Goal: Task Accomplishment & Management: Use online tool/utility

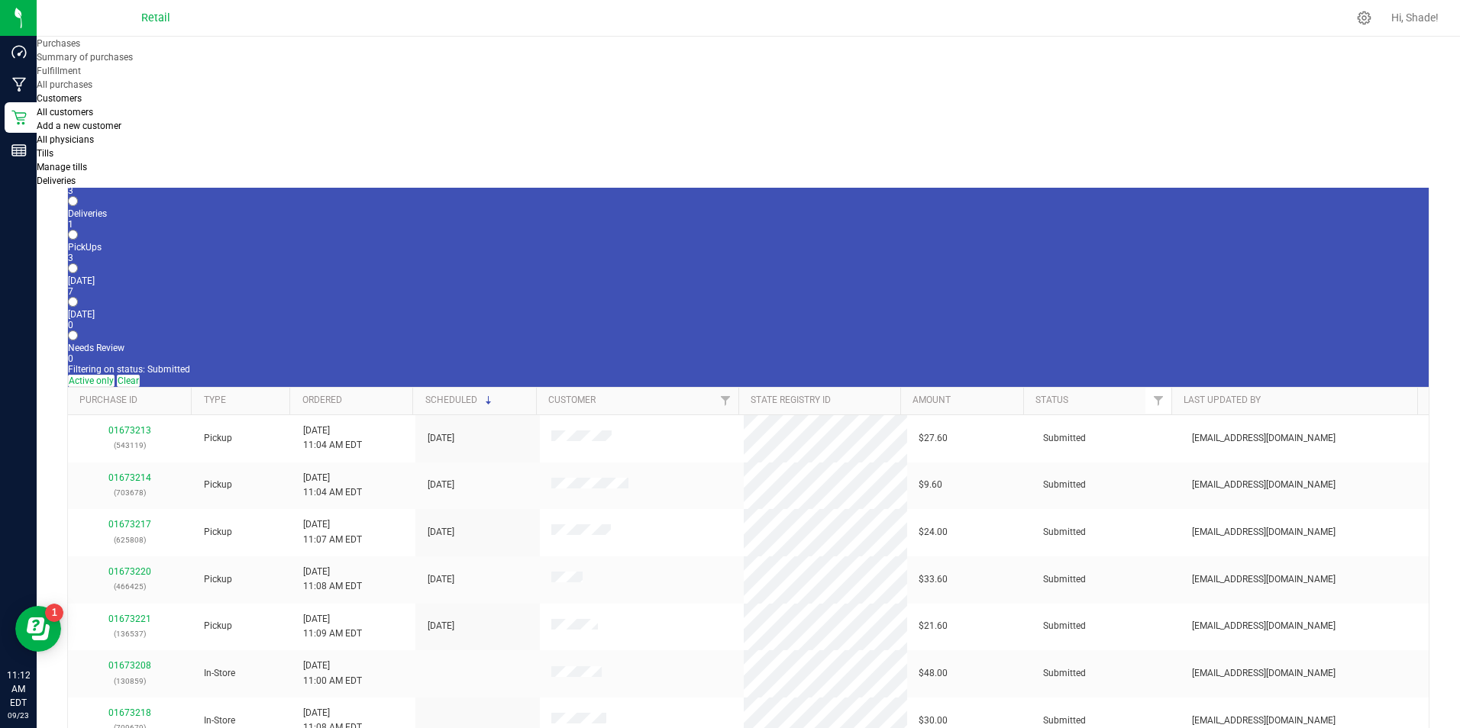
click at [156, 186] on div "3" at bounding box center [748, 191] width 1360 height 11
click at [78, 163] on input "In Store 3" at bounding box center [73, 168] width 10 height 10
click at [135, 473] on link "01673218" at bounding box center [129, 478] width 43 height 11
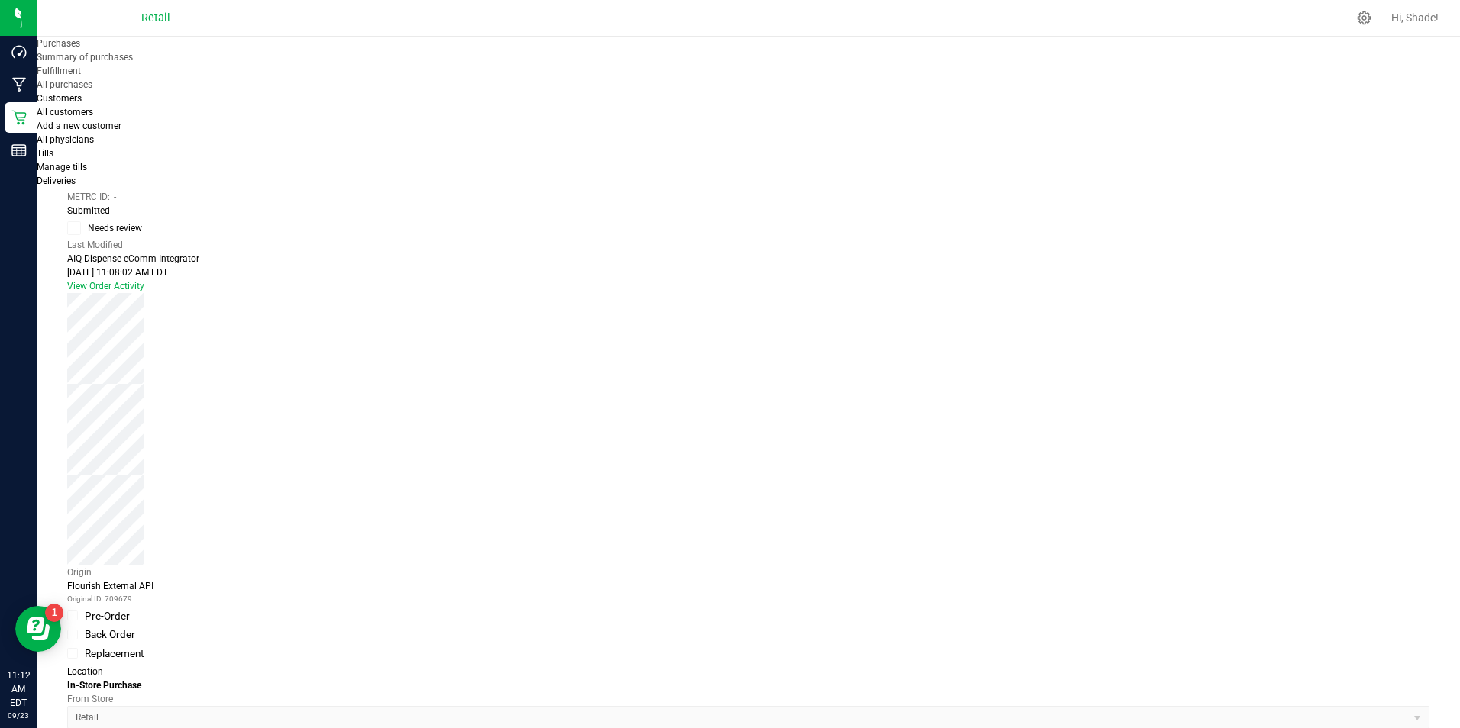
scroll to position [458, 0]
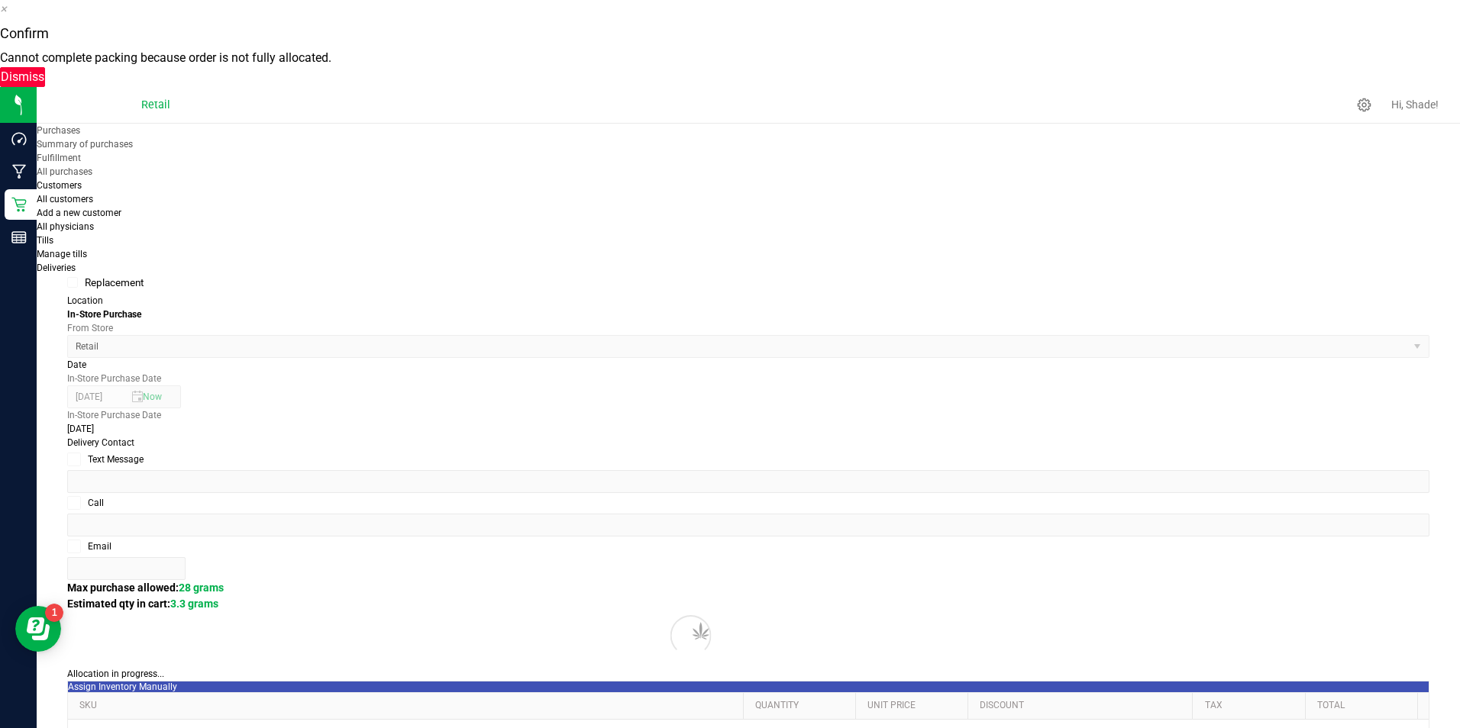
click at [45, 87] on button "Dismiss" at bounding box center [22, 77] width 45 height 20
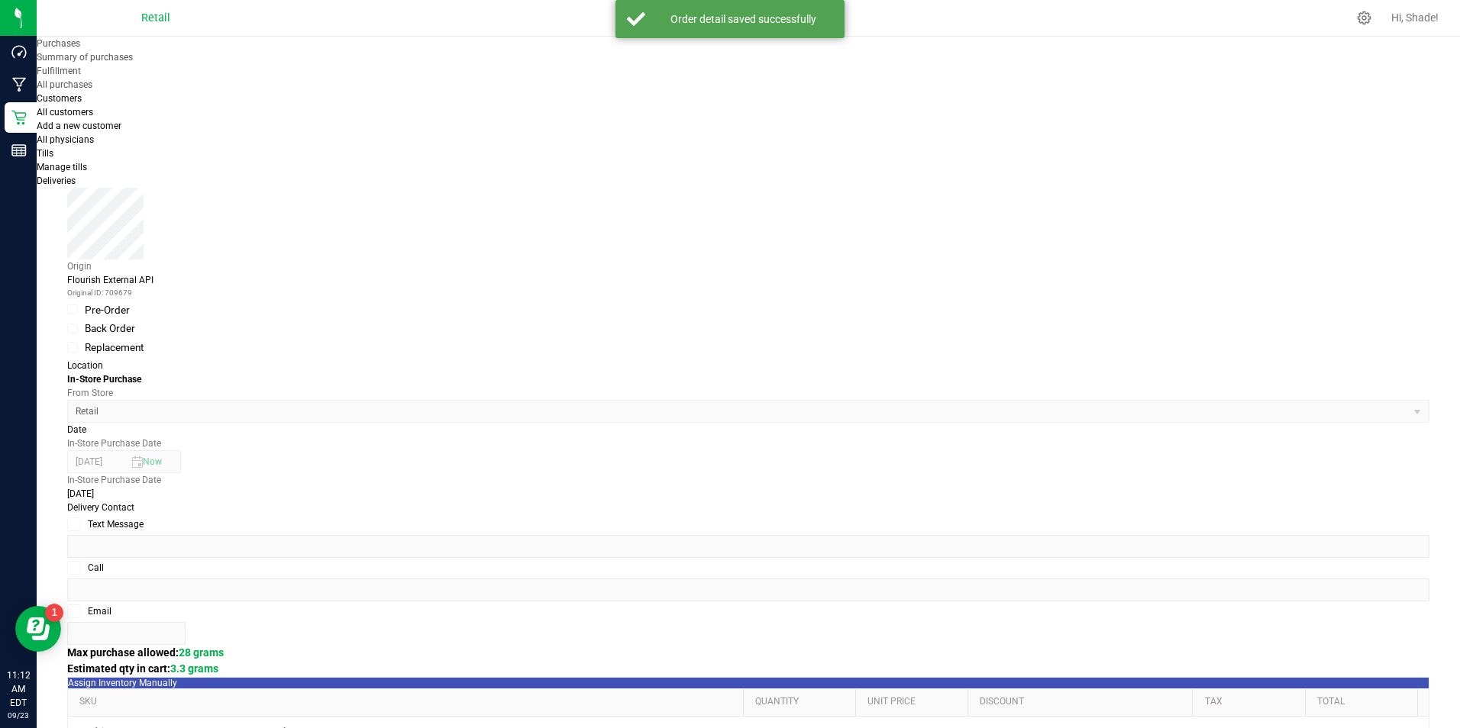
scroll to position [305, 0]
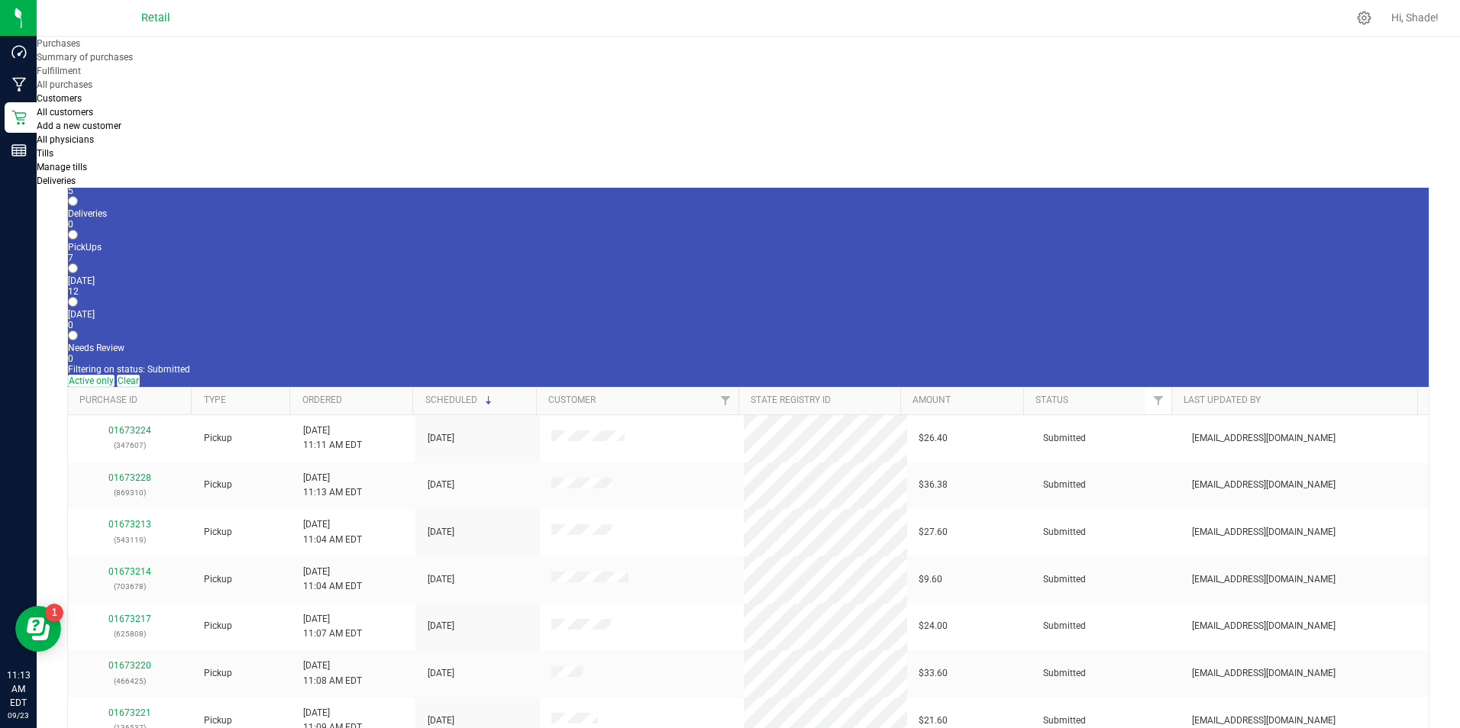
click at [148, 153] on div "All Purchases 12 In Store 5 Deliveries 0 PickUps 7 [DATE] 12 [DATE] 0 Needs Rev…" at bounding box center [748, 258] width 1360 height 259
click at [160, 186] on div "5" at bounding box center [748, 191] width 1360 height 11
click at [78, 163] on input "In Store 5" at bounding box center [73, 168] width 10 height 10
click at [138, 473] on link "01673222" at bounding box center [129, 478] width 43 height 11
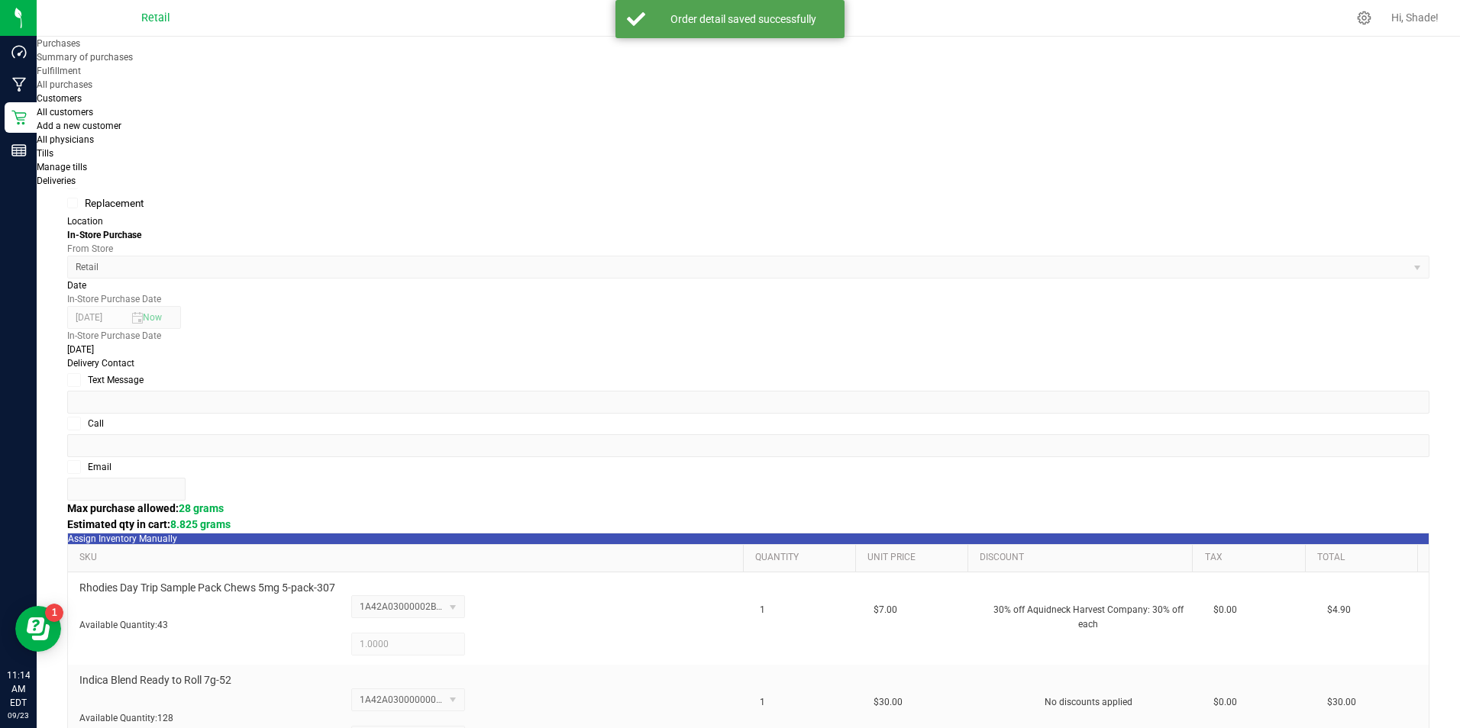
scroll to position [534, 0]
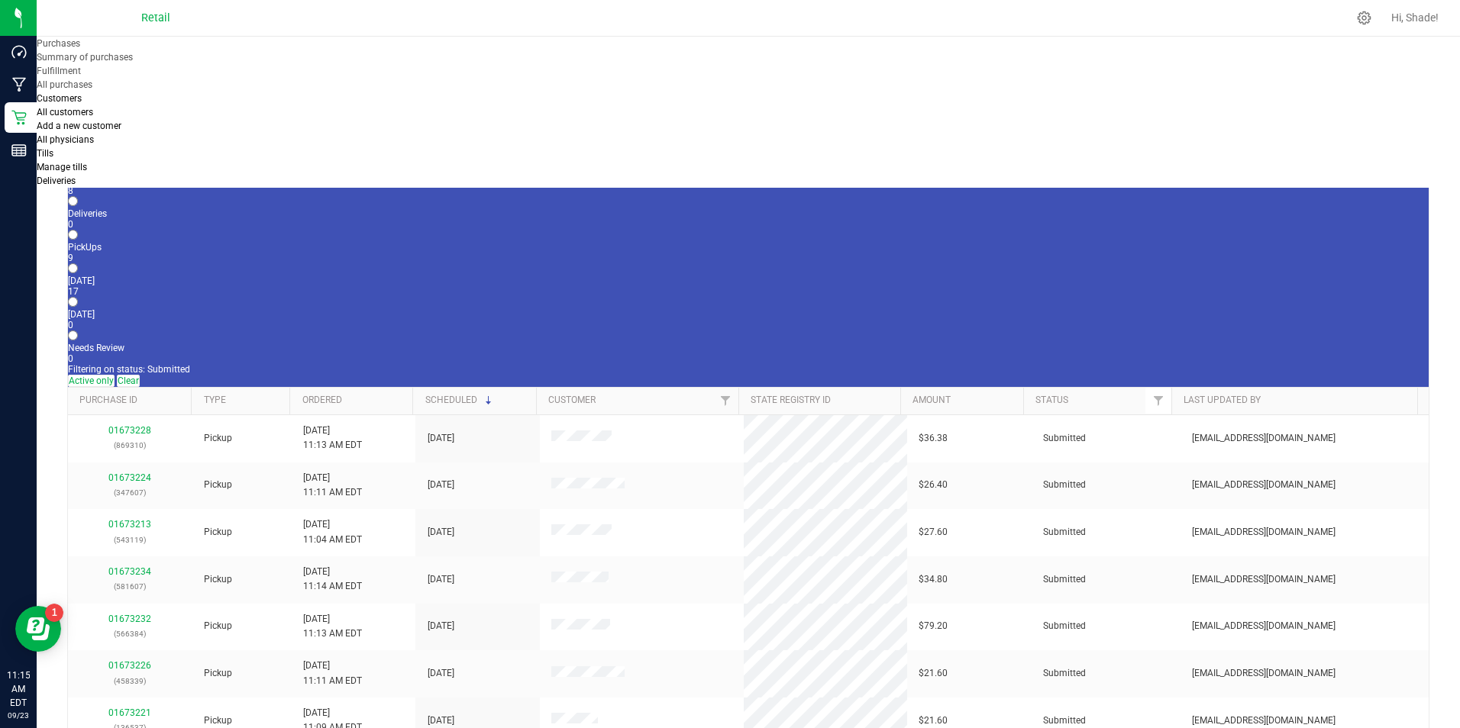
click at [166, 186] on div "8" at bounding box center [748, 191] width 1360 height 11
click at [78, 163] on input "In Store 8" at bounding box center [73, 168] width 10 height 10
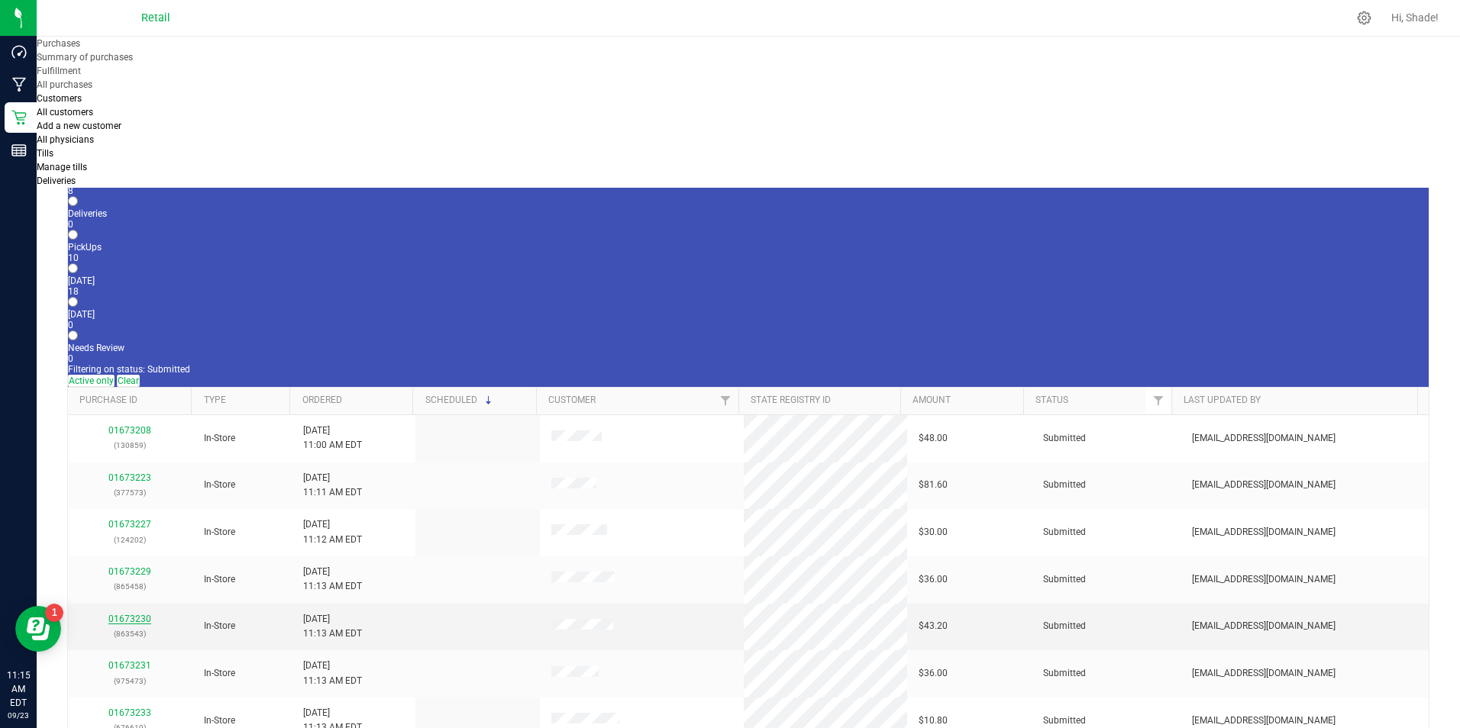
click at [131, 614] on link "01673230" at bounding box center [129, 619] width 43 height 11
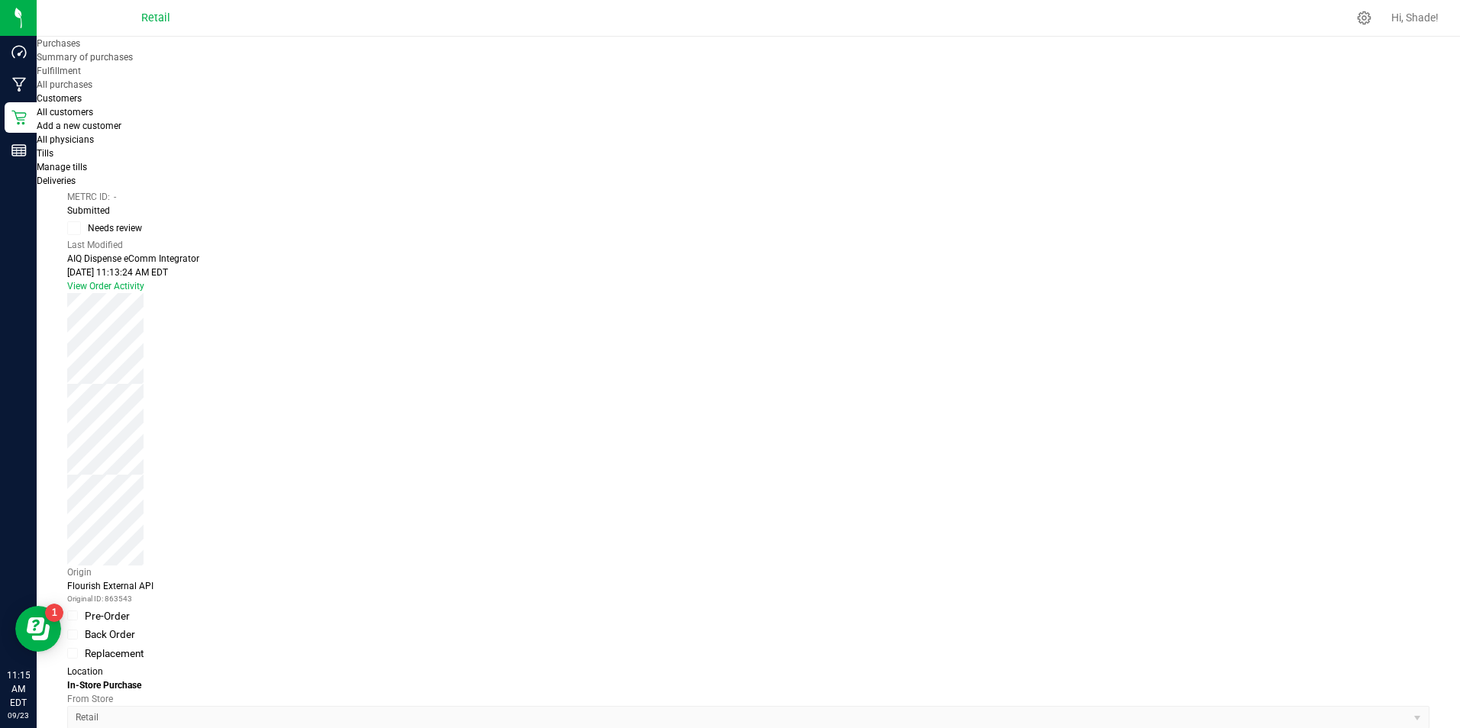
click at [80, 49] on span "Purchases" at bounding box center [59, 43] width 44 height 11
click at [133, 63] on span "Summary of purchases" at bounding box center [85, 57] width 96 height 11
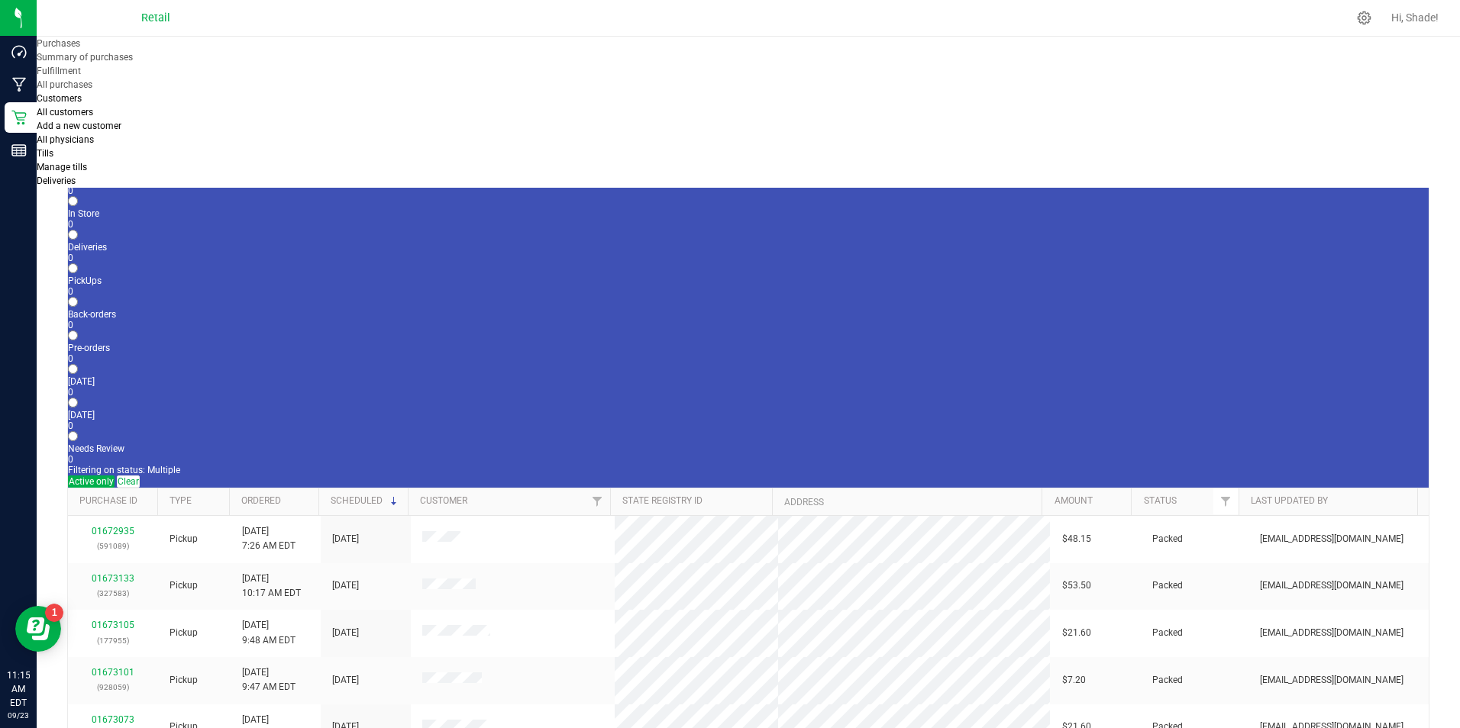
click at [229, 219] on div "0" at bounding box center [748, 224] width 1360 height 11
click at [78, 196] on input "In Store 0" at bounding box center [73, 201] width 10 height 10
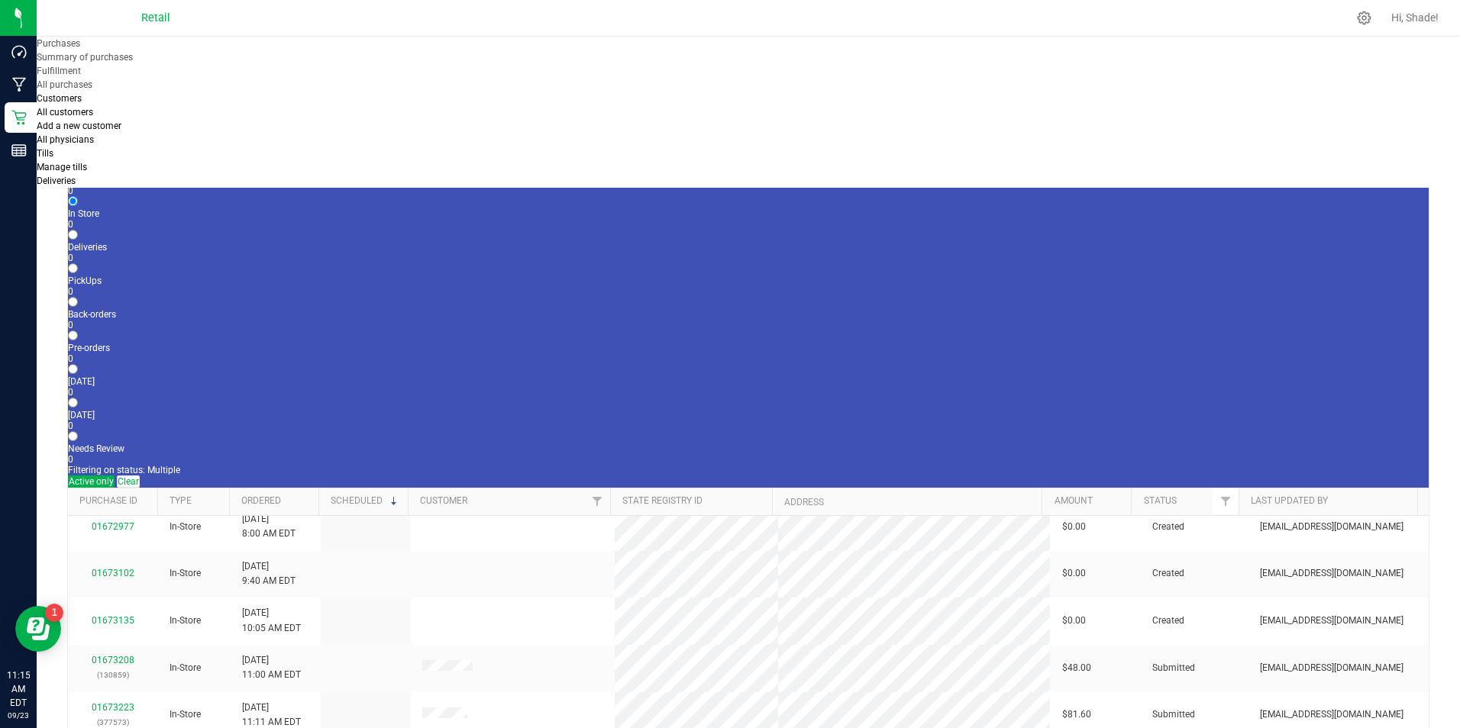
scroll to position [48, 0]
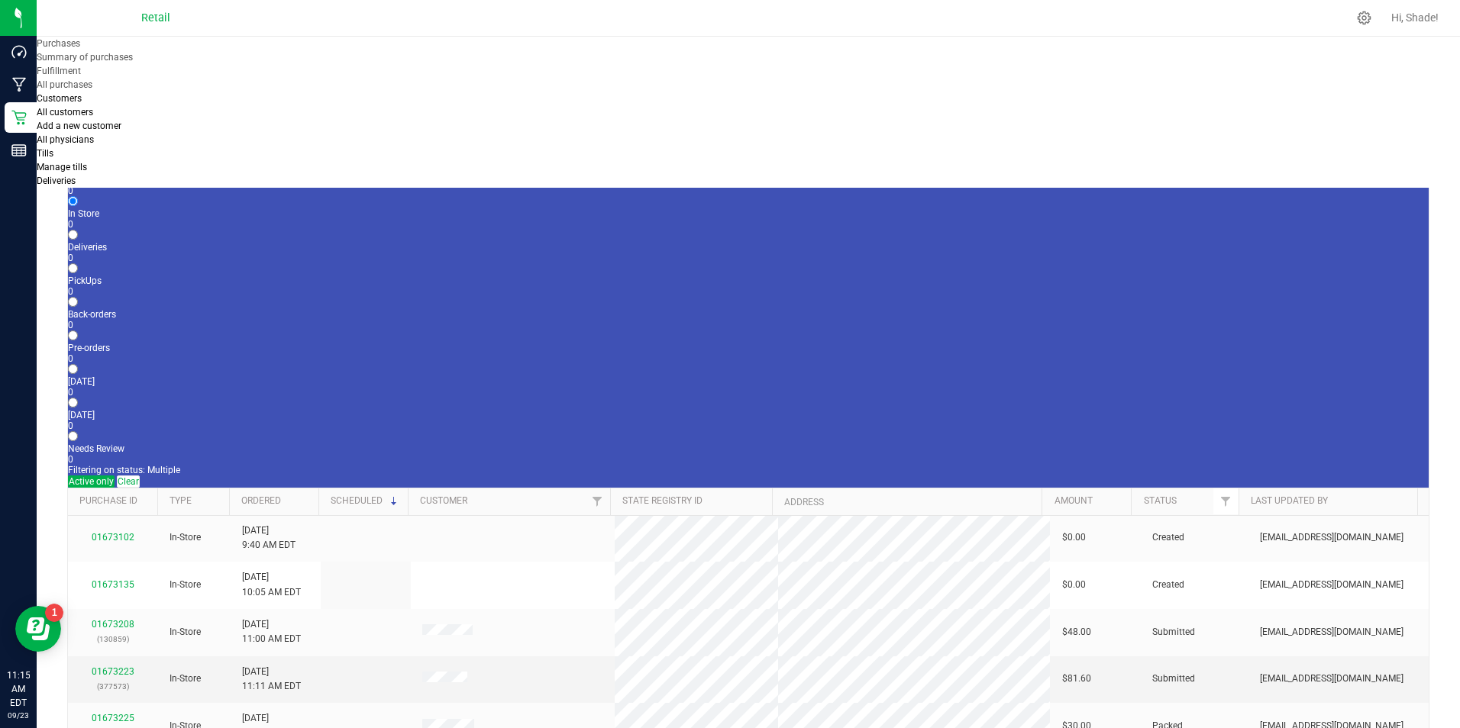
click at [109, 657] on td "01673223 (377573)" at bounding box center [113, 680] width 90 height 47
click at [111, 666] on link "01673223" at bounding box center [113, 671] width 43 height 11
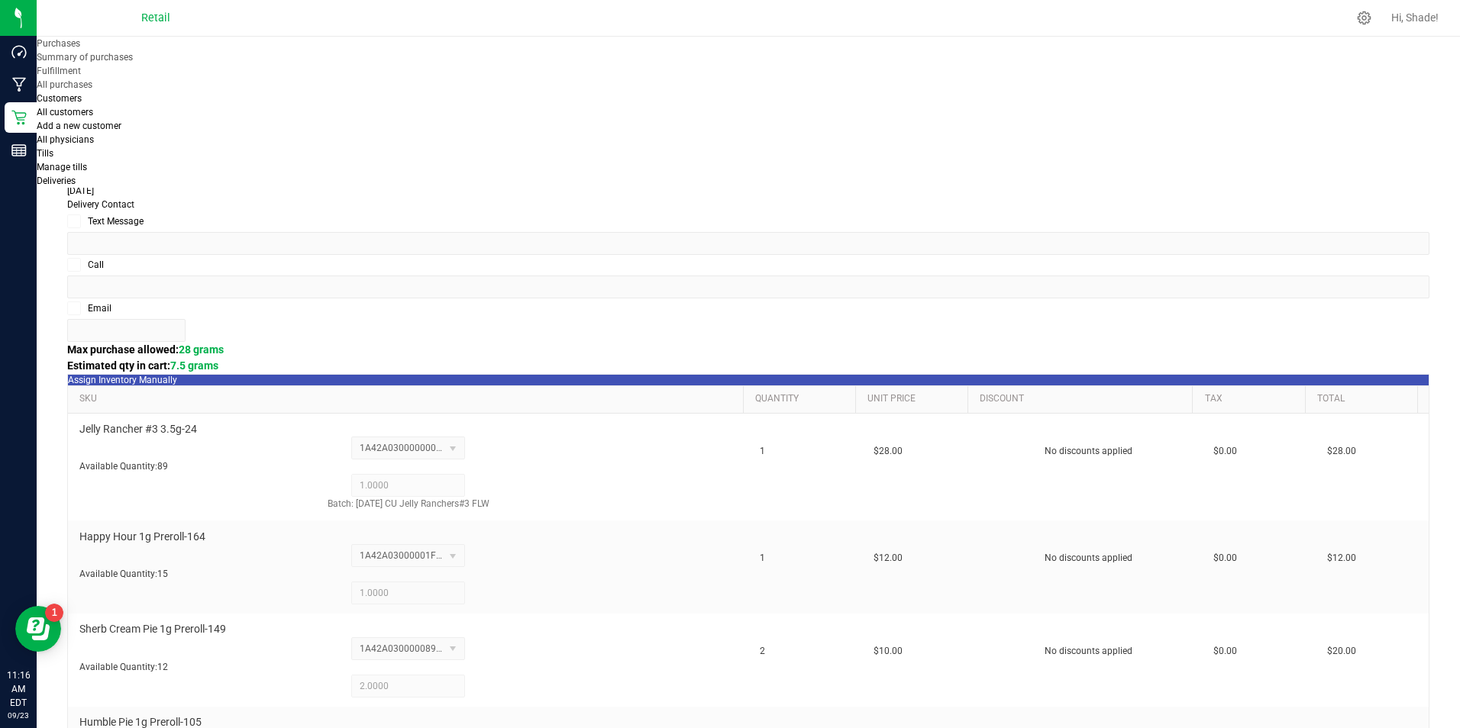
scroll to position [611, 0]
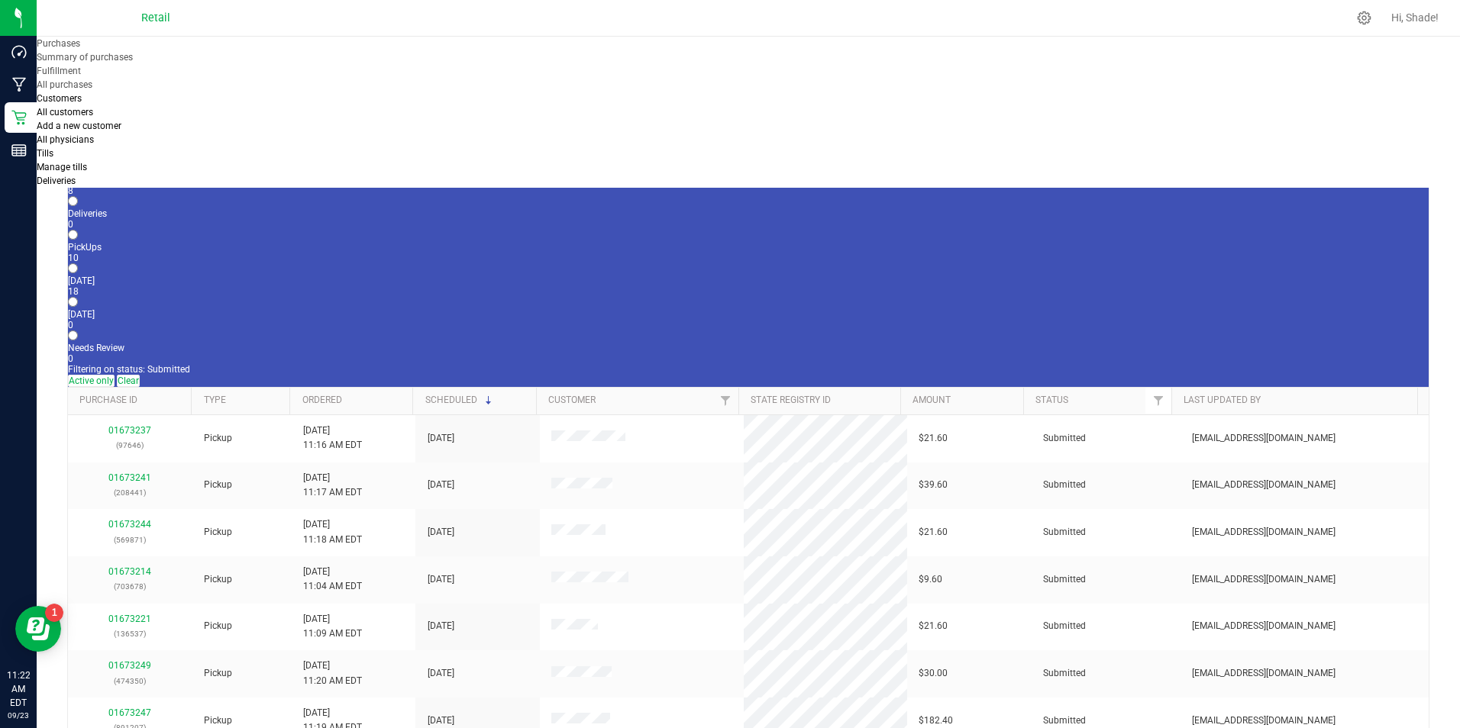
click at [173, 186] on div "8" at bounding box center [748, 191] width 1360 height 11
click at [78, 163] on input "In Store 8" at bounding box center [73, 168] width 10 height 10
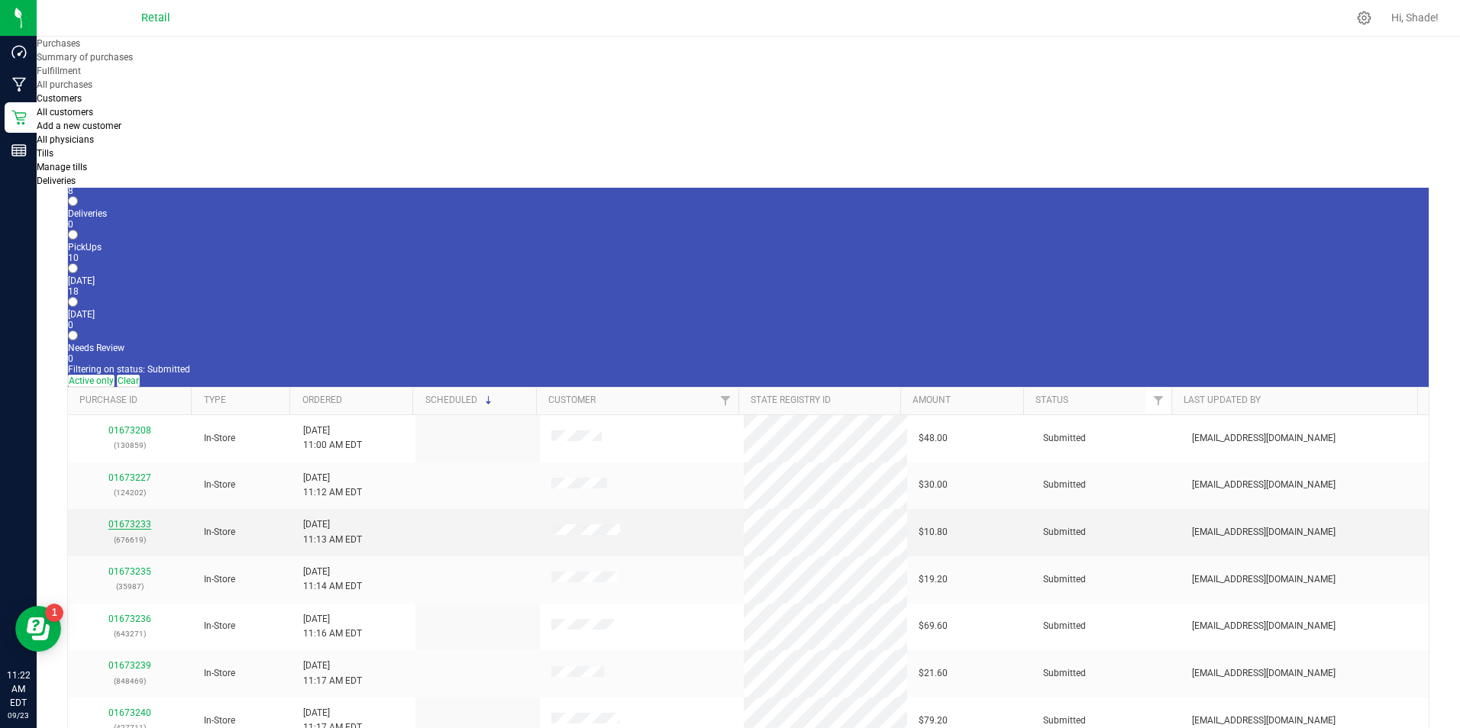
click at [139, 519] on link "01673233" at bounding box center [129, 524] width 43 height 11
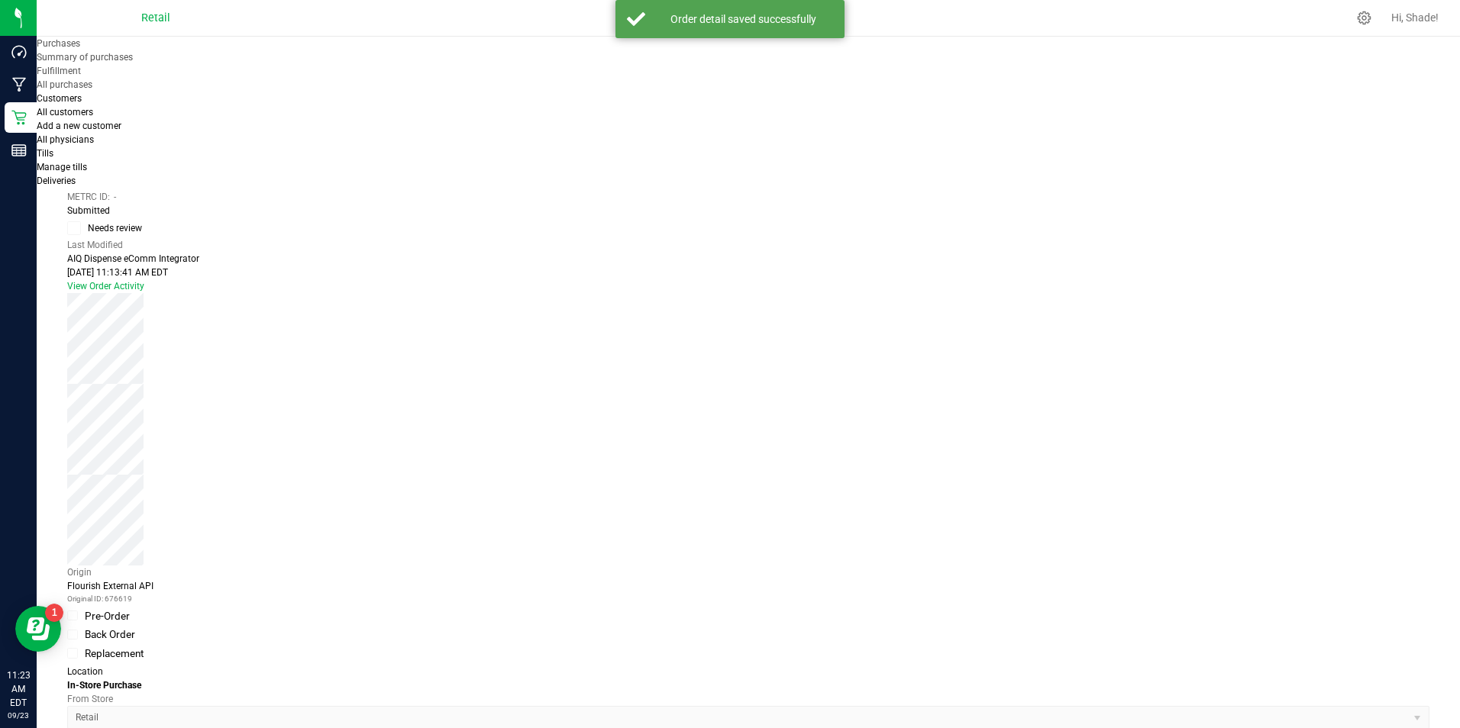
scroll to position [382, 0]
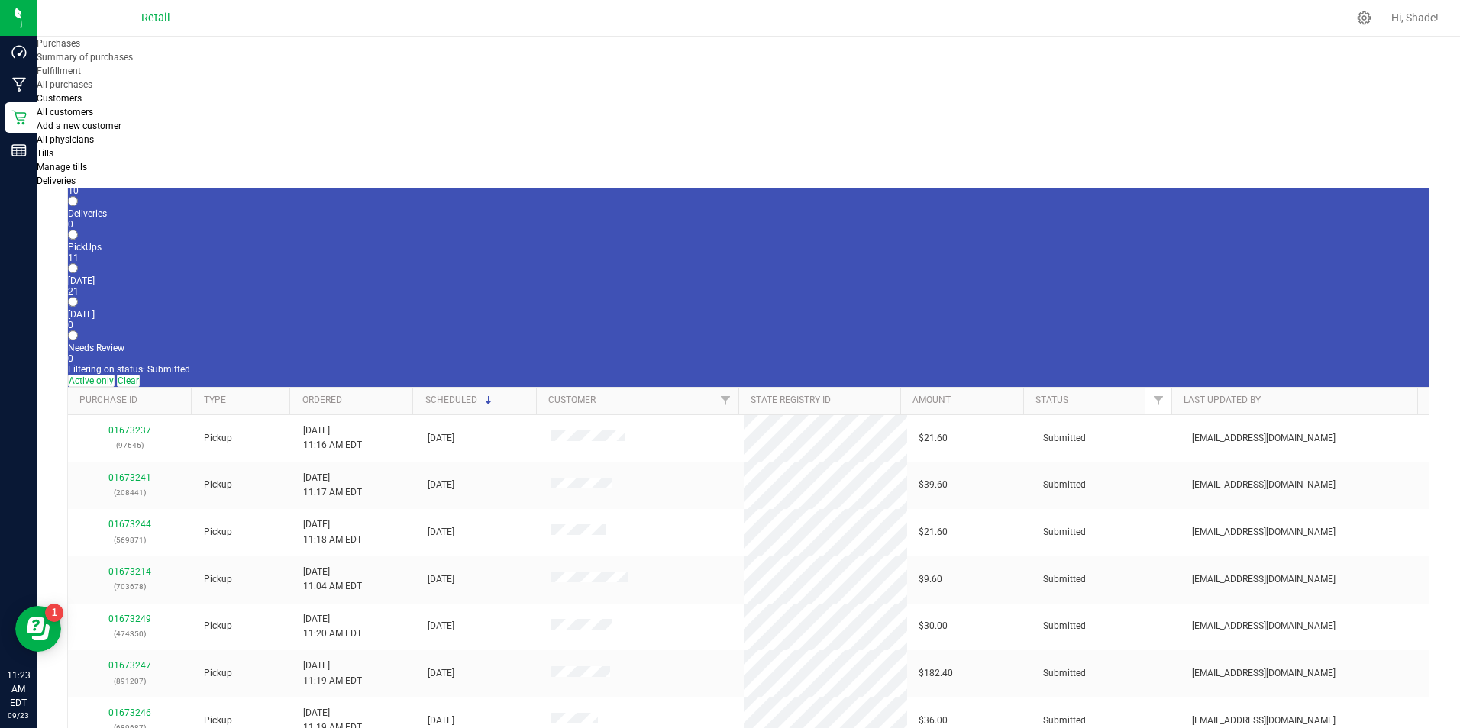
click at [172, 186] on div "10" at bounding box center [748, 191] width 1360 height 11
click at [78, 163] on input "In Store 10" at bounding box center [73, 168] width 10 height 10
click at [133, 566] on link "01673239" at bounding box center [129, 571] width 43 height 11
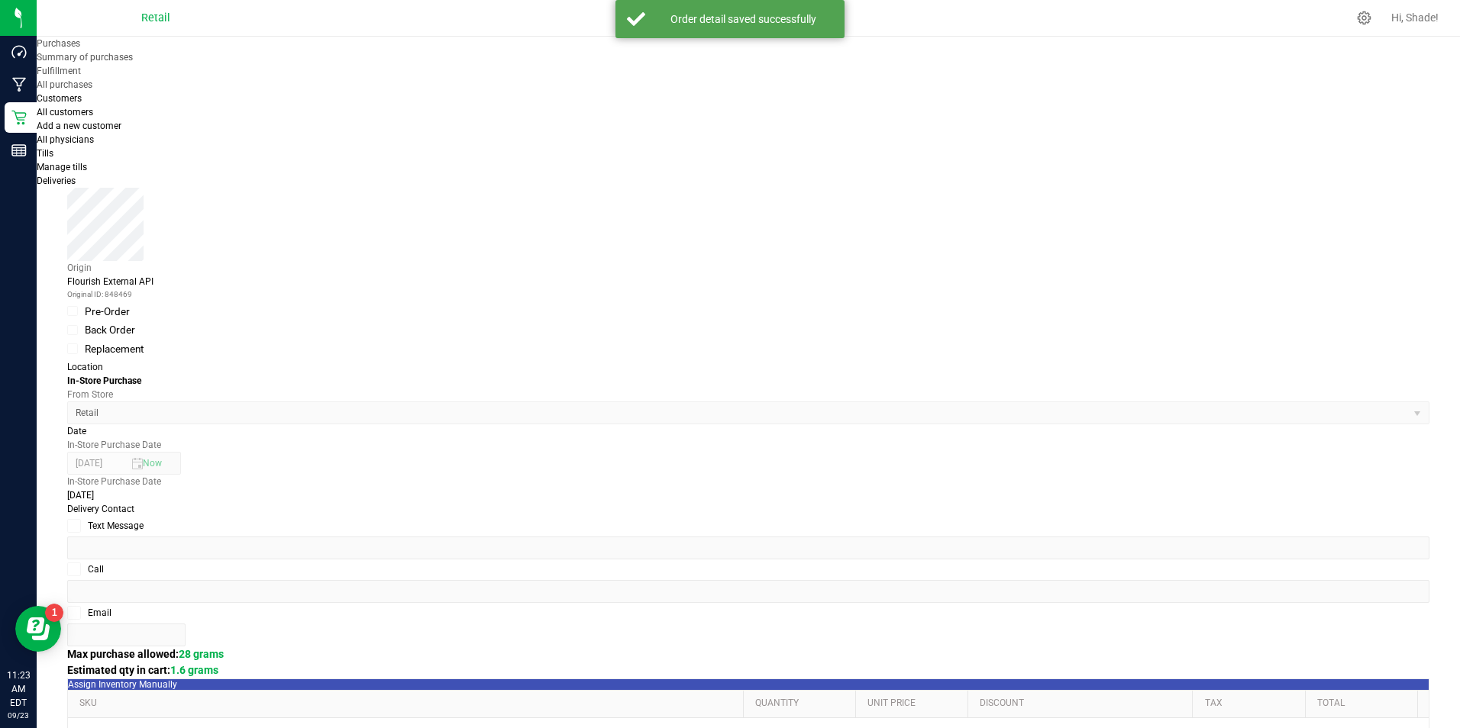
scroll to position [305, 0]
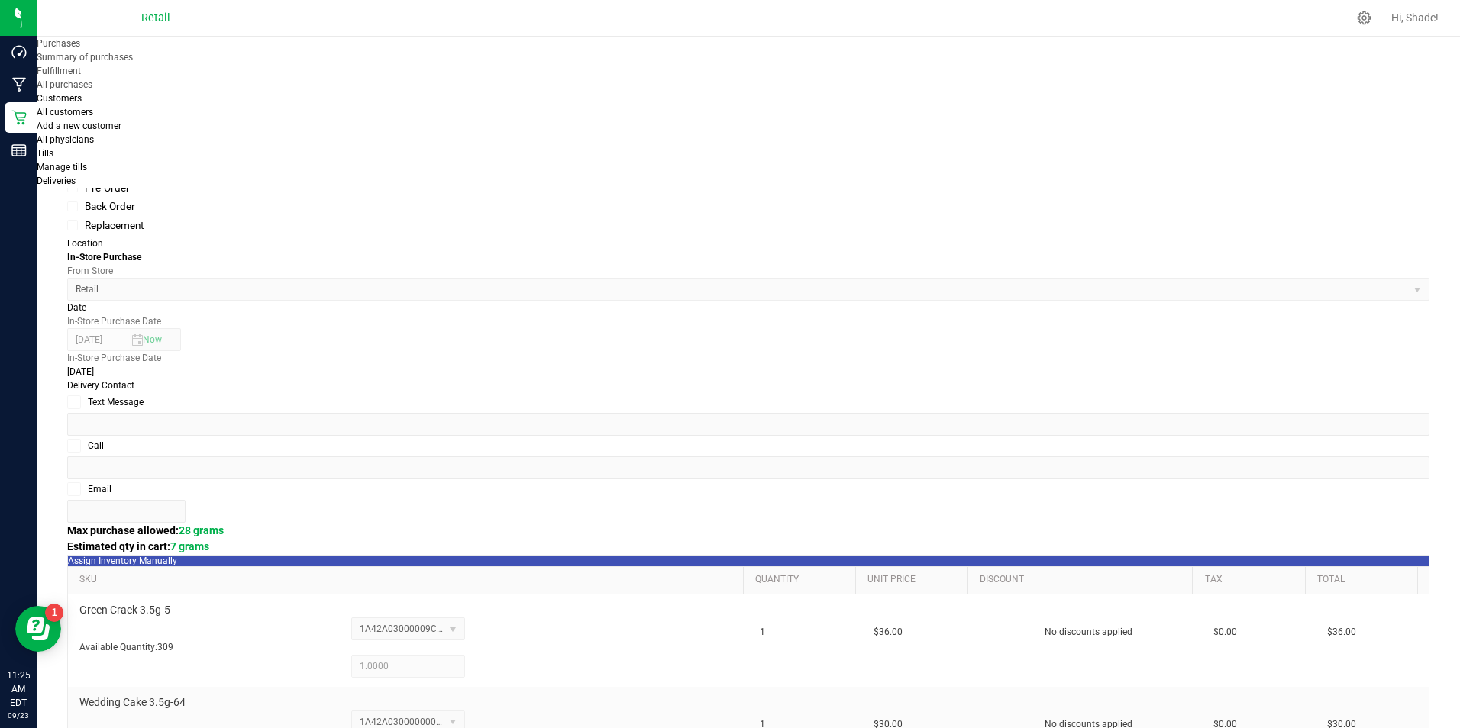
scroll to position [458, 0]
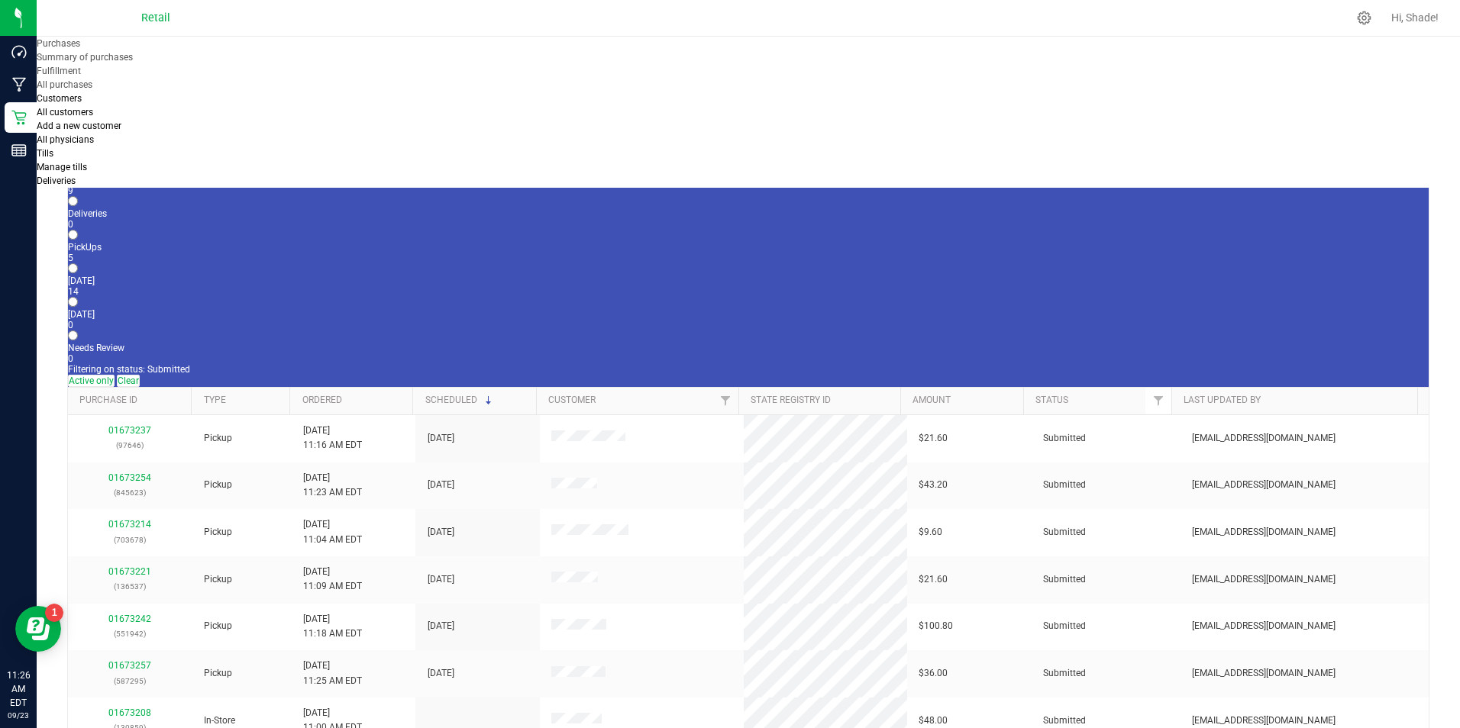
click at [177, 186] on div "9" at bounding box center [748, 191] width 1360 height 11
click at [78, 163] on input "In Store 9" at bounding box center [73, 168] width 10 height 10
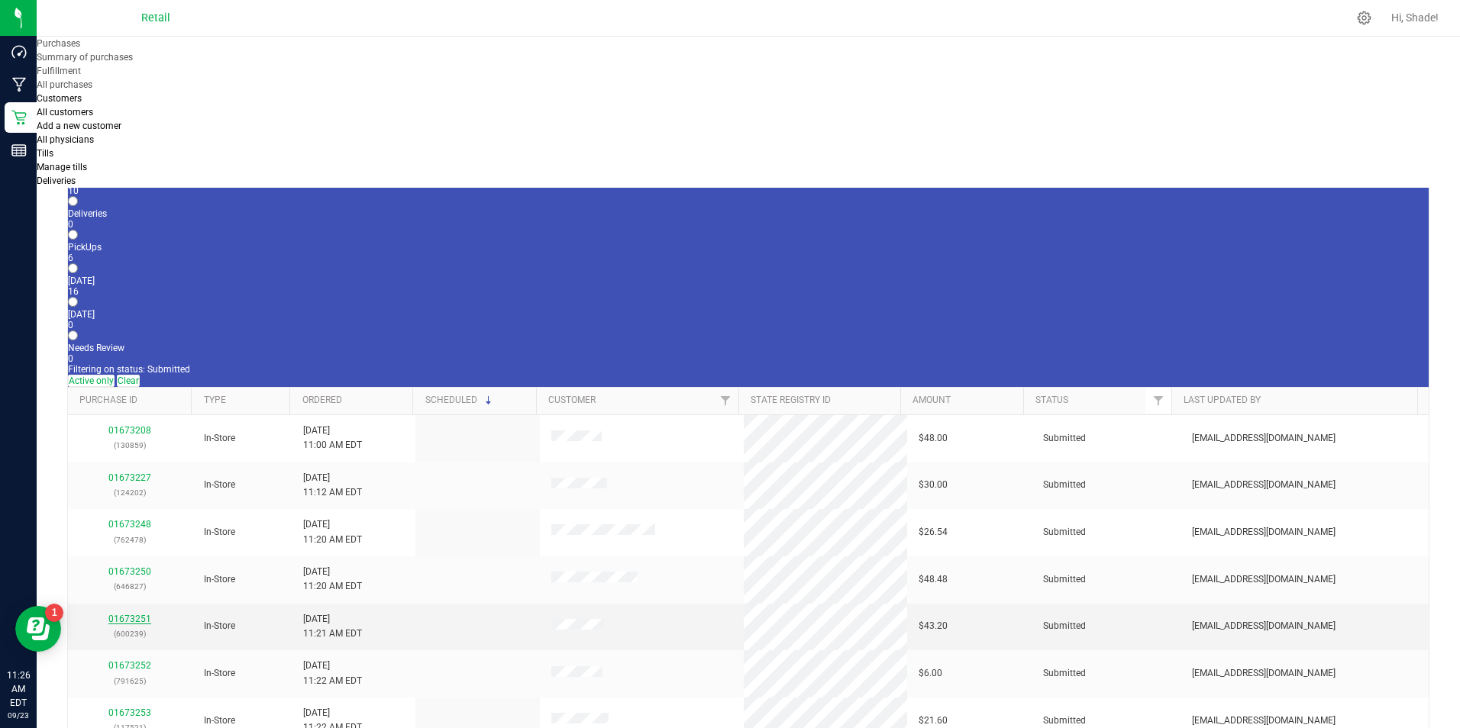
click at [125, 614] on link "01673251" at bounding box center [129, 619] width 43 height 11
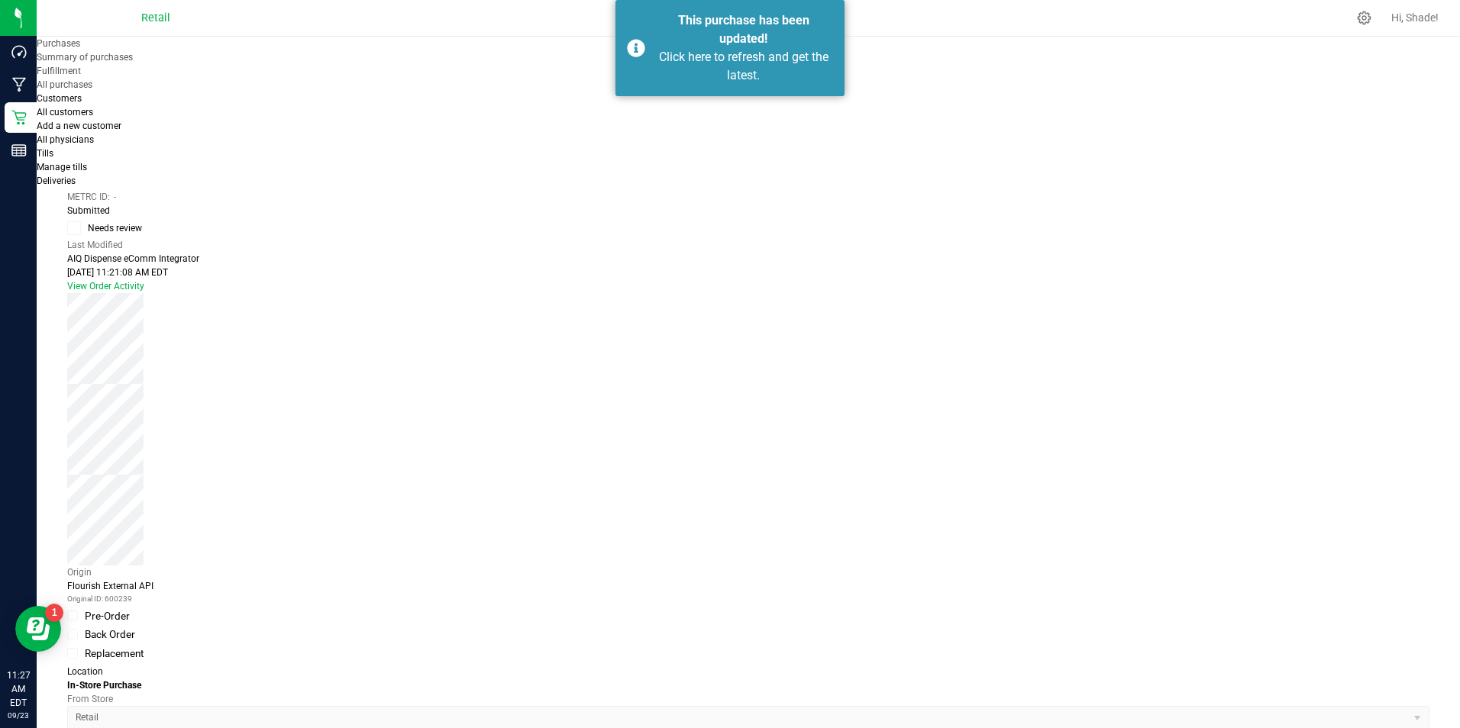
click at [196, 60] on uib-tab-heading "Purchases Summary of purchases Fulfillment All purchases" at bounding box center [197, 64] width 320 height 53
click at [133, 63] on span "Summary of purchases" at bounding box center [85, 57] width 96 height 11
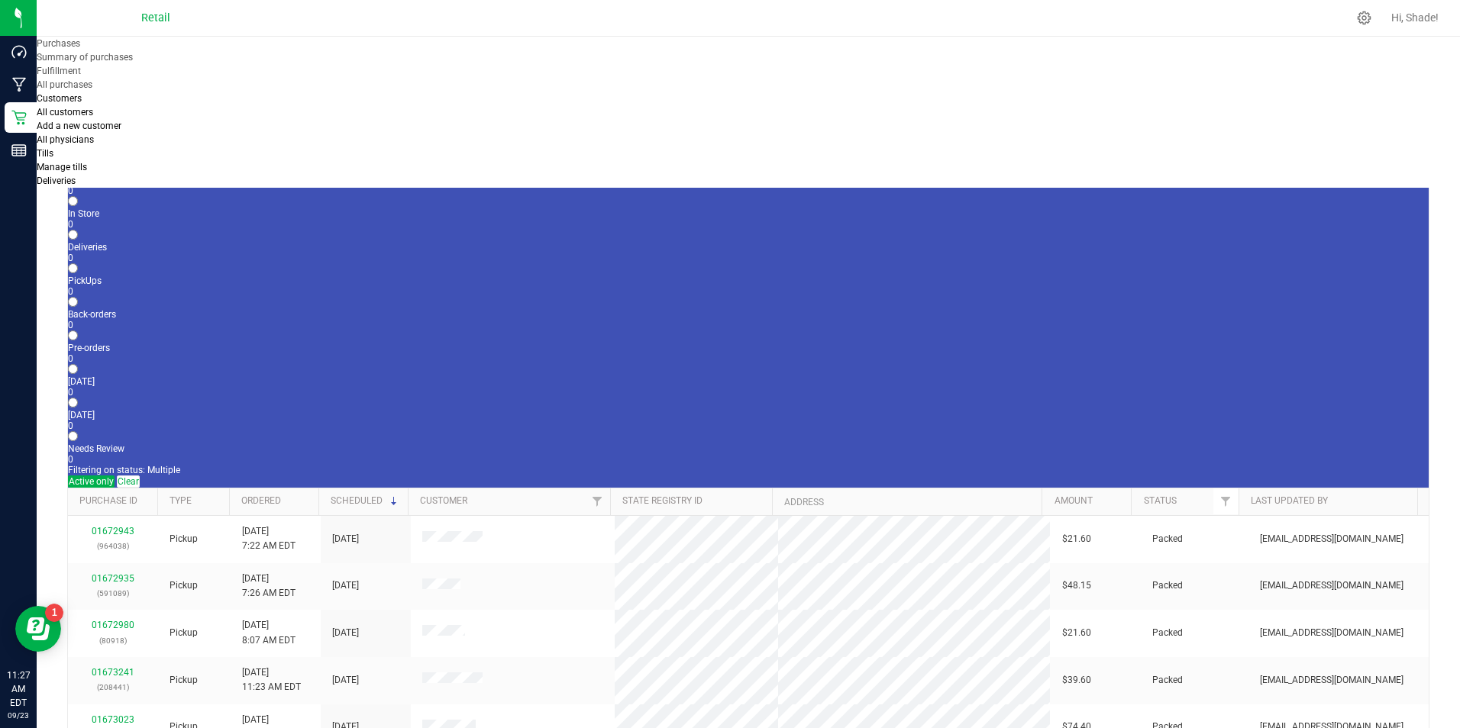
click at [228, 219] on div "0" at bounding box center [748, 224] width 1360 height 11
click at [78, 196] on input "In Store 0" at bounding box center [73, 201] width 10 height 10
click at [228, 219] on div "11" at bounding box center [748, 224] width 1360 height 11
click at [78, 196] on input "In Store 11" at bounding box center [73, 201] width 10 height 10
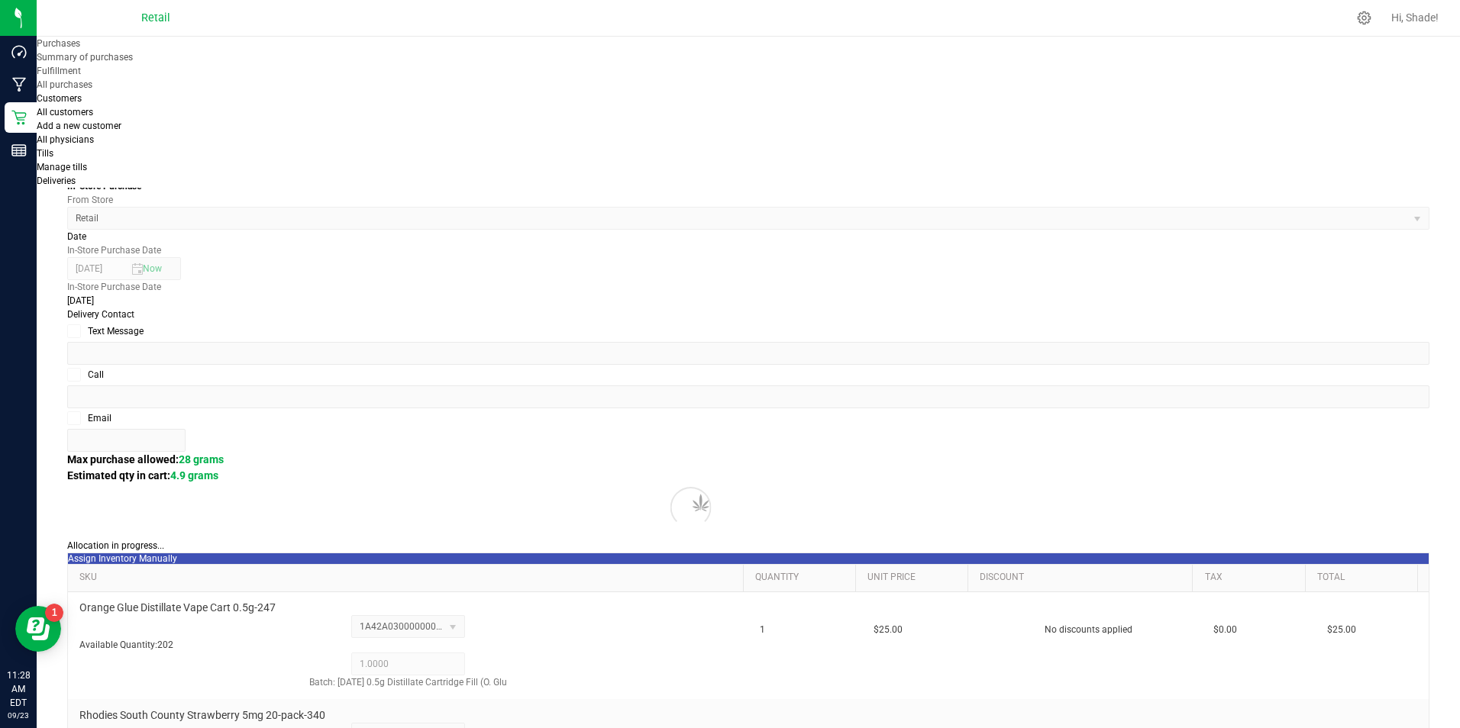
scroll to position [534, 0]
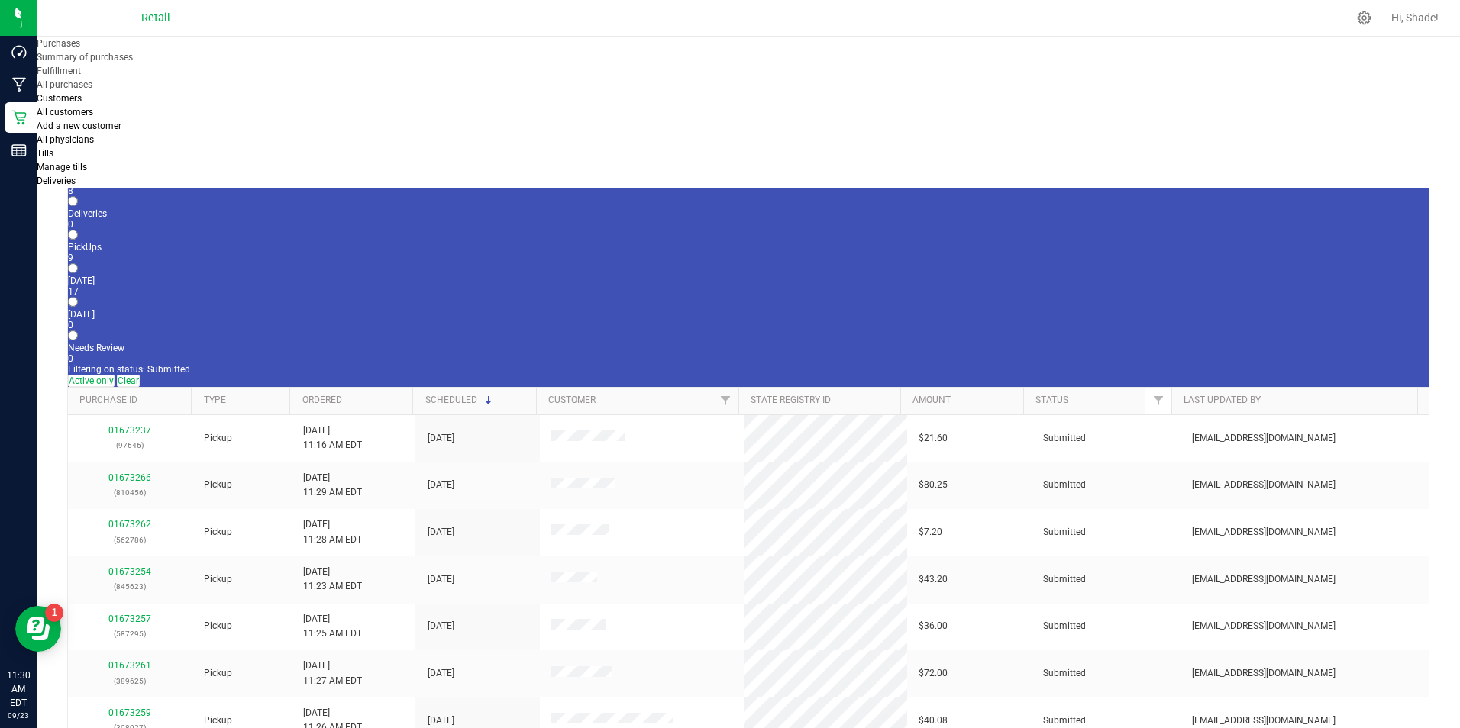
click at [153, 186] on div "8" at bounding box center [748, 191] width 1360 height 11
click at [78, 163] on input "In Store 8" at bounding box center [73, 168] width 10 height 10
click at [136, 566] on link "01673253" at bounding box center [129, 571] width 43 height 11
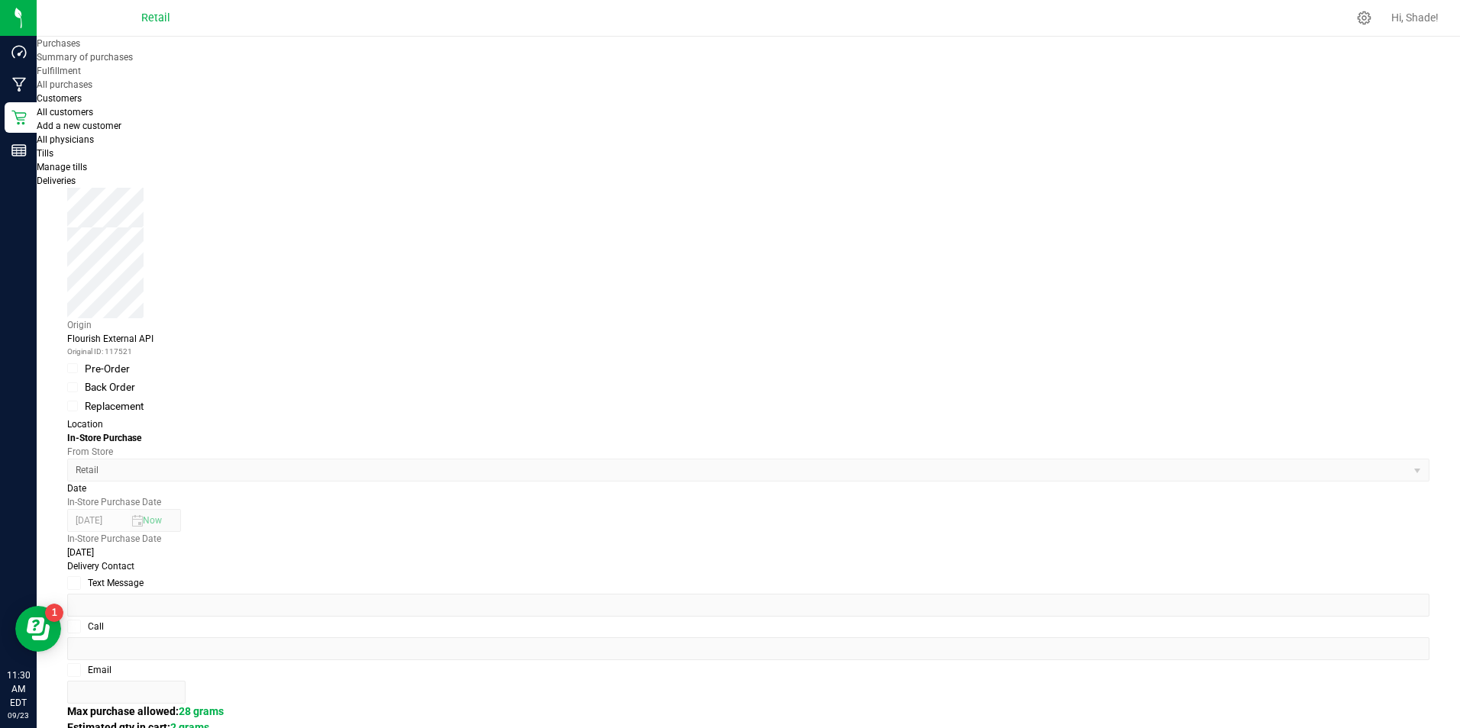
scroll to position [305, 0]
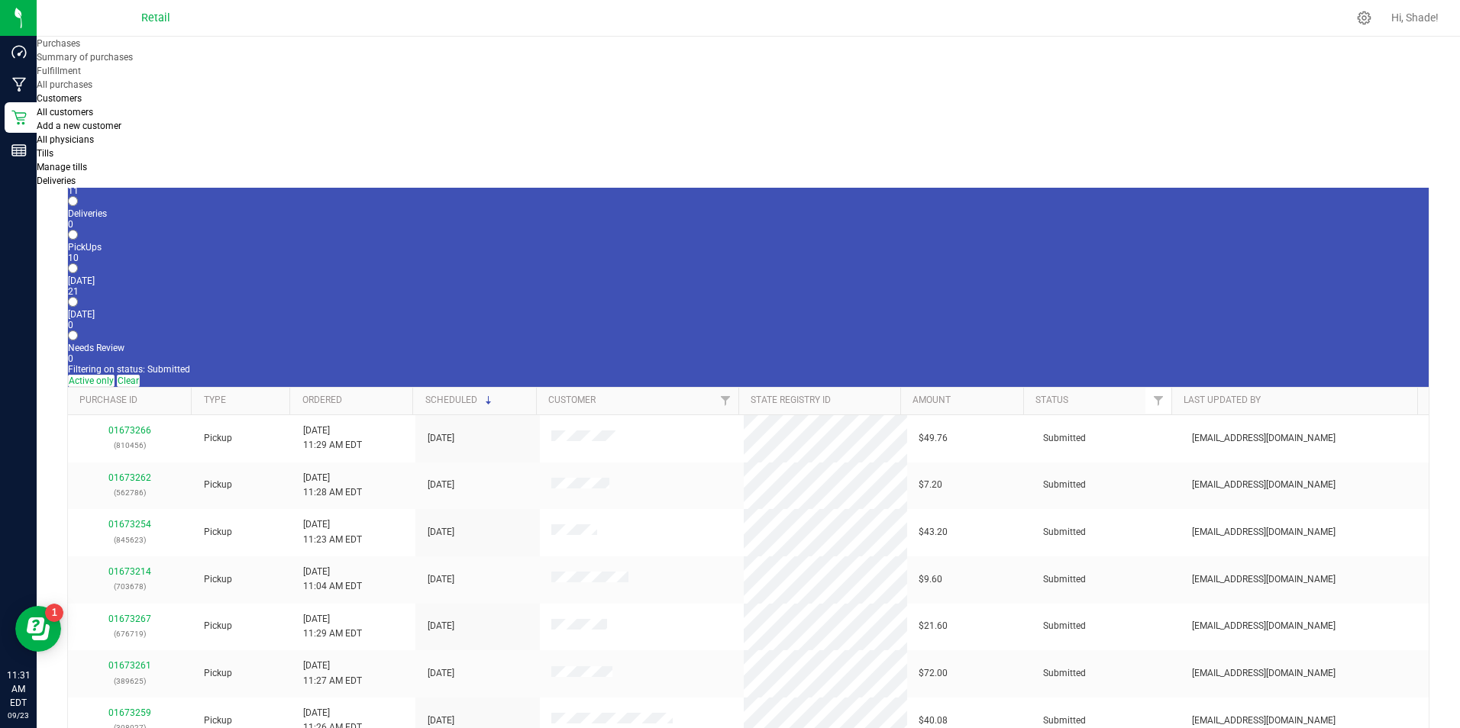
click at [163, 186] on div "11" at bounding box center [748, 191] width 1360 height 11
click at [78, 163] on input "In Store 11" at bounding box center [73, 168] width 10 height 10
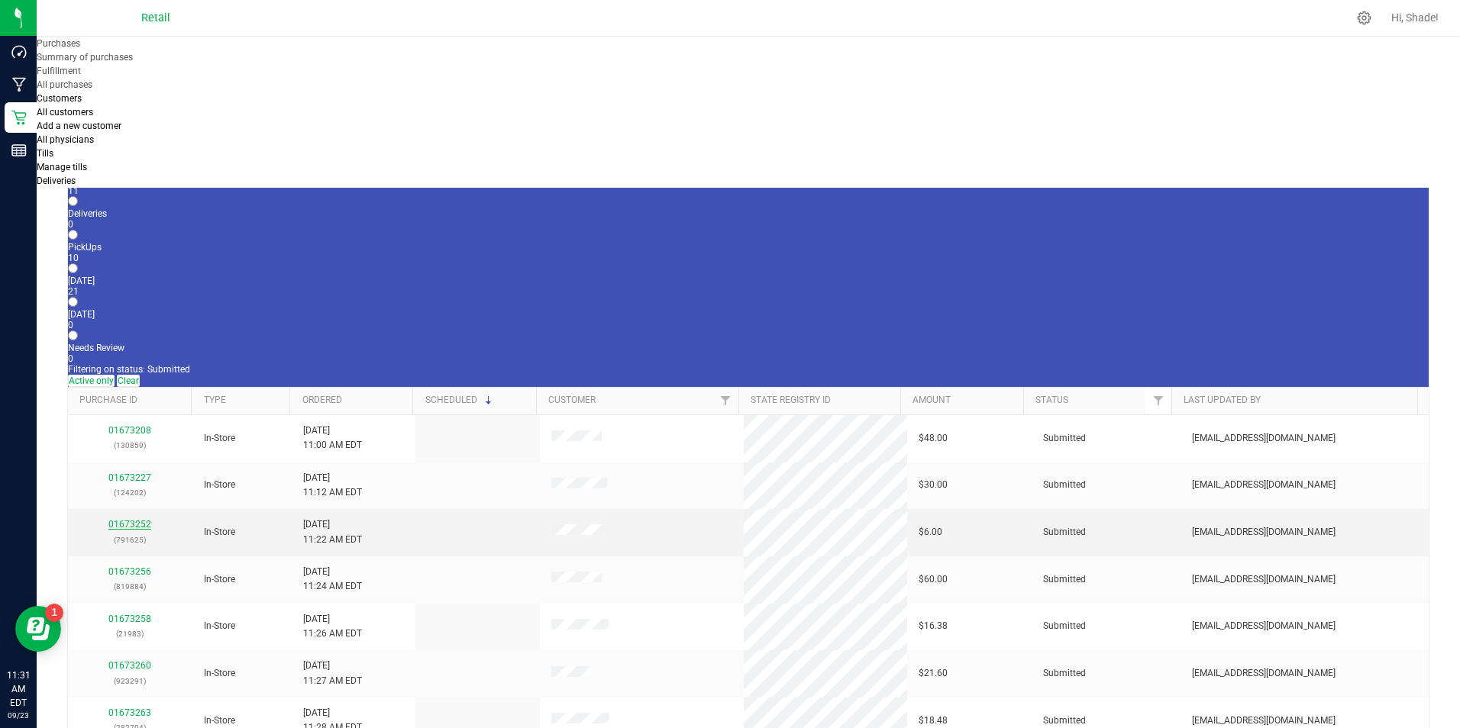
click at [144, 519] on link "01673252" at bounding box center [129, 524] width 43 height 11
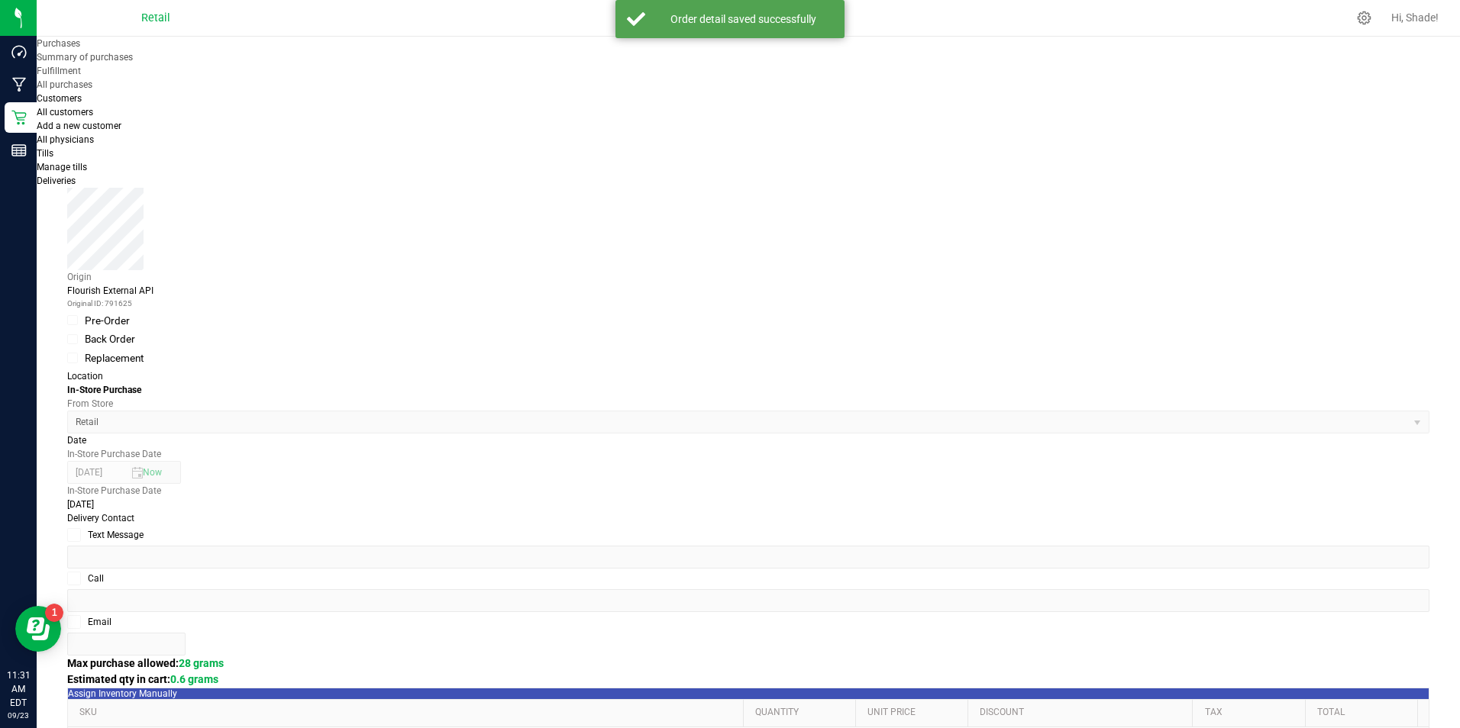
scroll to position [305, 0]
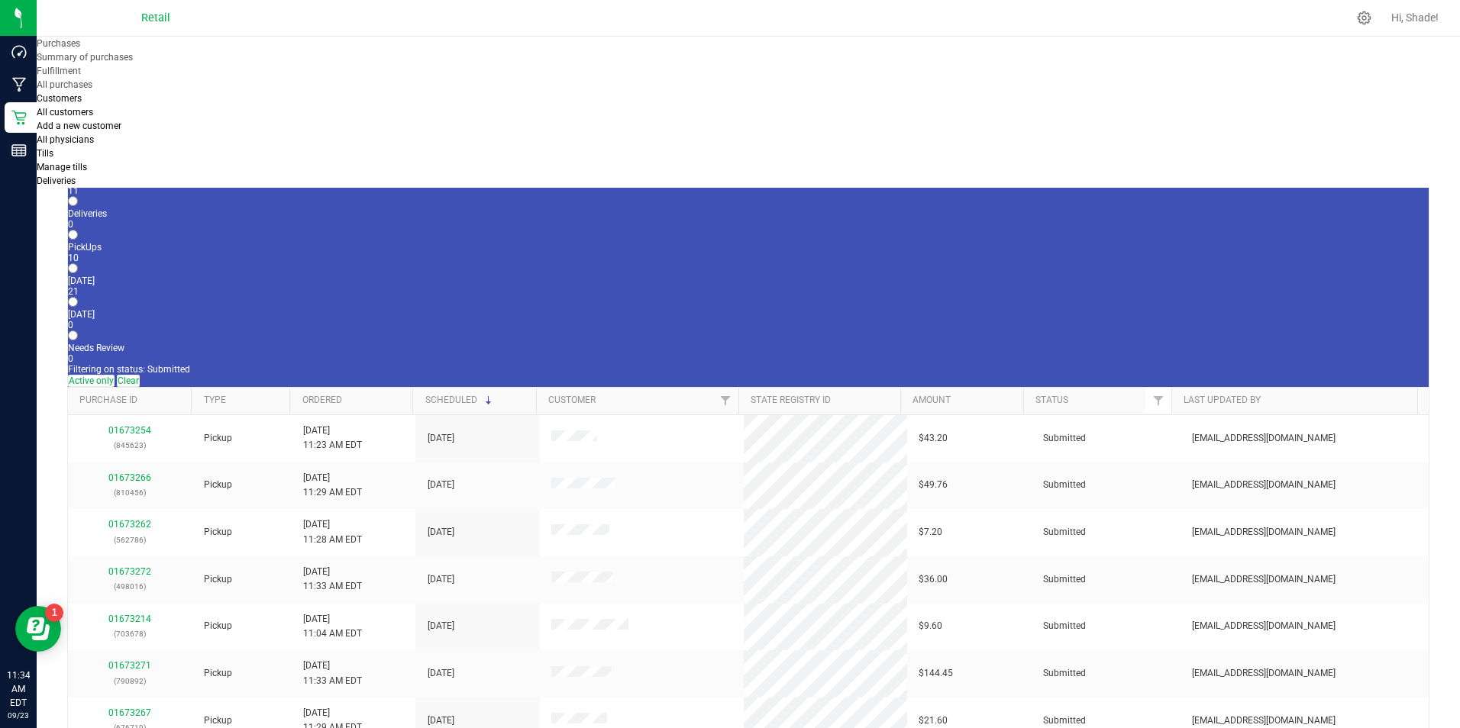
click at [163, 186] on div "11" at bounding box center [748, 191] width 1360 height 11
click at [78, 163] on input "In Store 11" at bounding box center [73, 168] width 10 height 10
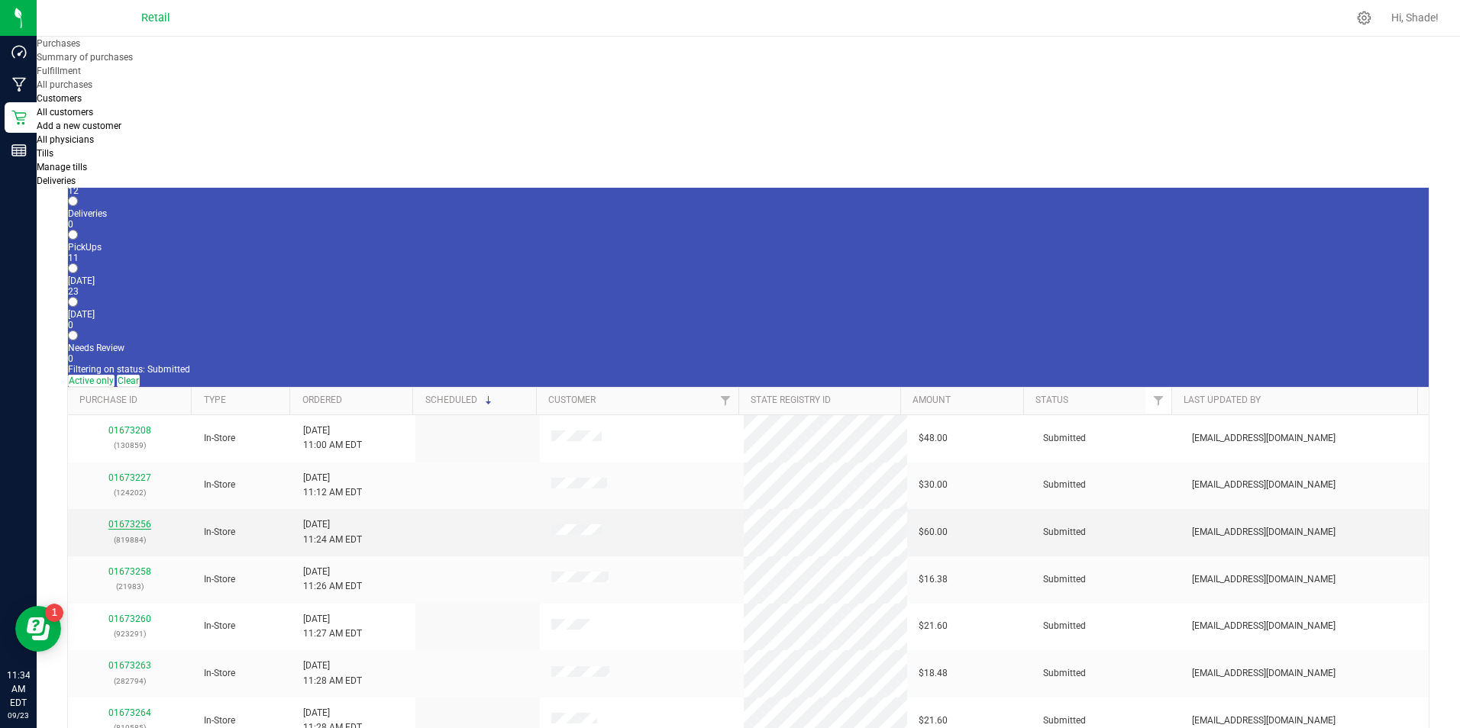
click at [133, 519] on link "01673256" at bounding box center [129, 524] width 43 height 11
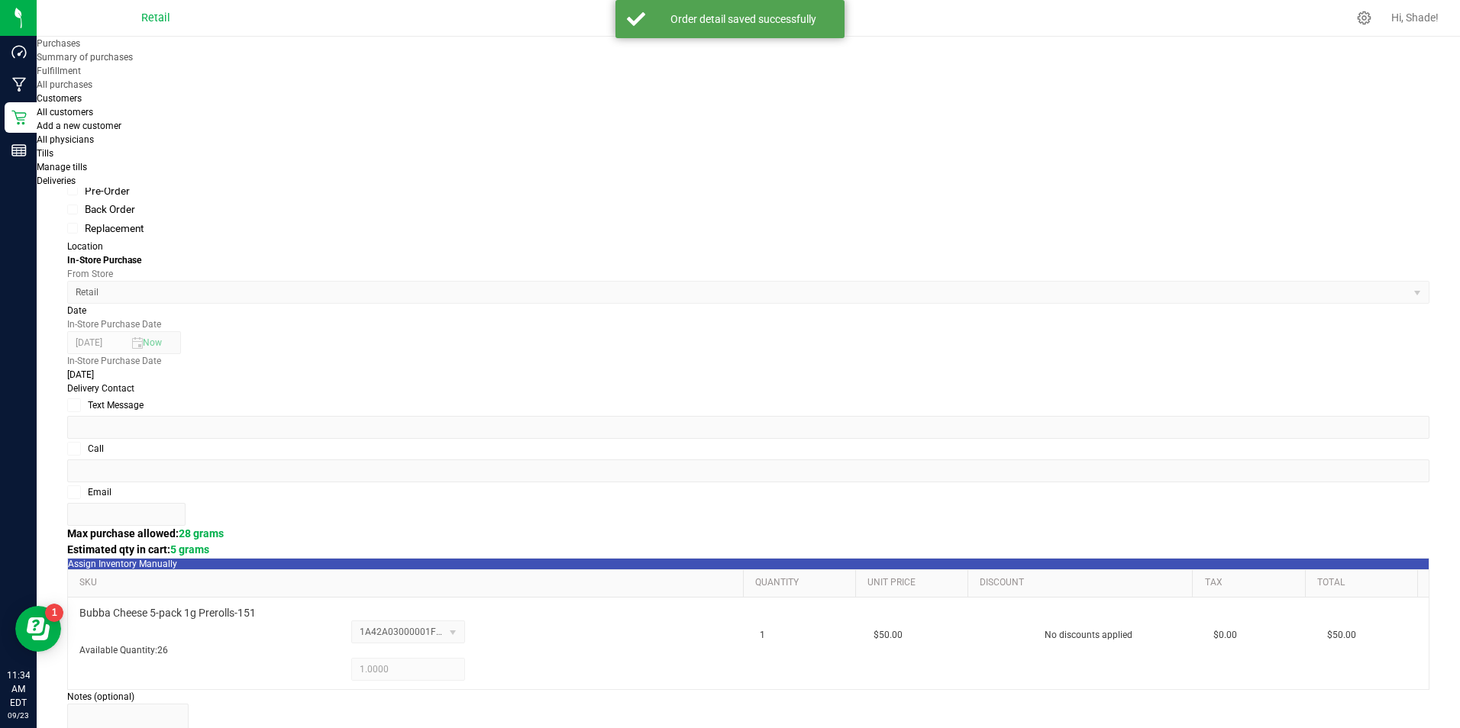
scroll to position [458, 0]
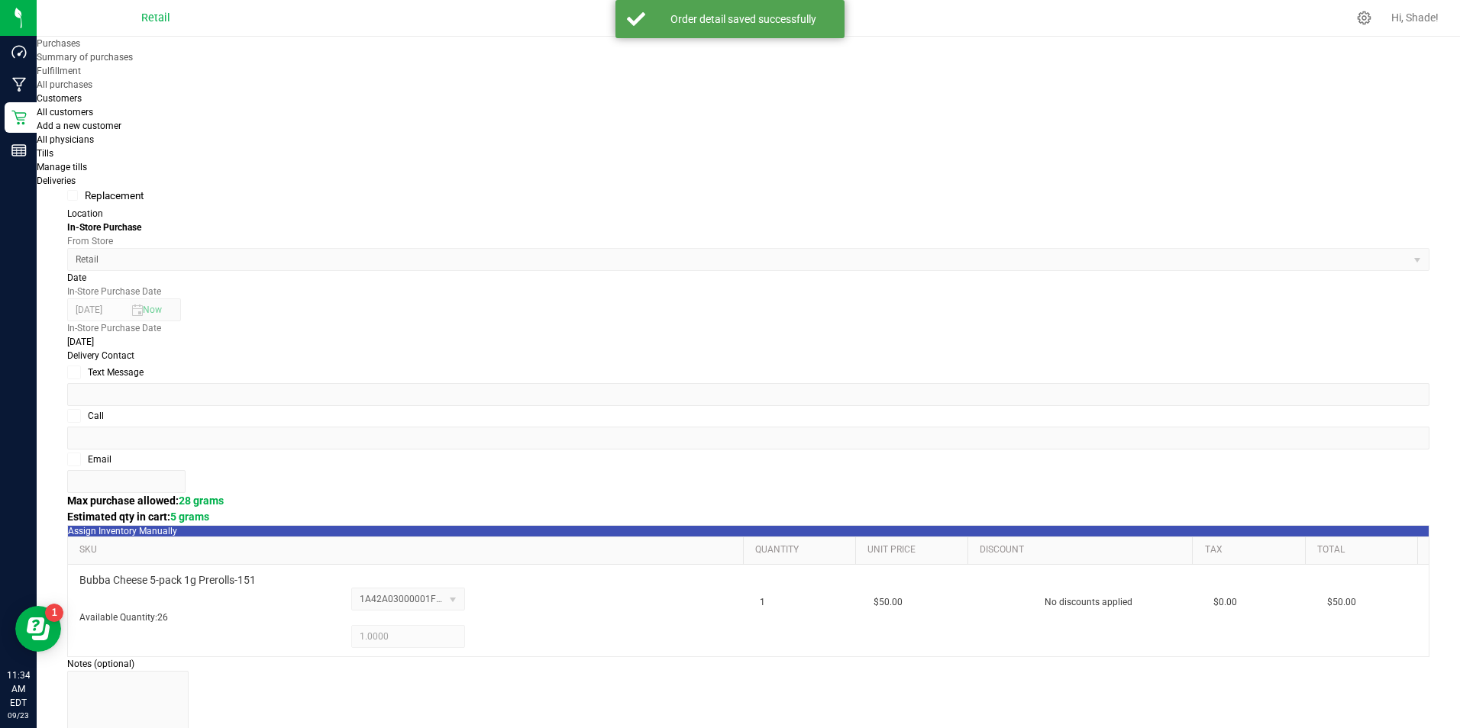
click at [1347, 455] on purchase-details "Back Edit Purchase Cancel Purchase View Profile # 01673256 Med | Rec METRC ID: …" at bounding box center [748, 485] width 1362 height 1694
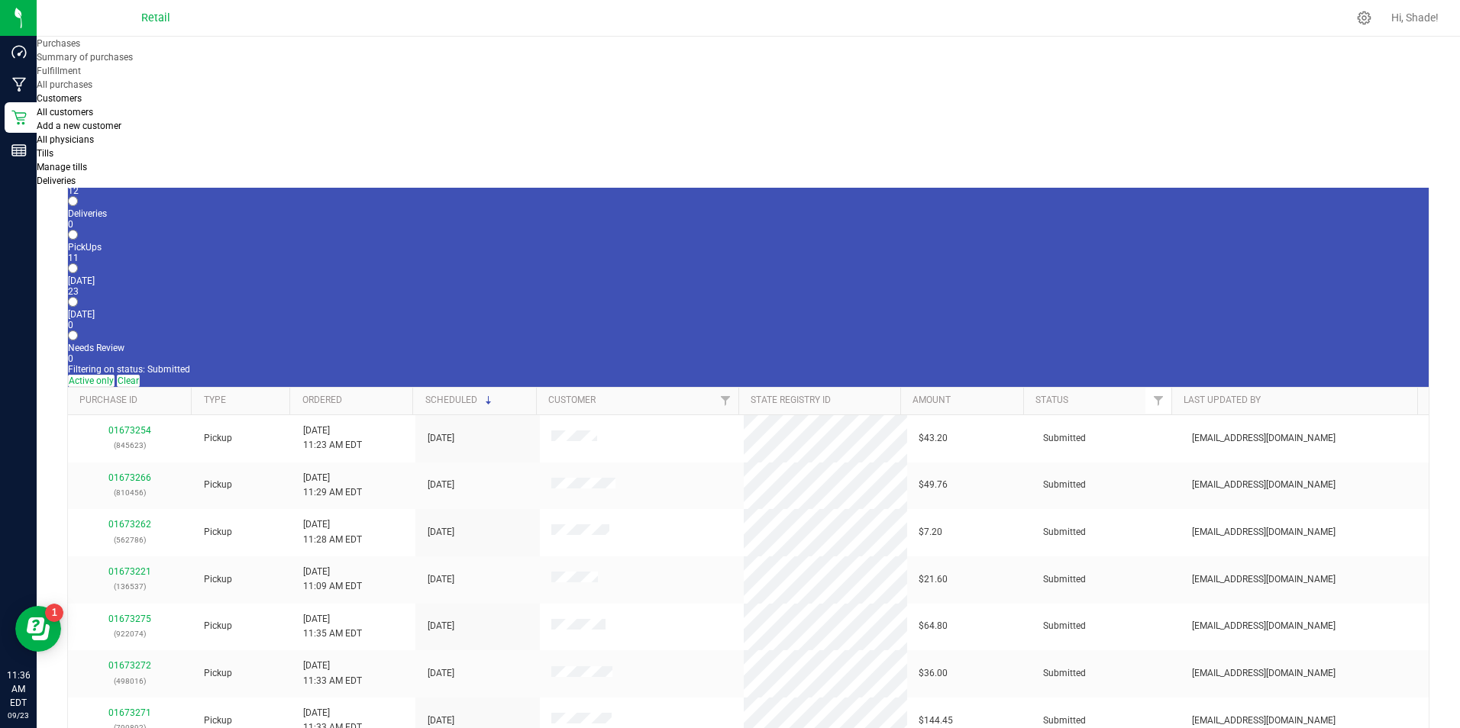
click at [165, 175] on label "In Store 12" at bounding box center [748, 185] width 1360 height 21
click at [78, 163] on input "In Store 12" at bounding box center [73, 168] width 10 height 10
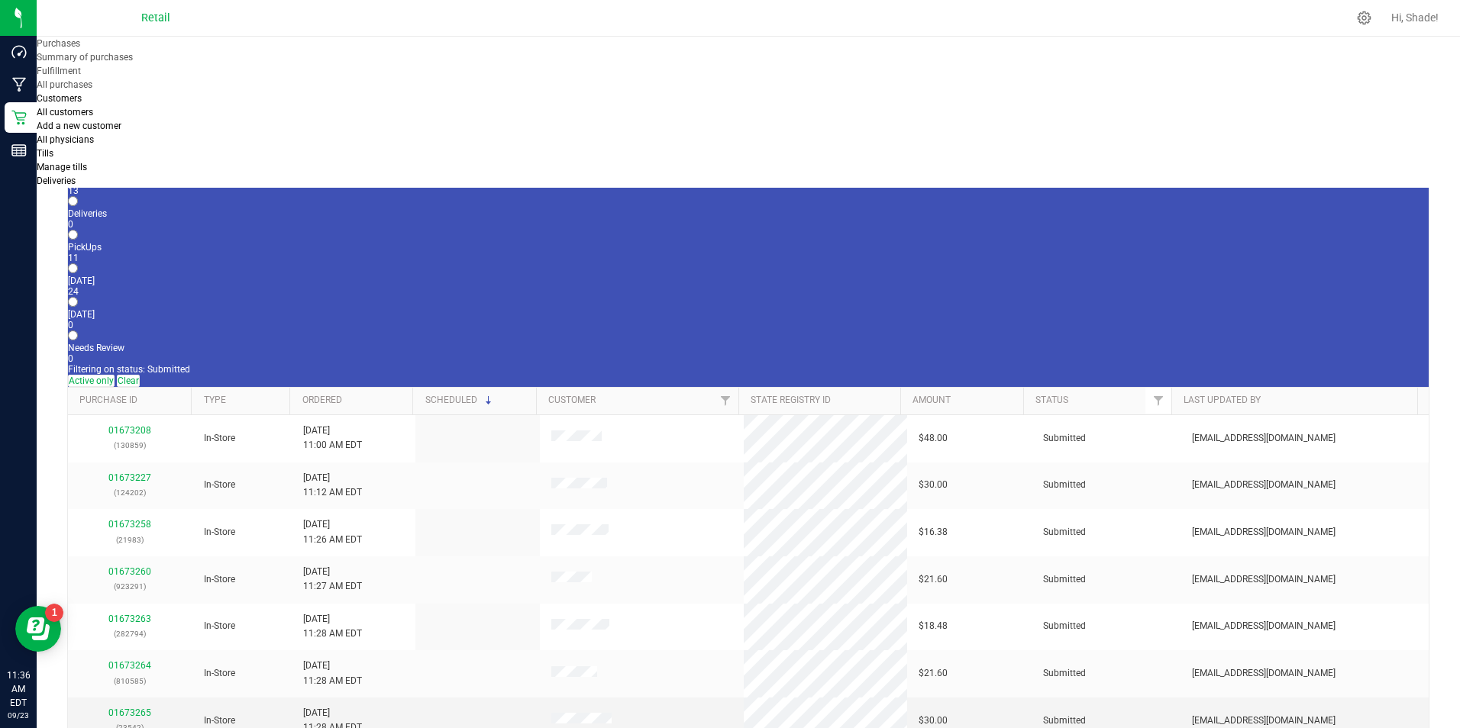
scroll to position [90, 0]
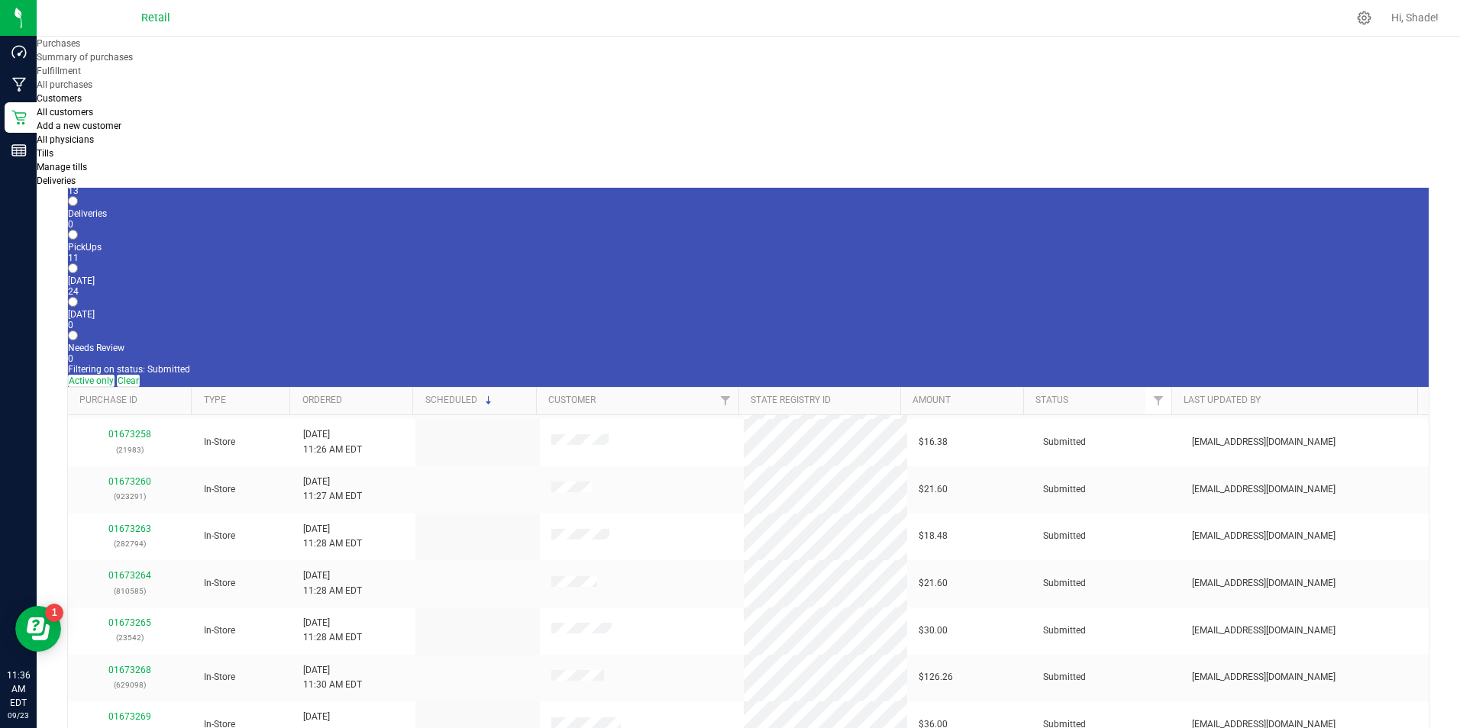
click at [657, 96] on input "text" at bounding box center [588, 93] width 135 height 23
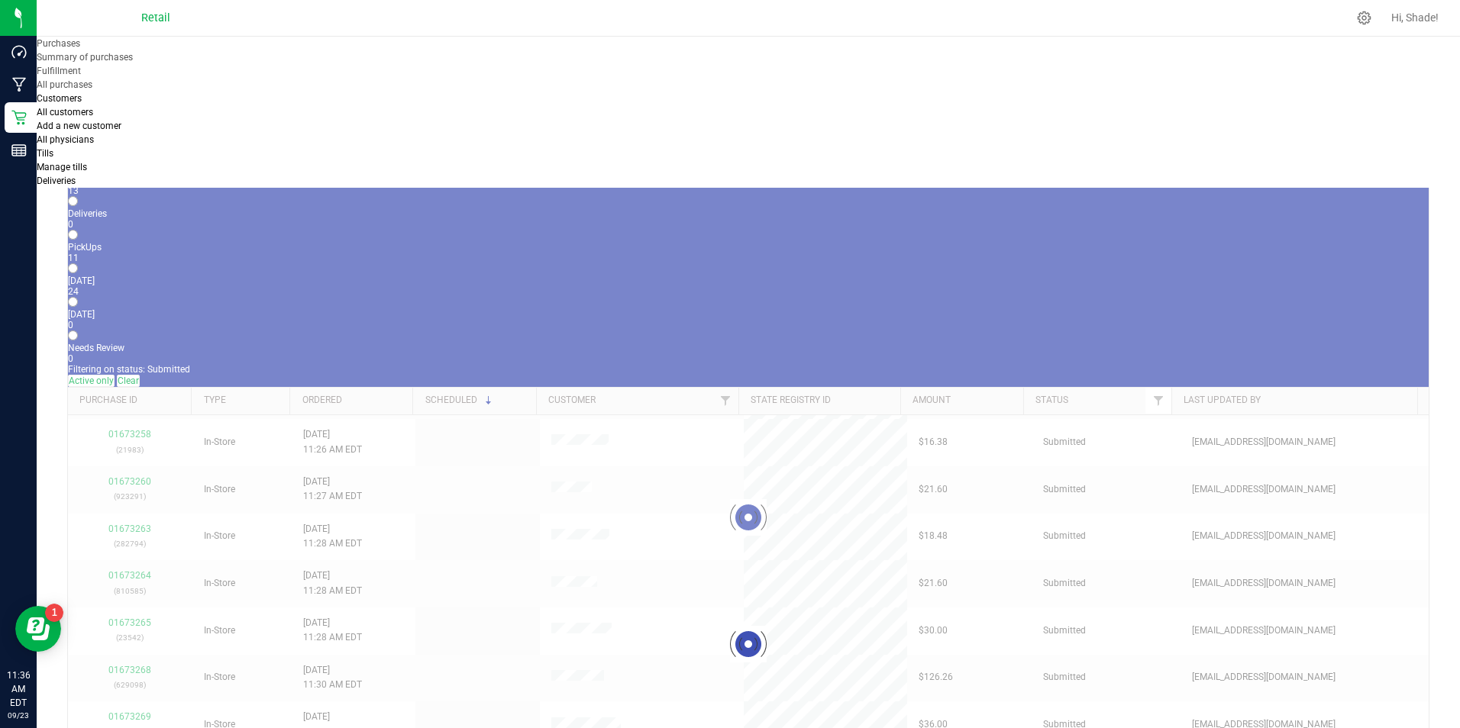
scroll to position [0, 0]
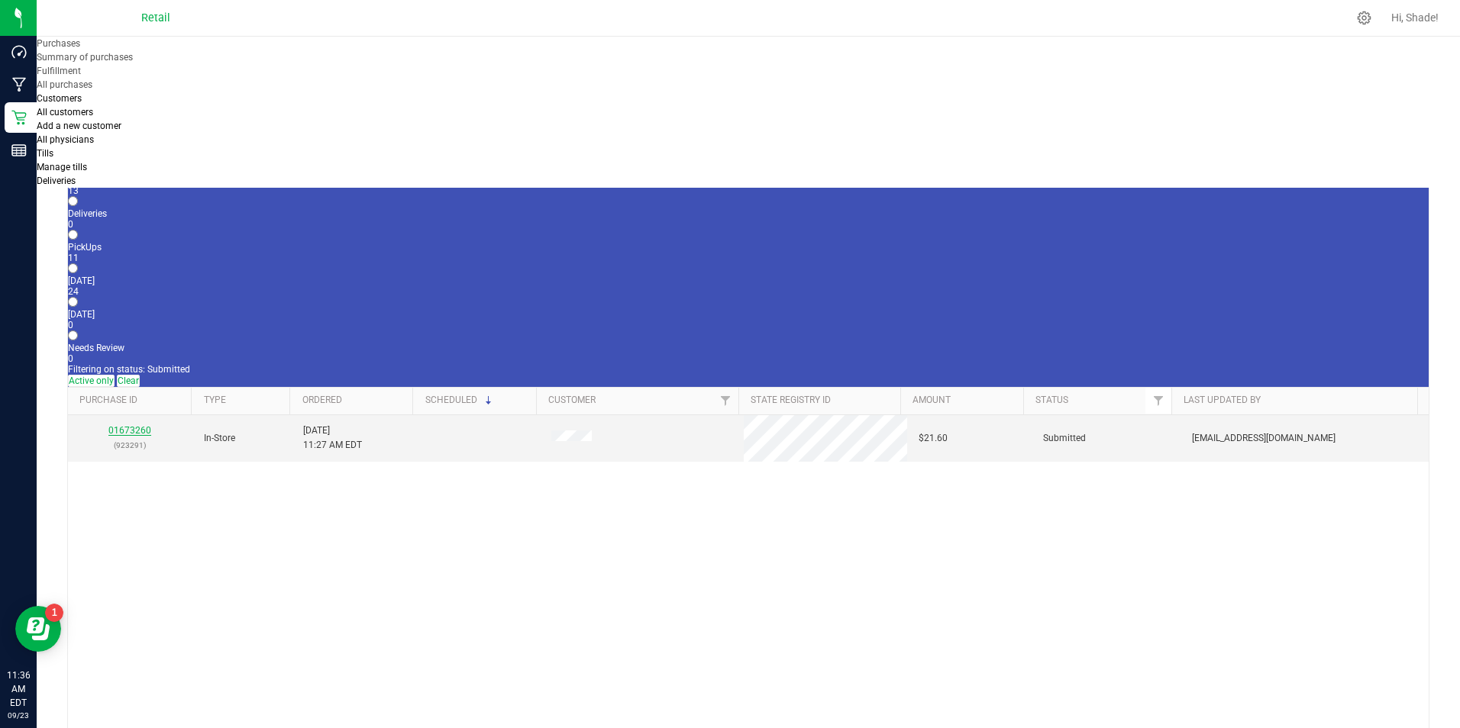
type input "jonah"
click at [138, 425] on link "01673260" at bounding box center [129, 430] width 43 height 11
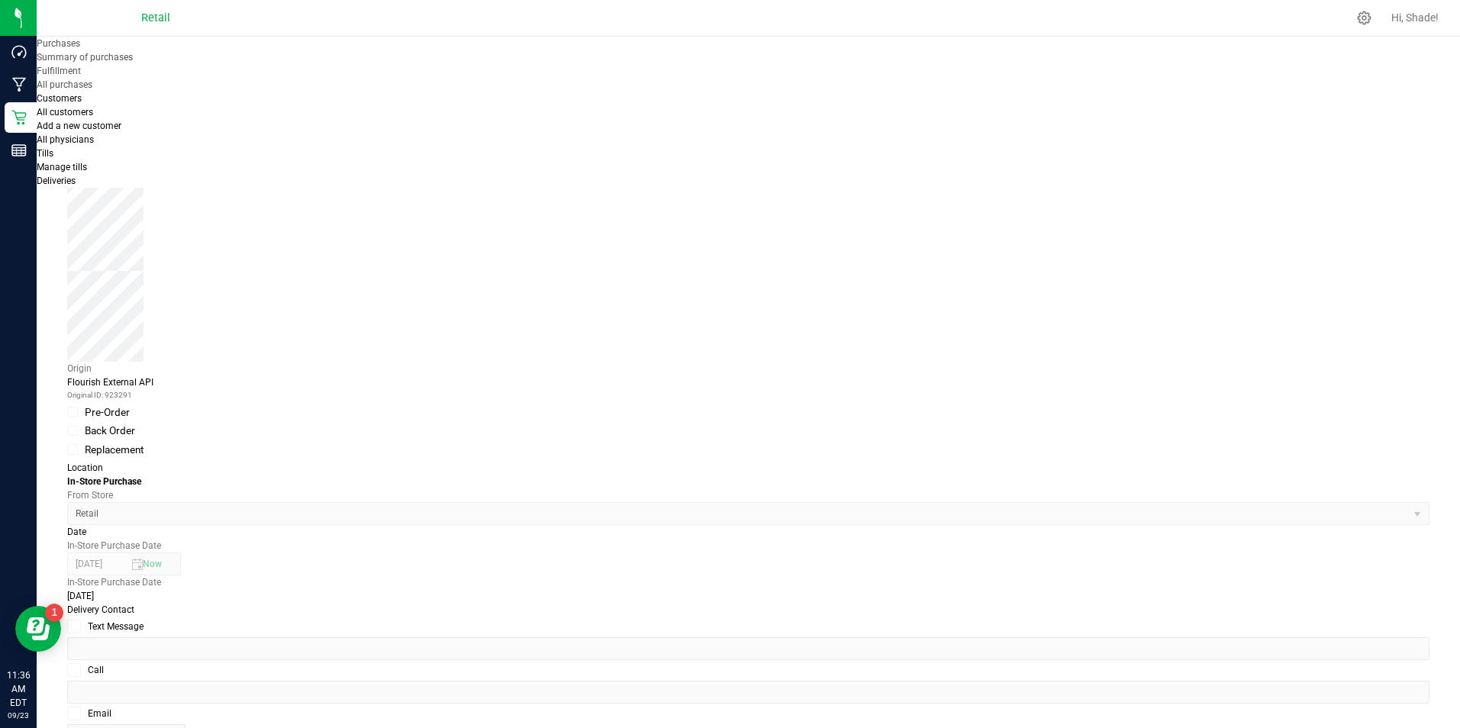
scroll to position [305, 0]
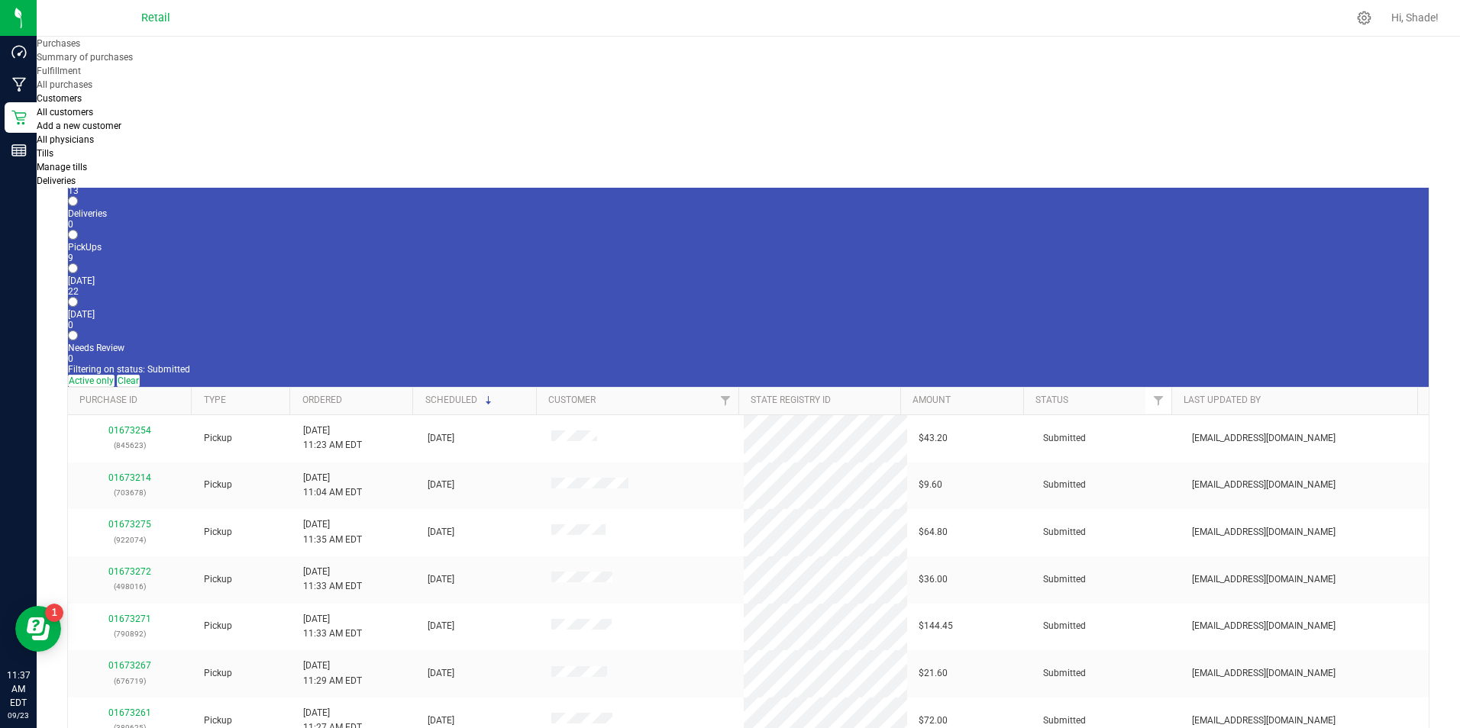
click at [163, 186] on div "13" at bounding box center [748, 191] width 1360 height 11
click at [78, 163] on input "In Store 13" at bounding box center [73, 168] width 10 height 10
click at [119, 566] on link "01673264" at bounding box center [129, 571] width 43 height 11
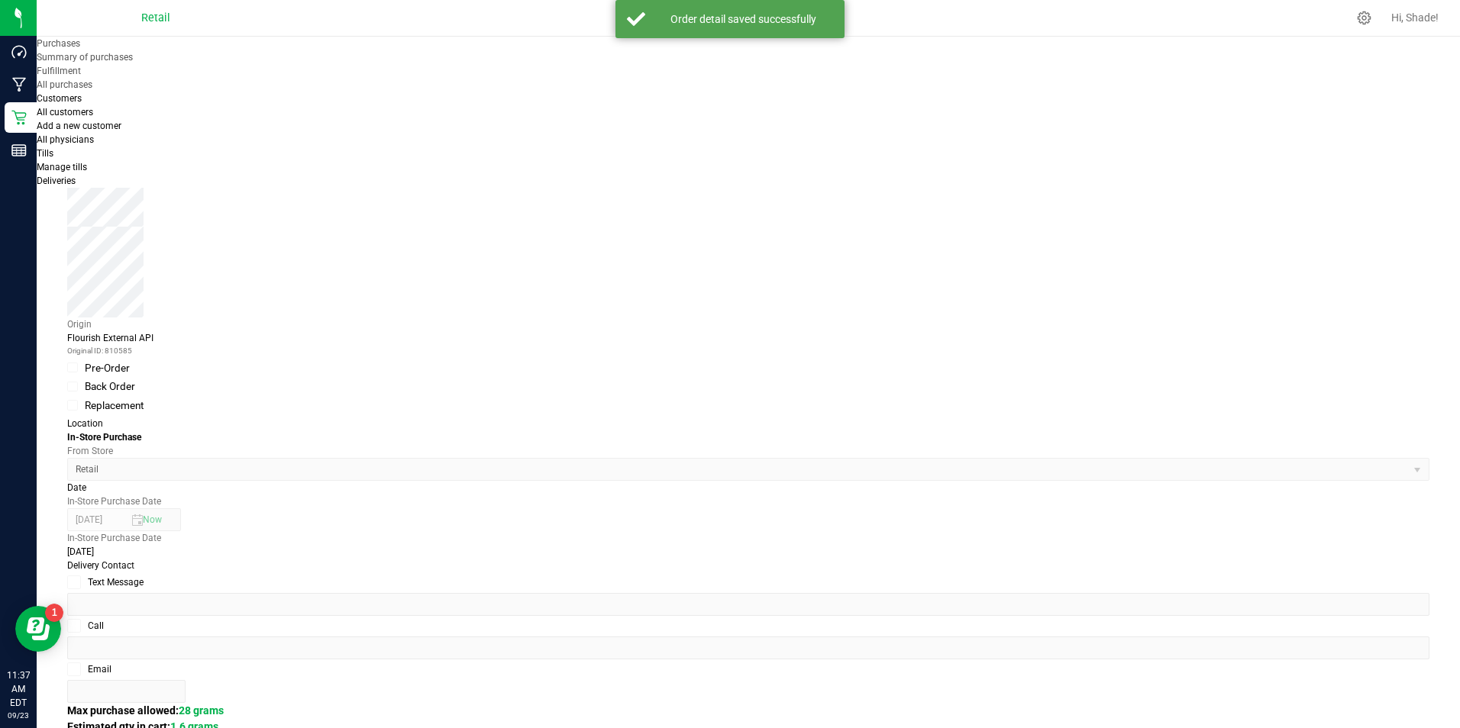
scroll to position [382, 0]
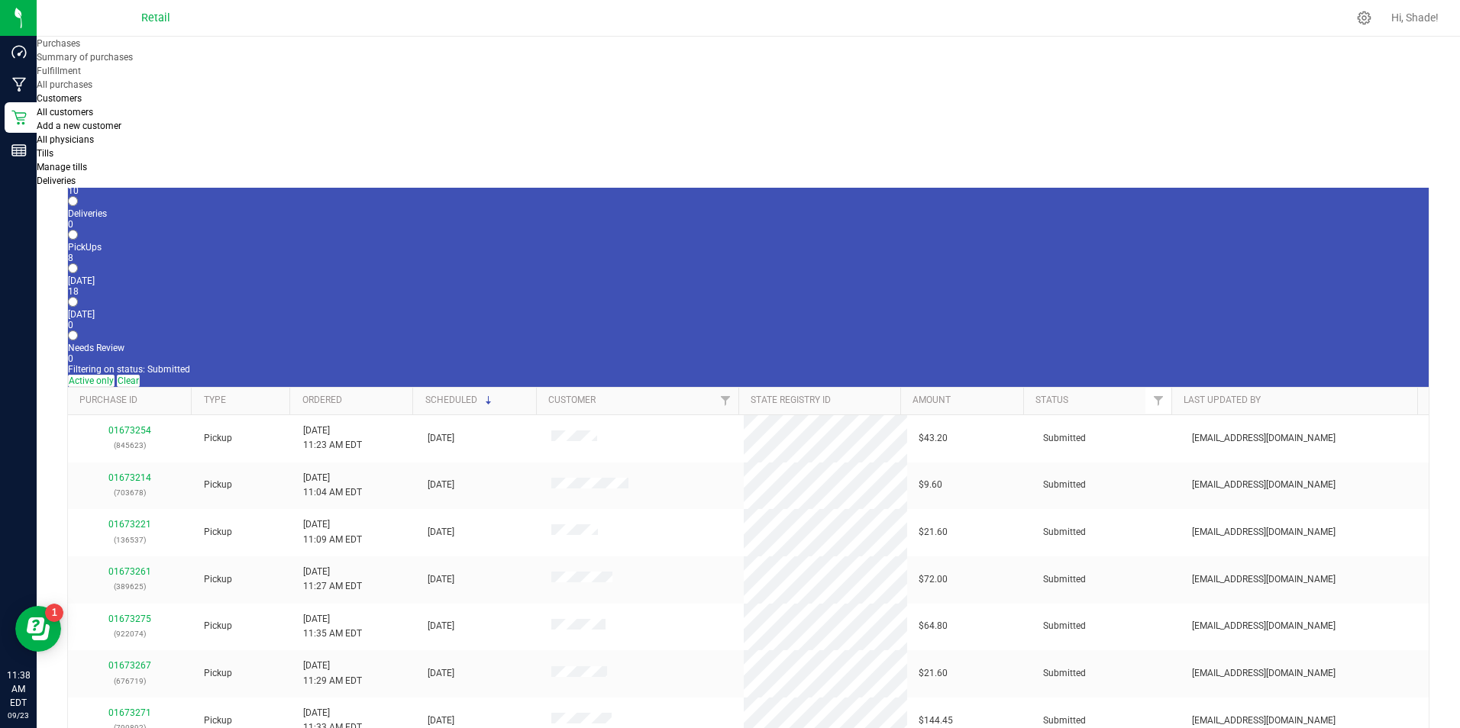
click at [159, 186] on div "10" at bounding box center [748, 191] width 1360 height 11
click at [78, 163] on input "In Store 10" at bounding box center [73, 168] width 10 height 10
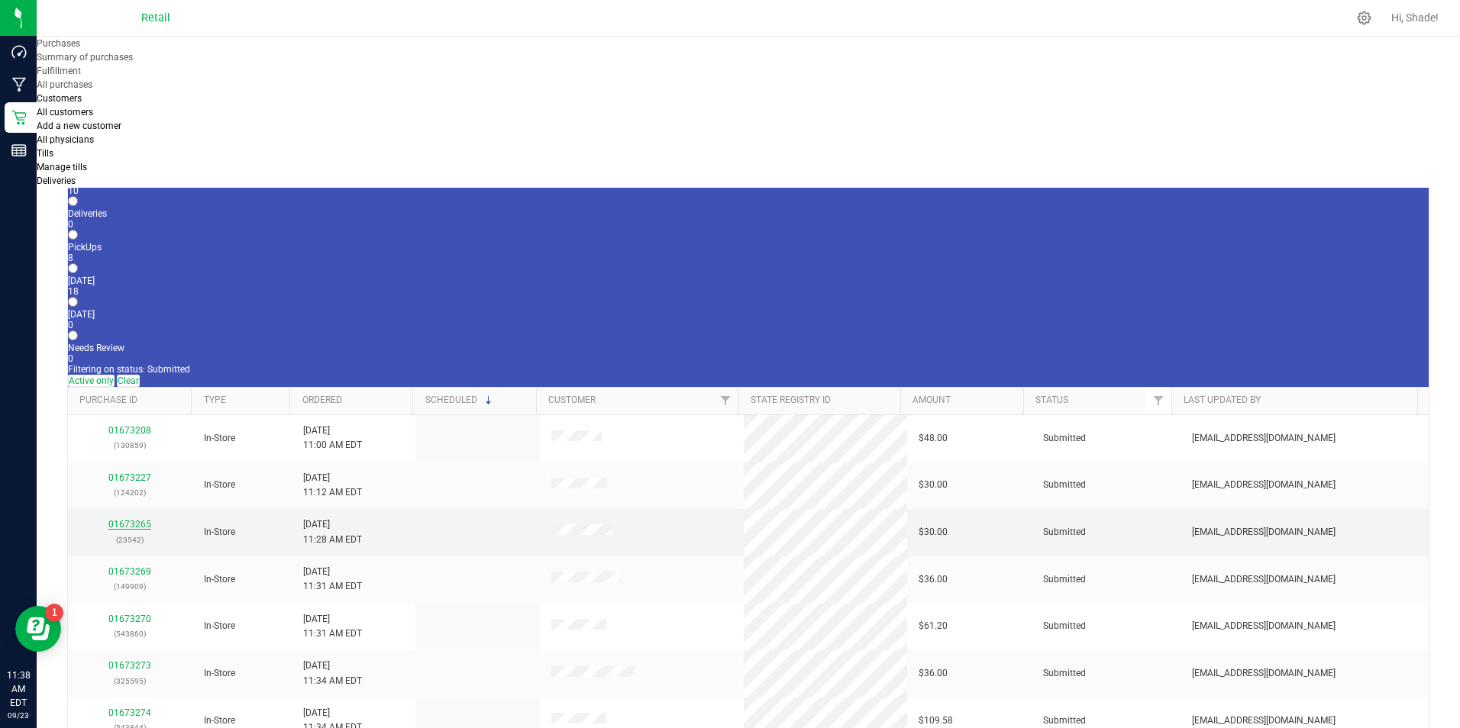
click at [123, 519] on link "01673265" at bounding box center [129, 524] width 43 height 11
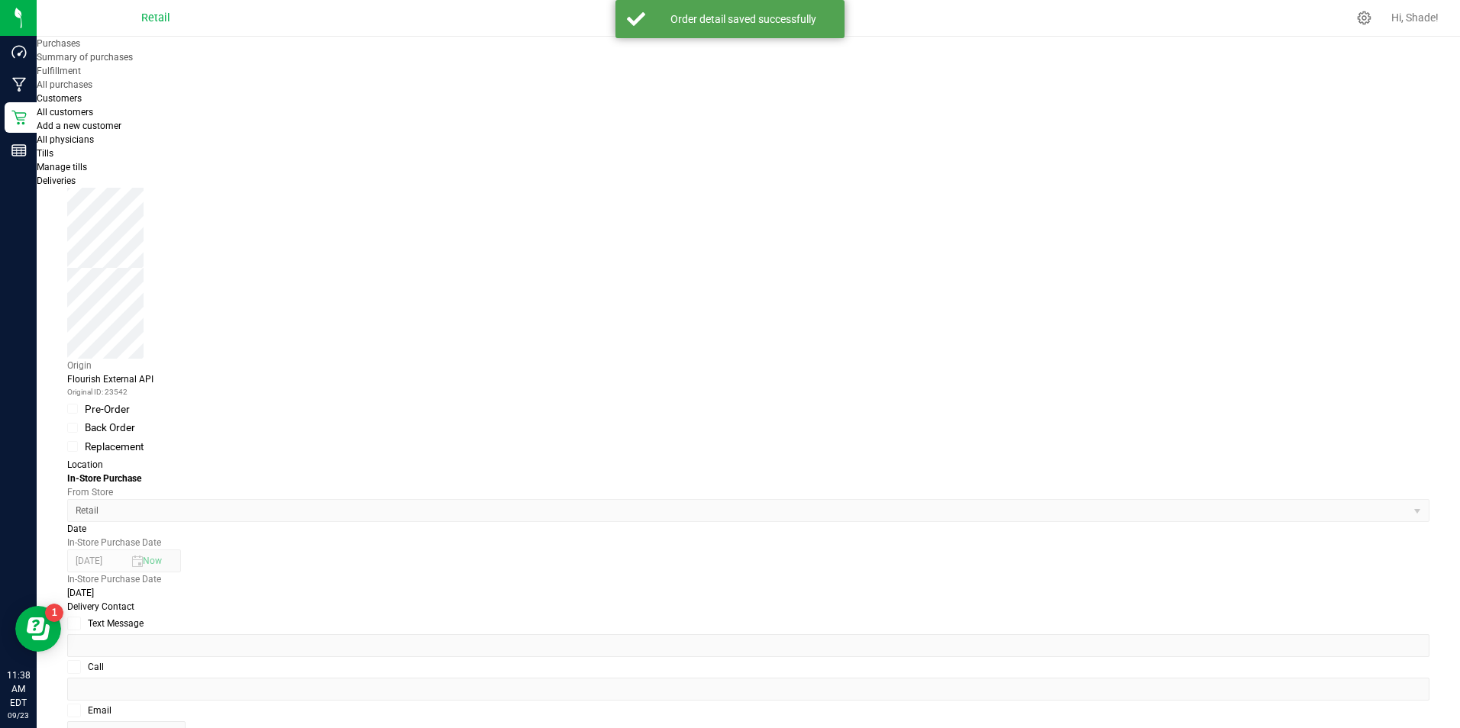
scroll to position [229, 0]
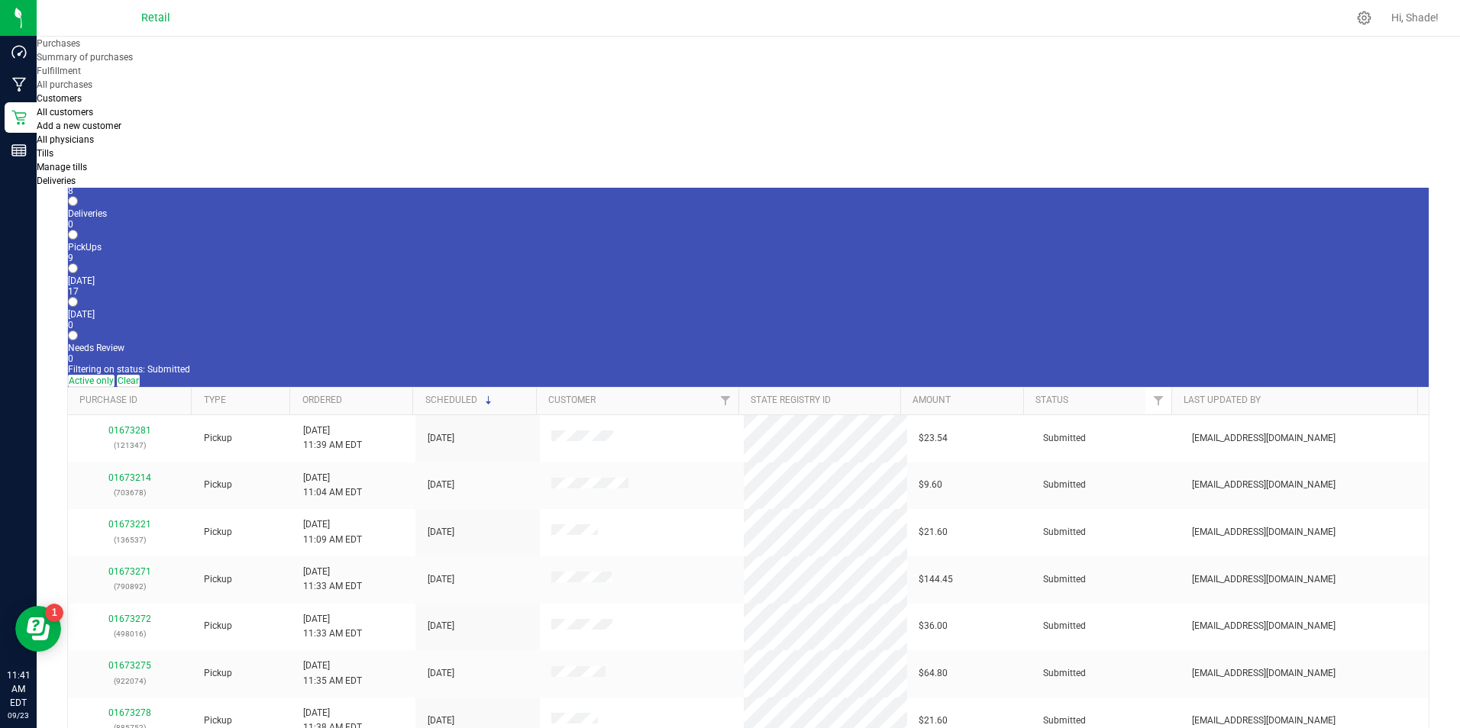
click at [157, 175] on label "In Store 8" at bounding box center [748, 185] width 1360 height 21
click at [78, 163] on input "In Store 8" at bounding box center [73, 168] width 10 height 10
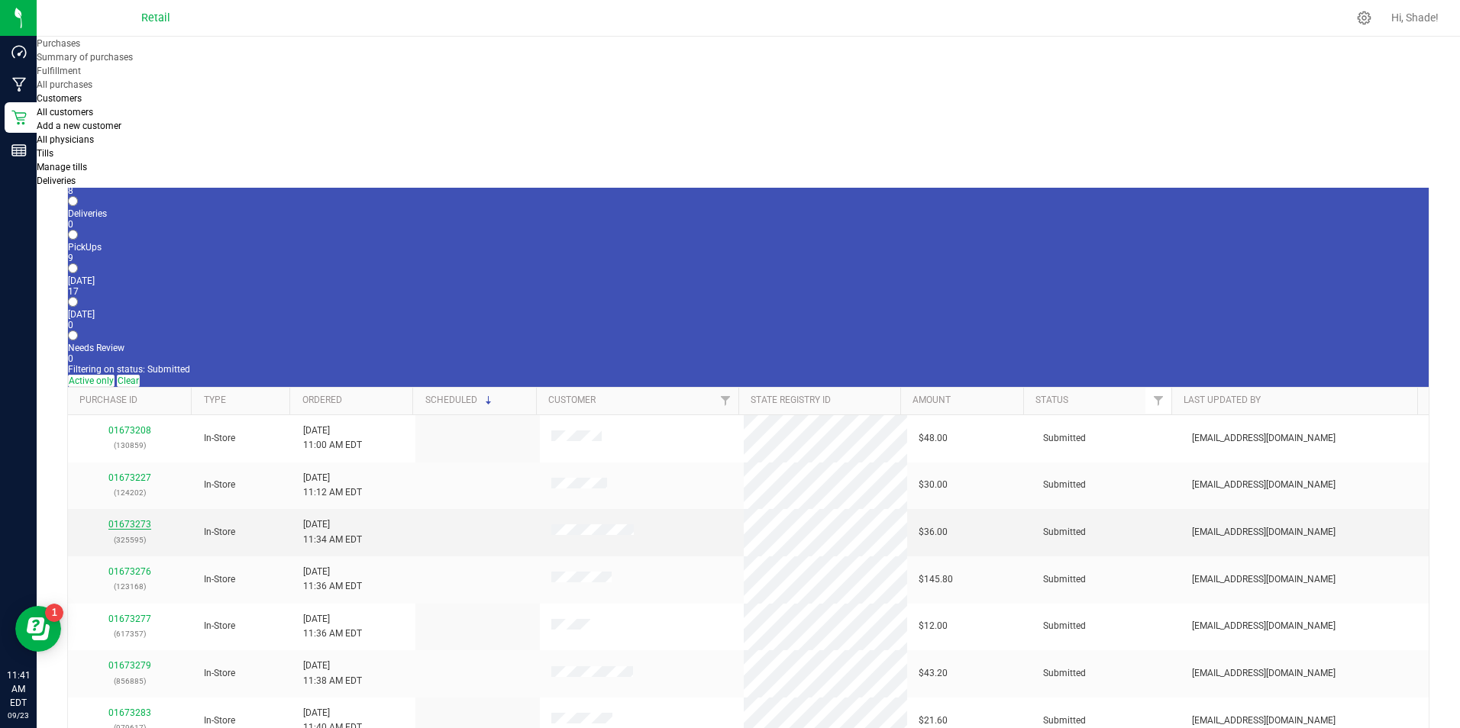
click at [121, 519] on link "01673273" at bounding box center [129, 524] width 43 height 11
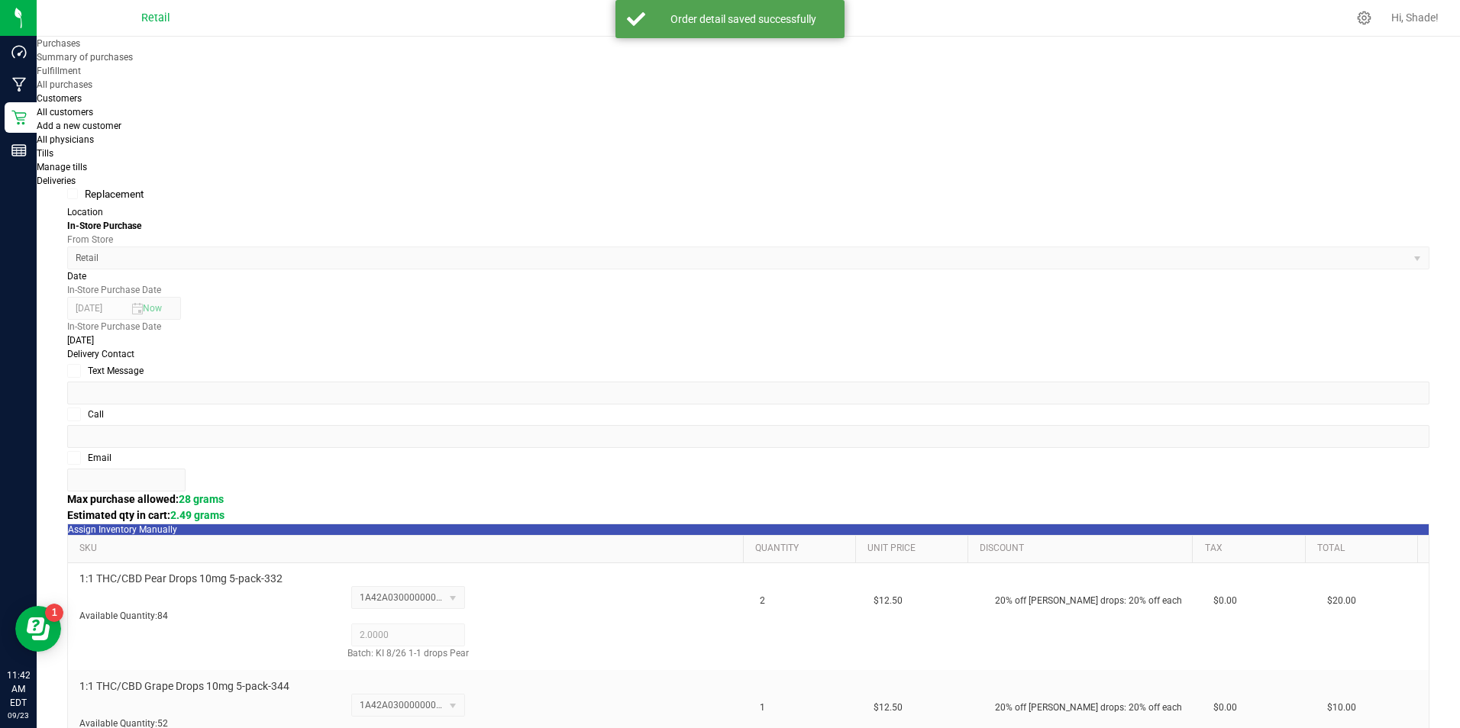
scroll to position [534, 0]
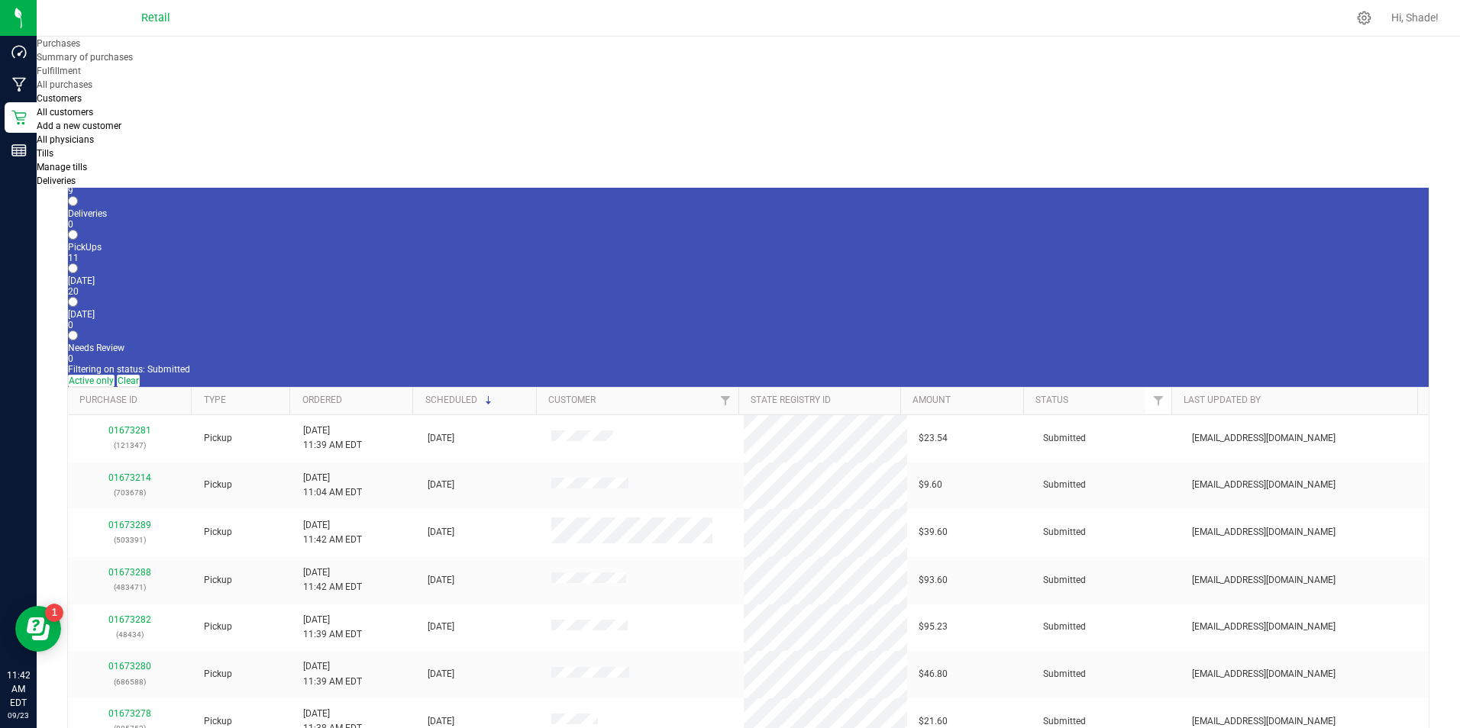
click at [163, 186] on div "9" at bounding box center [748, 191] width 1360 height 11
click at [78, 163] on input "In Store 9" at bounding box center [73, 168] width 10 height 10
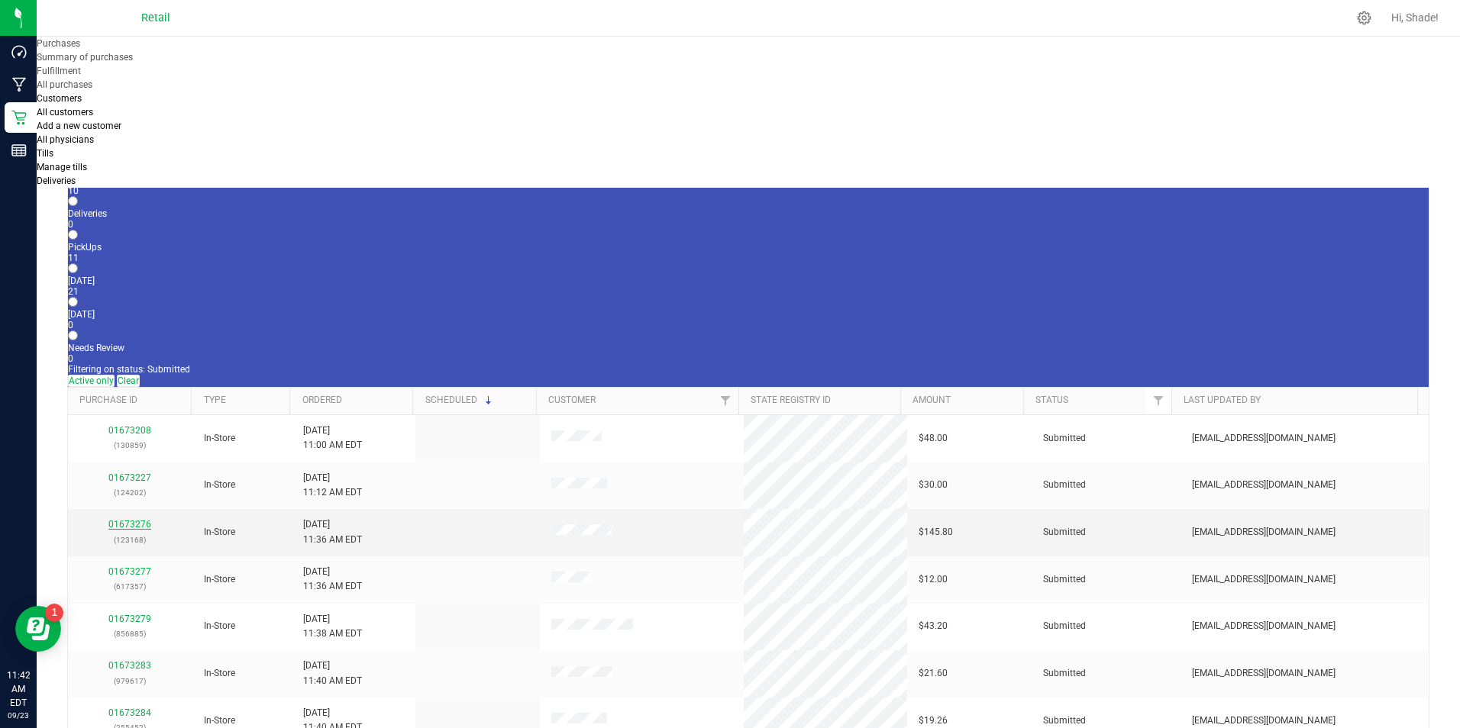
click at [147, 519] on link "01673276" at bounding box center [129, 524] width 43 height 11
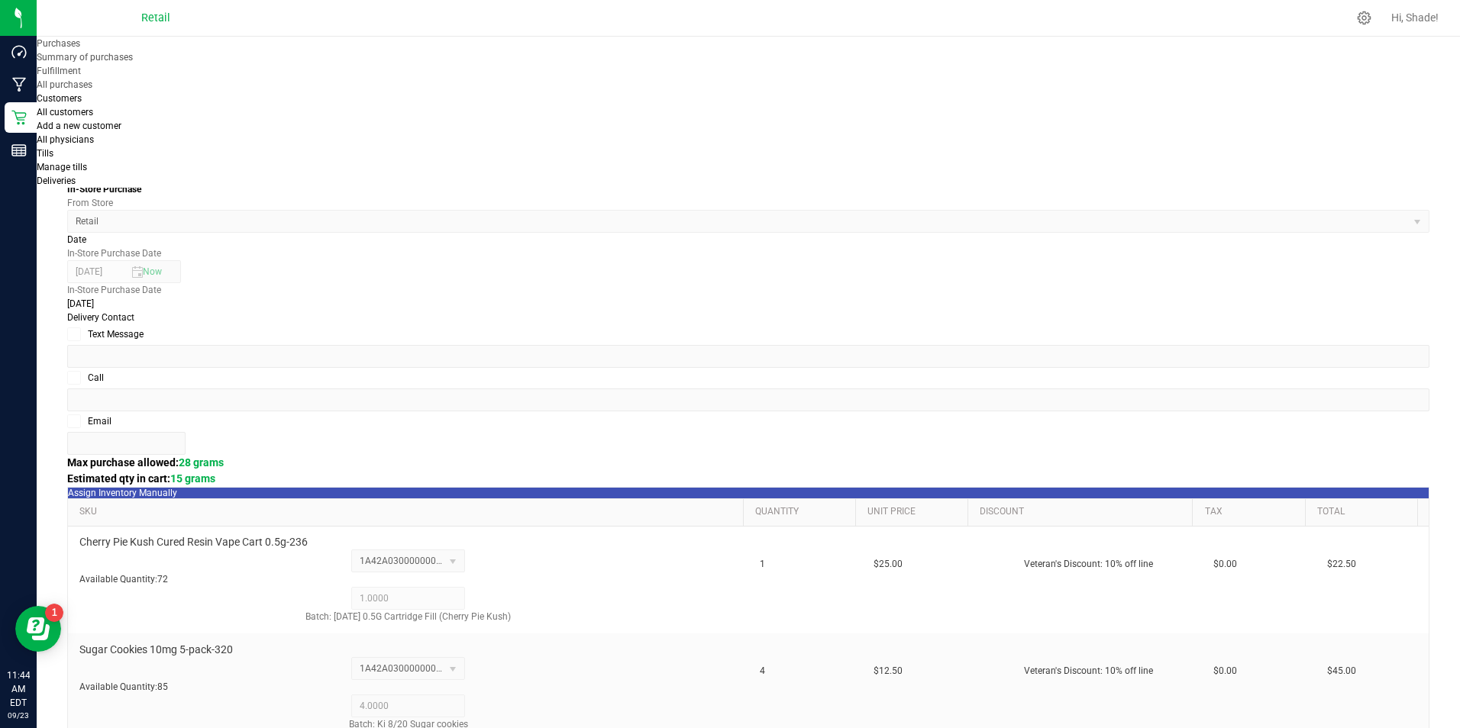
scroll to position [687, 0]
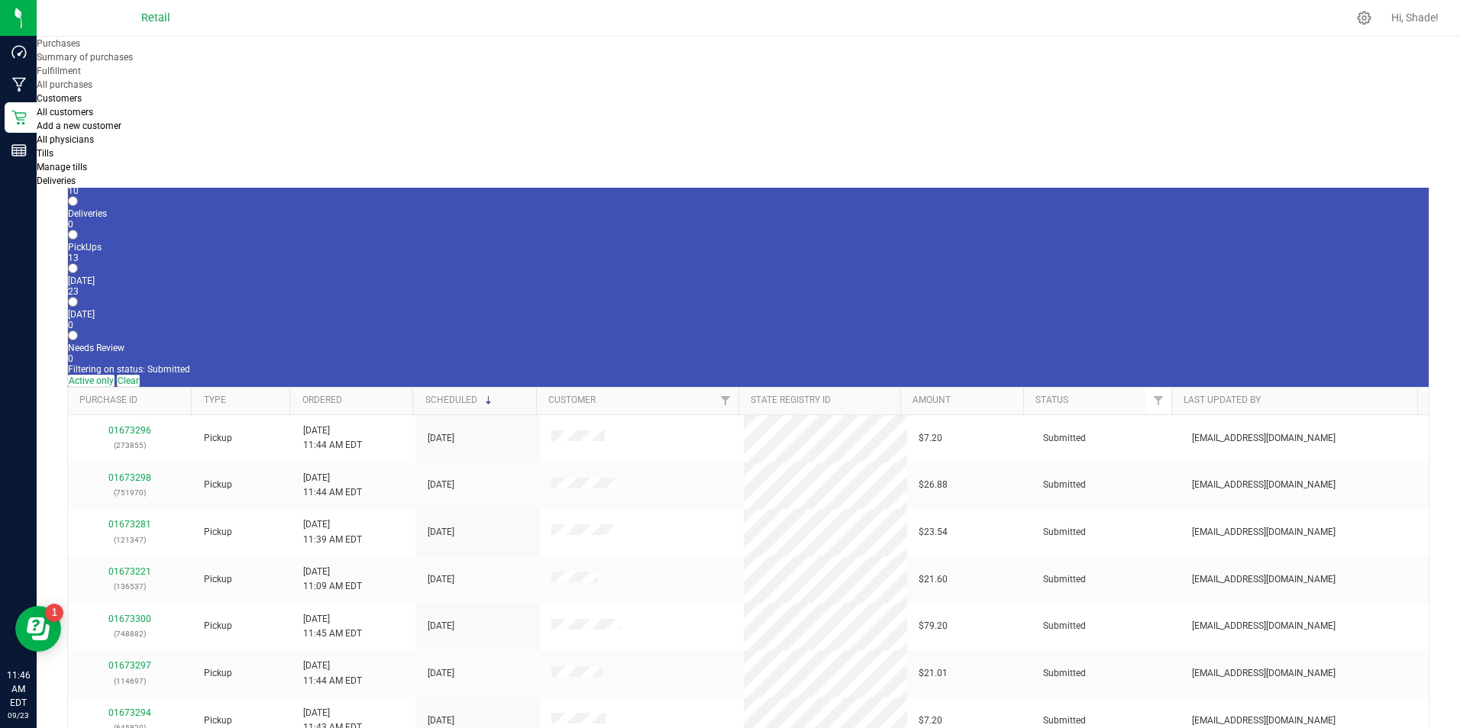
click at [166, 175] on label "In Store 10" at bounding box center [748, 185] width 1360 height 21
click at [78, 165] on input "In Store 10" at bounding box center [73, 168] width 10 height 10
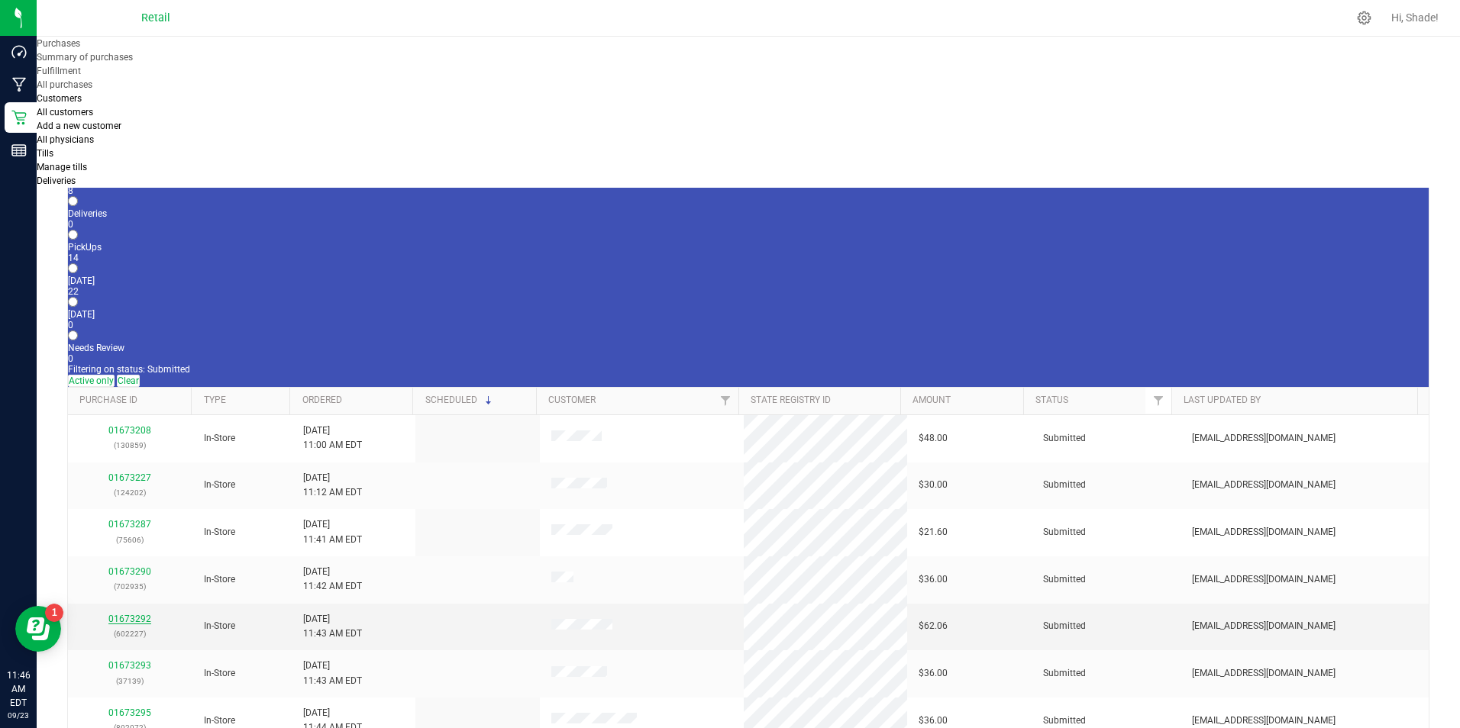
click at [144, 614] on link "01673292" at bounding box center [129, 619] width 43 height 11
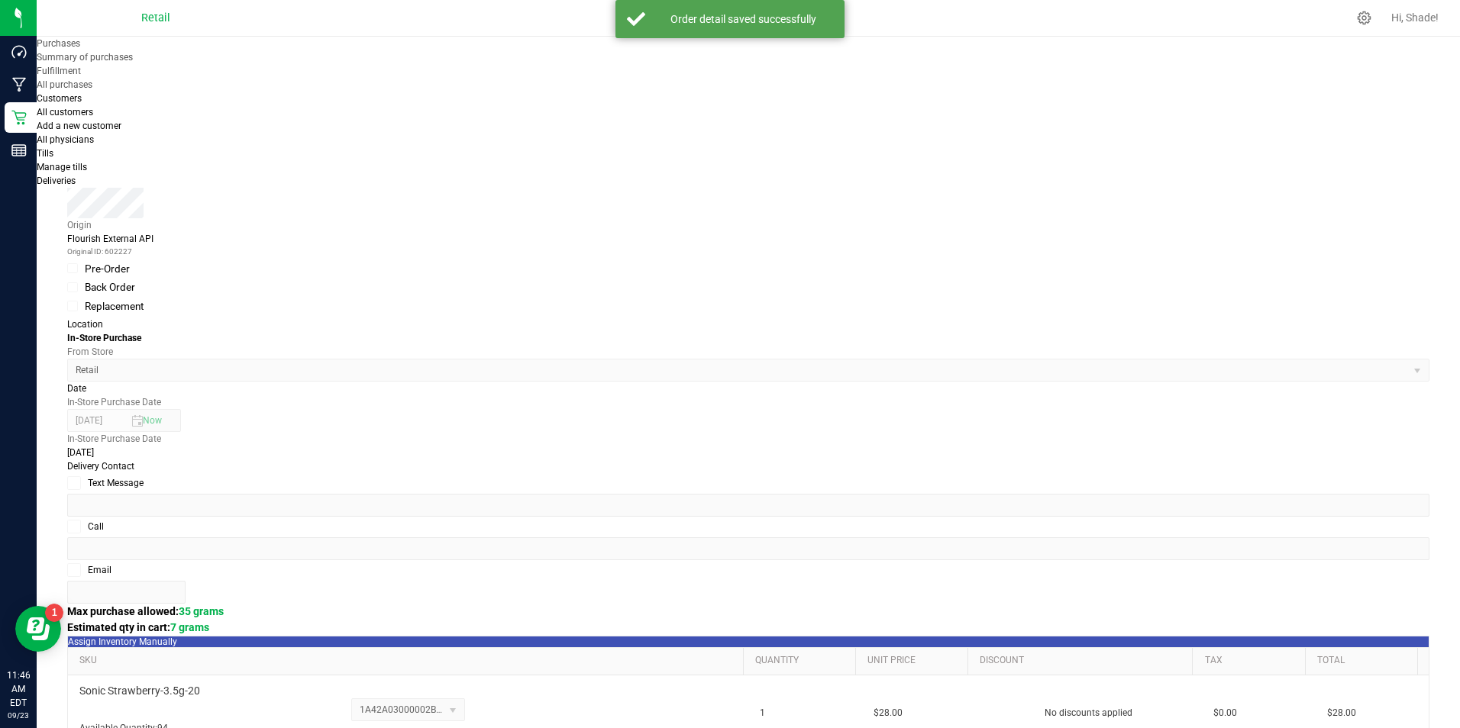
scroll to position [382, 0]
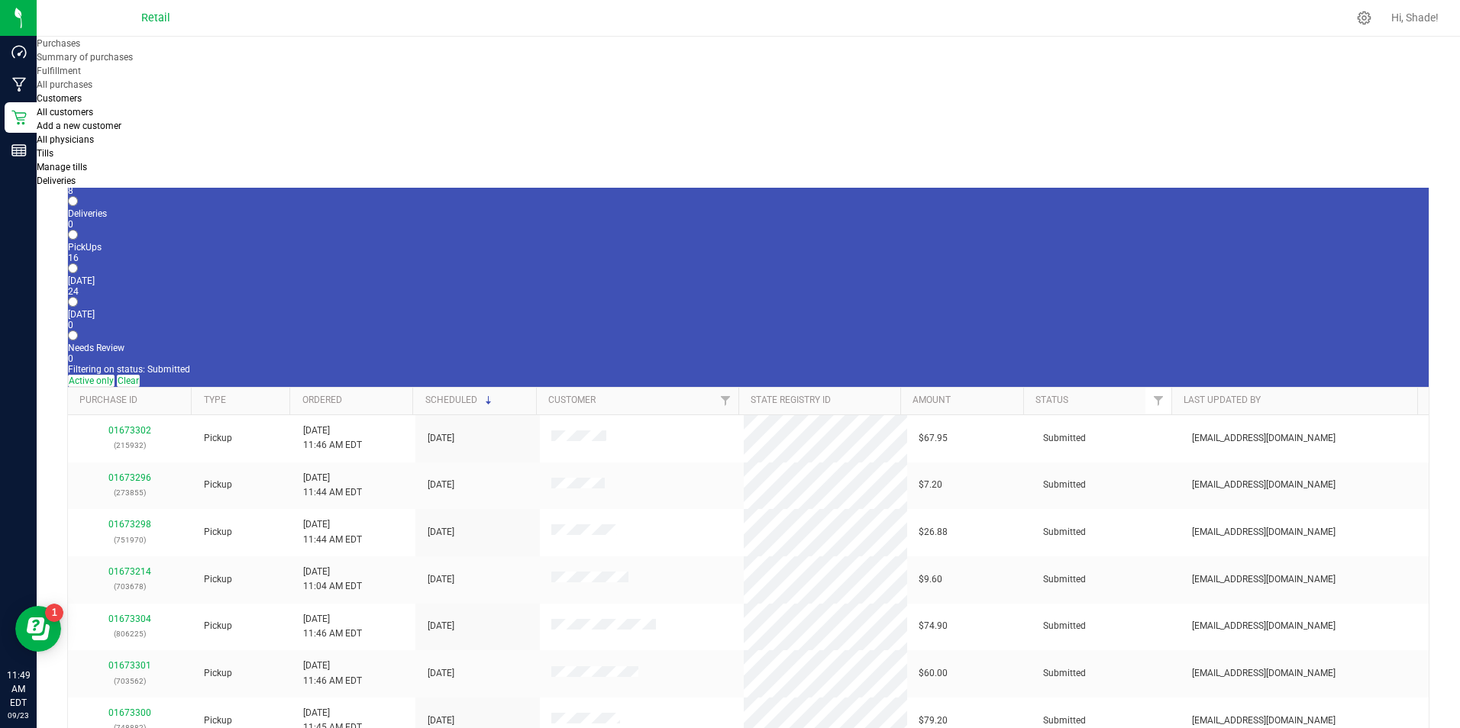
click at [164, 186] on div "8" at bounding box center [748, 191] width 1360 height 11
click at [78, 163] on input "In Store 8" at bounding box center [73, 168] width 10 height 10
click at [124, 565] on div "01673293 (37139)" at bounding box center [129, 579] width 101 height 29
click at [124, 566] on link "01673293" at bounding box center [129, 571] width 43 height 11
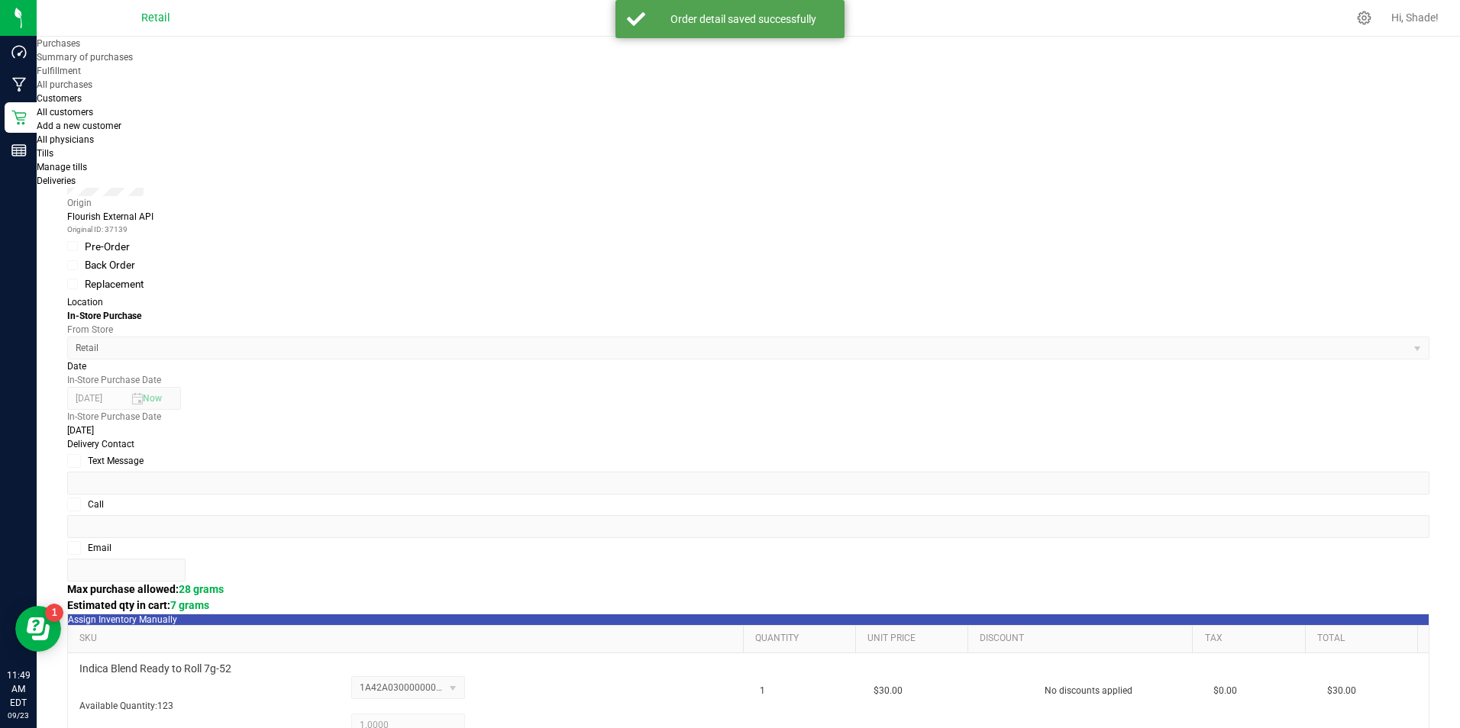
scroll to position [520, 0]
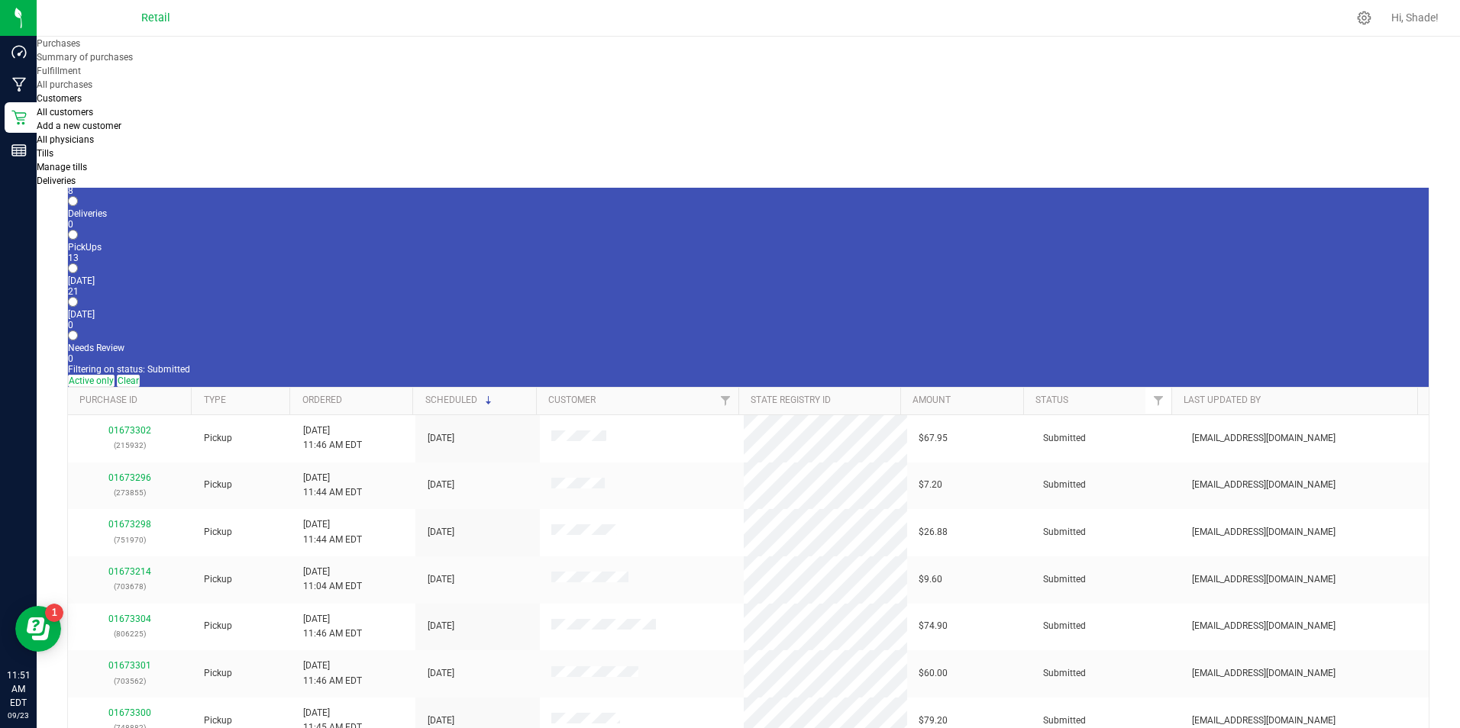
click at [164, 186] on div "8" at bounding box center [748, 191] width 1360 height 11
click at [78, 163] on input "In Store 8" at bounding box center [73, 168] width 10 height 10
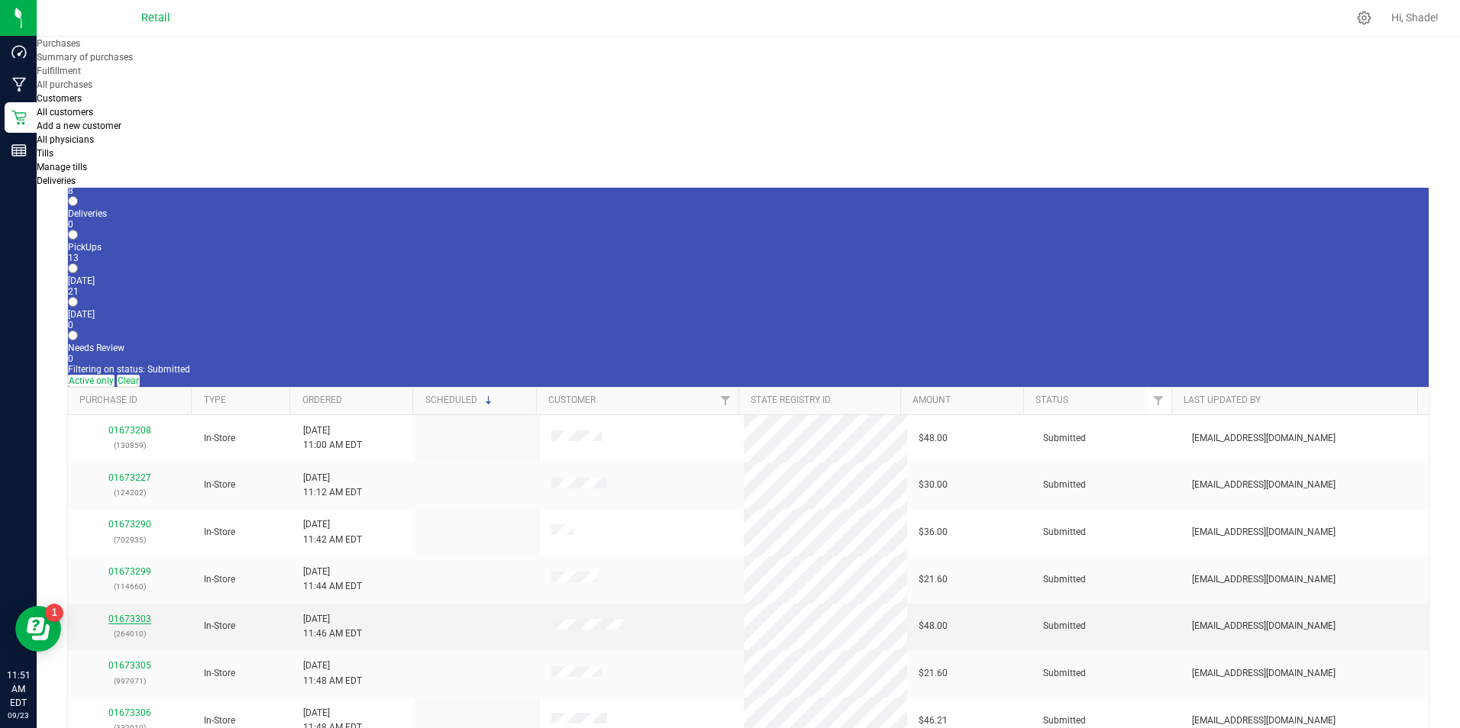
click at [136, 614] on link "01673303" at bounding box center [129, 619] width 43 height 11
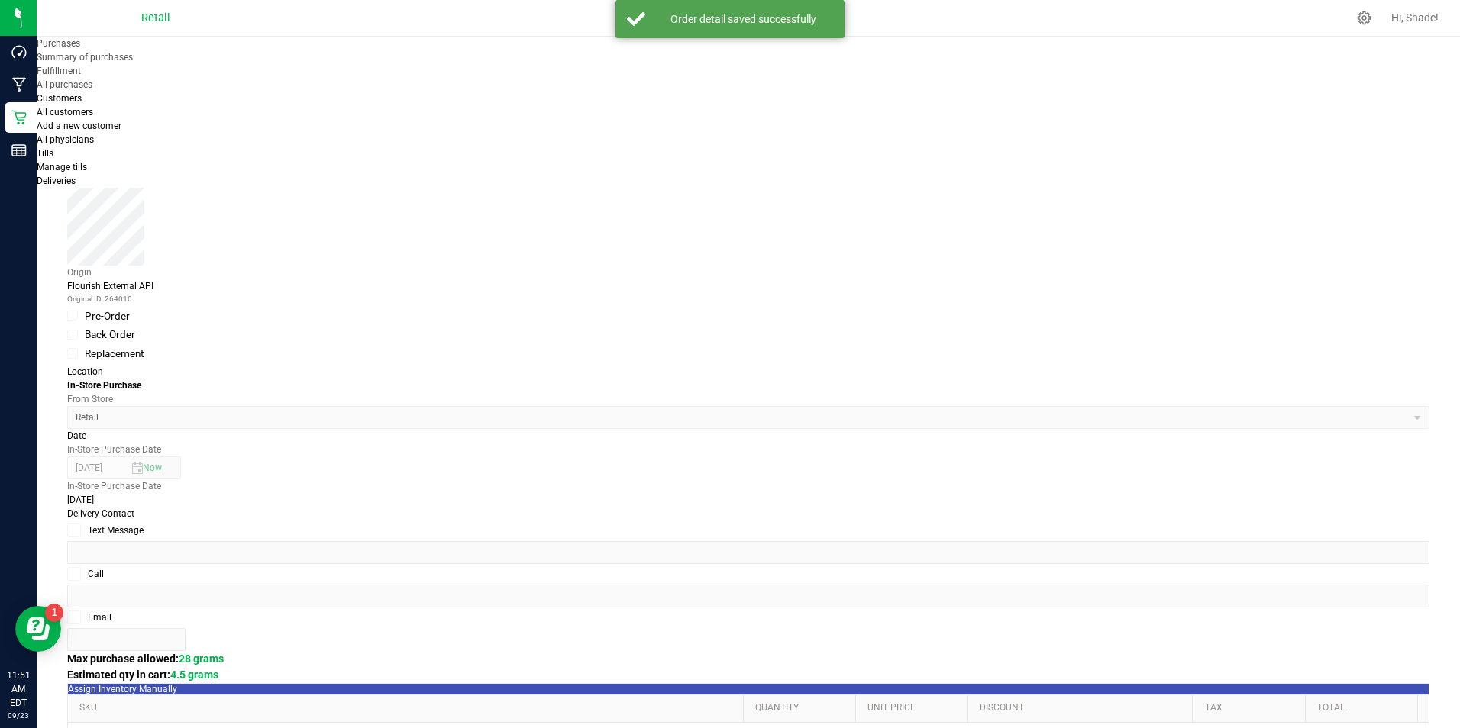
scroll to position [382, 0]
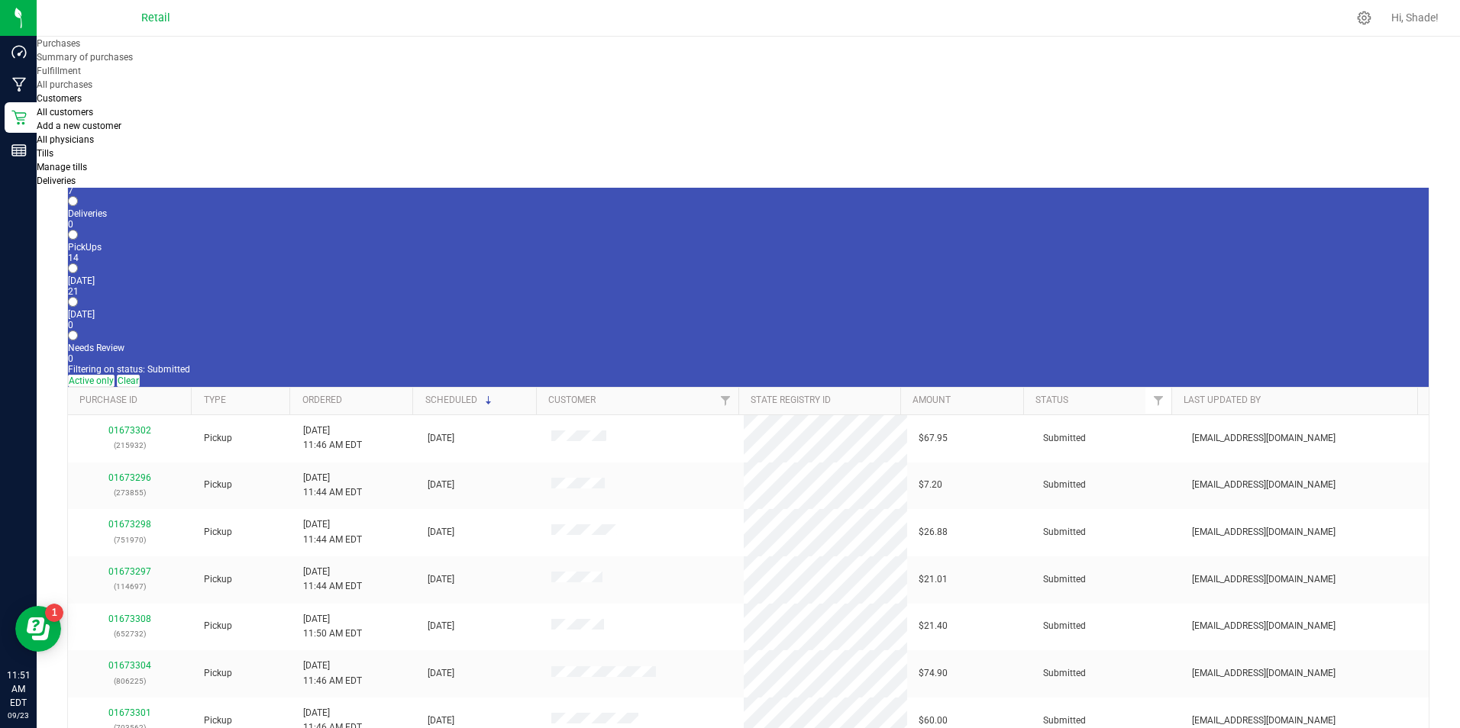
click at [155, 186] on div "7" at bounding box center [748, 191] width 1360 height 11
click at [78, 163] on input "In Store 7" at bounding box center [73, 168] width 10 height 10
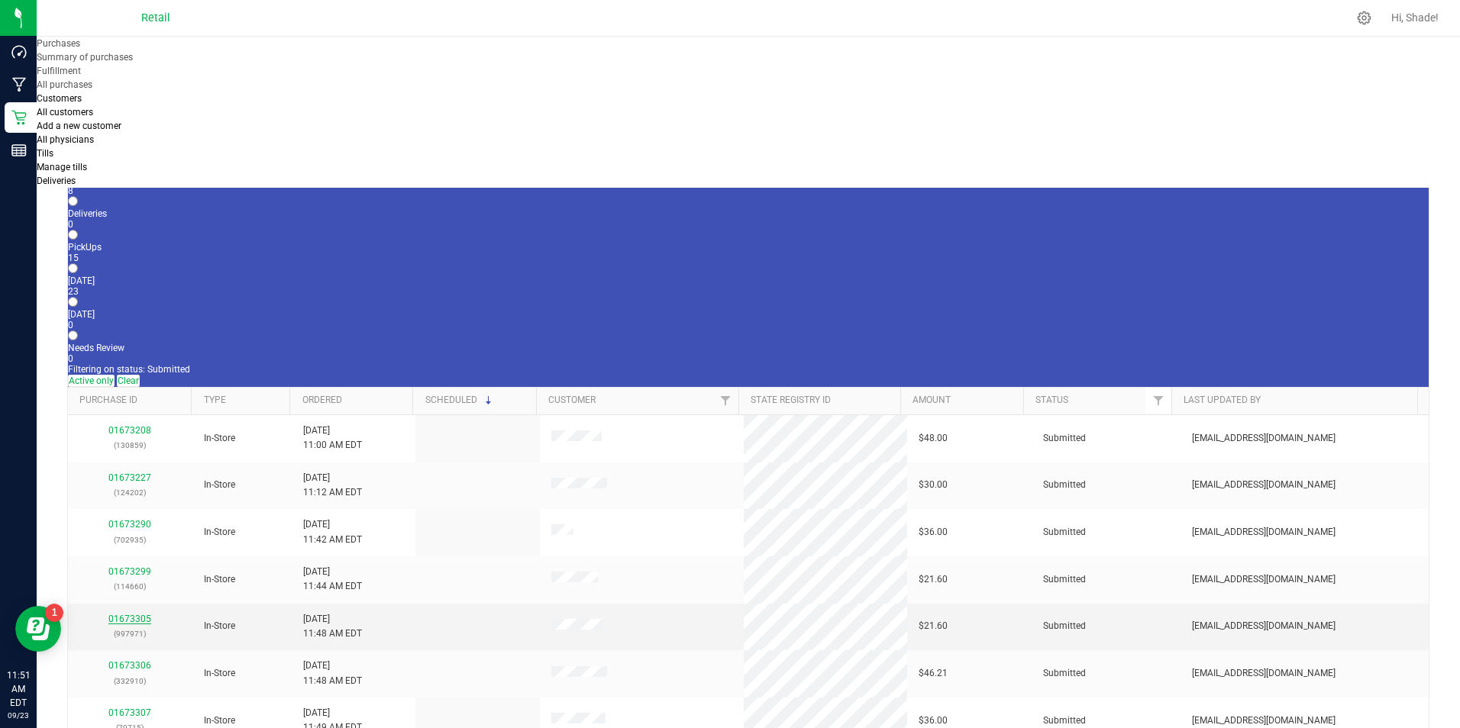
click at [140, 614] on link "01673305" at bounding box center [129, 619] width 43 height 11
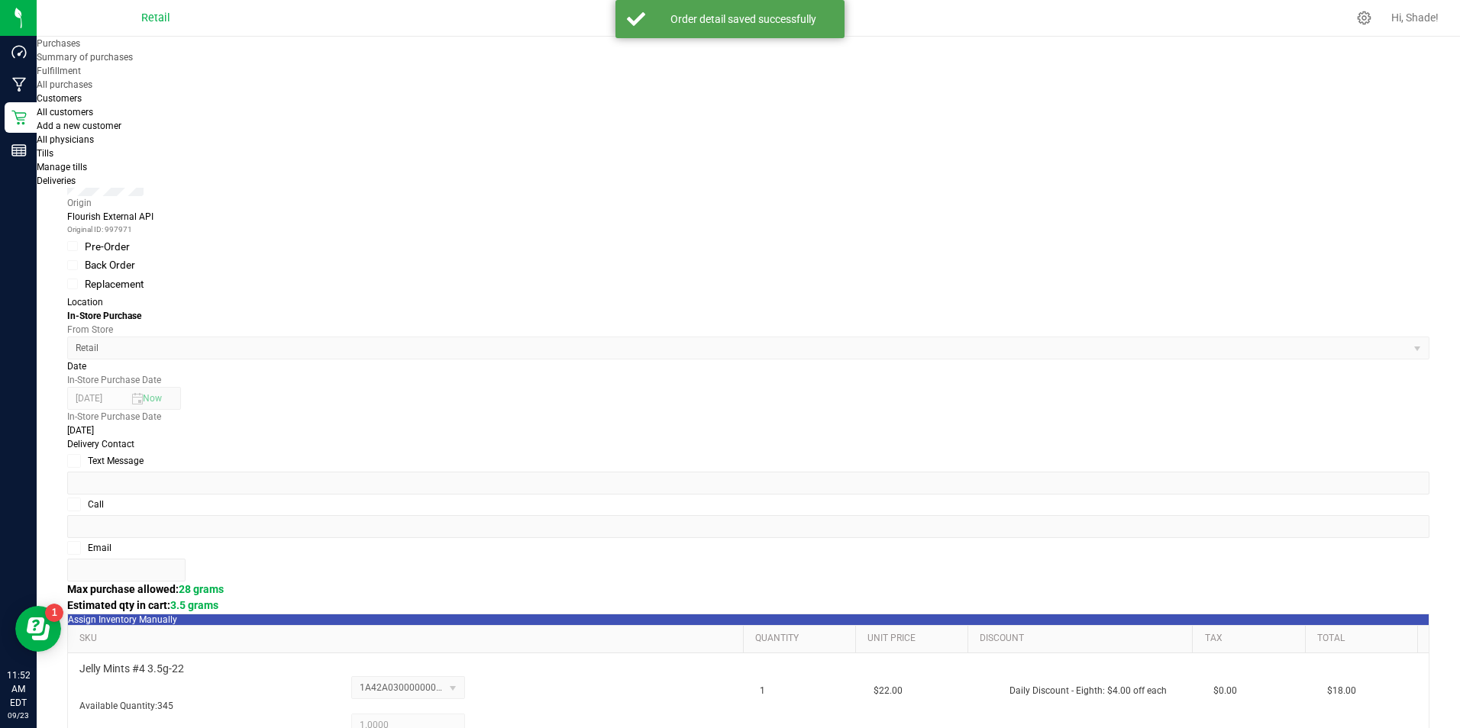
scroll to position [382, 0]
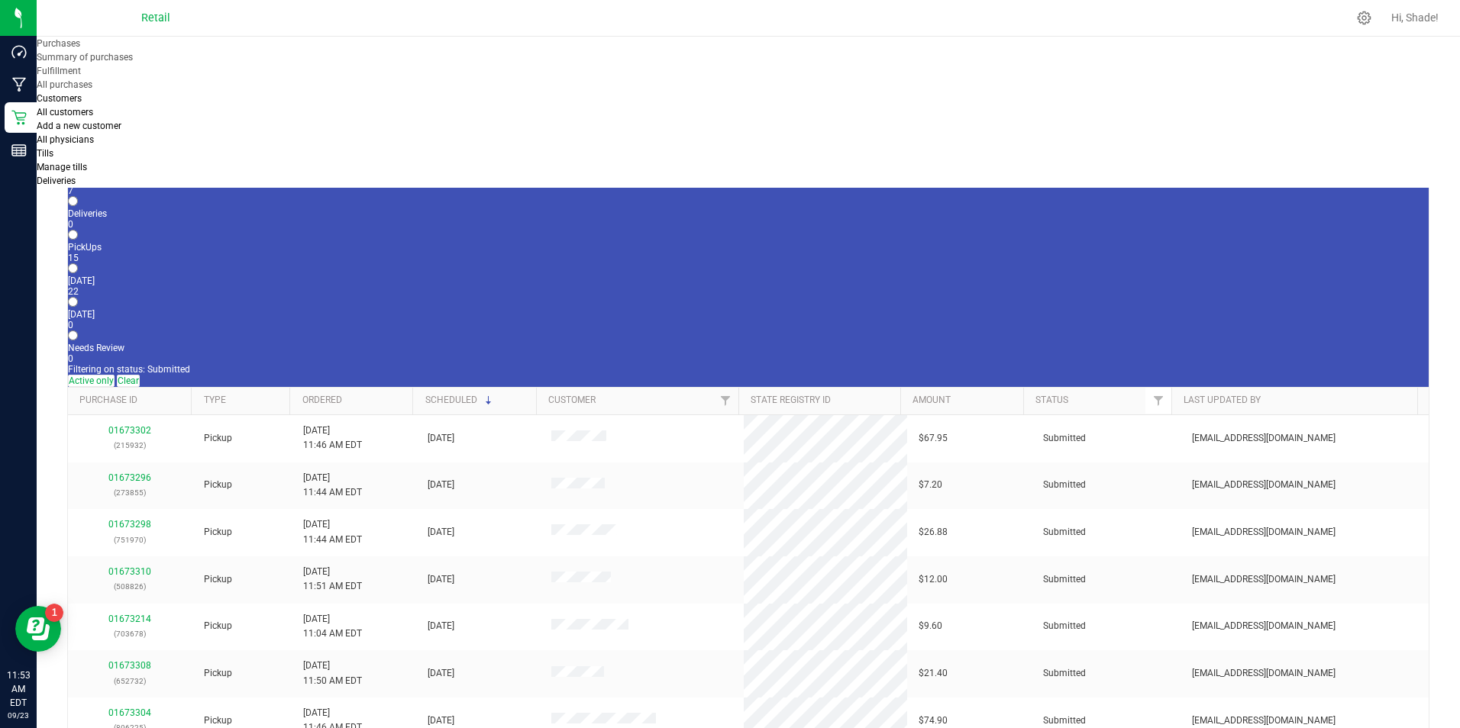
click at [165, 186] on div "7" at bounding box center [748, 191] width 1360 height 11
click at [78, 163] on input "In Store 7" at bounding box center [73, 168] width 10 height 10
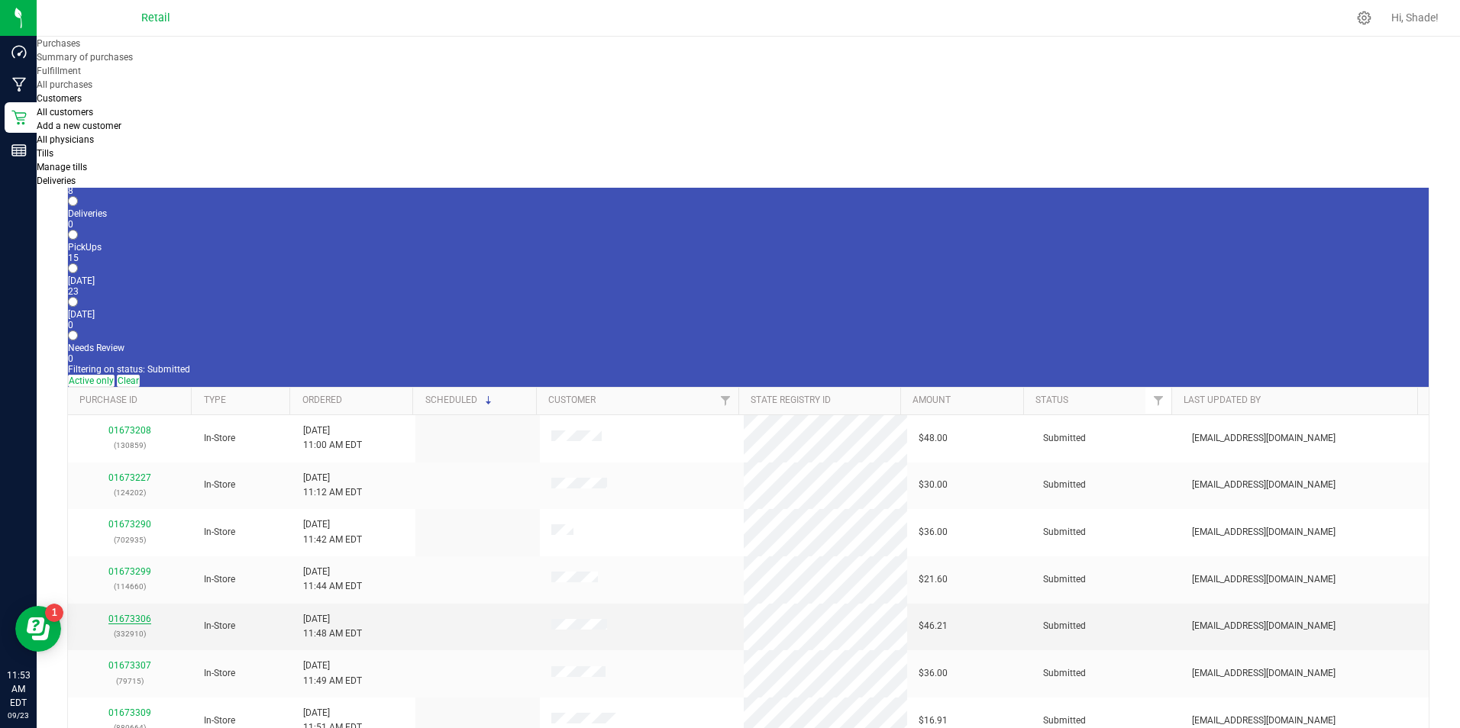
click at [126, 614] on link "01673306" at bounding box center [129, 619] width 43 height 11
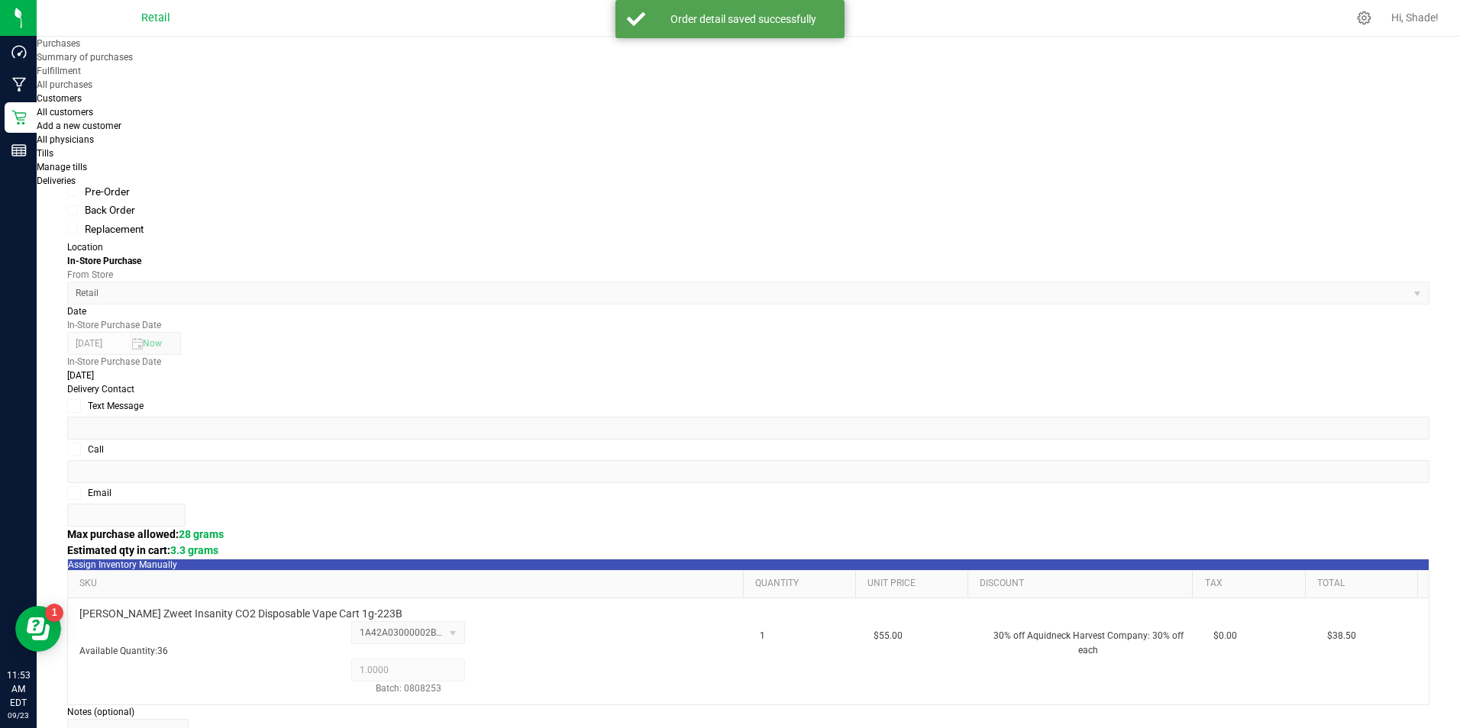
scroll to position [458, 0]
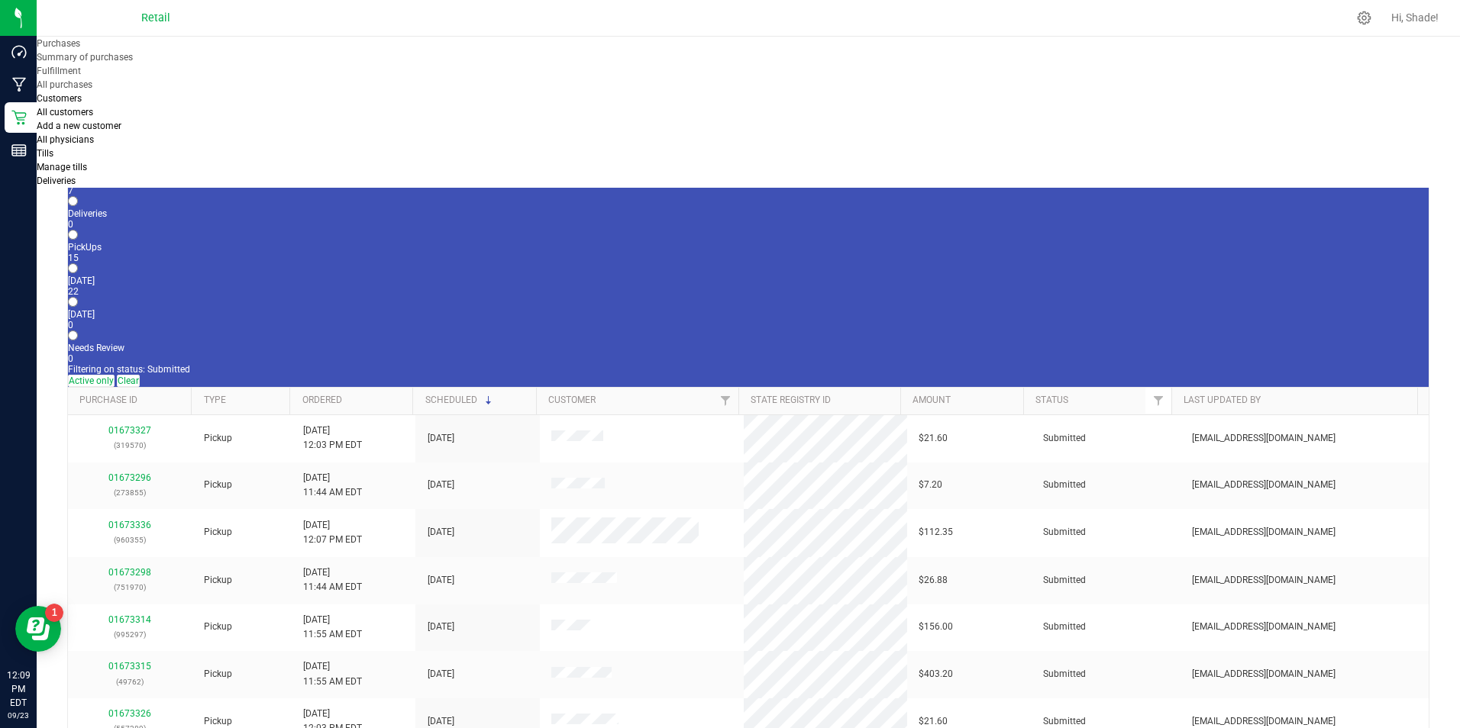
click at [167, 186] on div "7" at bounding box center [748, 191] width 1360 height 11
click at [78, 163] on input "In Store 7" at bounding box center [73, 168] width 10 height 10
click at [137, 566] on link "01673322" at bounding box center [129, 571] width 43 height 11
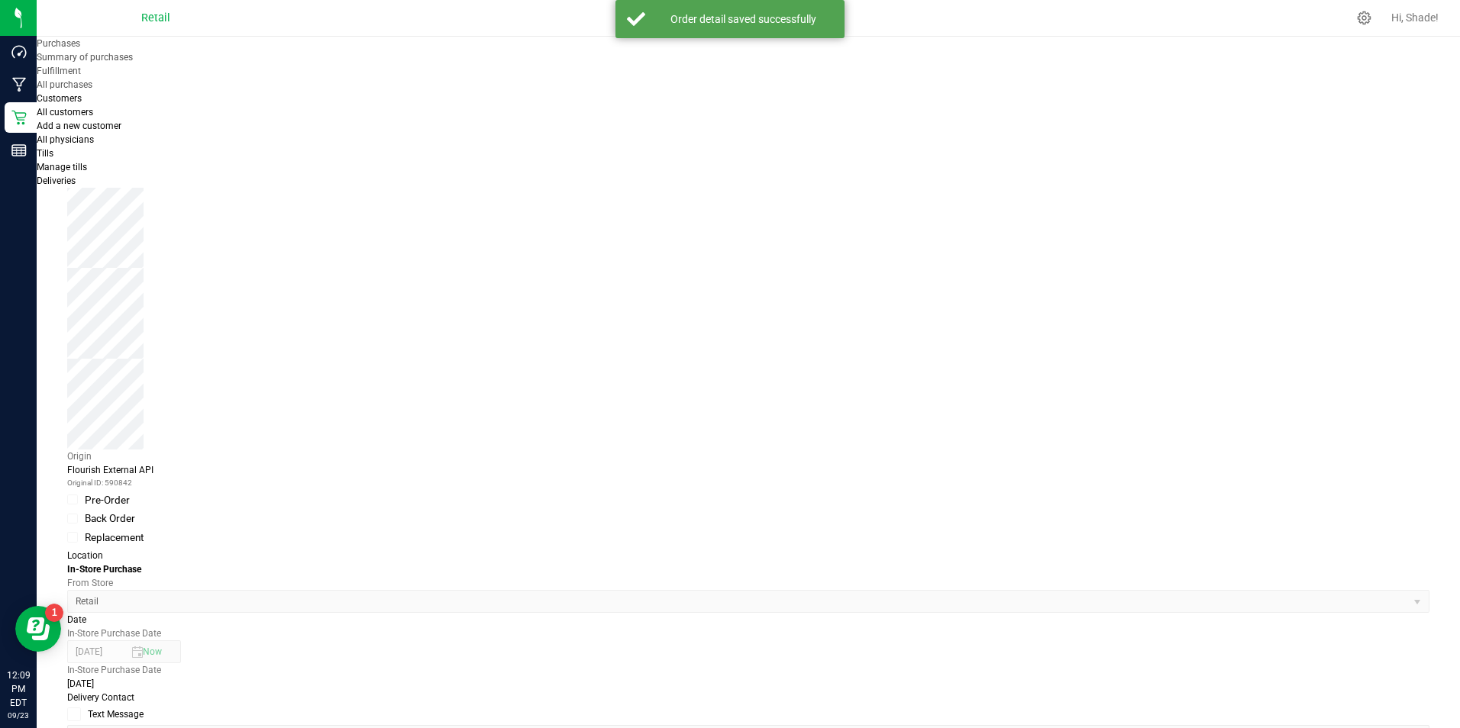
scroll to position [305, 0]
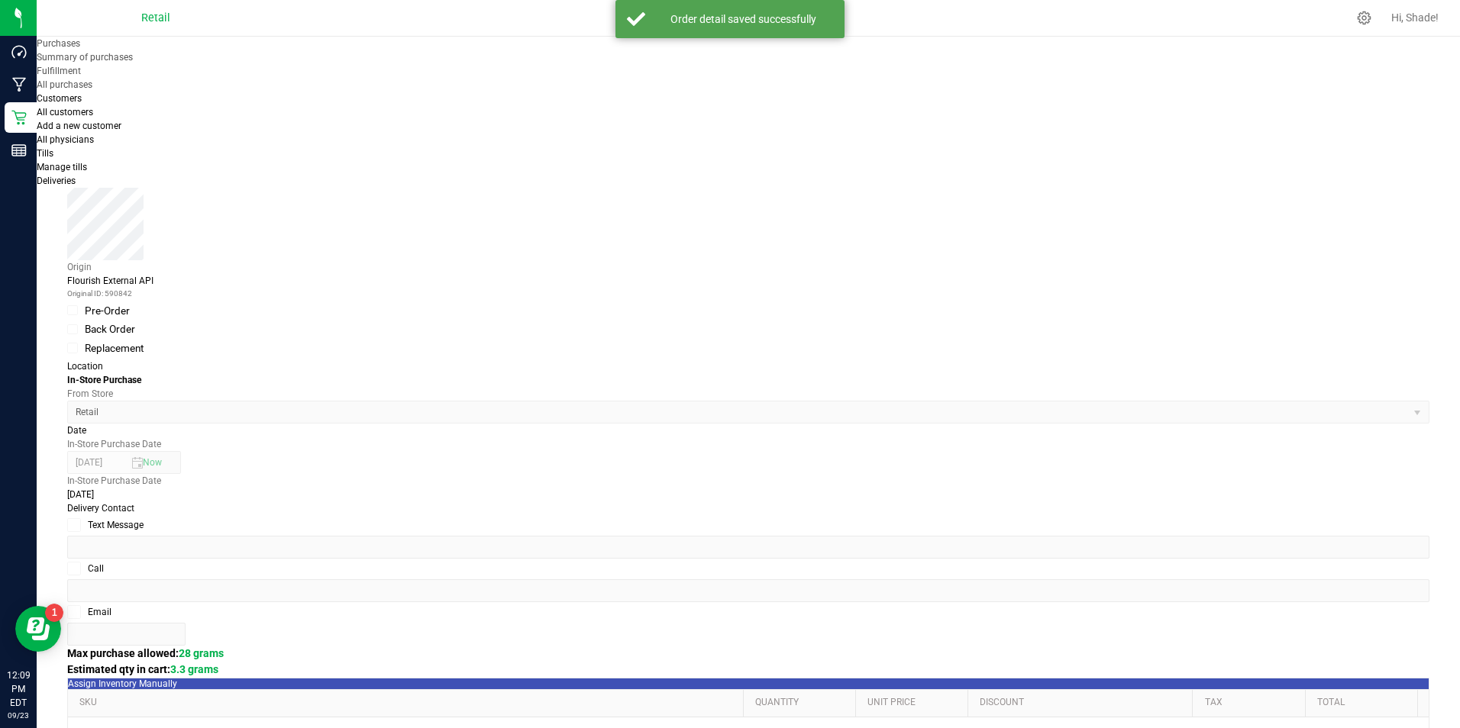
click at [1332, 576] on purchase-details "Back Edit Purchase Cancel Purchase View Profile # 01673322 Med | Rec METRC ID: …" at bounding box center [748, 645] width 1362 height 1709
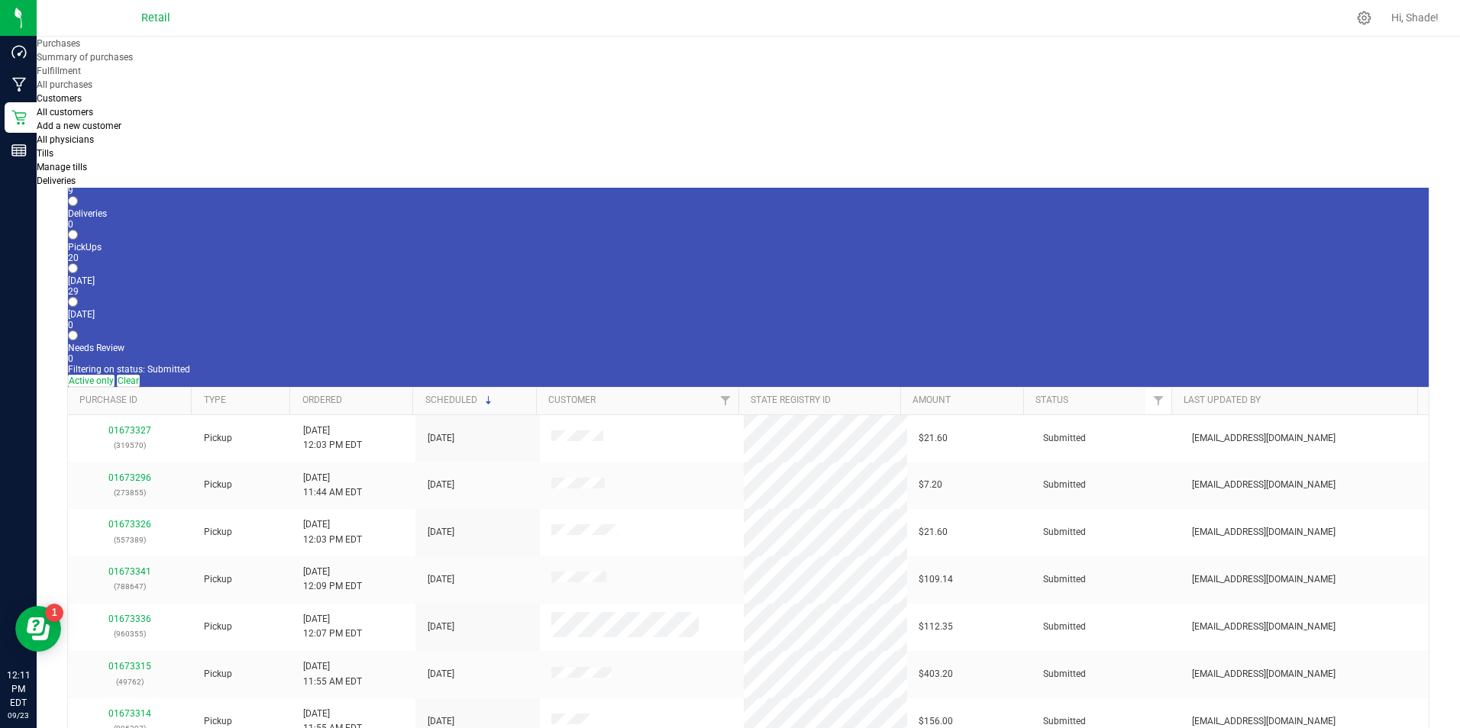
click at [163, 186] on div "9" at bounding box center [748, 191] width 1360 height 11
click at [78, 163] on input "In Store 9" at bounding box center [73, 168] width 10 height 10
click at [137, 565] on div "01673329 (733621)" at bounding box center [129, 579] width 101 height 29
click at [136, 566] on link "01673329" at bounding box center [129, 571] width 43 height 11
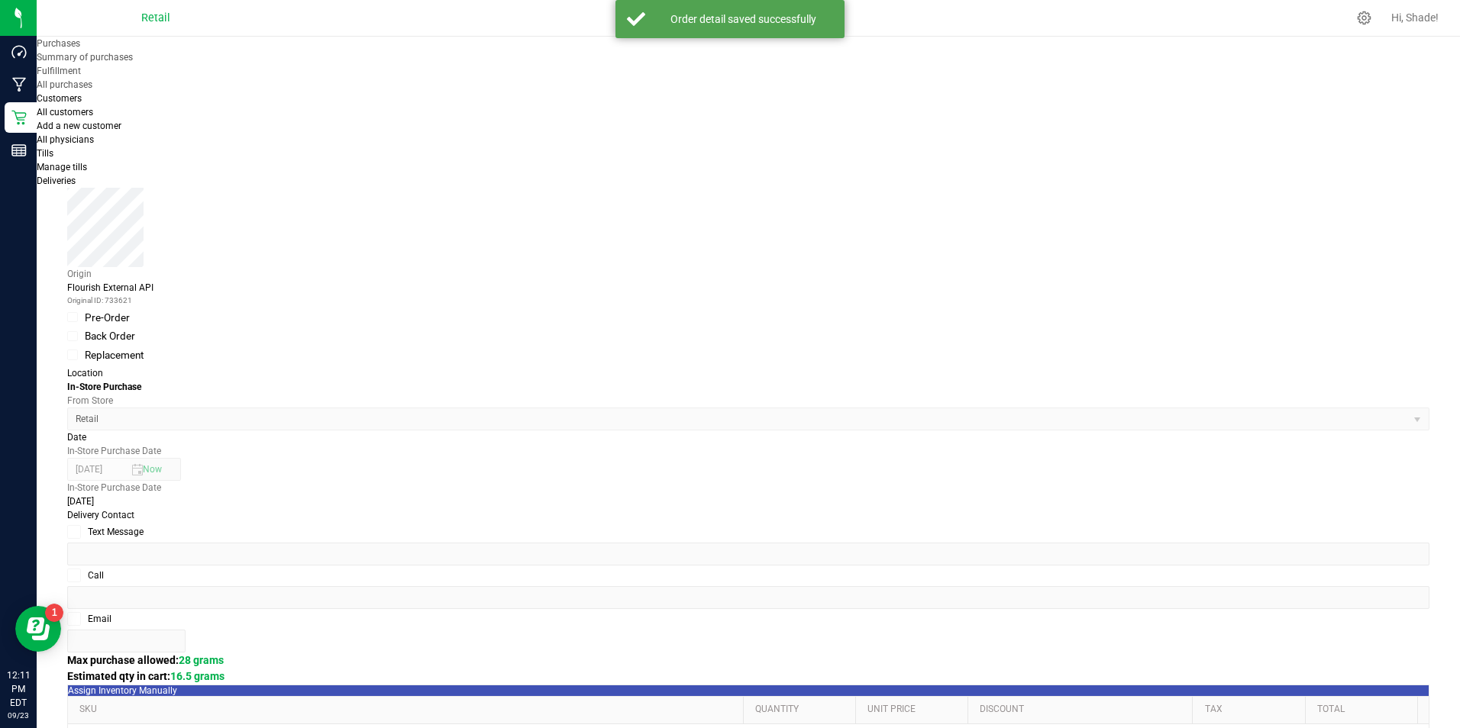
scroll to position [305, 0]
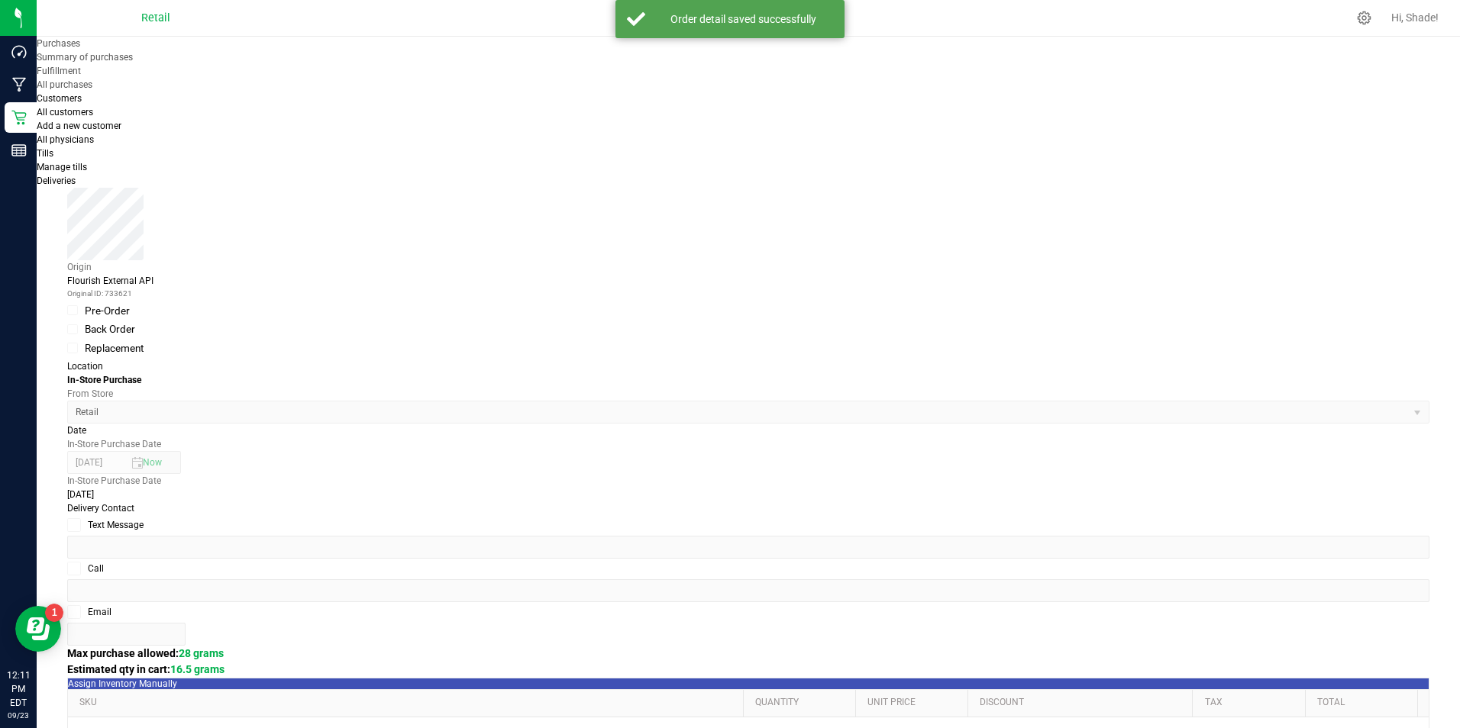
drag, startPoint x: 1347, startPoint y: 593, endPoint x: 1204, endPoint y: 528, distance: 157.8
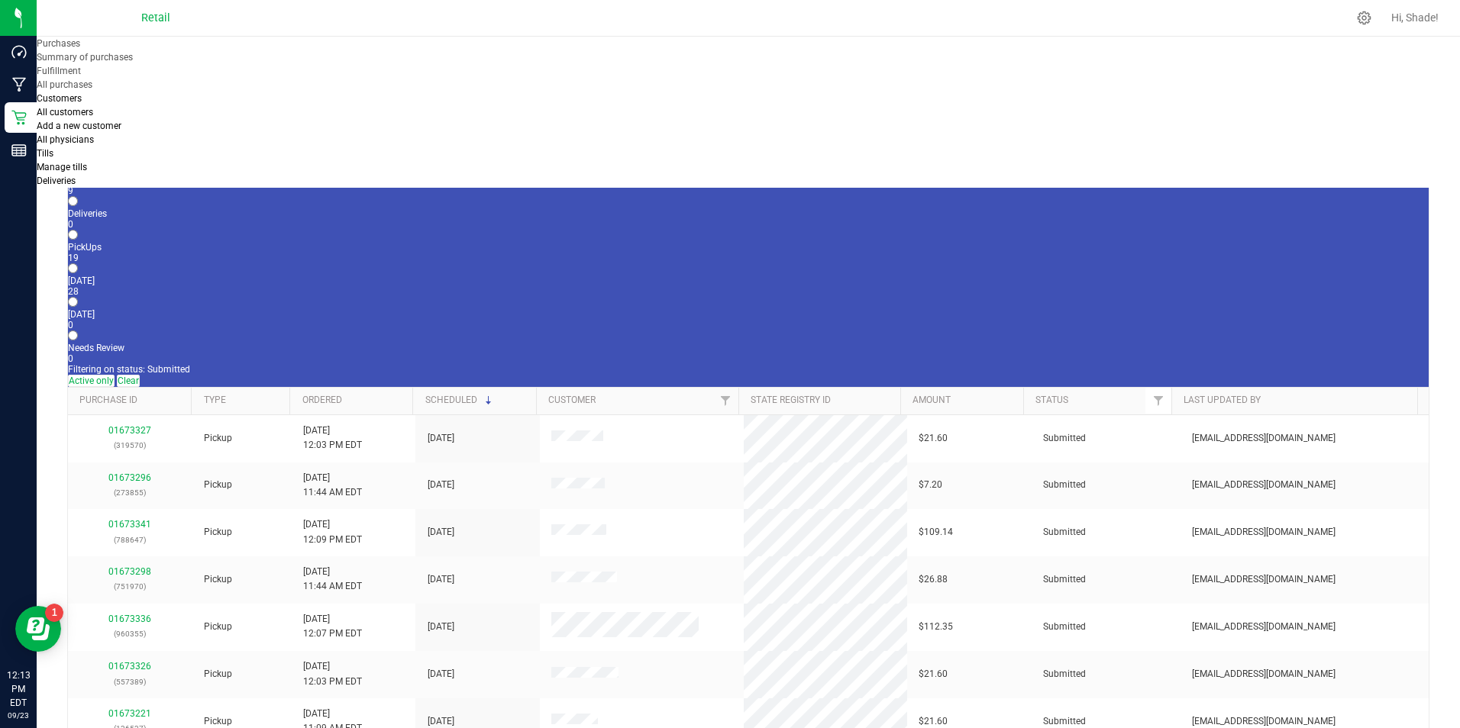
click at [181, 186] on div "9" at bounding box center [748, 191] width 1360 height 11
click at [78, 163] on input "In Store 9" at bounding box center [73, 168] width 10 height 10
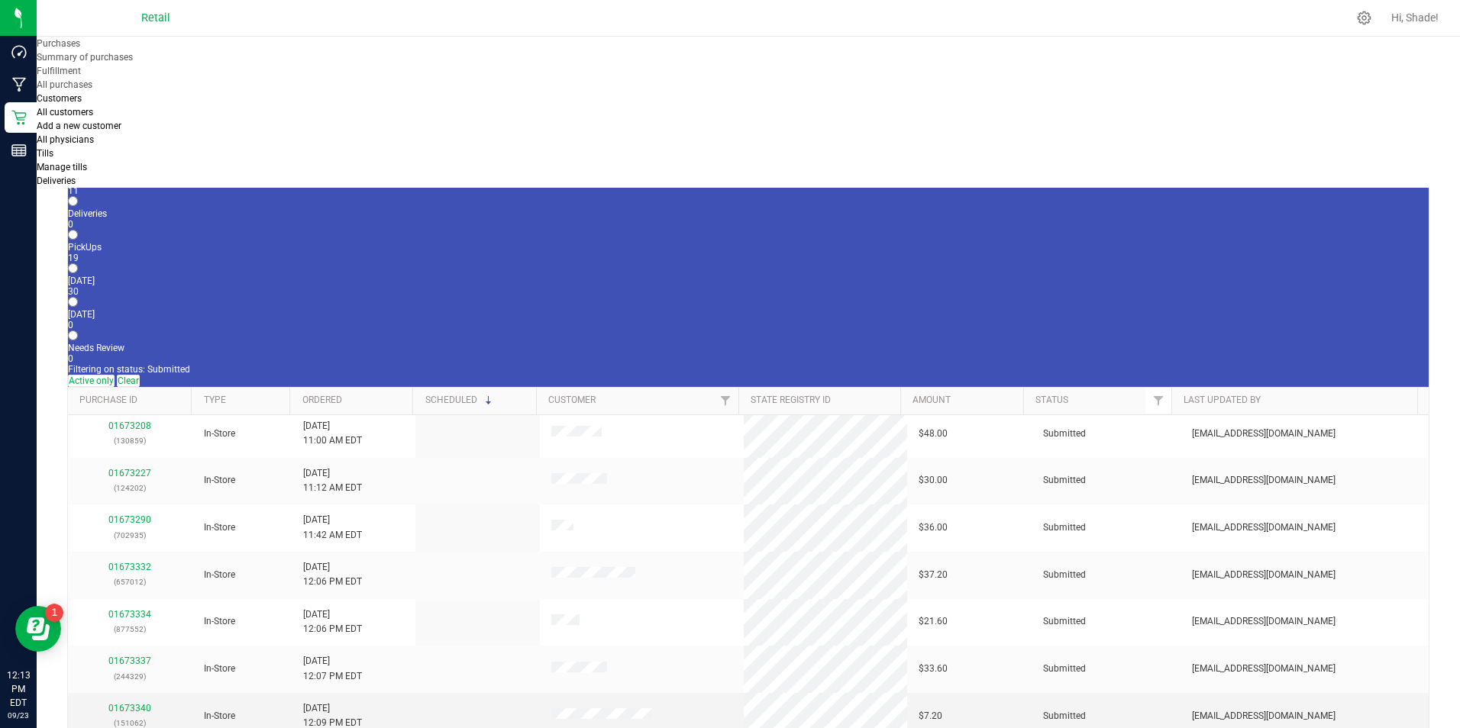
scroll to position [5, 0]
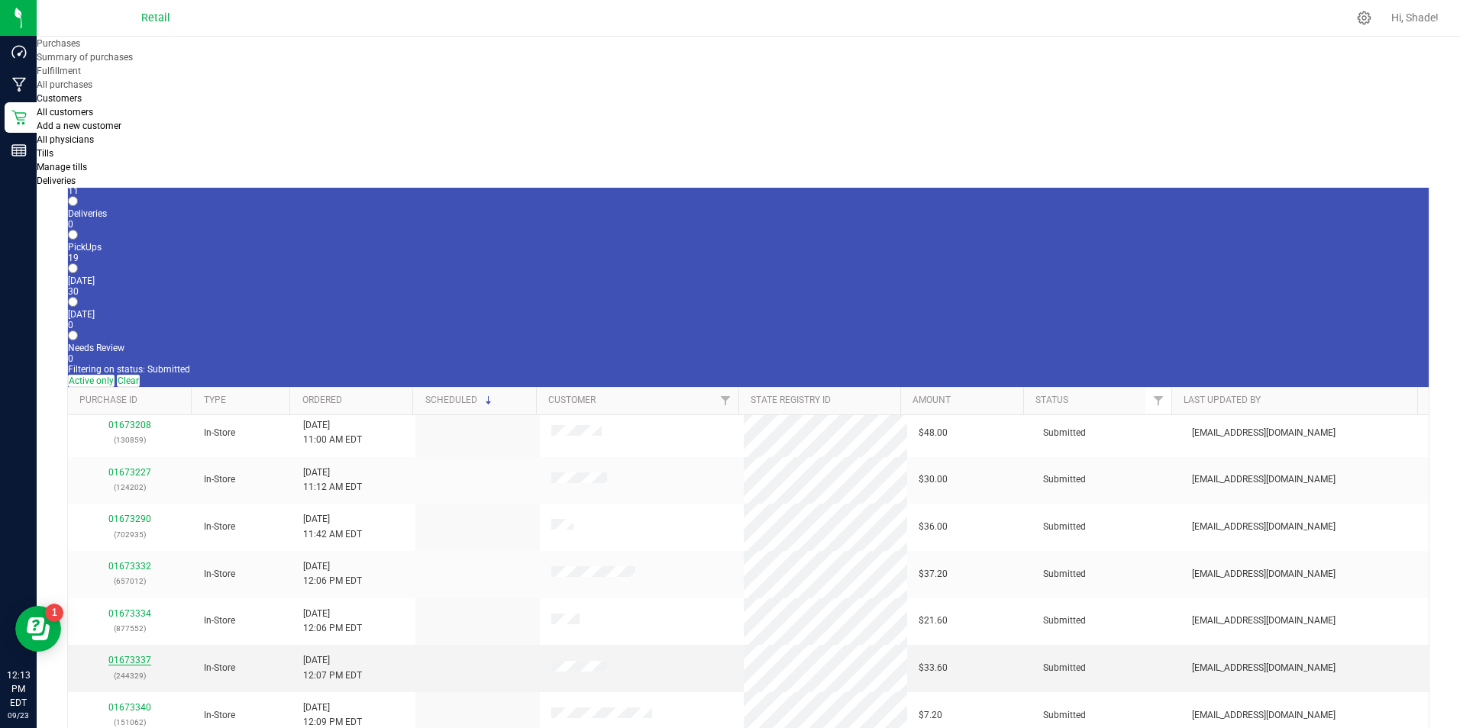
click at [146, 655] on link "01673337" at bounding box center [129, 660] width 43 height 11
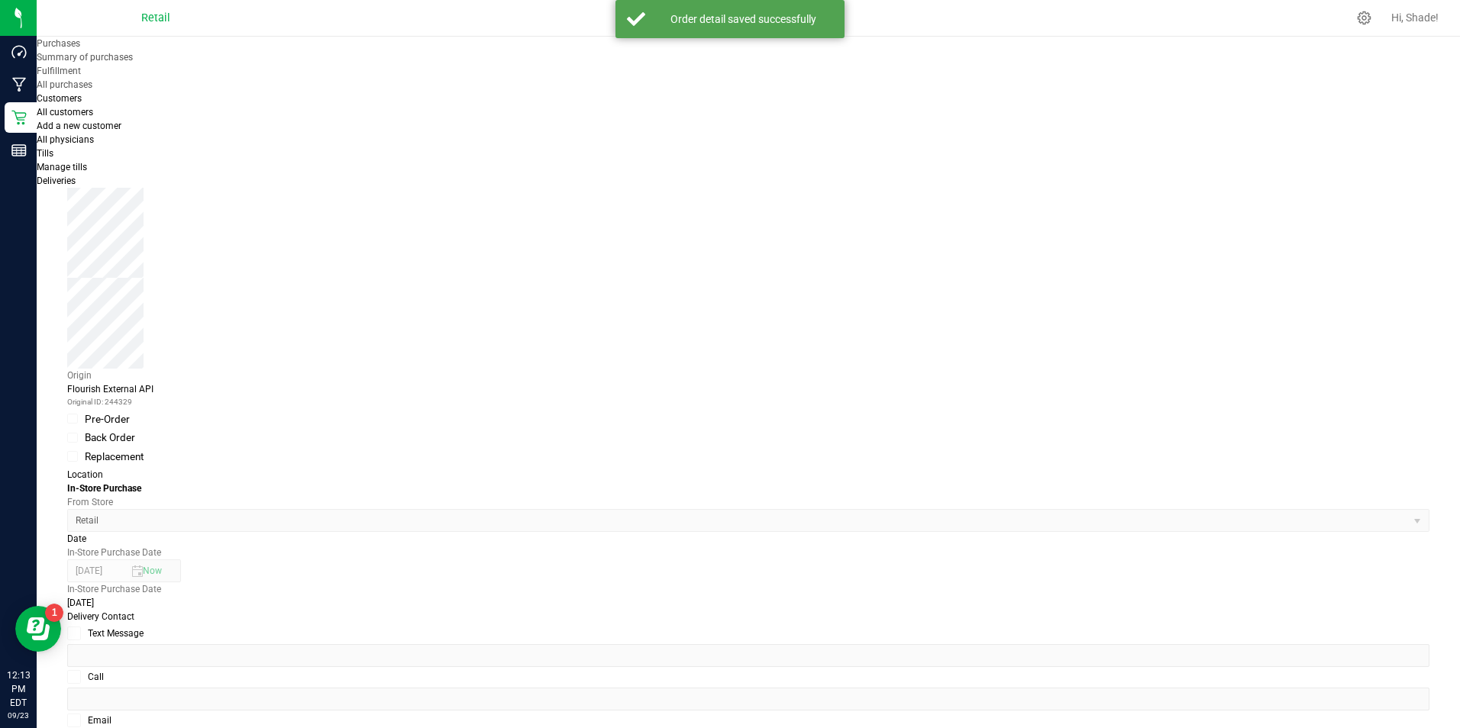
scroll to position [305, 0]
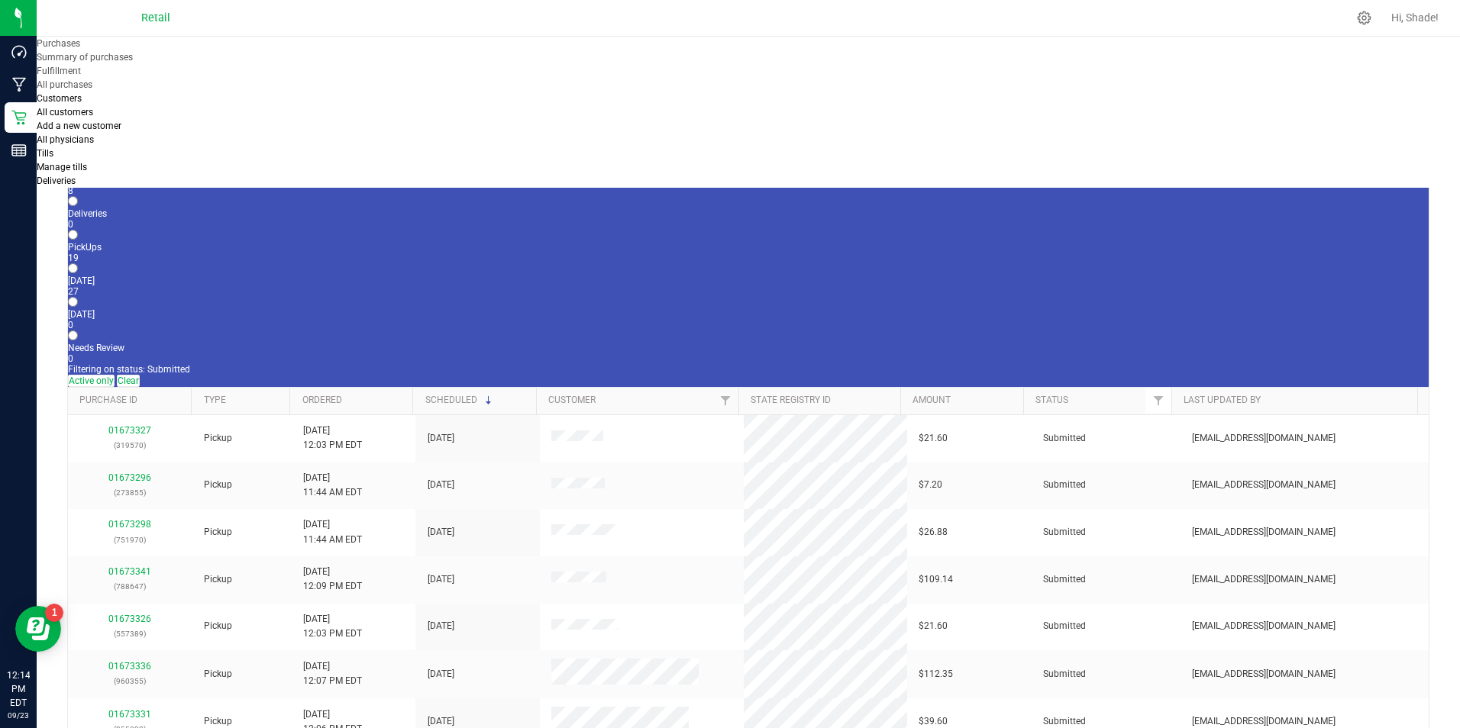
click at [164, 186] on div "8" at bounding box center [748, 191] width 1360 height 11
click at [78, 163] on input "In Store 8" at bounding box center [73, 168] width 10 height 10
click at [133, 566] on link "01673340" at bounding box center [129, 571] width 43 height 11
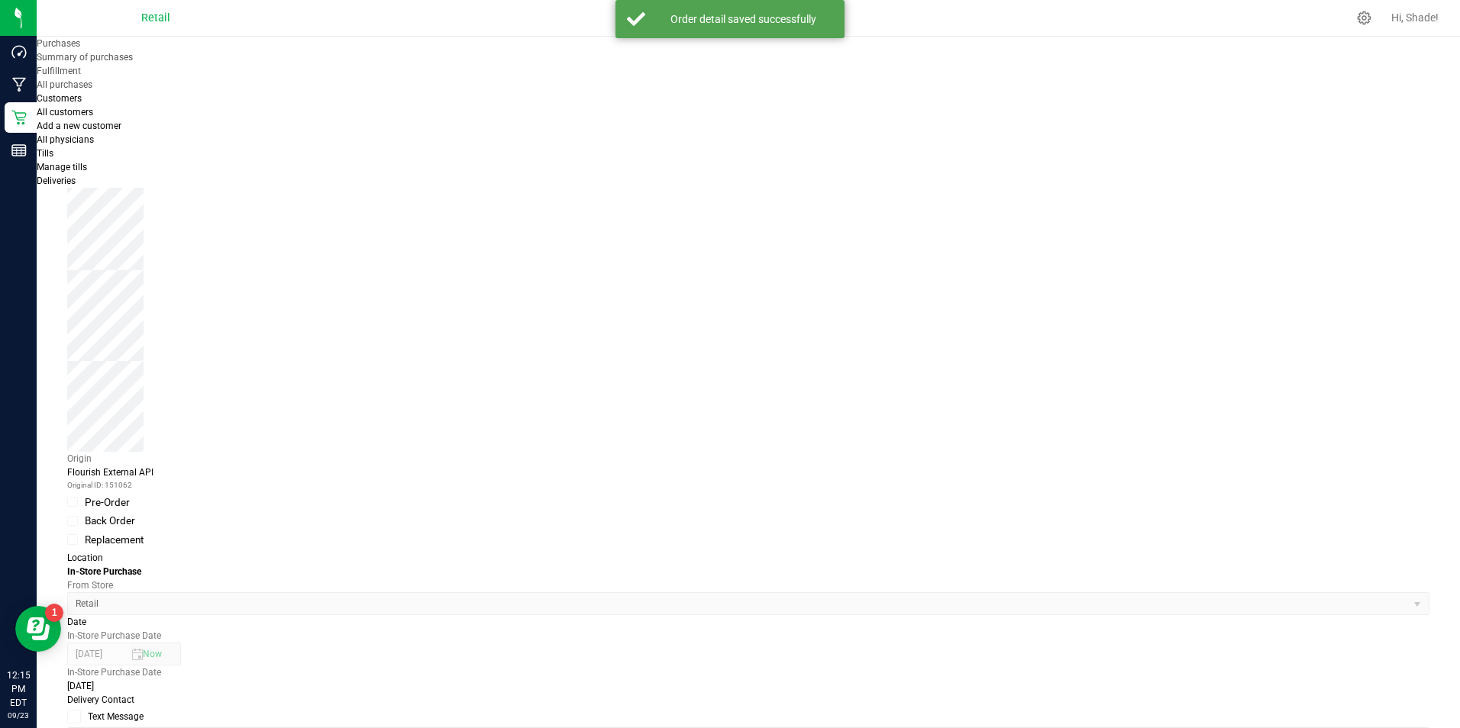
scroll to position [520, 0]
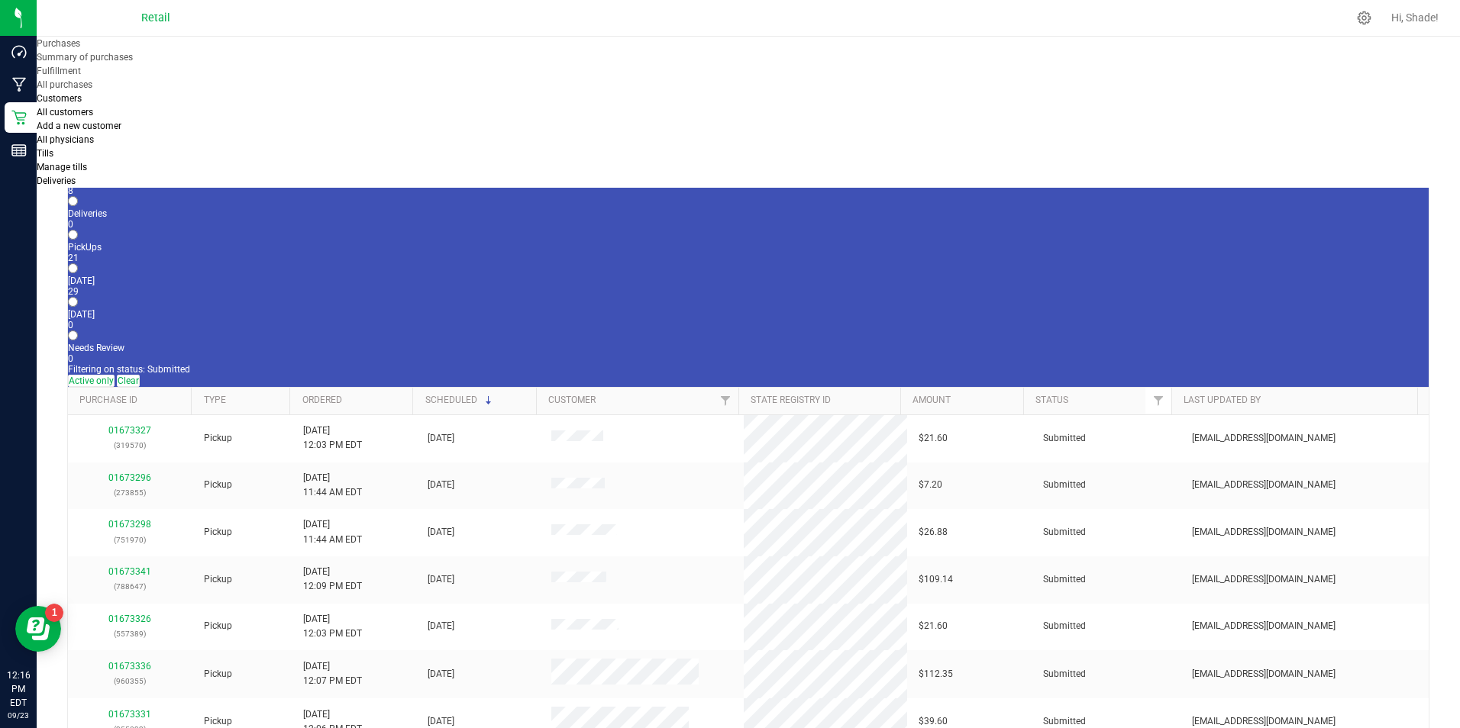
click at [80, 49] on span "Purchases" at bounding box center [59, 43] width 44 height 11
click at [310, 38] on uib-tab-heading "Purchases Summary of purchases Fulfillment All purchases" at bounding box center [197, 64] width 320 height 53
click at [160, 186] on div "8" at bounding box center [748, 191] width 1360 height 11
click at [78, 163] on input "In Store 8" at bounding box center [73, 168] width 10 height 10
click at [131, 566] on link "01673342" at bounding box center [129, 571] width 43 height 11
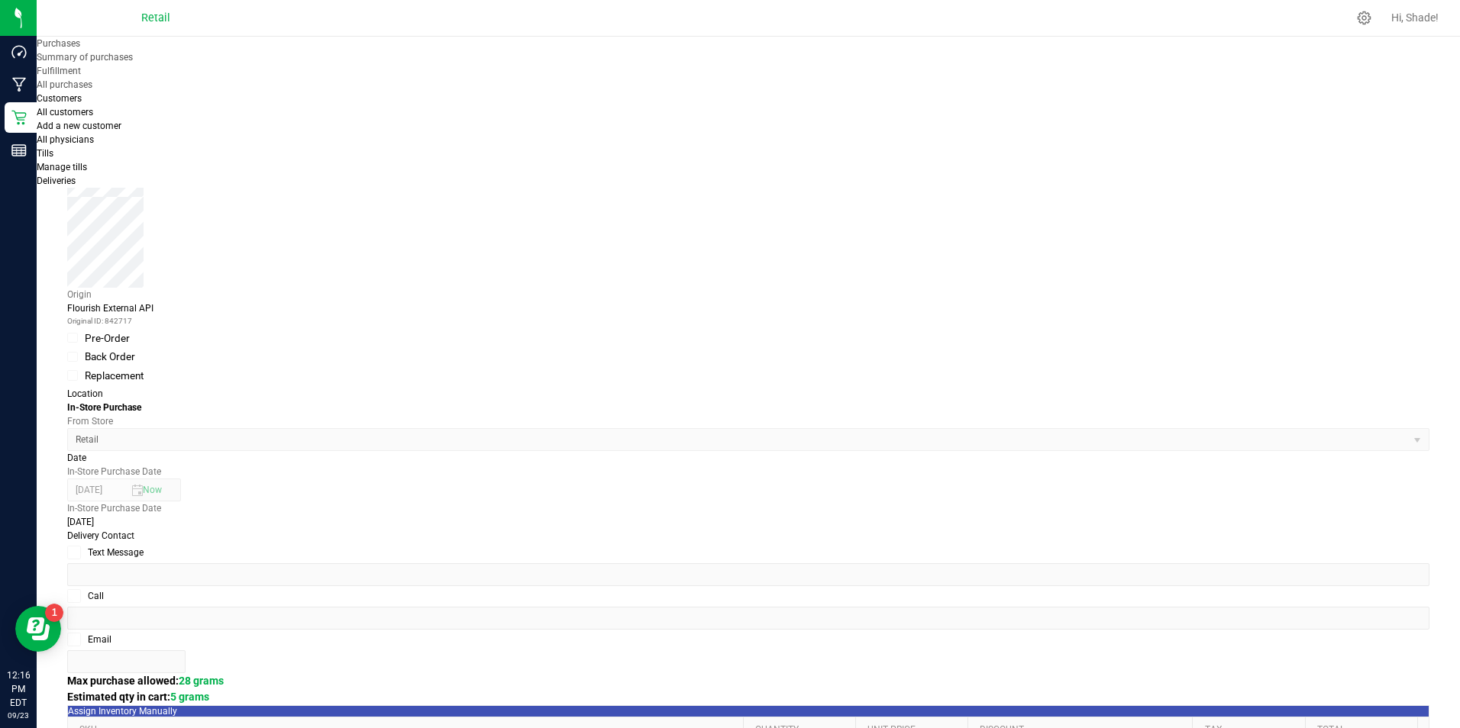
scroll to position [305, 0]
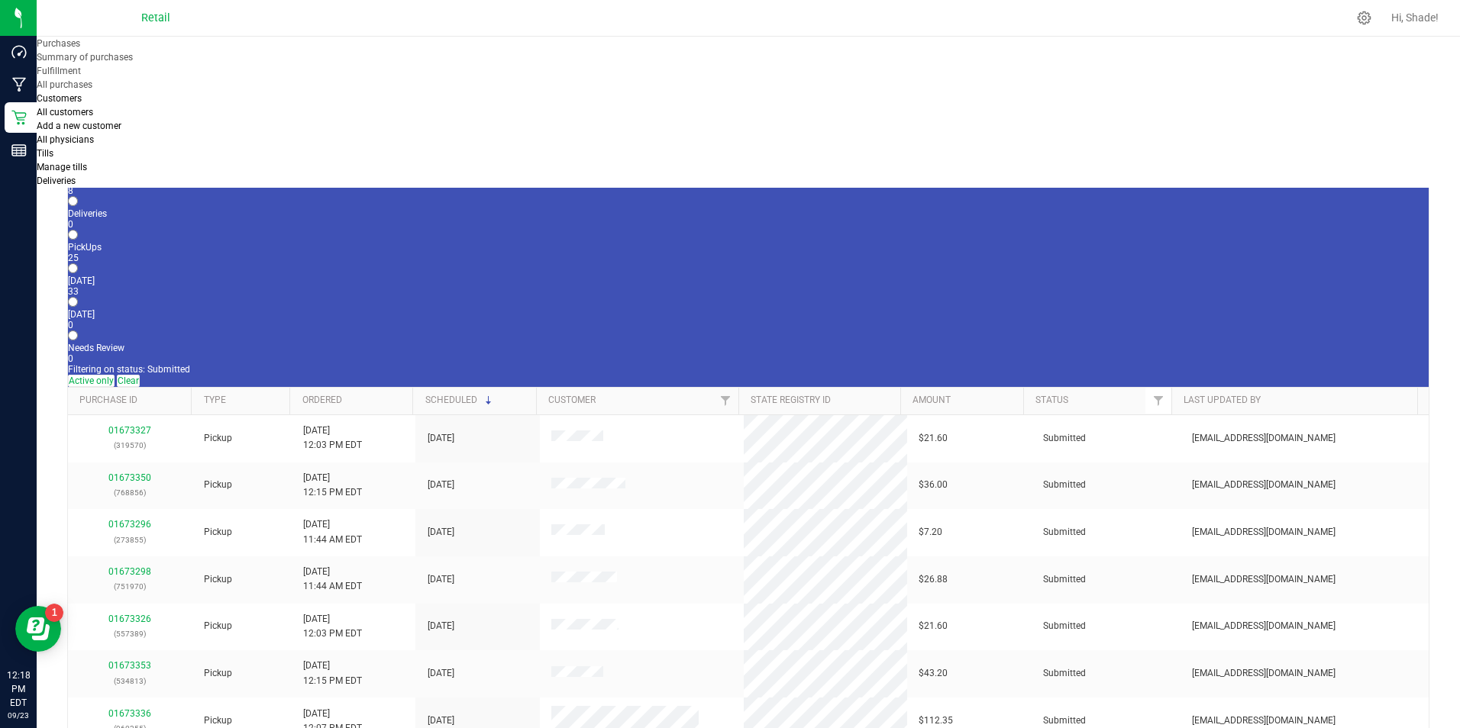
click at [152, 153] on div "All Purchases 33 In Store 8 Deliveries 0 PickUps 25 [DATE] 33 [DATE] 0 Needs Re…" at bounding box center [748, 258] width 1360 height 259
click at [163, 150] on div "All Purchases 33 In Store 8 Deliveries 0 PickUps 25 [DATE] 33 [DATE] 0 Needs Re…" at bounding box center [748, 517] width 1362 height 779
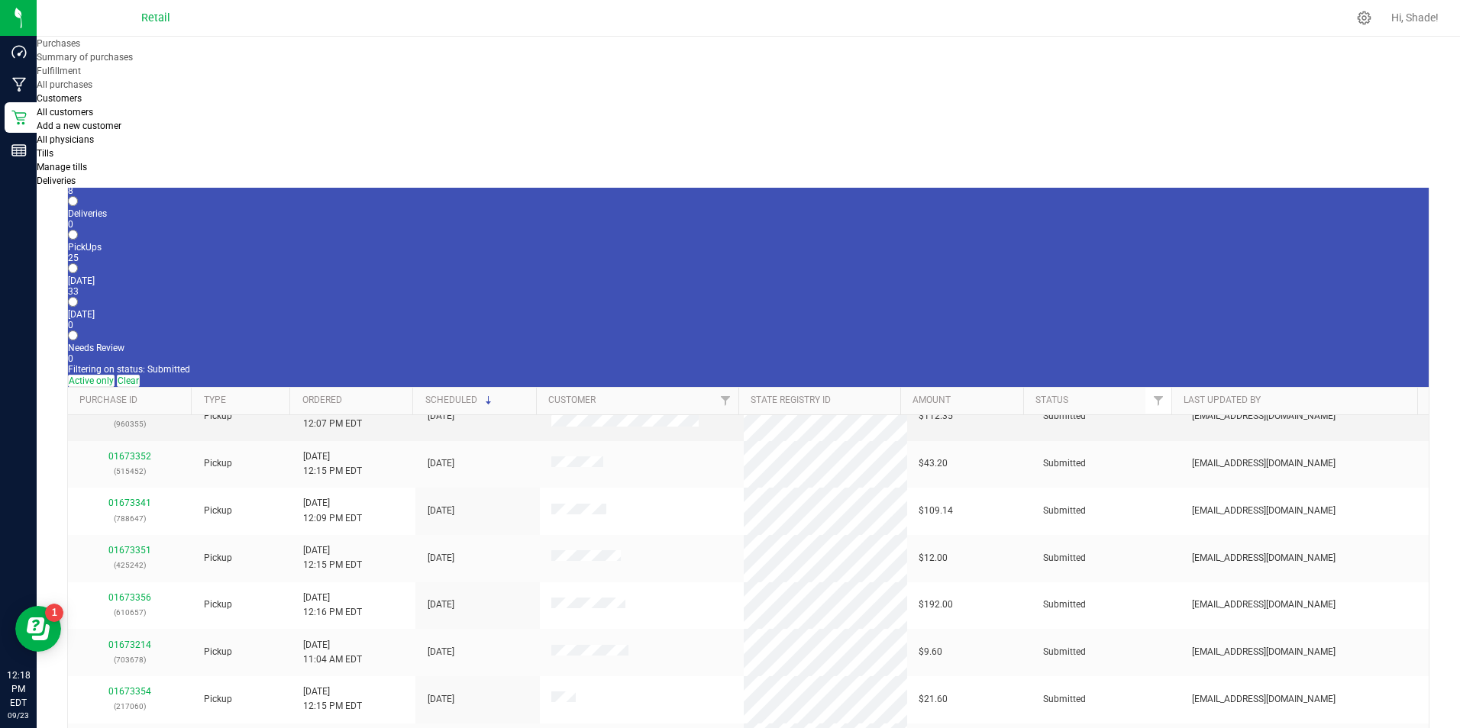
scroll to position [382, 0]
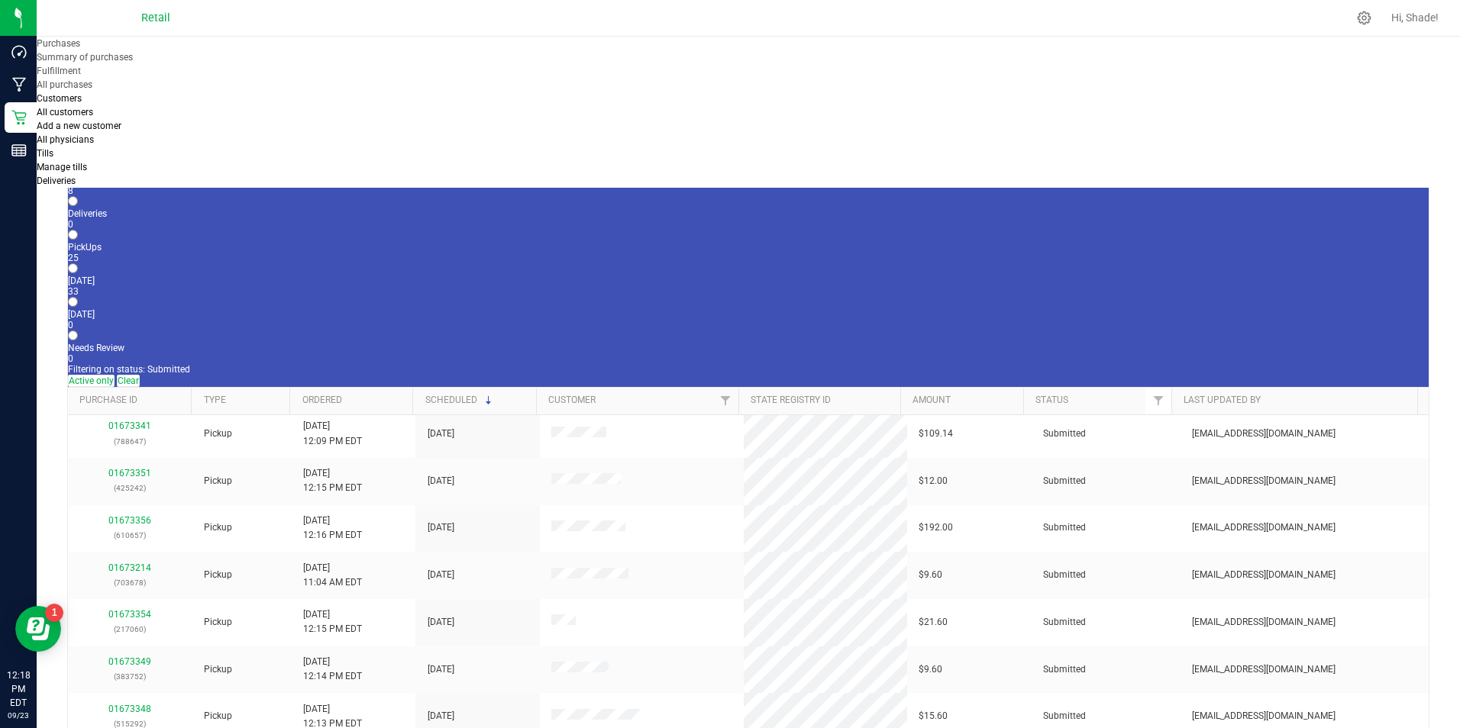
click at [171, 186] on div "8" at bounding box center [748, 191] width 1360 height 11
click at [78, 163] on input "In Store 8" at bounding box center [73, 168] width 10 height 10
click at [137, 566] on link "01673346" at bounding box center [129, 571] width 43 height 11
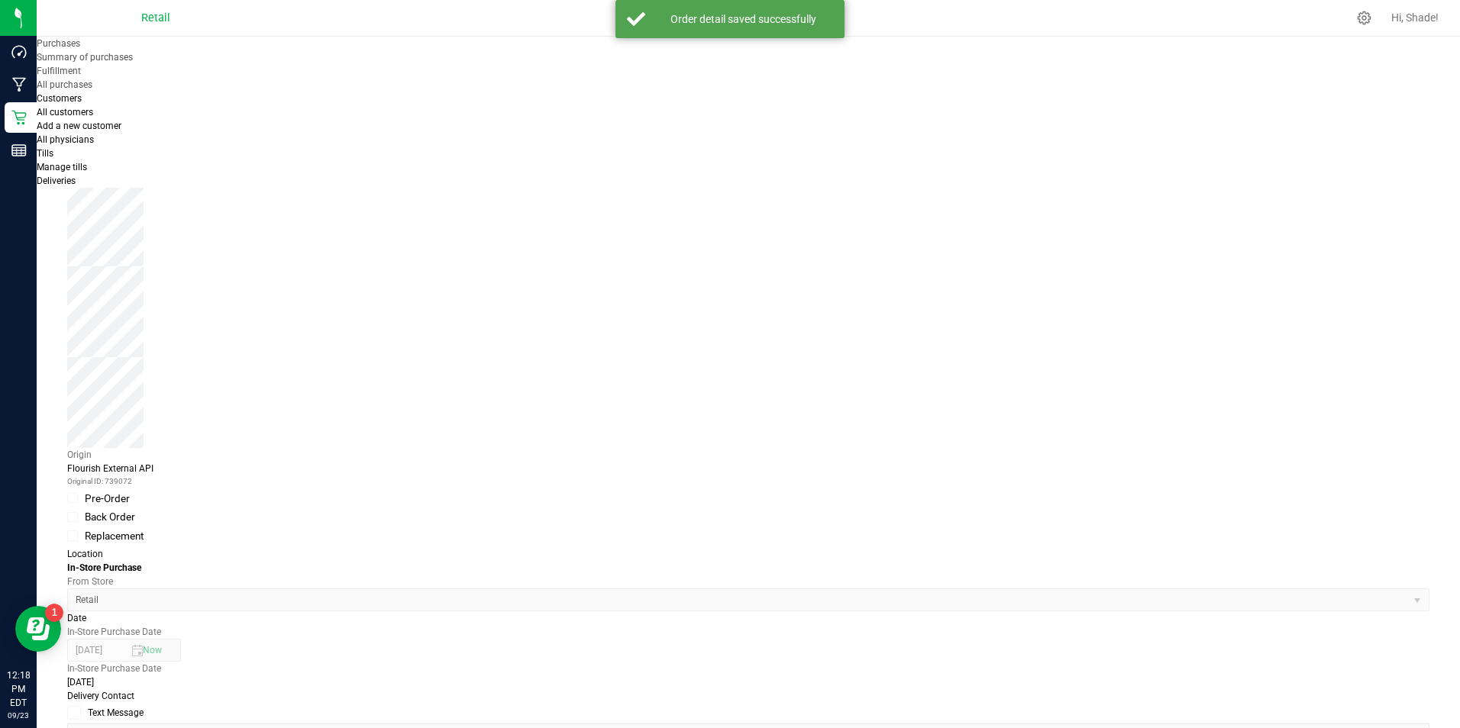
scroll to position [458, 0]
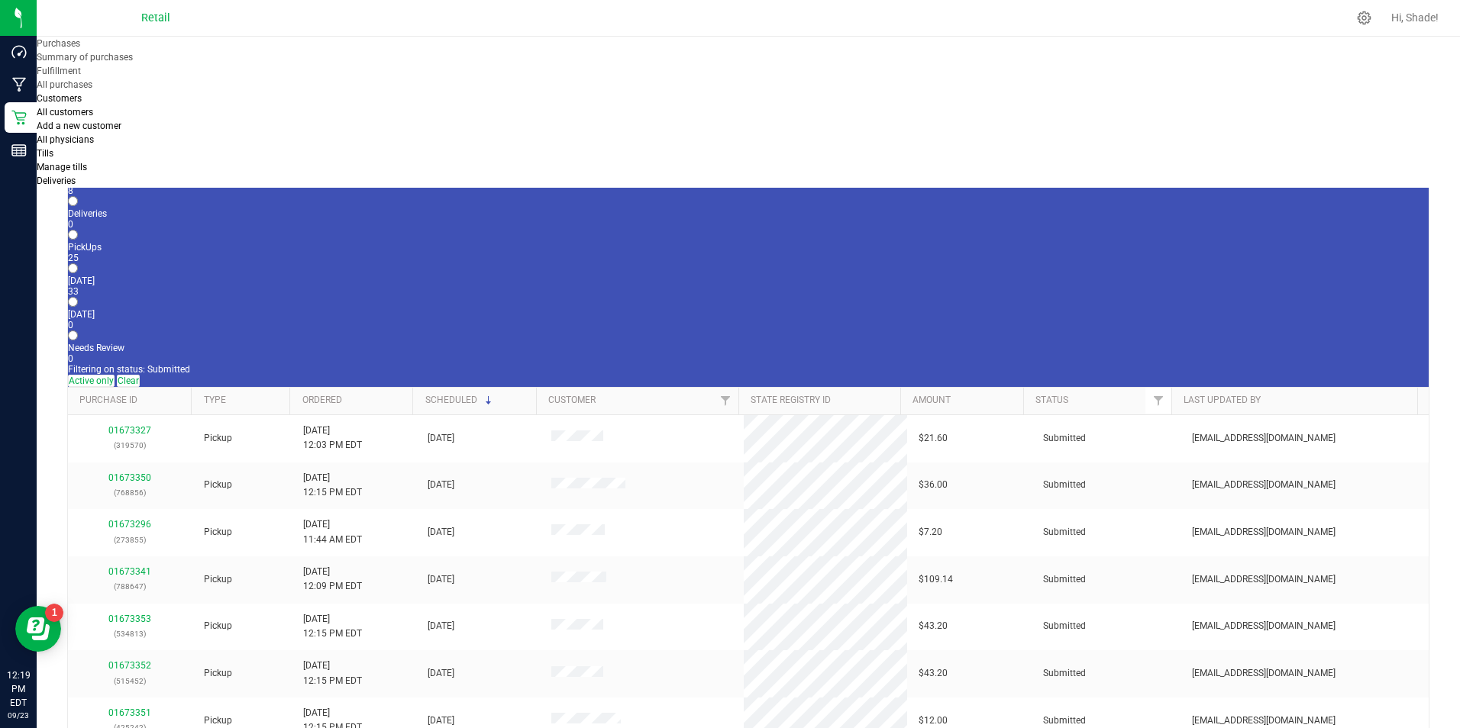
click at [166, 186] on div "8" at bounding box center [748, 191] width 1360 height 11
click at [78, 163] on input "In Store 8" at bounding box center [73, 168] width 10 height 10
click at [132, 566] on link "01673347" at bounding box center [129, 571] width 43 height 11
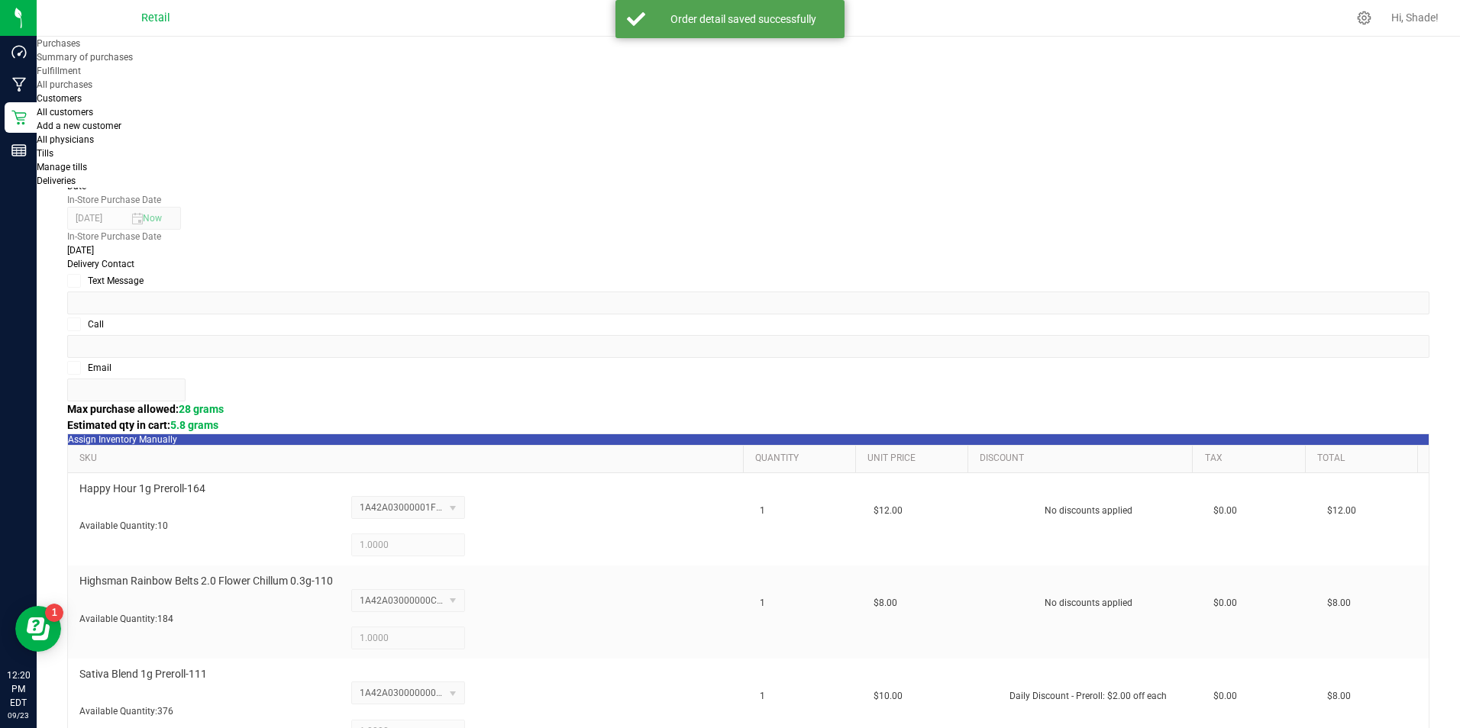
scroll to position [687, 0]
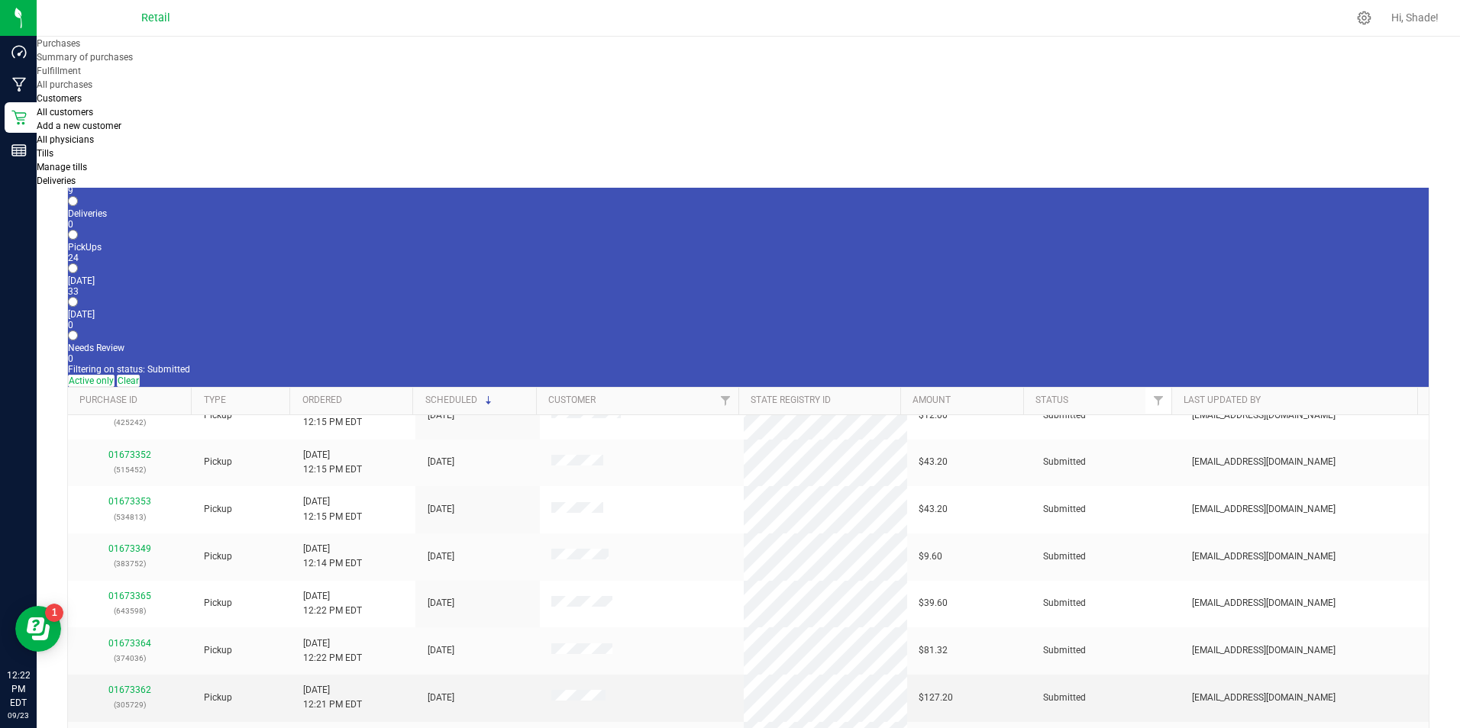
scroll to position [386, 0]
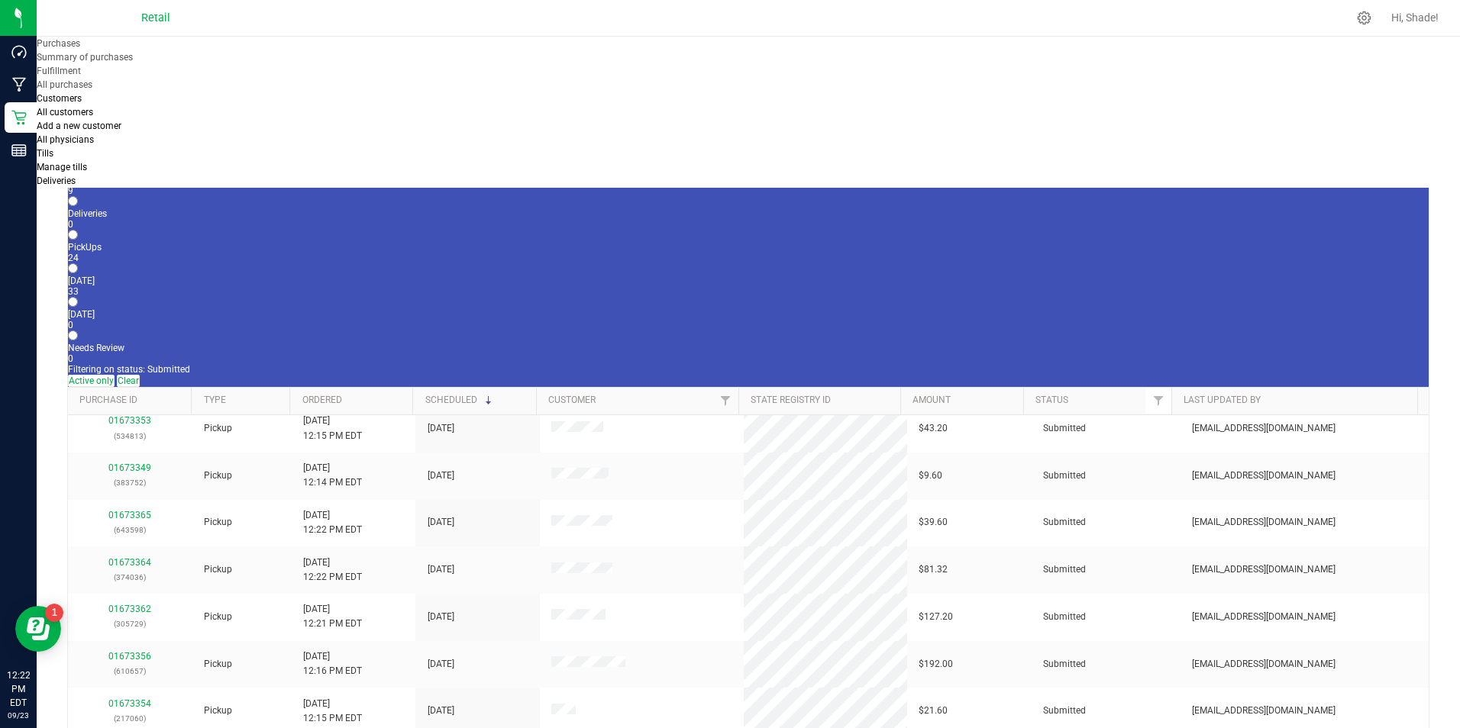
click at [157, 186] on div "9" at bounding box center [748, 191] width 1360 height 11
click at [78, 163] on input "In Store 9" at bounding box center [73, 168] width 10 height 10
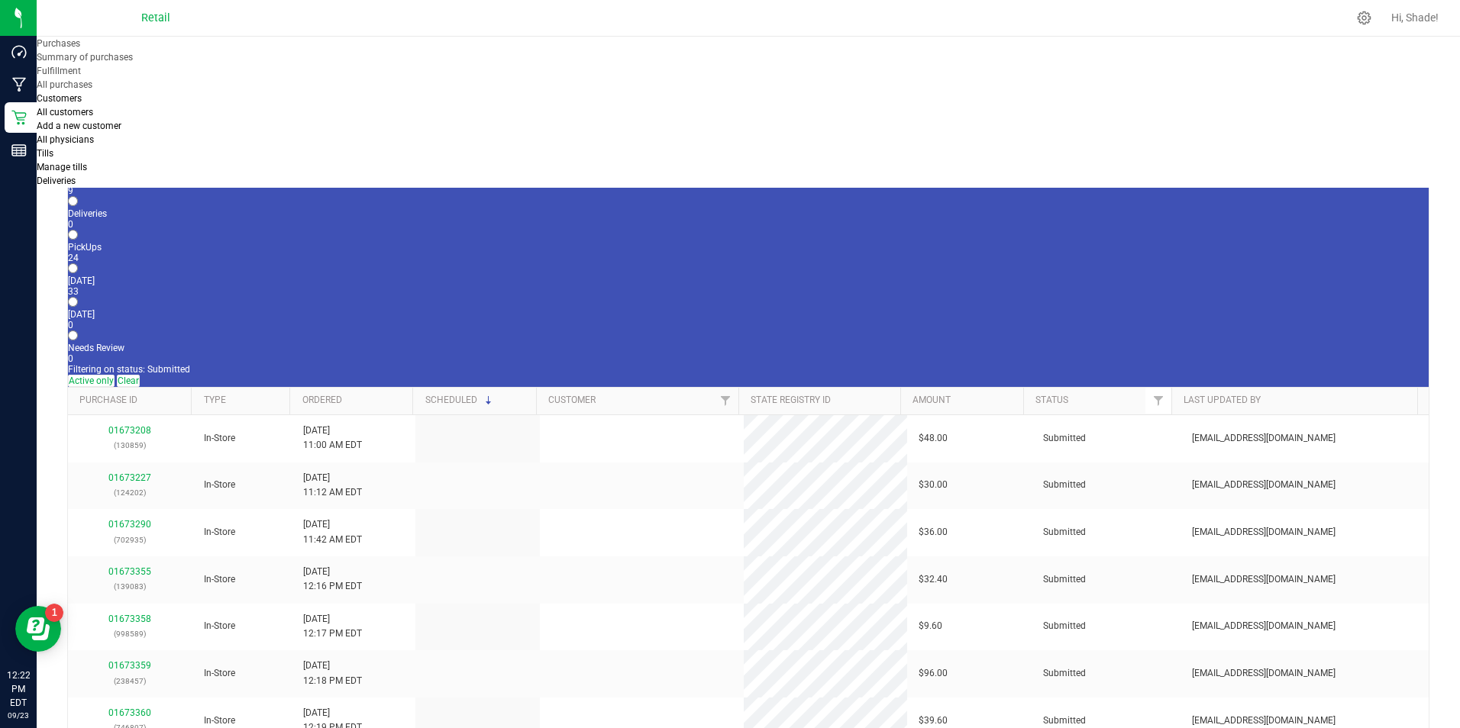
scroll to position [0, 0]
click at [132, 566] on link "01673355" at bounding box center [129, 571] width 43 height 11
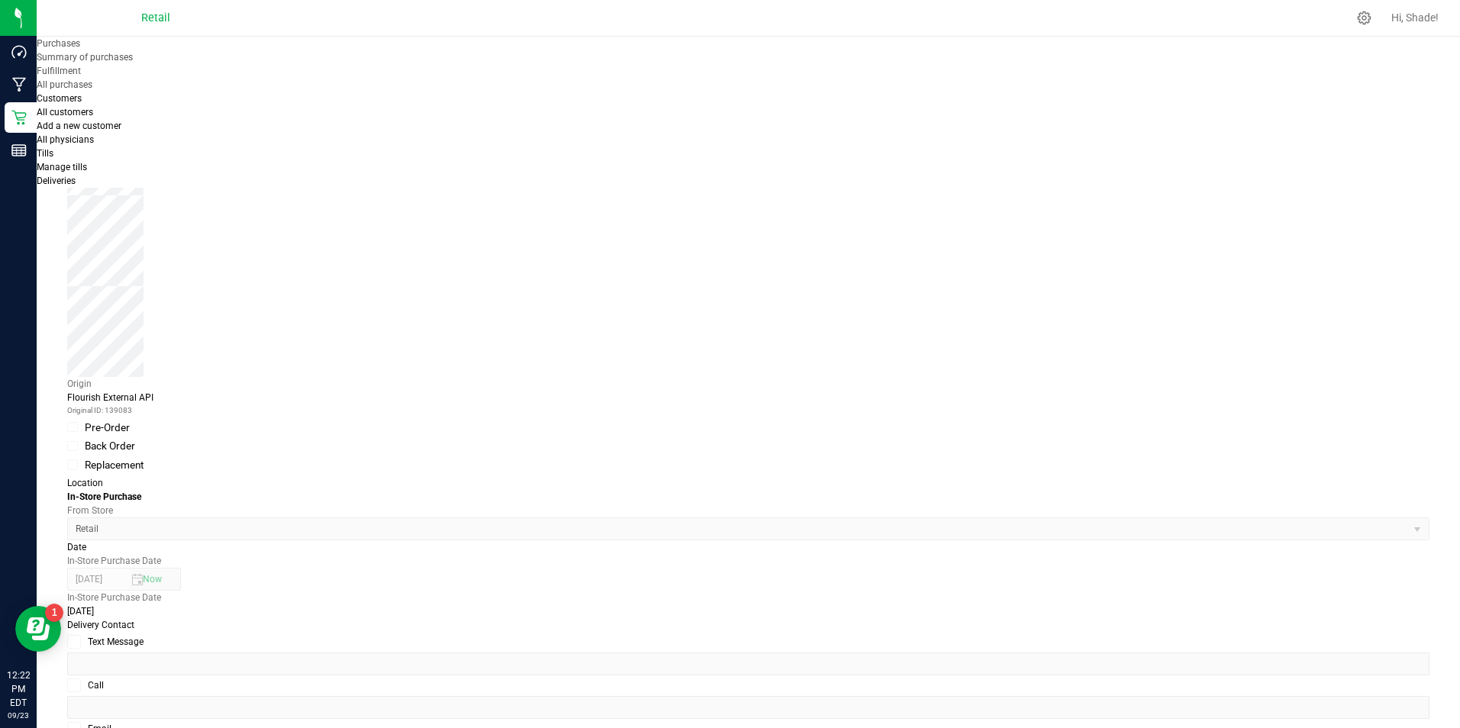
scroll to position [382, 0]
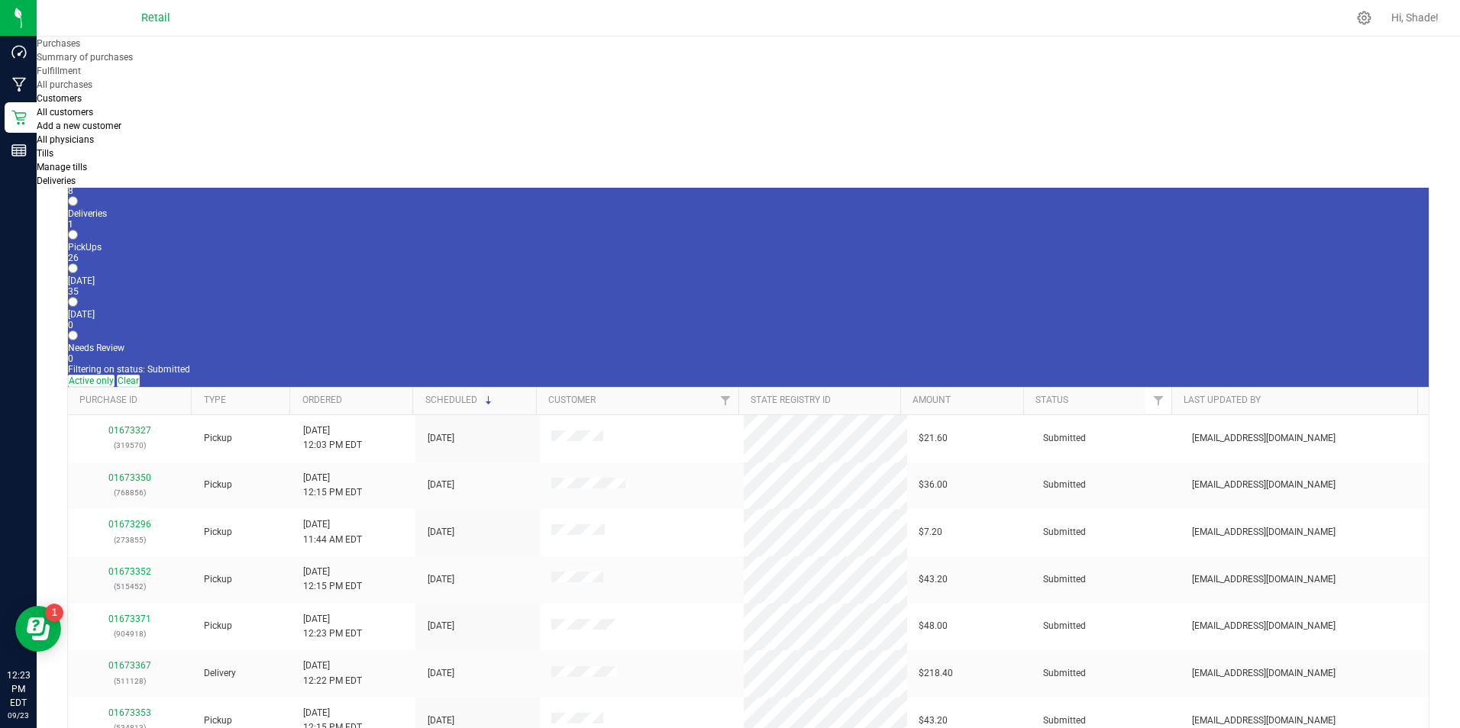
click at [170, 186] on div "8" at bounding box center [748, 191] width 1360 height 11
click at [78, 163] on input "In Store 8" at bounding box center [73, 168] width 10 height 10
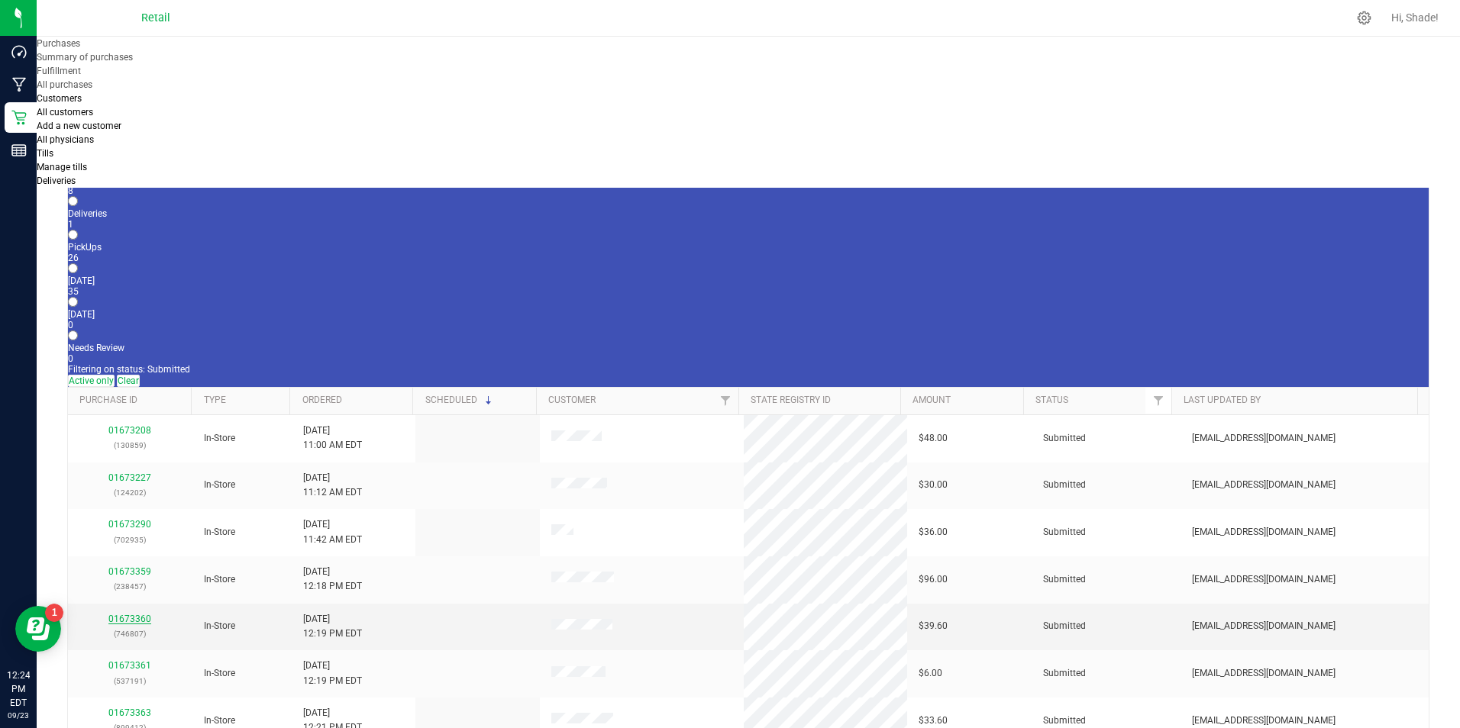
click at [137, 614] on link "01673360" at bounding box center [129, 619] width 43 height 11
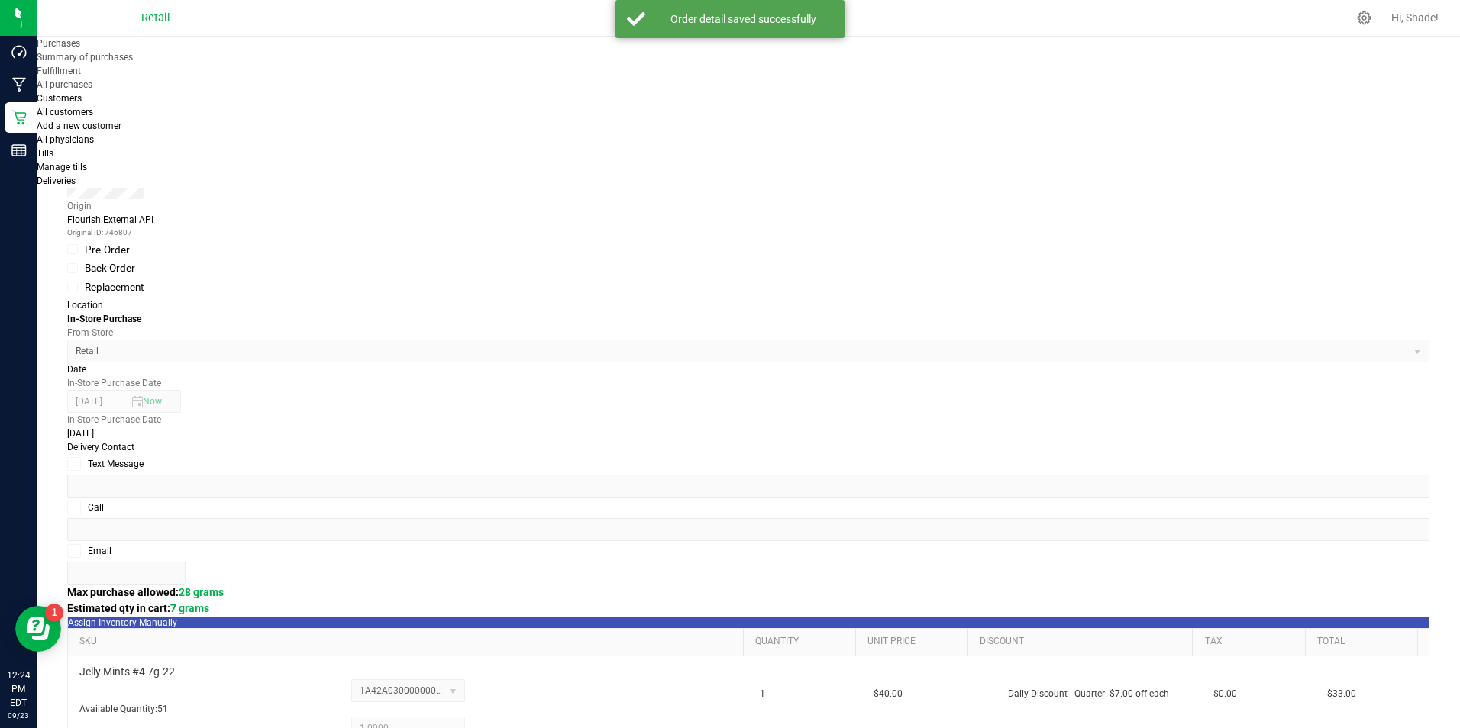
scroll to position [382, 0]
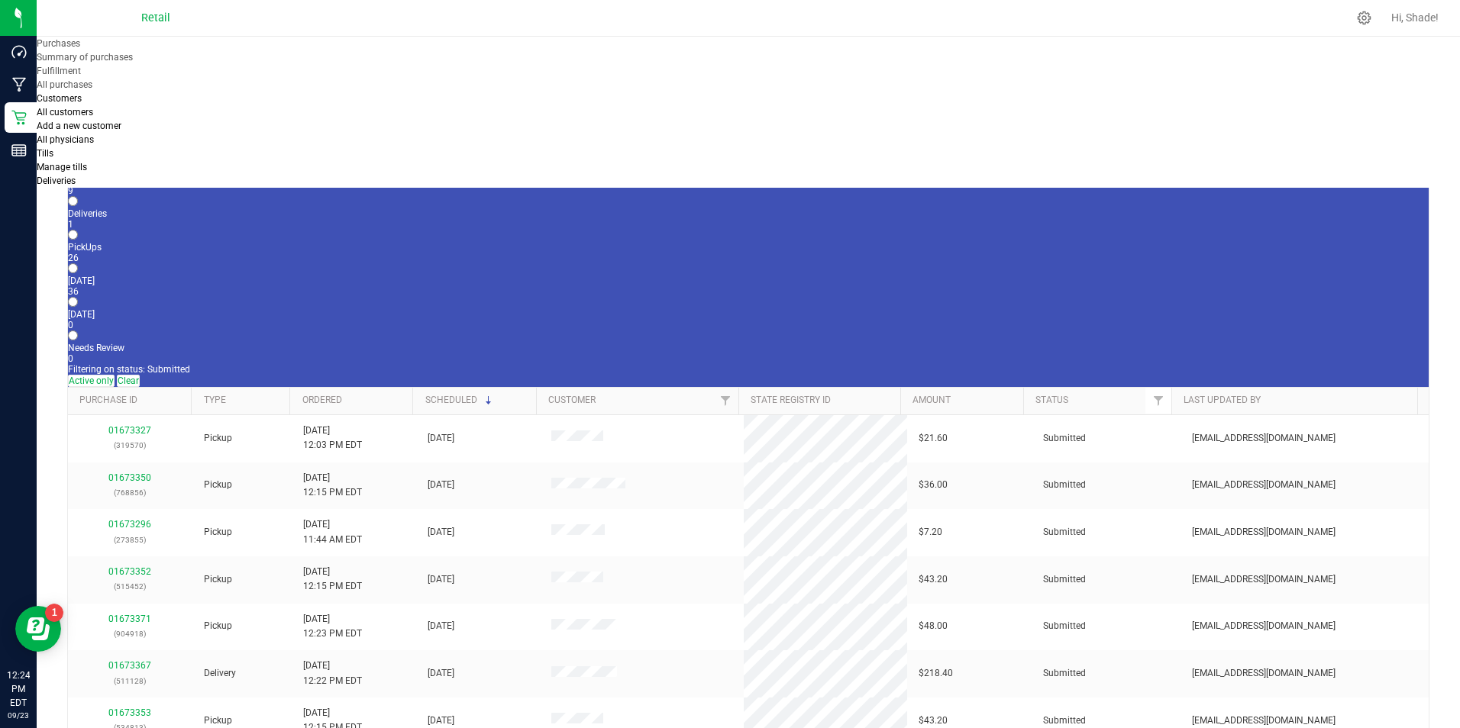
click at [160, 186] on div "9" at bounding box center [748, 191] width 1360 height 11
click at [78, 163] on input "In Store 9" at bounding box center [73, 168] width 10 height 10
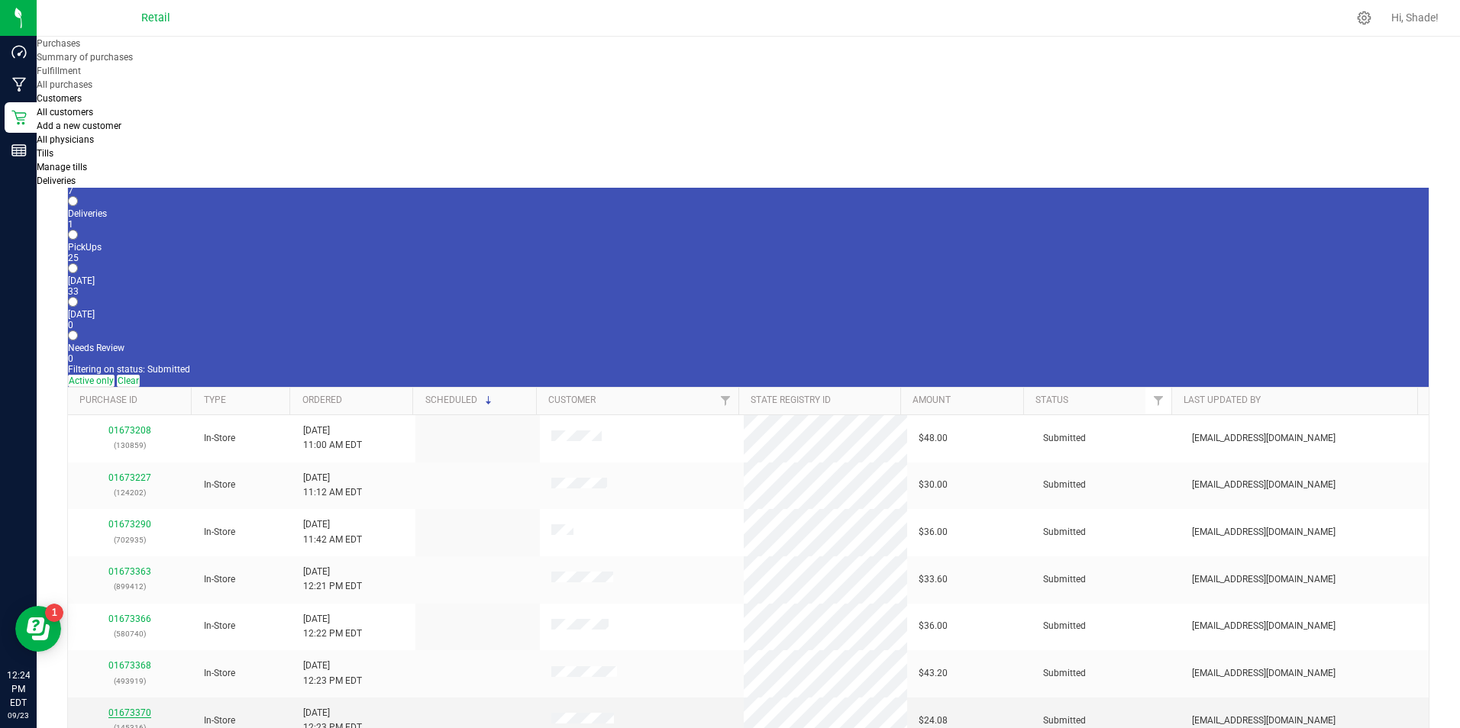
click at [125, 708] on link "01673370" at bounding box center [129, 713] width 43 height 11
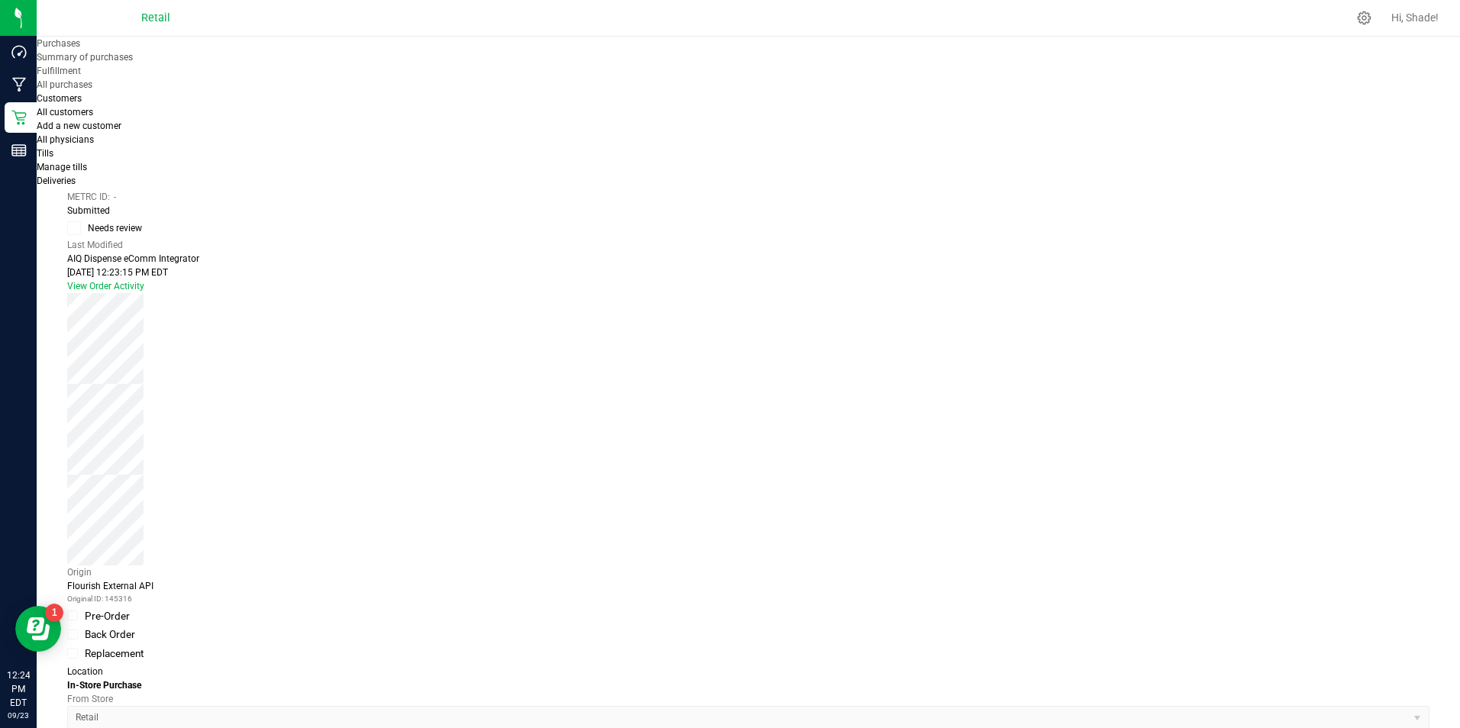
scroll to position [536, 0]
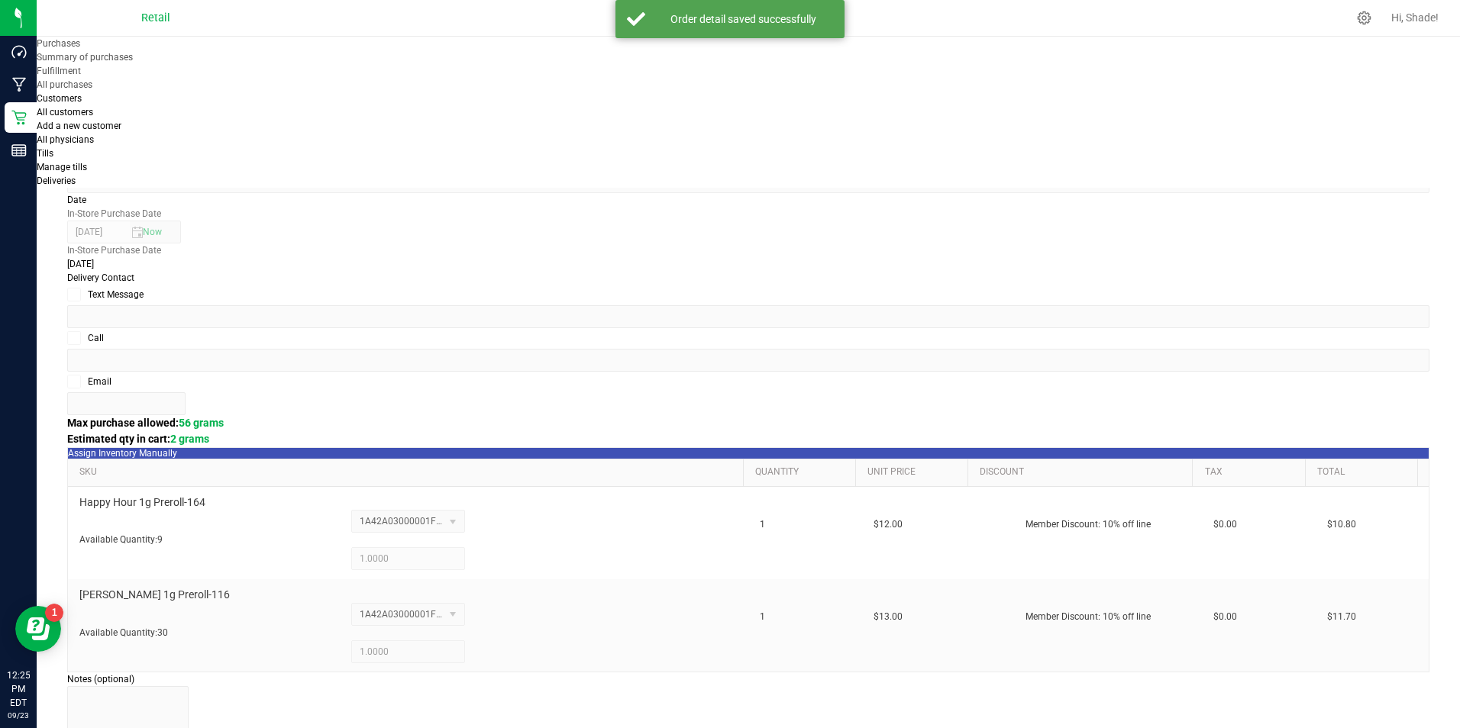
click at [1345, 458] on purchase-details "Back Edit Purchase Cancel Purchase View Profile # 01673370 Med | Rec METRC ID: …" at bounding box center [748, 453] width 1362 height 1787
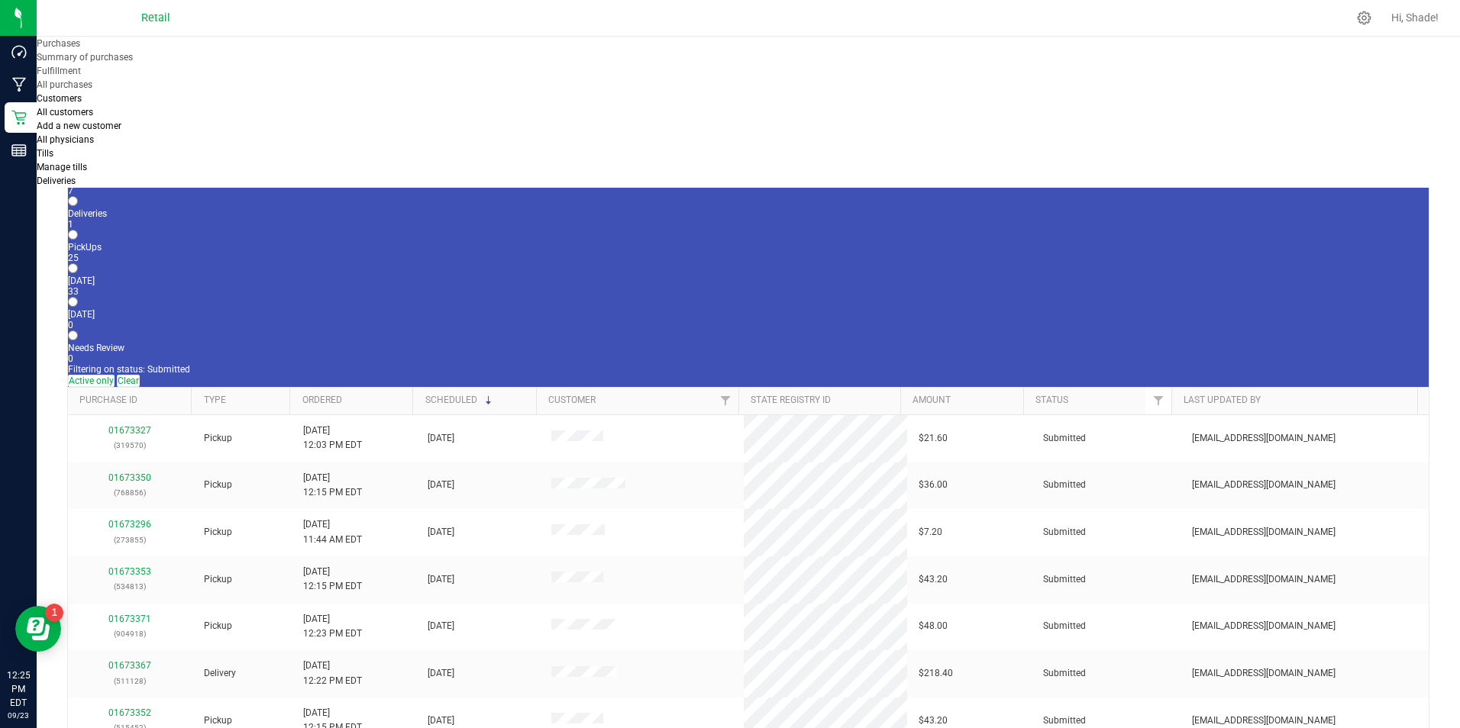
click at [161, 186] on div "7" at bounding box center [748, 191] width 1360 height 11
click at [78, 163] on input "In Store 7" at bounding box center [73, 168] width 10 height 10
click at [138, 579] on p "(580740)" at bounding box center [129, 586] width 101 height 15
click at [138, 566] on link "01673366" at bounding box center [129, 571] width 43 height 11
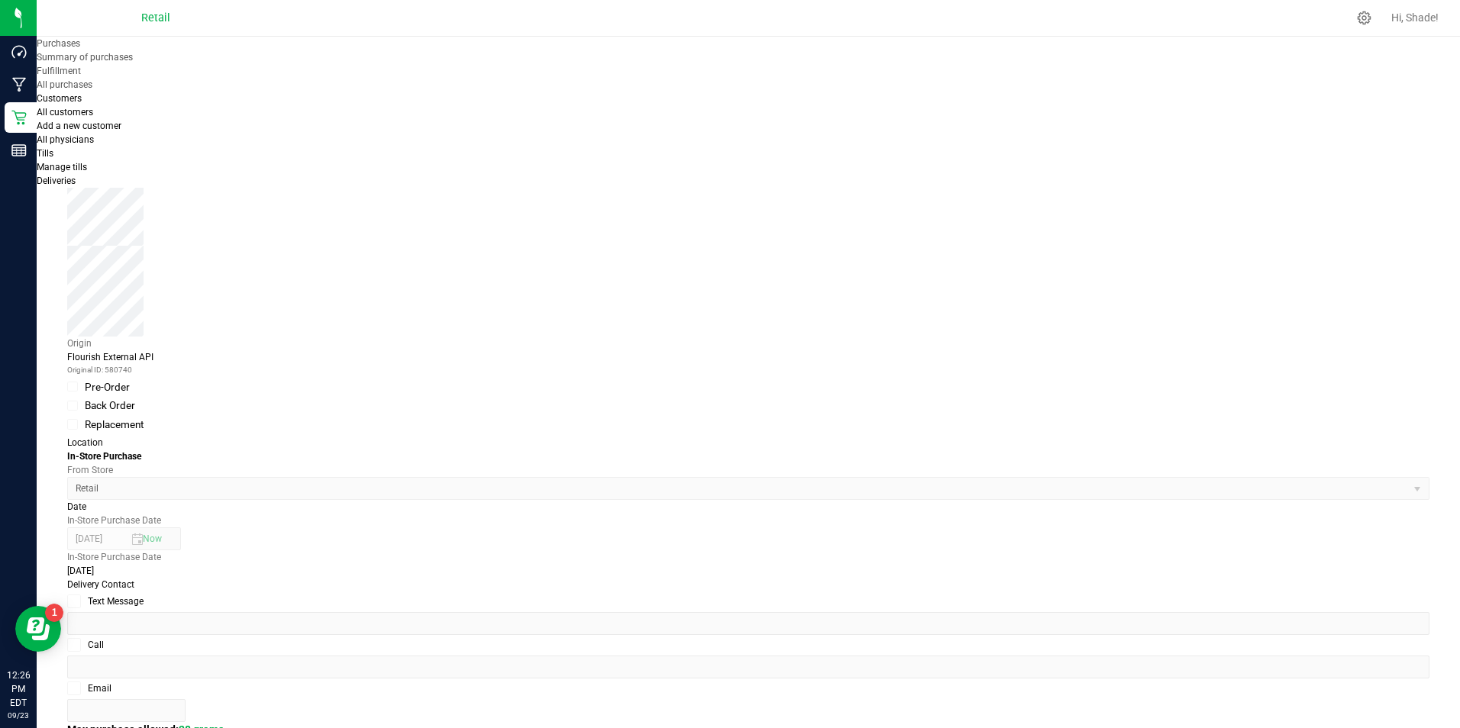
scroll to position [458, 0]
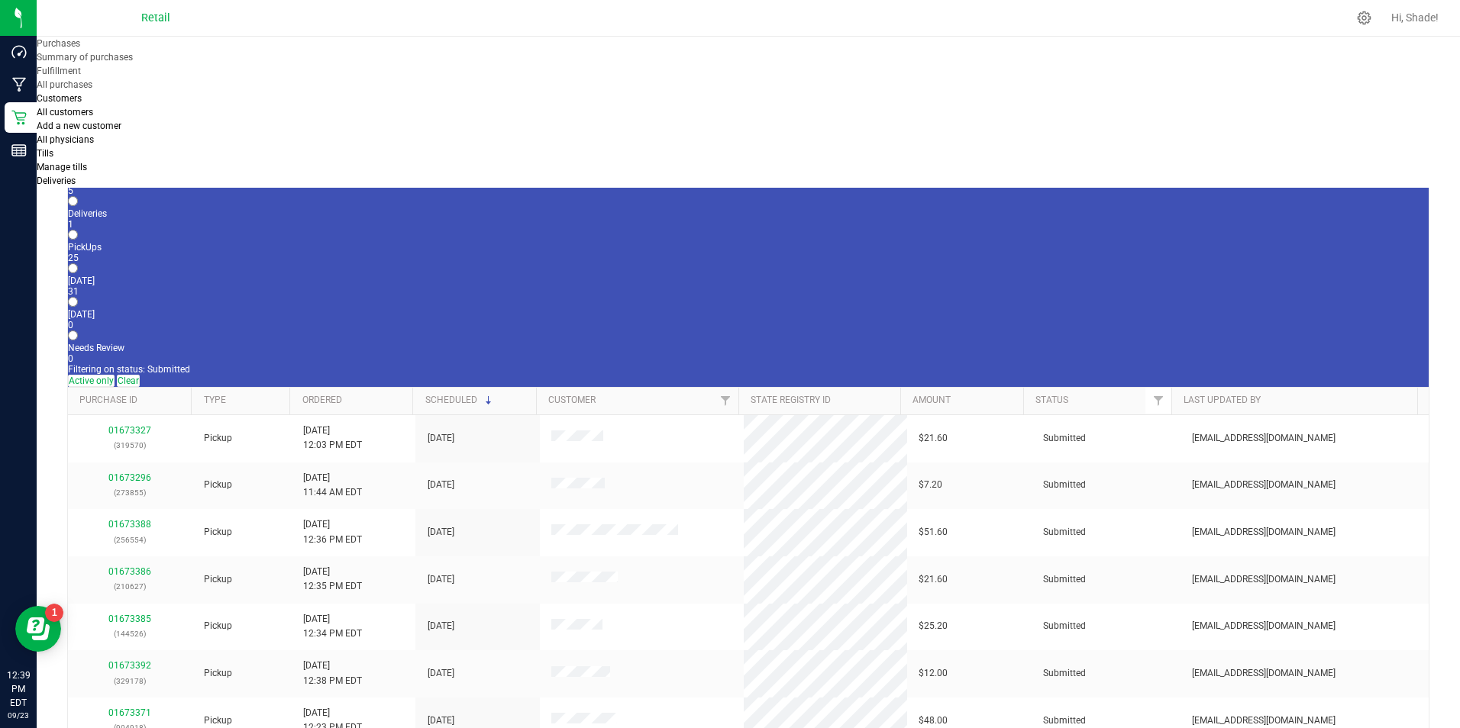
click at [160, 186] on div "5" at bounding box center [748, 191] width 1360 height 11
click at [78, 163] on input "In Store 5" at bounding box center [73, 168] width 10 height 10
click at [131, 566] on link "01673389" at bounding box center [129, 571] width 43 height 11
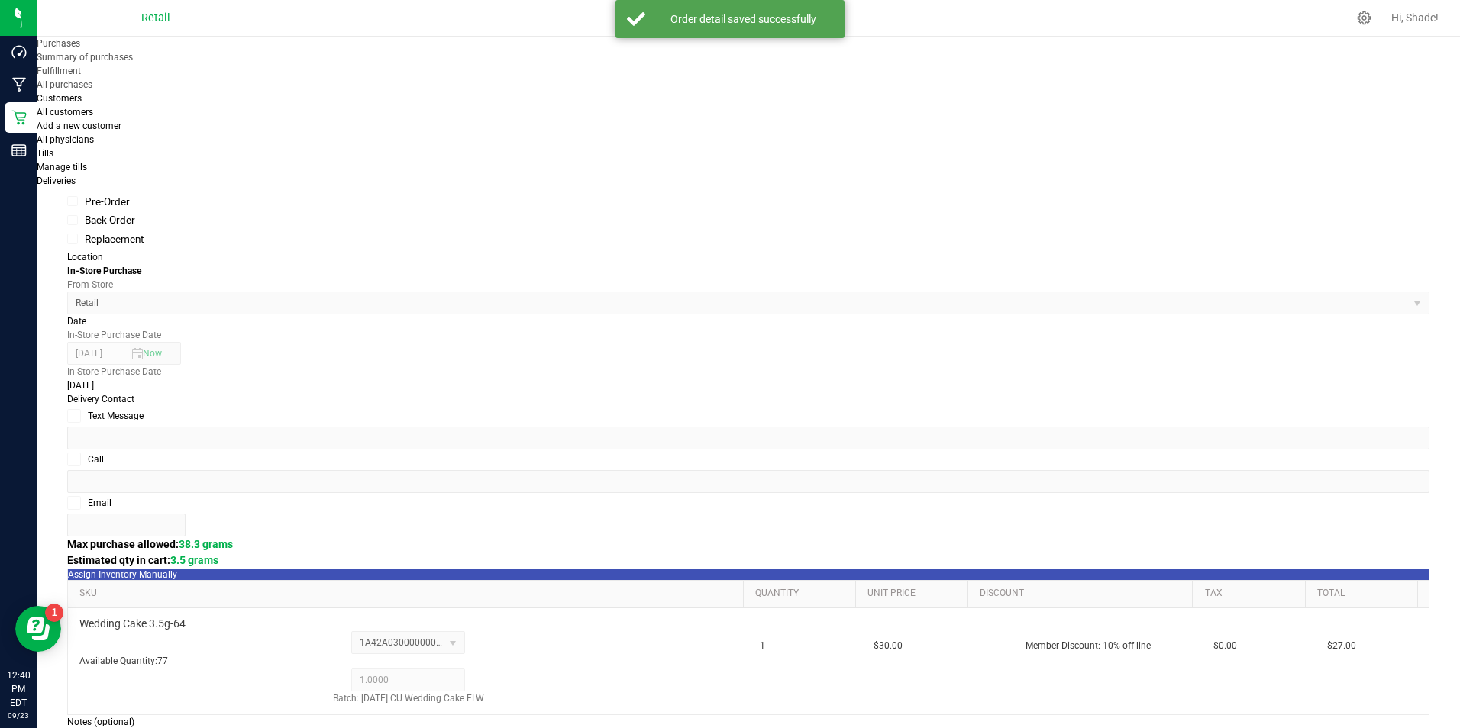
scroll to position [520, 0]
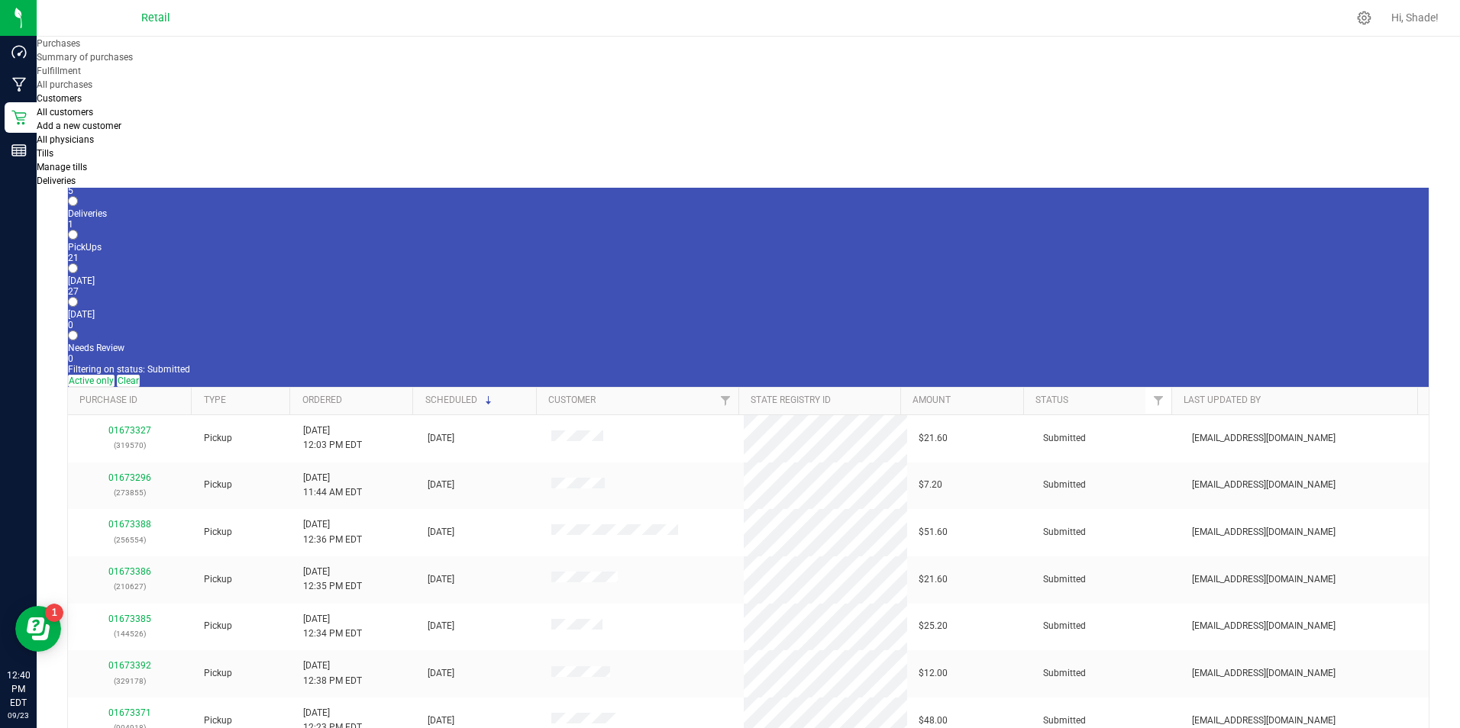
click at [169, 186] on div "5" at bounding box center [748, 191] width 1360 height 11
click at [78, 163] on input "In Store 5" at bounding box center [73, 168] width 10 height 10
click at [89, 152] on div "31" at bounding box center [748, 157] width 1360 height 11
click at [78, 139] on input "All Purchases 31" at bounding box center [73, 134] width 10 height 10
click at [157, 186] on div "8" at bounding box center [748, 191] width 1360 height 11
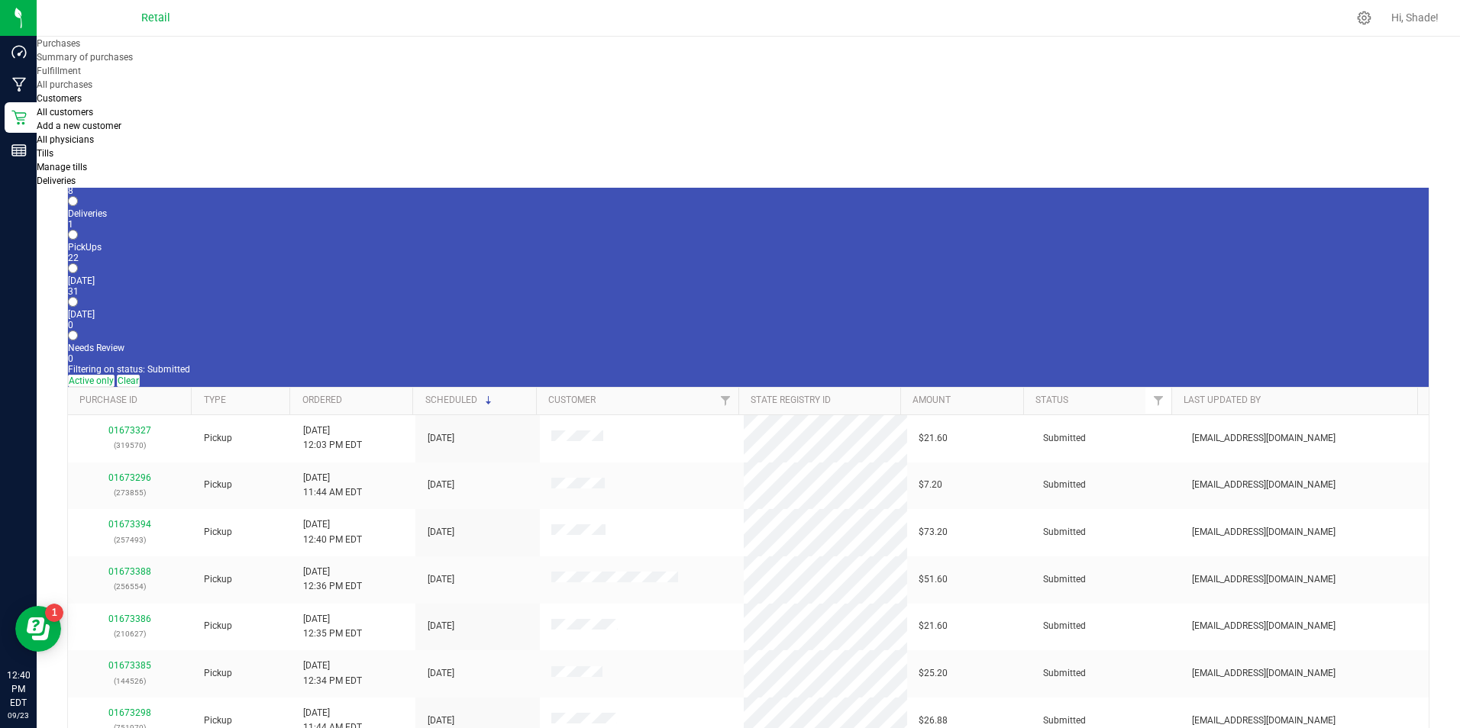
click at [78, 163] on input "In Store 8" at bounding box center [73, 168] width 10 height 10
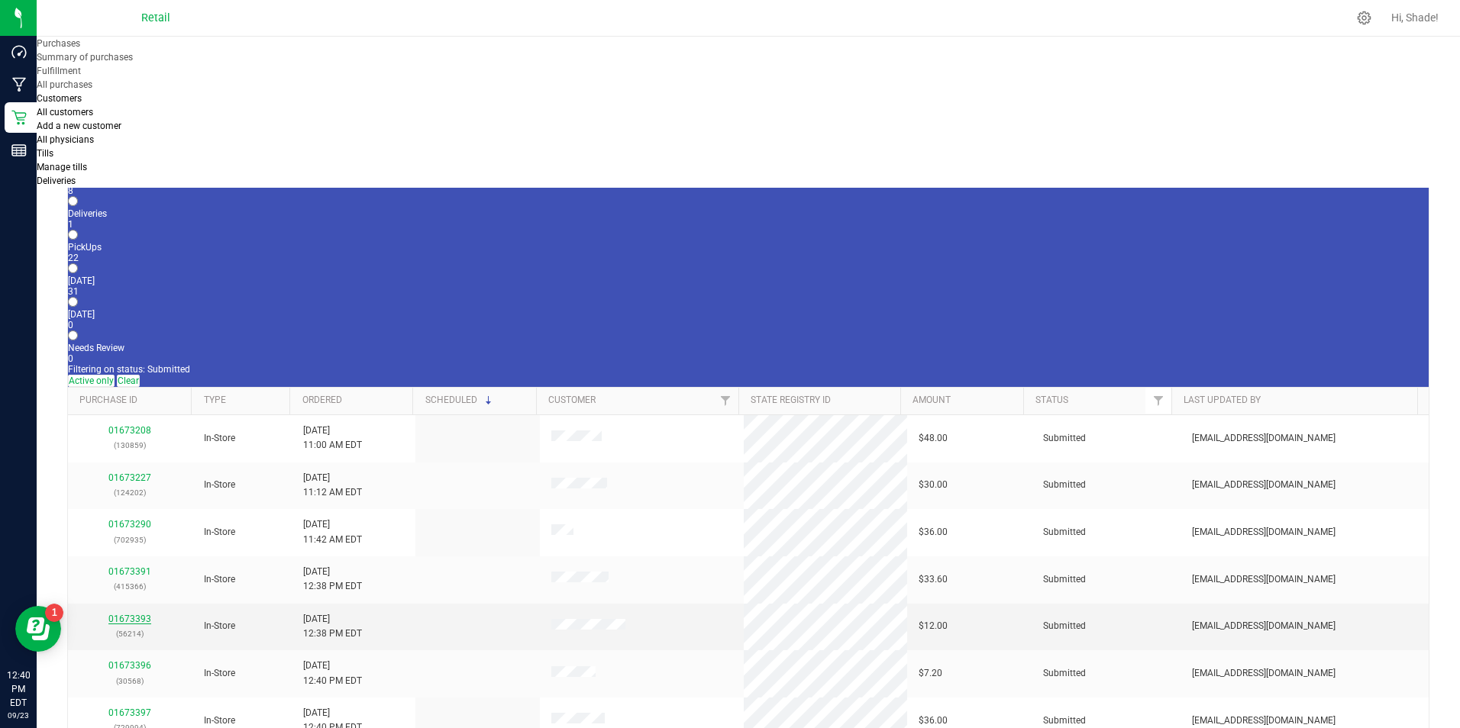
click at [139, 614] on link "01673393" at bounding box center [129, 619] width 43 height 11
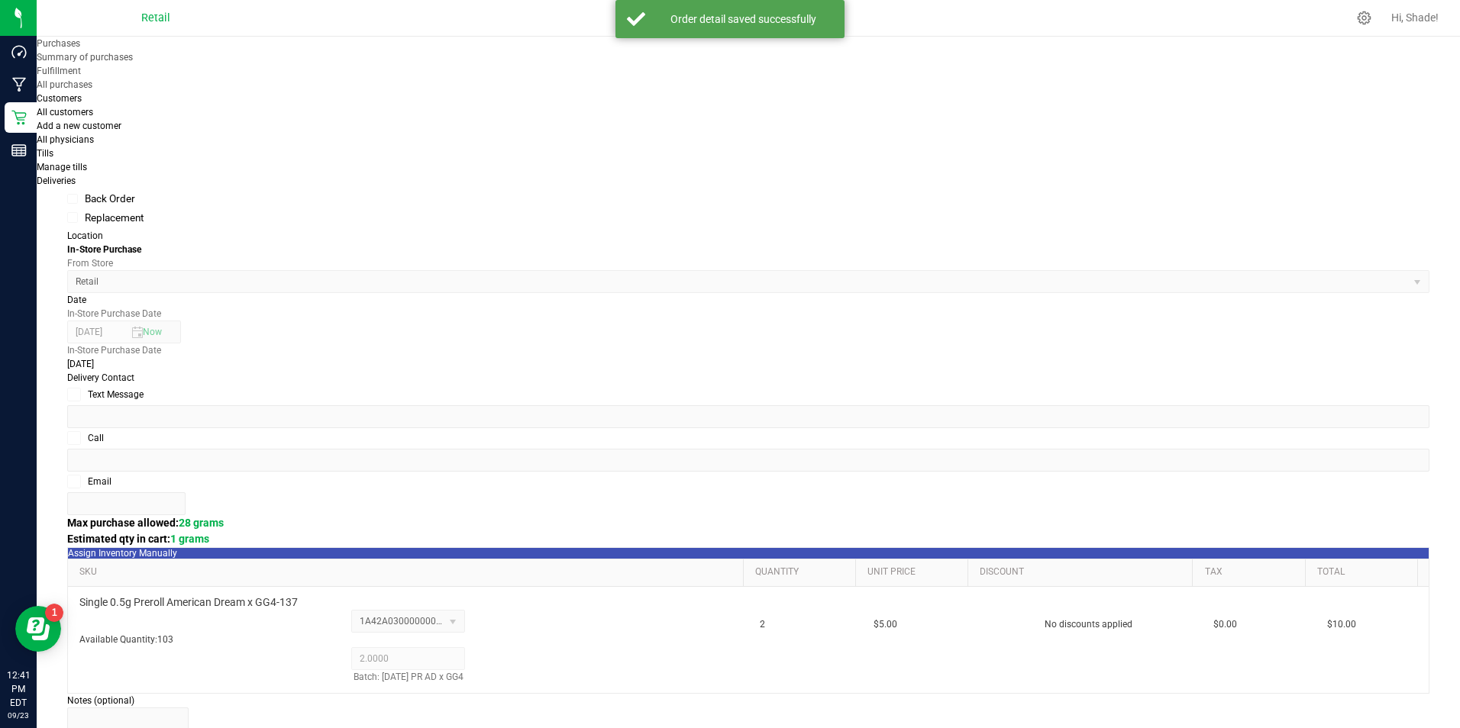
scroll to position [520, 0]
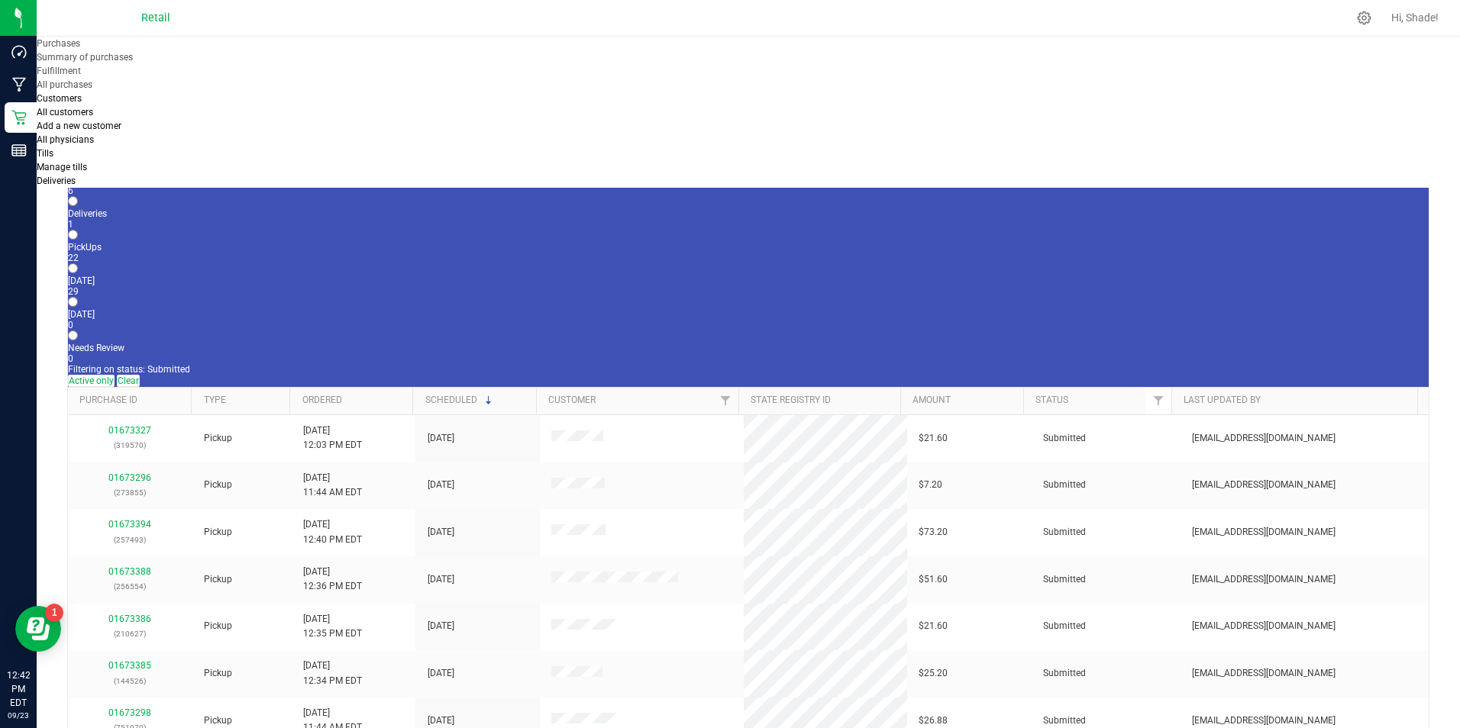
click at [174, 186] on div "6" at bounding box center [748, 191] width 1360 height 11
click at [78, 163] on input "In Store 6" at bounding box center [73, 168] width 10 height 10
click at [138, 566] on link "01673396" at bounding box center [129, 571] width 43 height 11
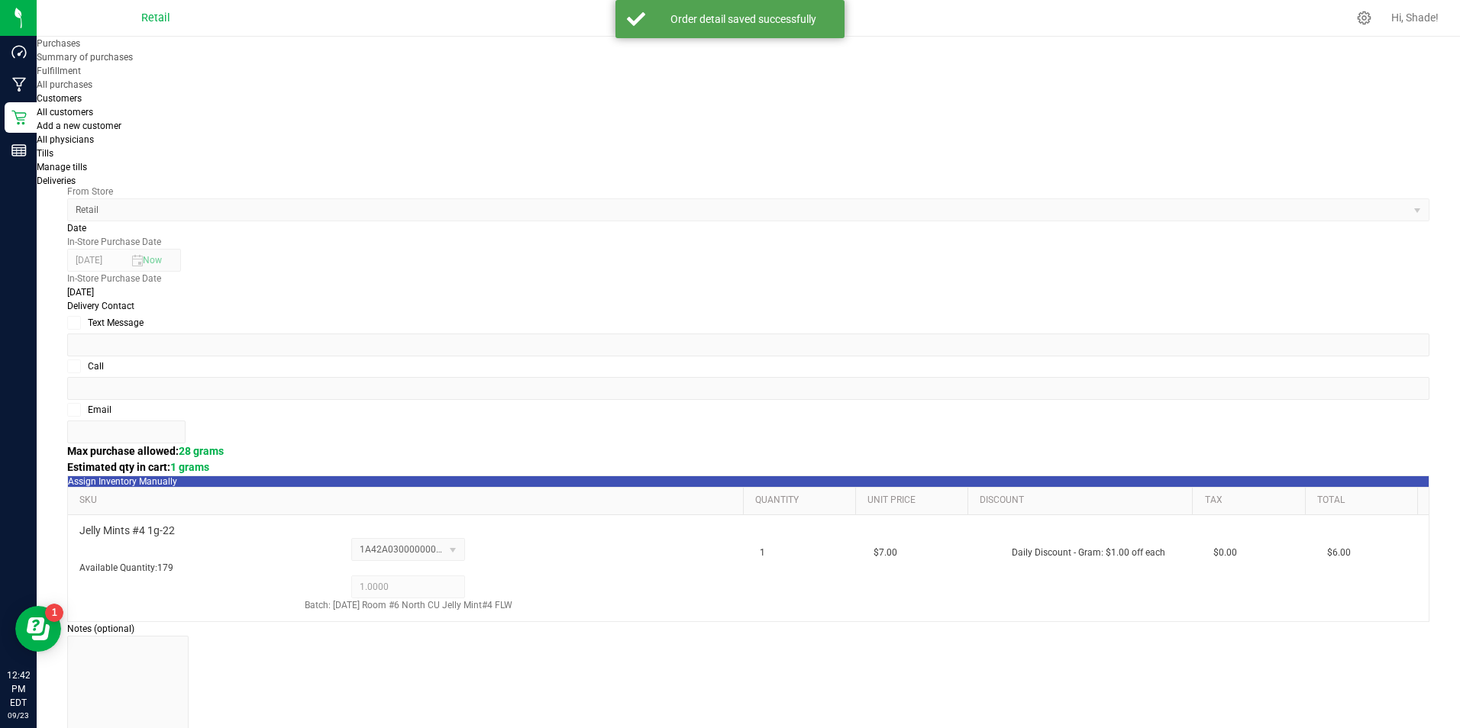
scroll to position [520, 0]
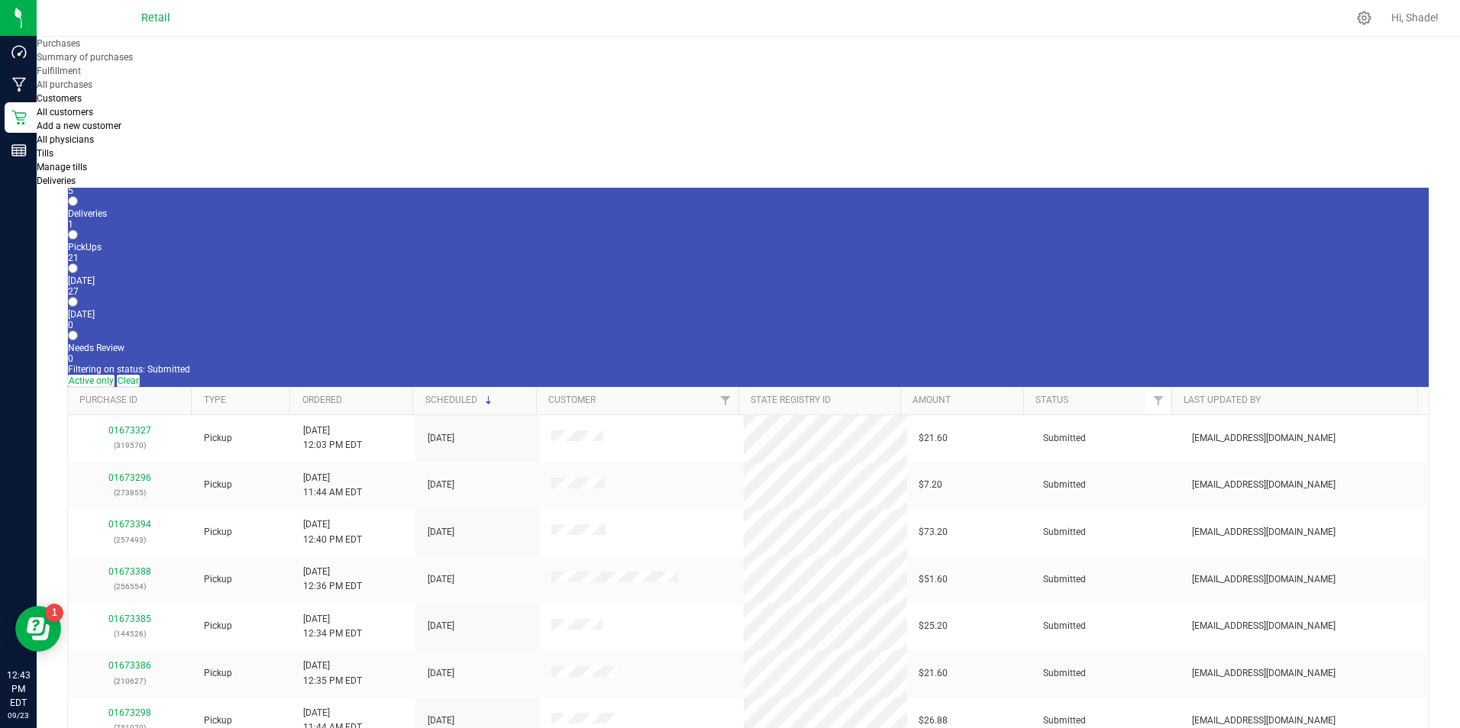
click at [164, 186] on div "5" at bounding box center [748, 191] width 1360 height 11
click at [78, 163] on input "In Store 5" at bounding box center [73, 168] width 10 height 10
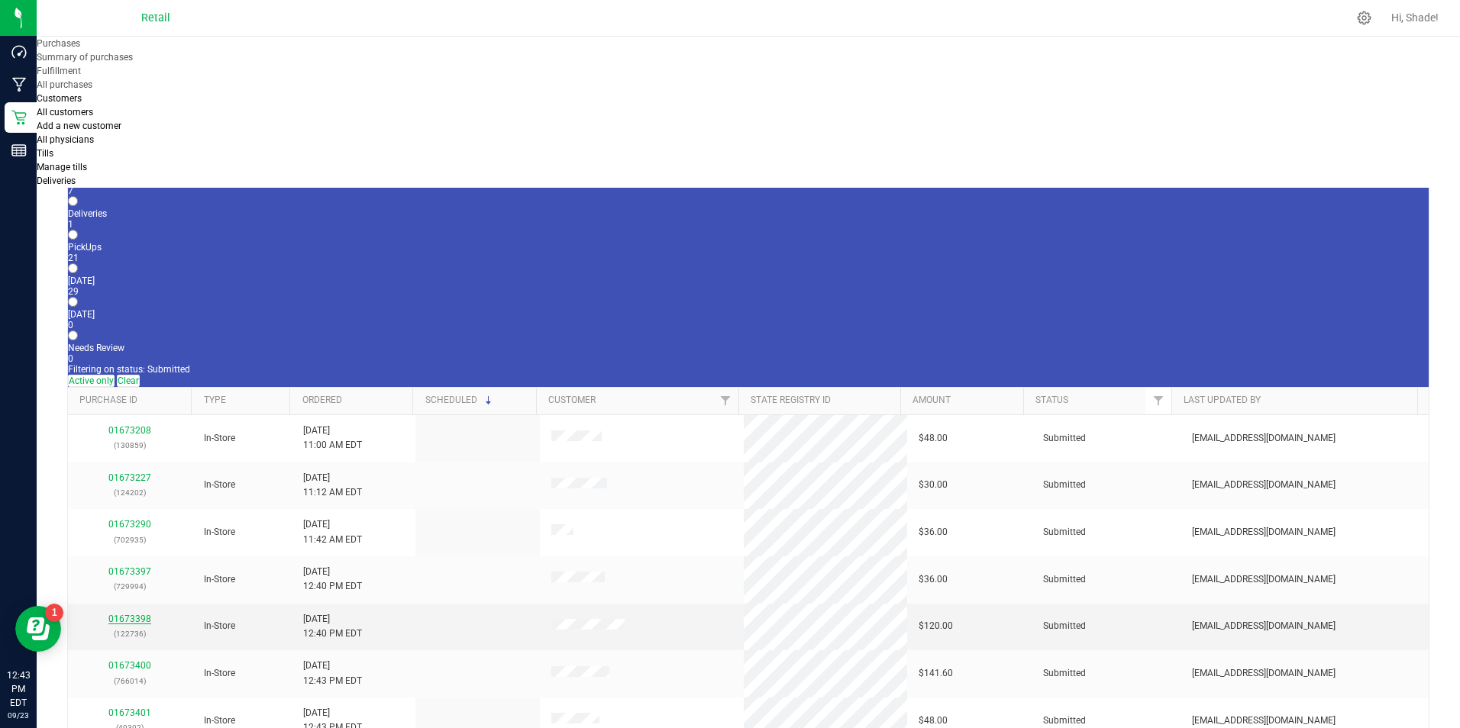
click at [115, 614] on link "01673398" at bounding box center [129, 619] width 43 height 11
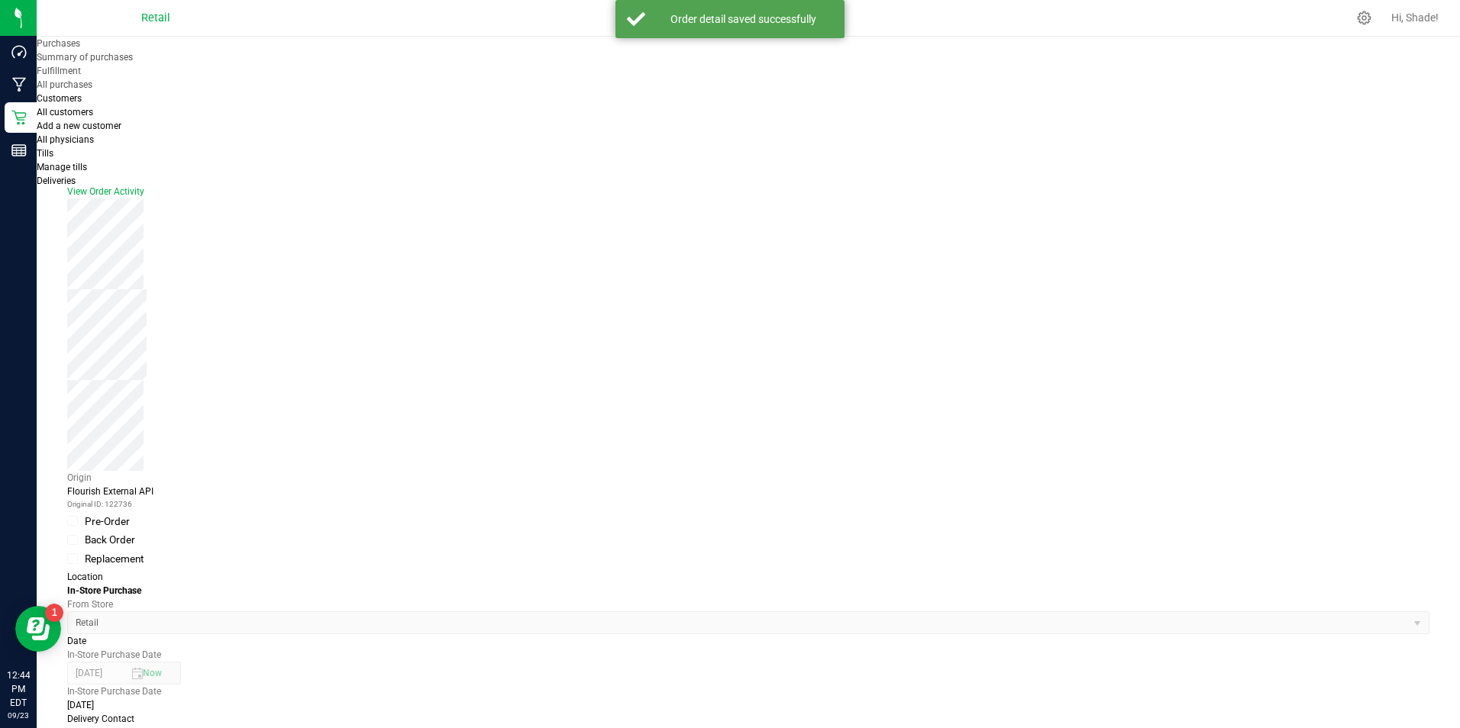
scroll to position [305, 0]
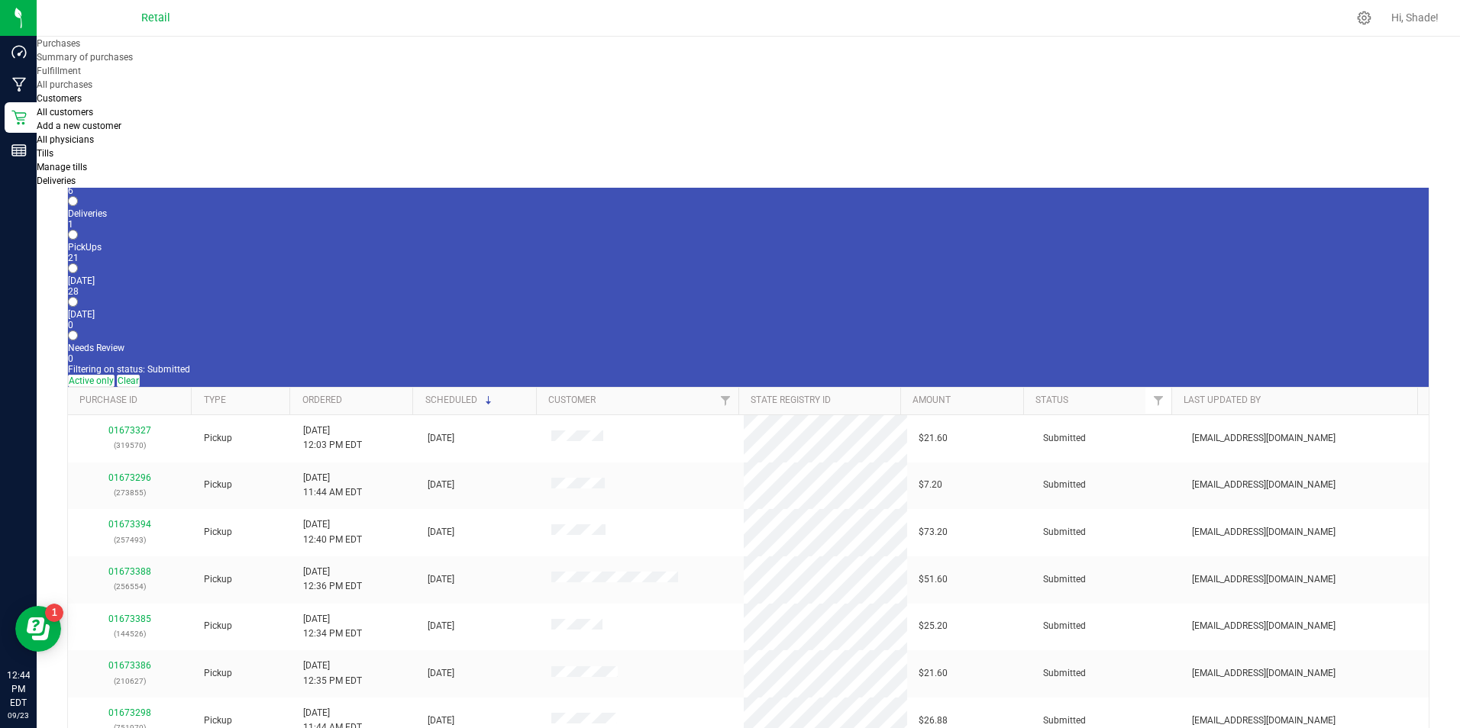
click at [171, 186] on div "6" at bounding box center [748, 191] width 1360 height 11
click at [78, 163] on input "In Store 6" at bounding box center [73, 168] width 10 height 10
click at [162, 186] on div "5" at bounding box center [748, 191] width 1360 height 11
click at [78, 163] on input "In Store 5" at bounding box center [73, 168] width 10 height 10
click at [121, 566] on link "01673401" at bounding box center [129, 571] width 43 height 11
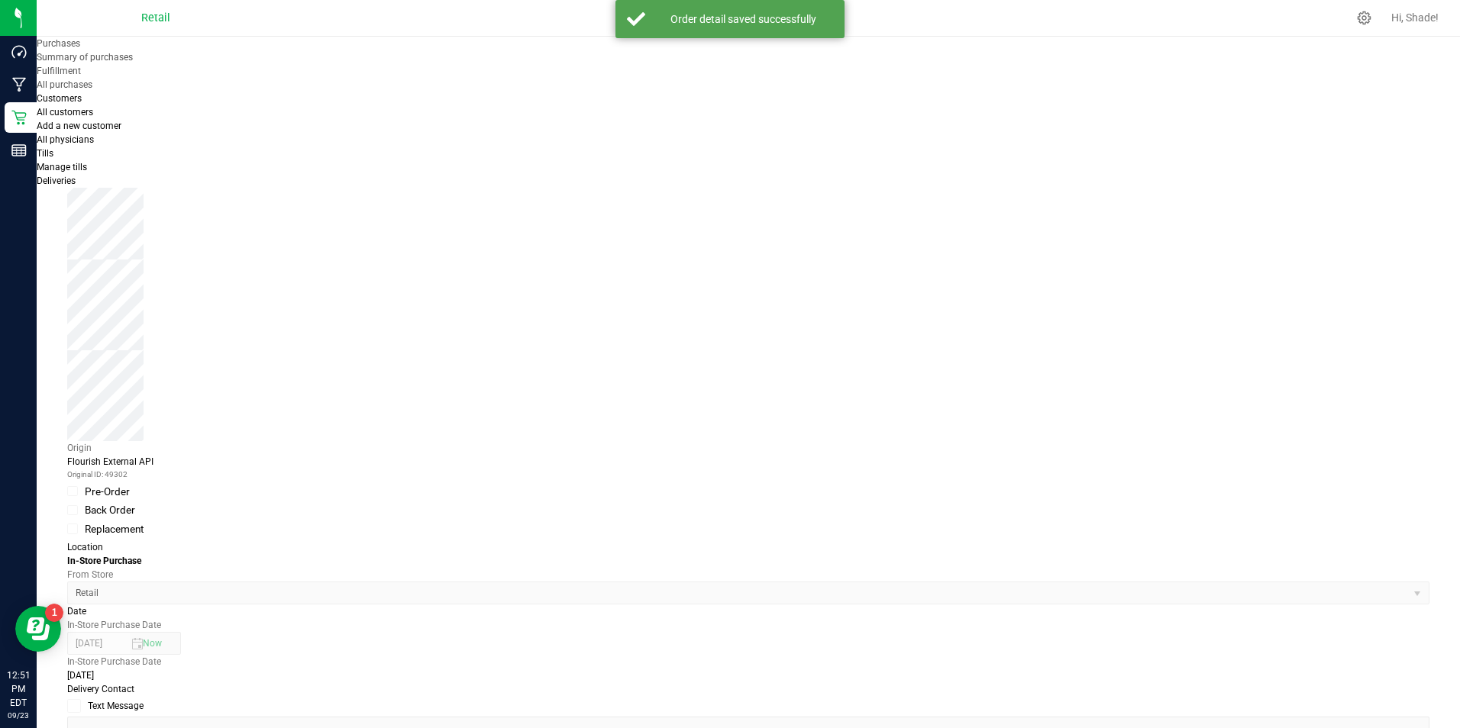
scroll to position [382, 0]
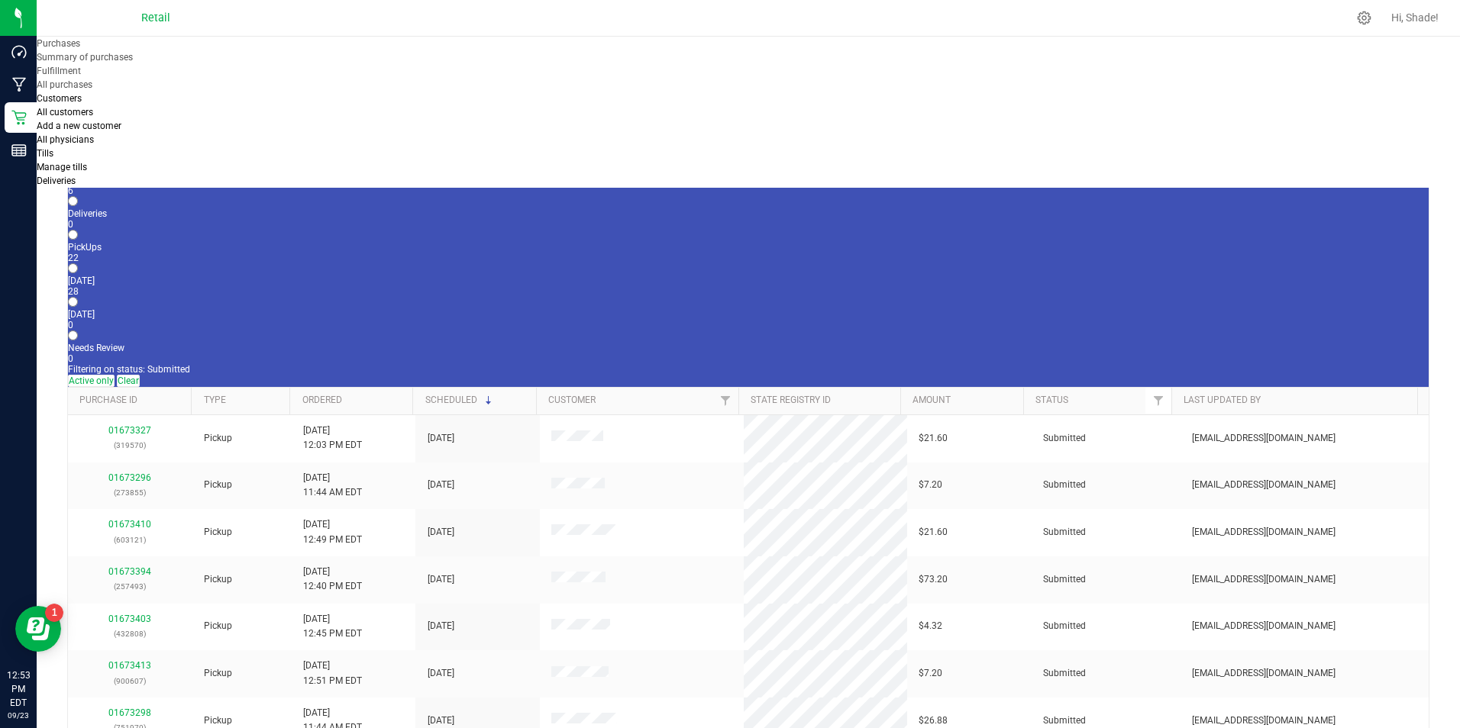
click at [167, 175] on label "In Store 6" at bounding box center [748, 185] width 1360 height 21
click at [78, 163] on input "In Store 6" at bounding box center [73, 168] width 10 height 10
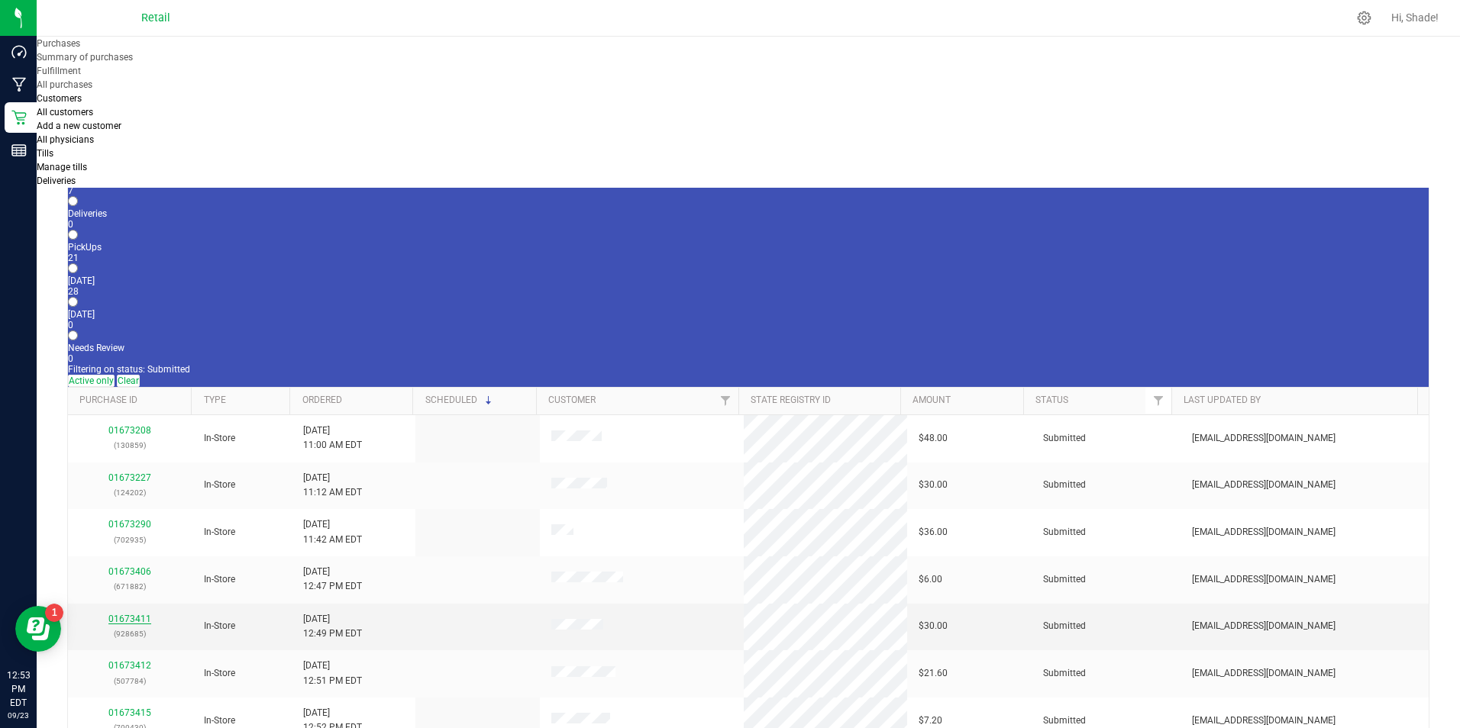
click at [141, 614] on link "01673411" at bounding box center [129, 619] width 43 height 11
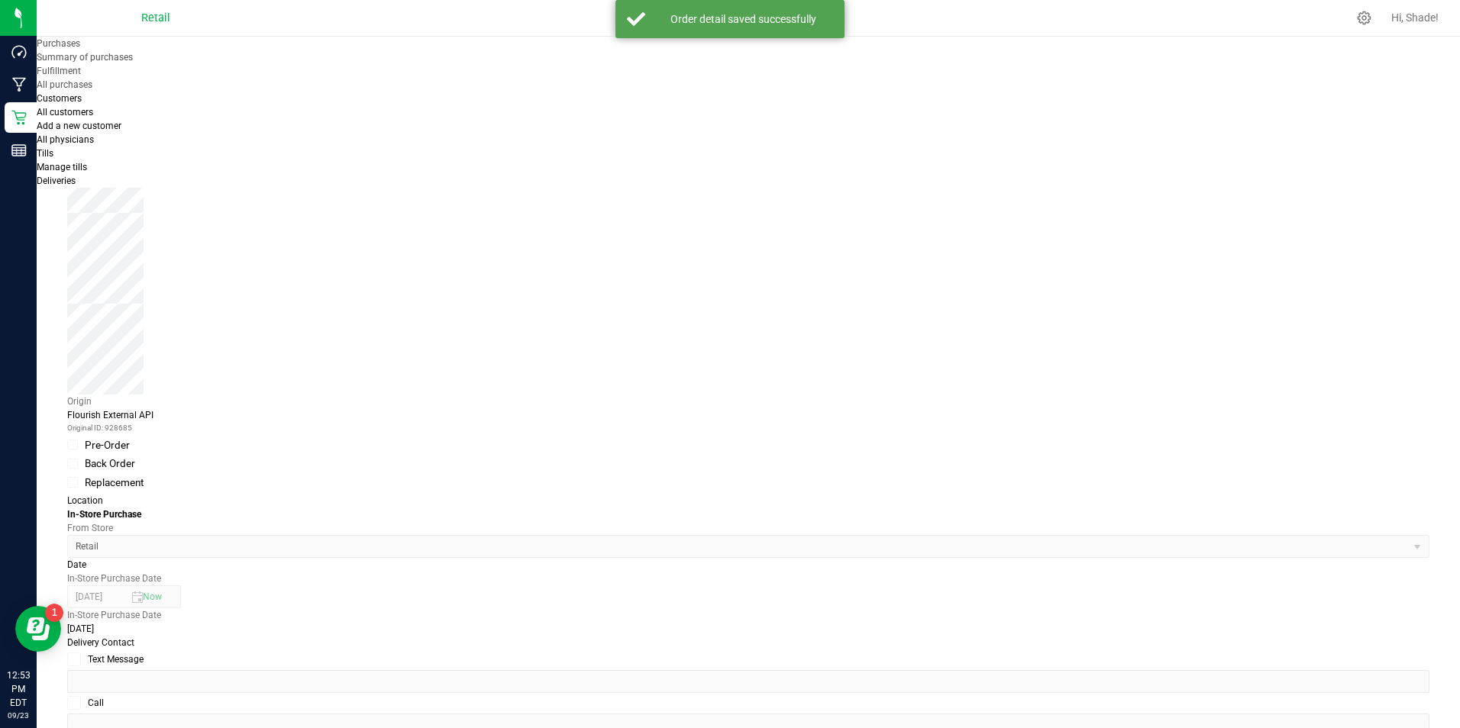
scroll to position [305, 0]
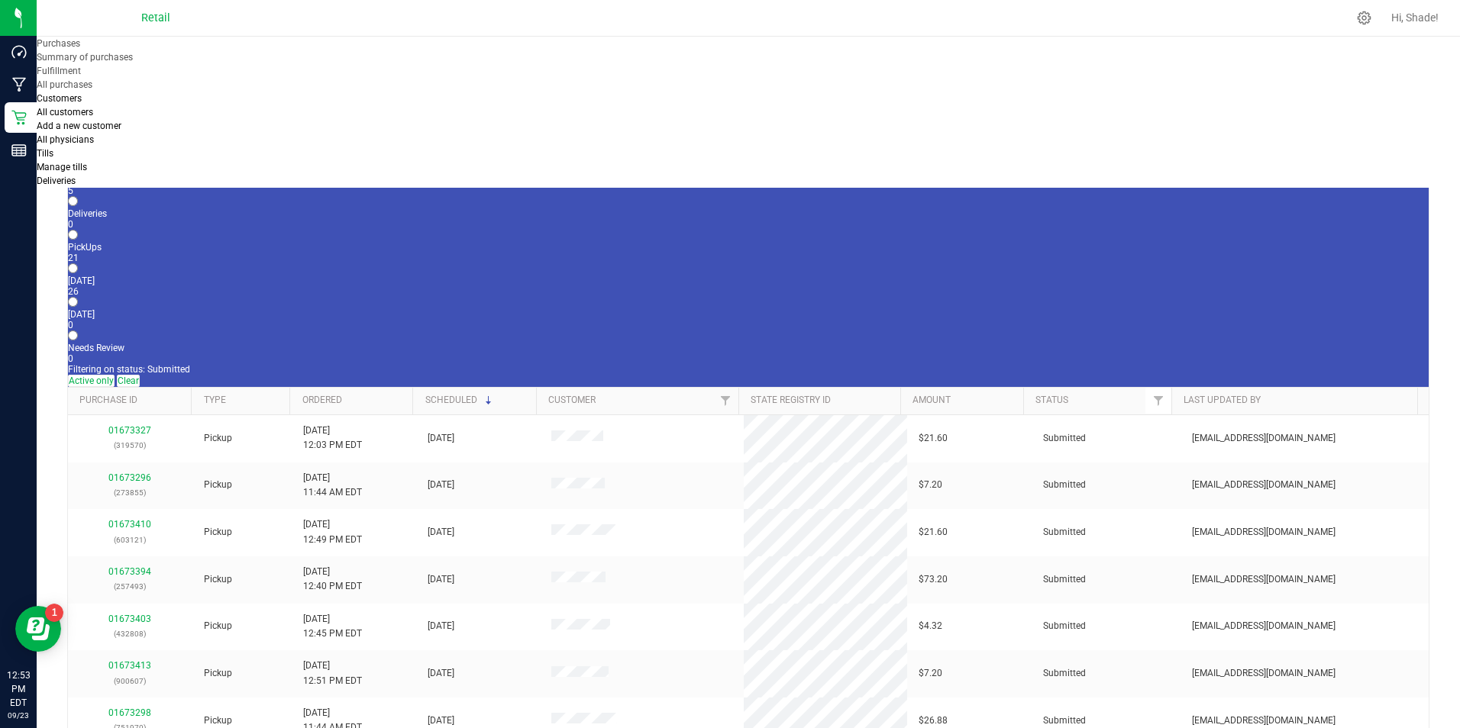
click at [163, 175] on label "In Store 5" at bounding box center [748, 185] width 1360 height 21
click at [78, 163] on input "In Store 5" at bounding box center [73, 168] width 10 height 10
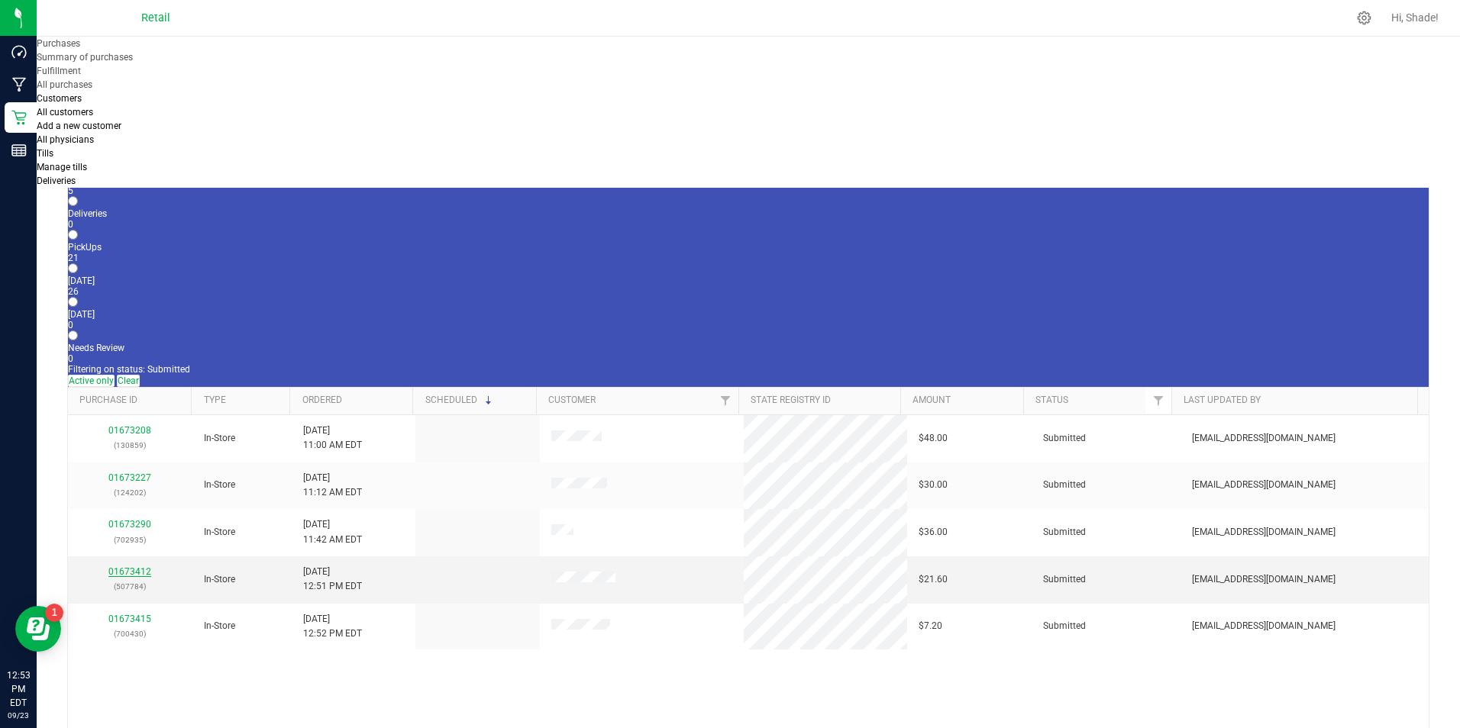
click at [141, 566] on link "01673412" at bounding box center [129, 571] width 43 height 11
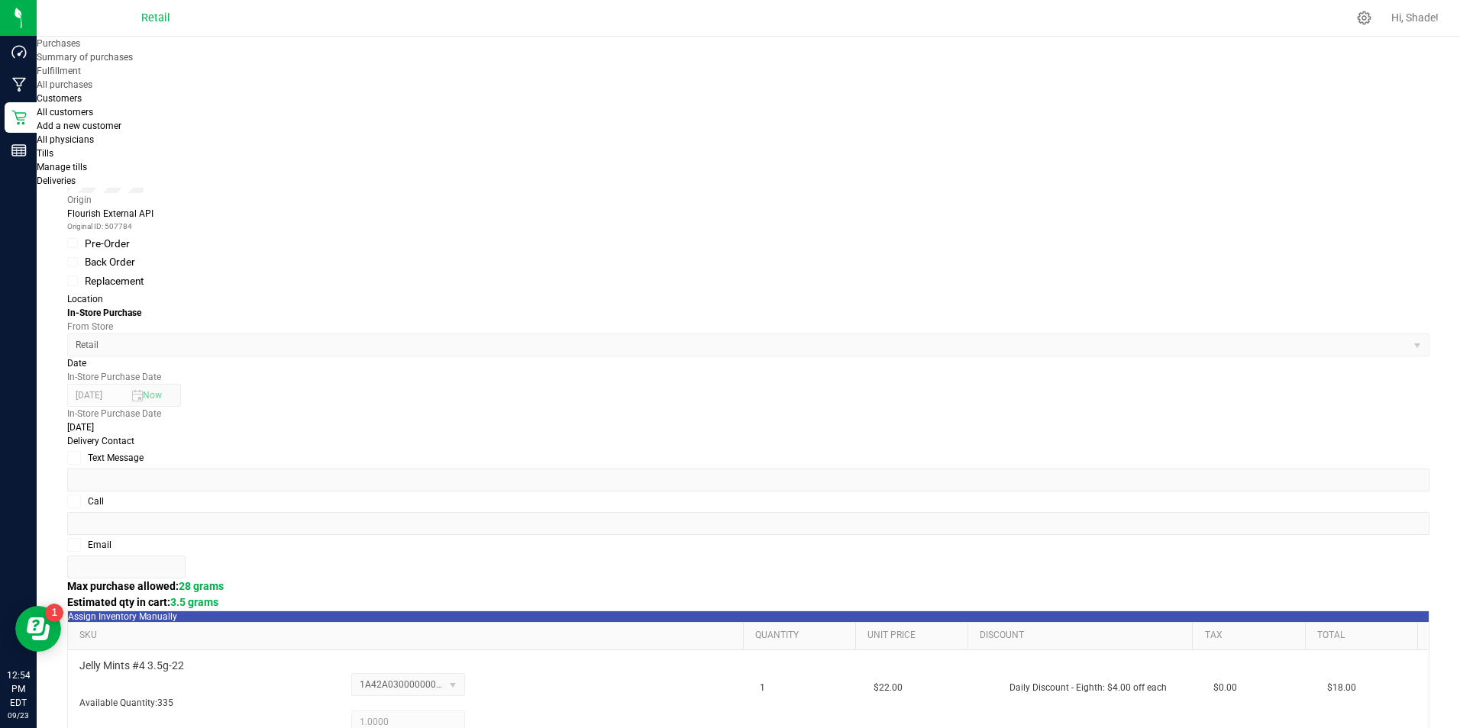
scroll to position [382, 0]
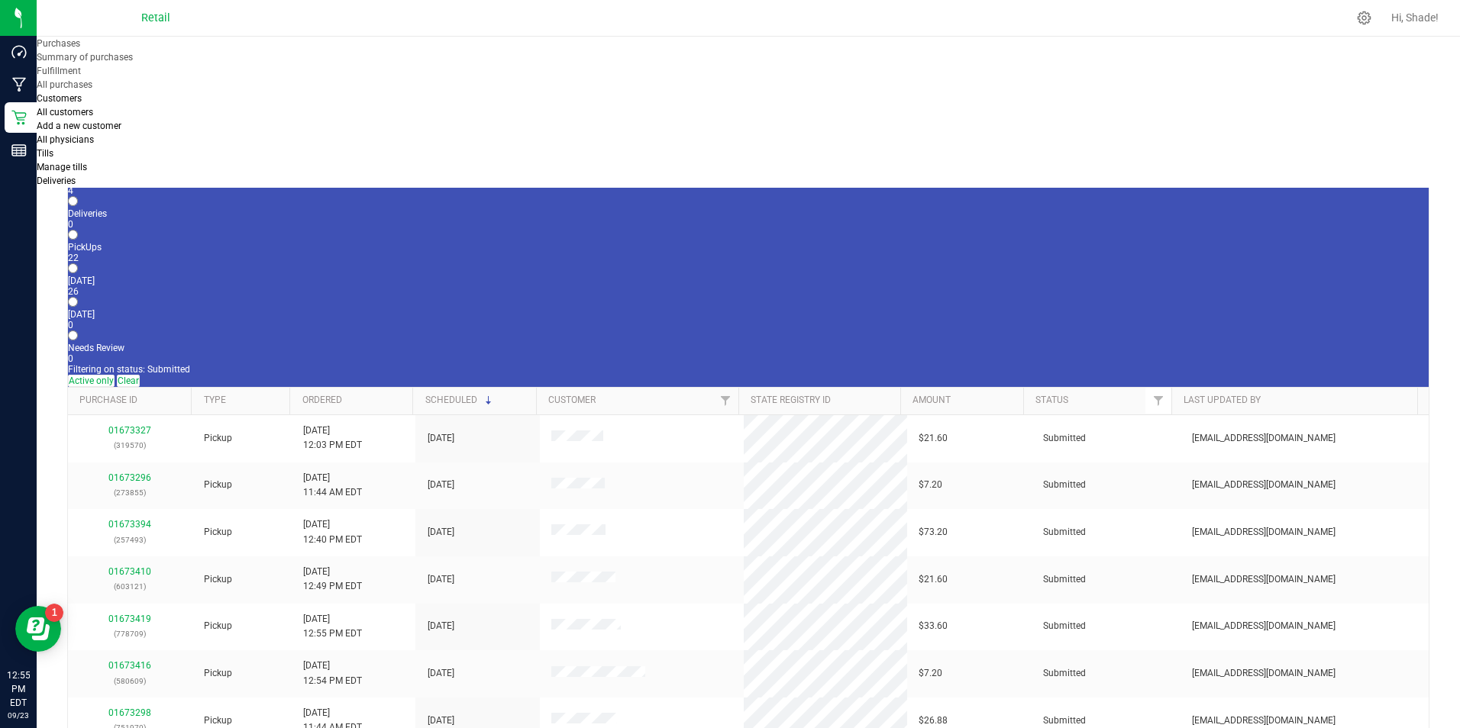
click at [167, 186] on div "4" at bounding box center [748, 191] width 1360 height 11
click at [78, 163] on input "In Store 4" at bounding box center [73, 168] width 10 height 10
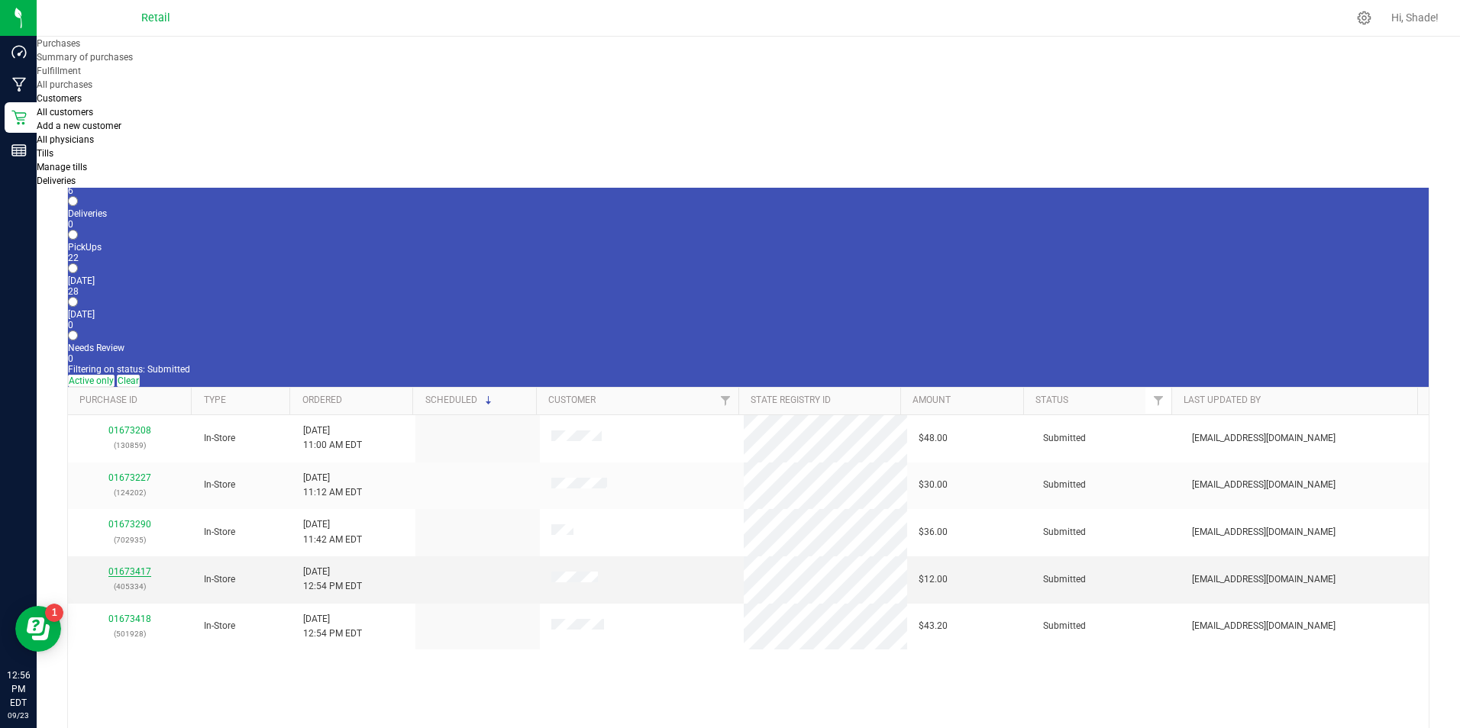
click at [121, 566] on link "01673417" at bounding box center [129, 571] width 43 height 11
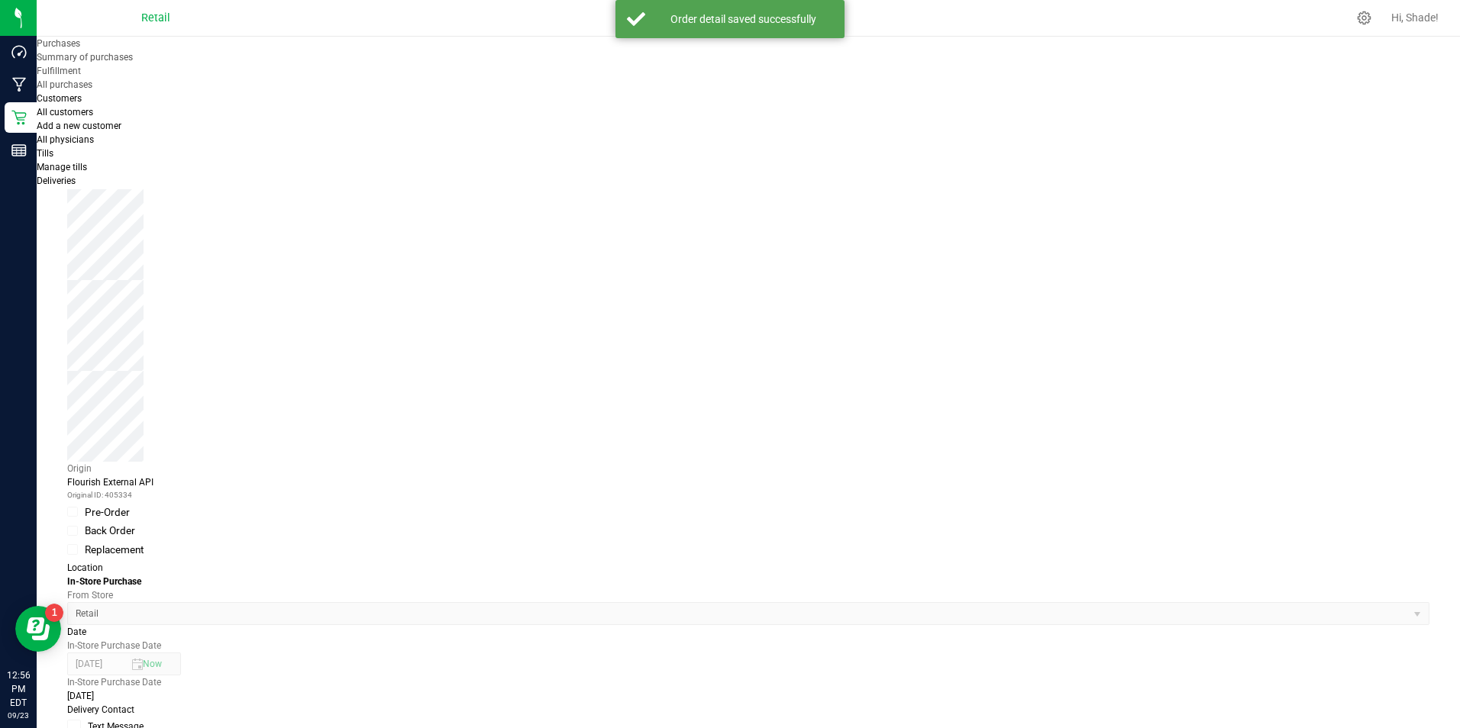
scroll to position [382, 0]
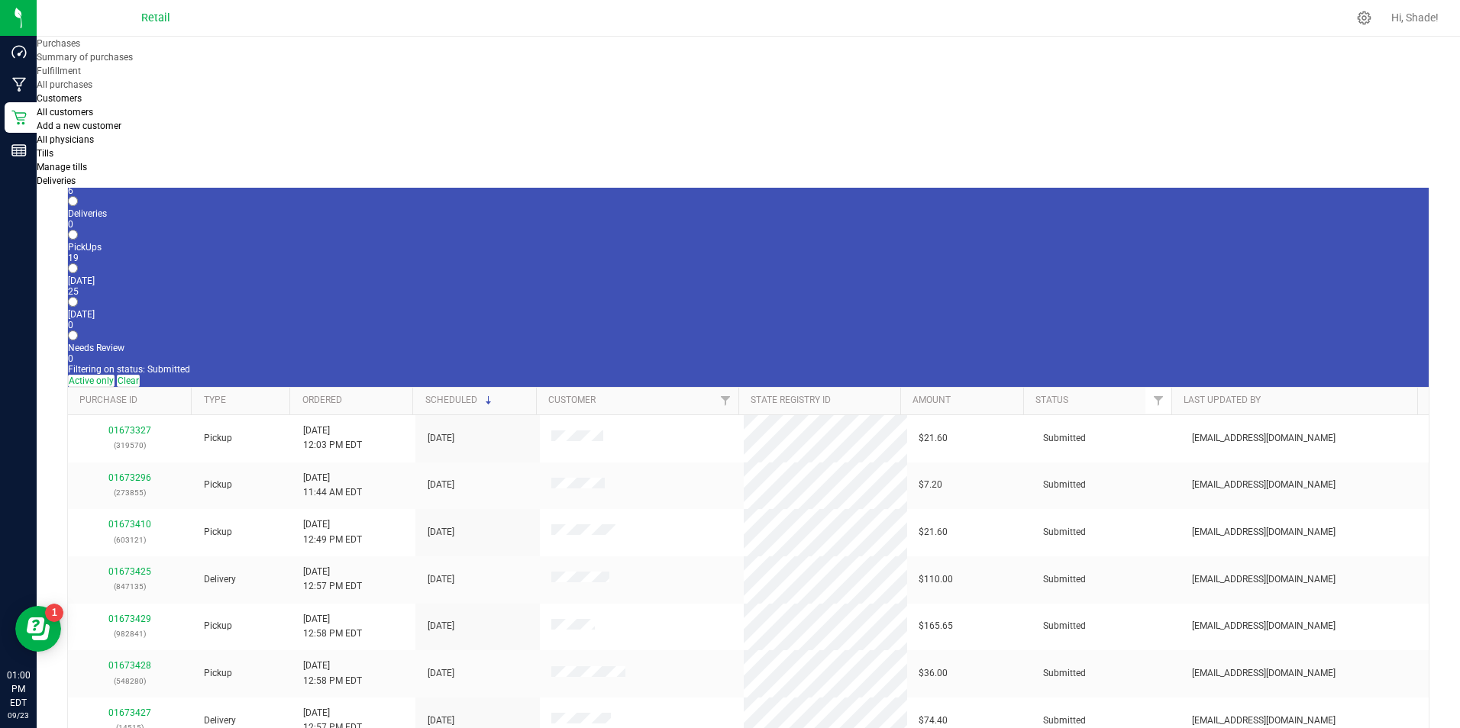
click at [157, 186] on div "6" at bounding box center [748, 191] width 1360 height 11
click at [78, 163] on input "In Store 6" at bounding box center [73, 168] width 10 height 10
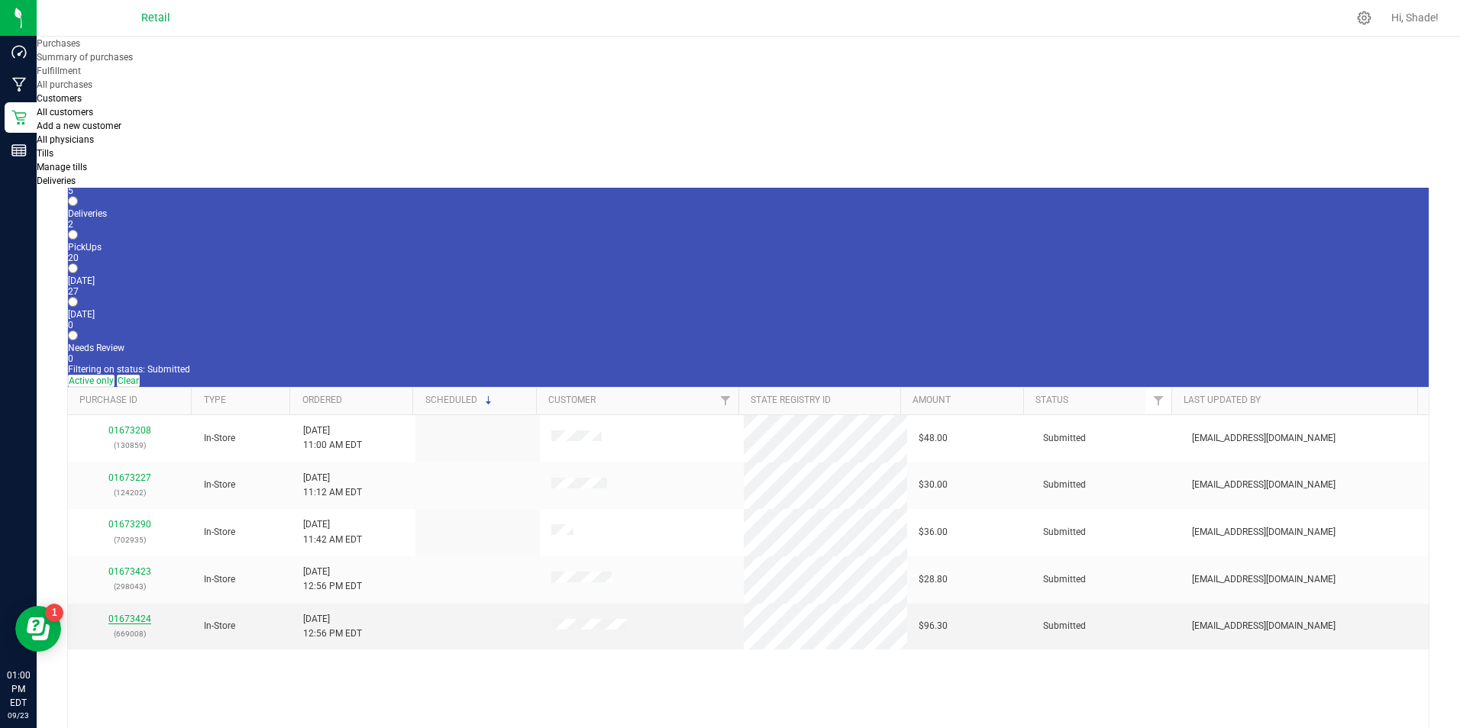
click at [121, 614] on link "01673424" at bounding box center [129, 619] width 43 height 11
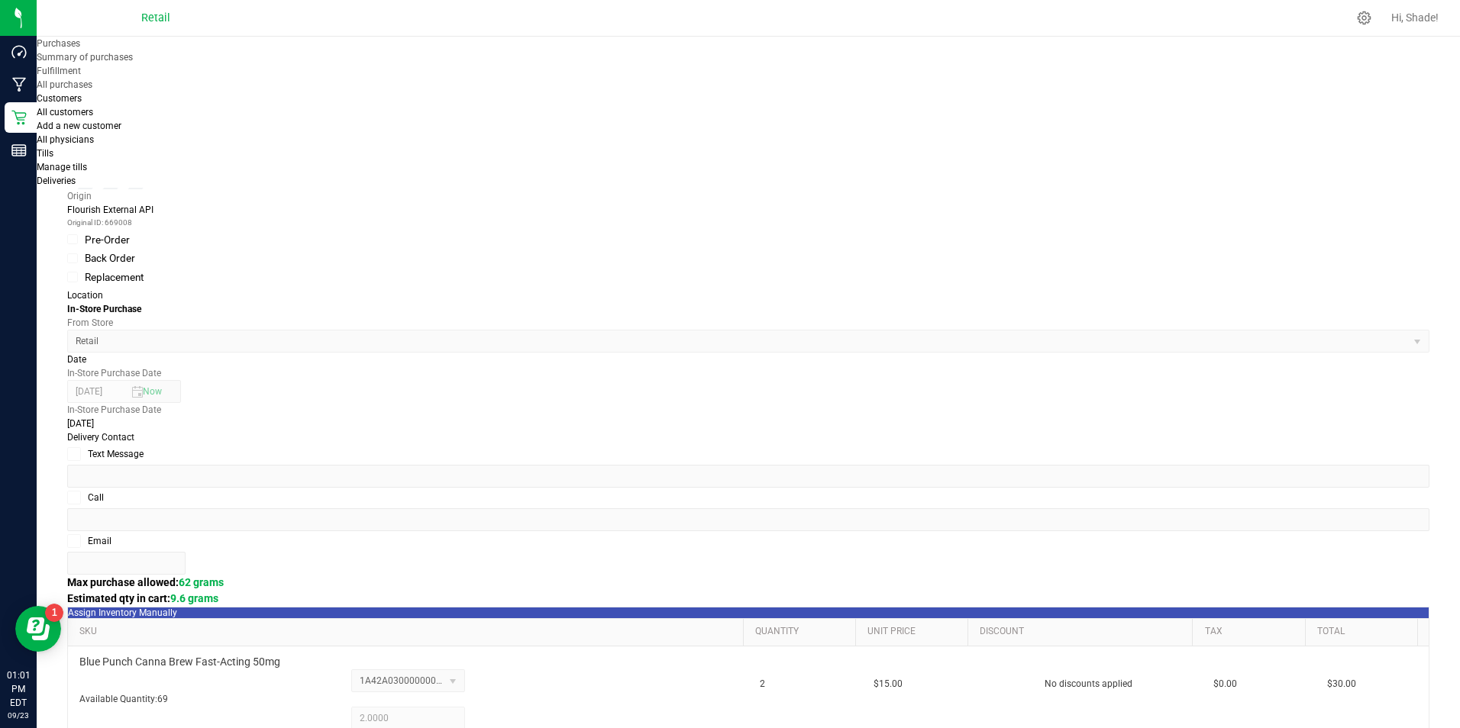
scroll to position [534, 0]
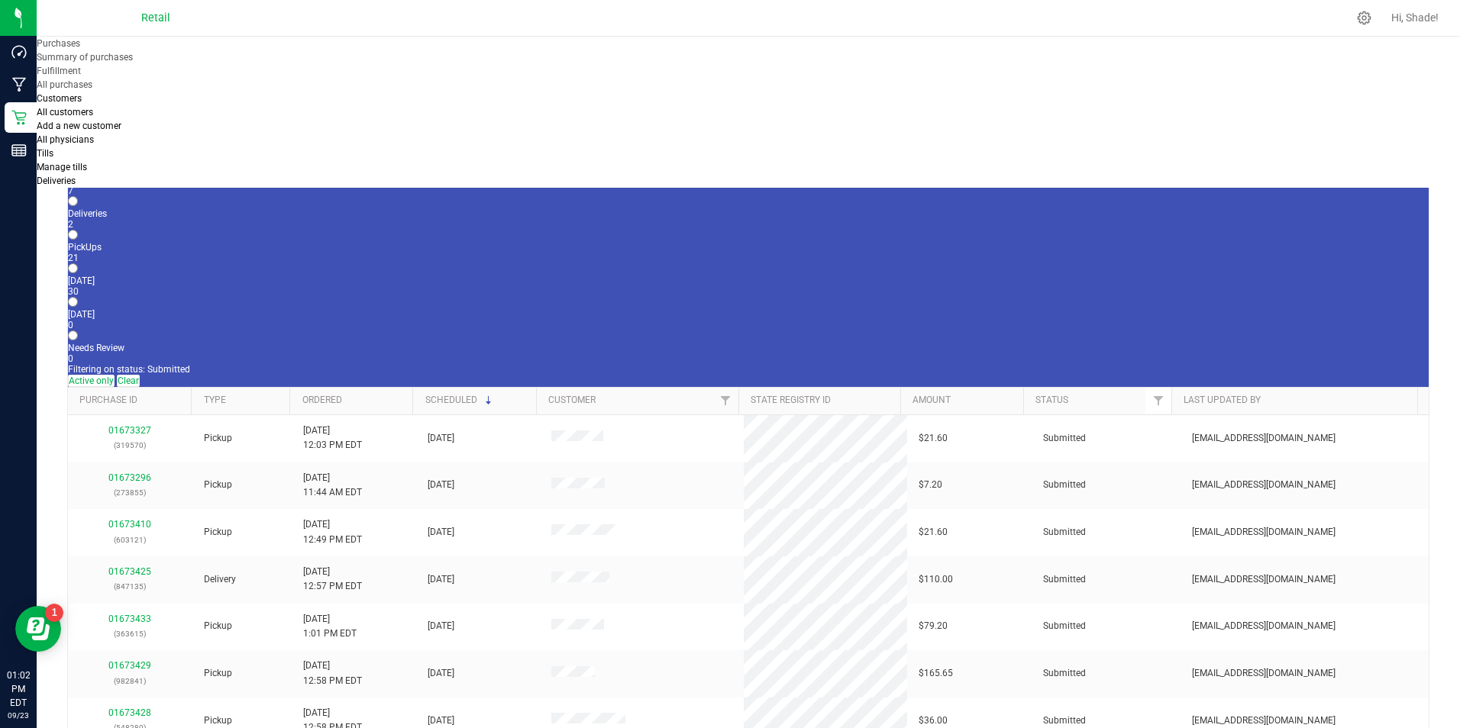
click at [176, 186] on div "7" at bounding box center [748, 191] width 1360 height 11
click at [78, 163] on input "In Store 7" at bounding box center [73, 168] width 10 height 10
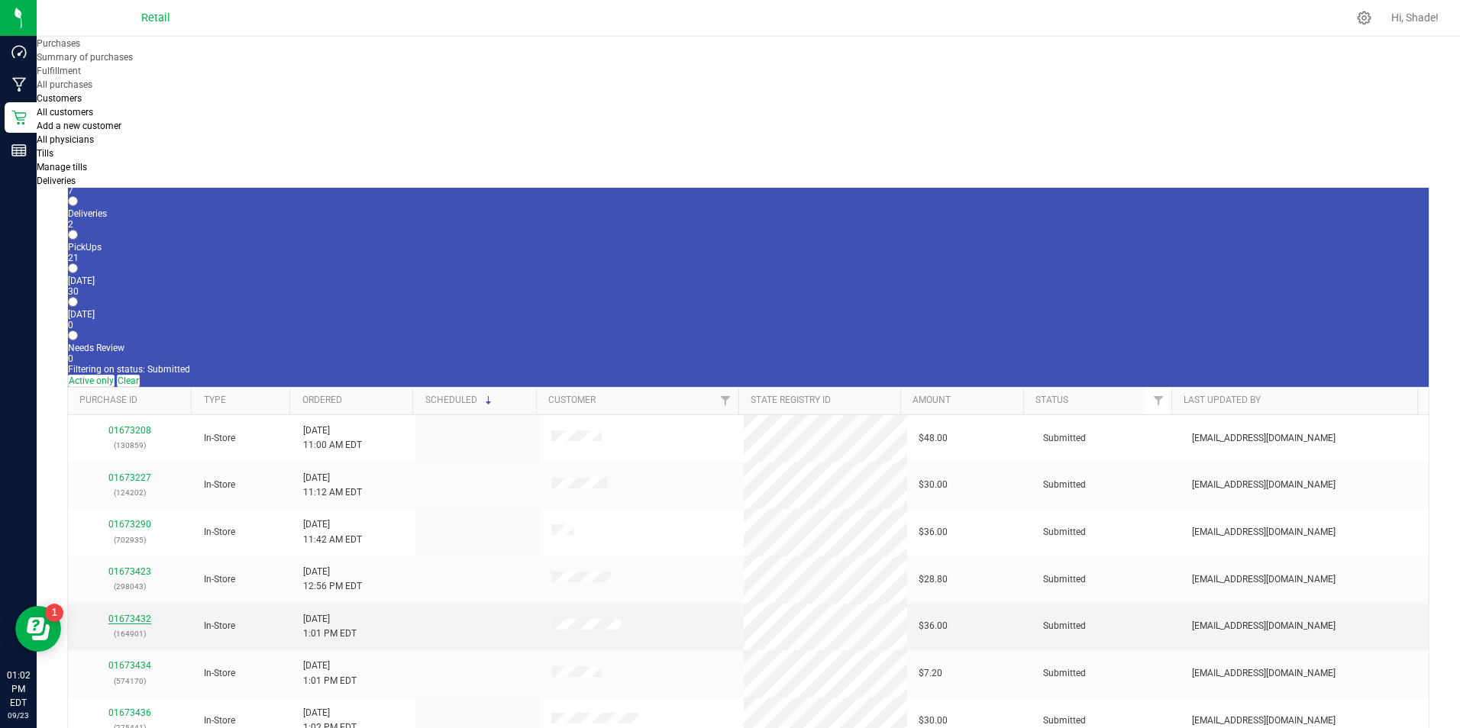
click at [127, 614] on link "01673432" at bounding box center [129, 619] width 43 height 11
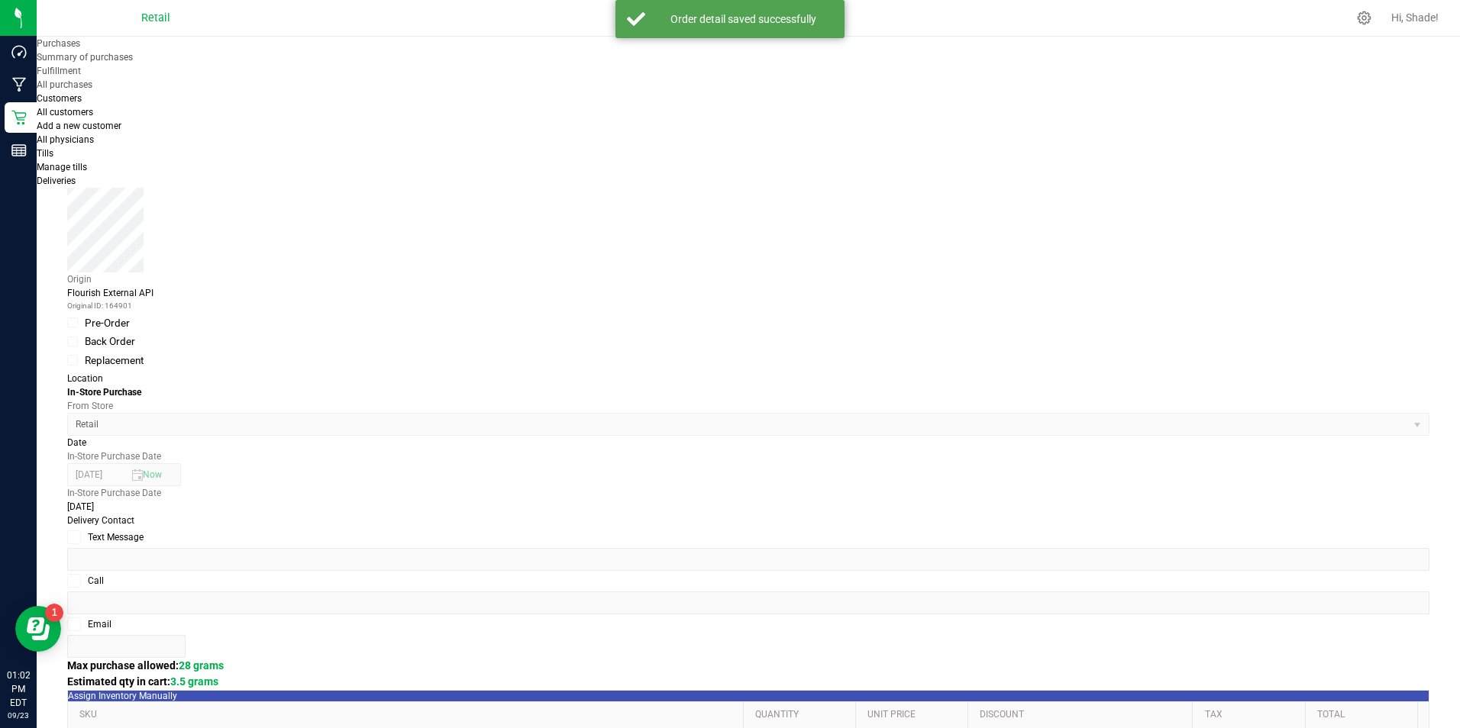
scroll to position [305, 0]
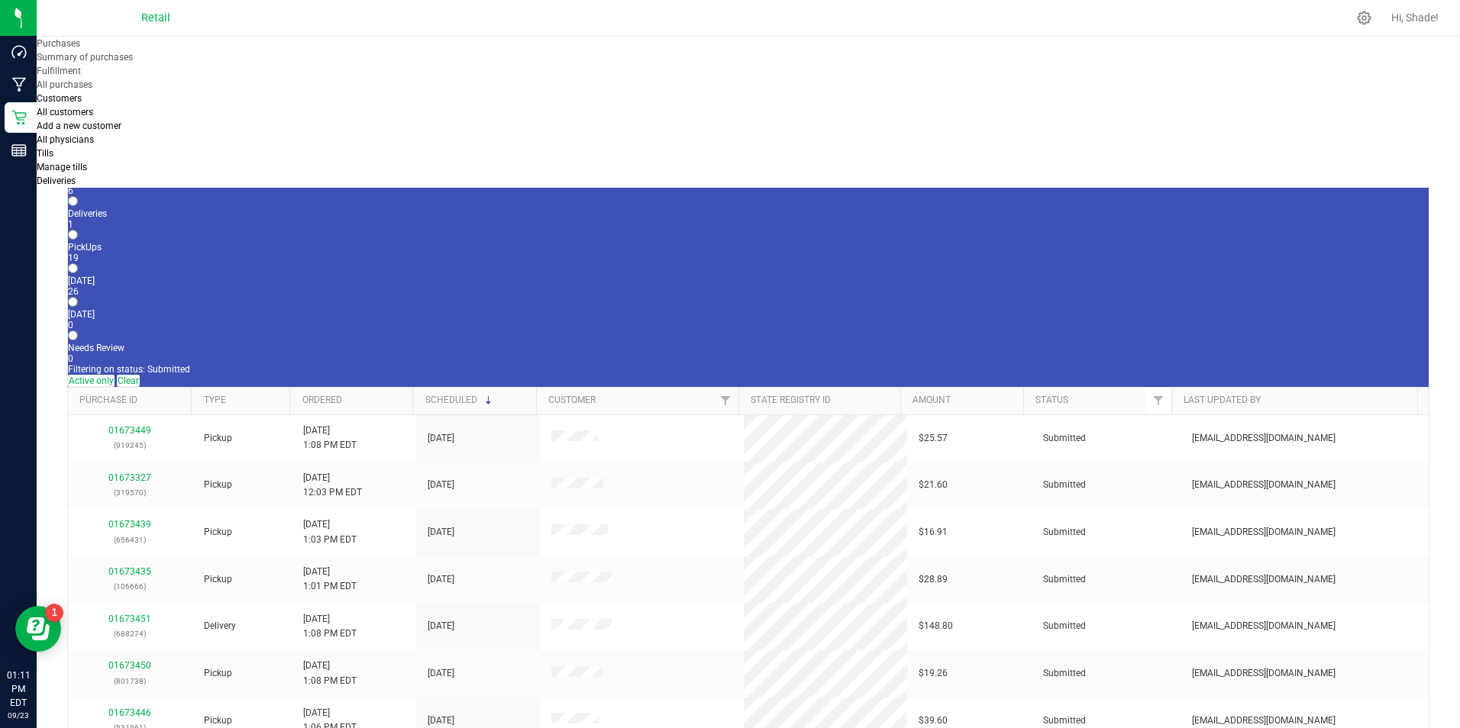
click at [157, 186] on div "6" at bounding box center [748, 191] width 1360 height 11
click at [78, 163] on input "In Store 6" at bounding box center [73, 168] width 10 height 10
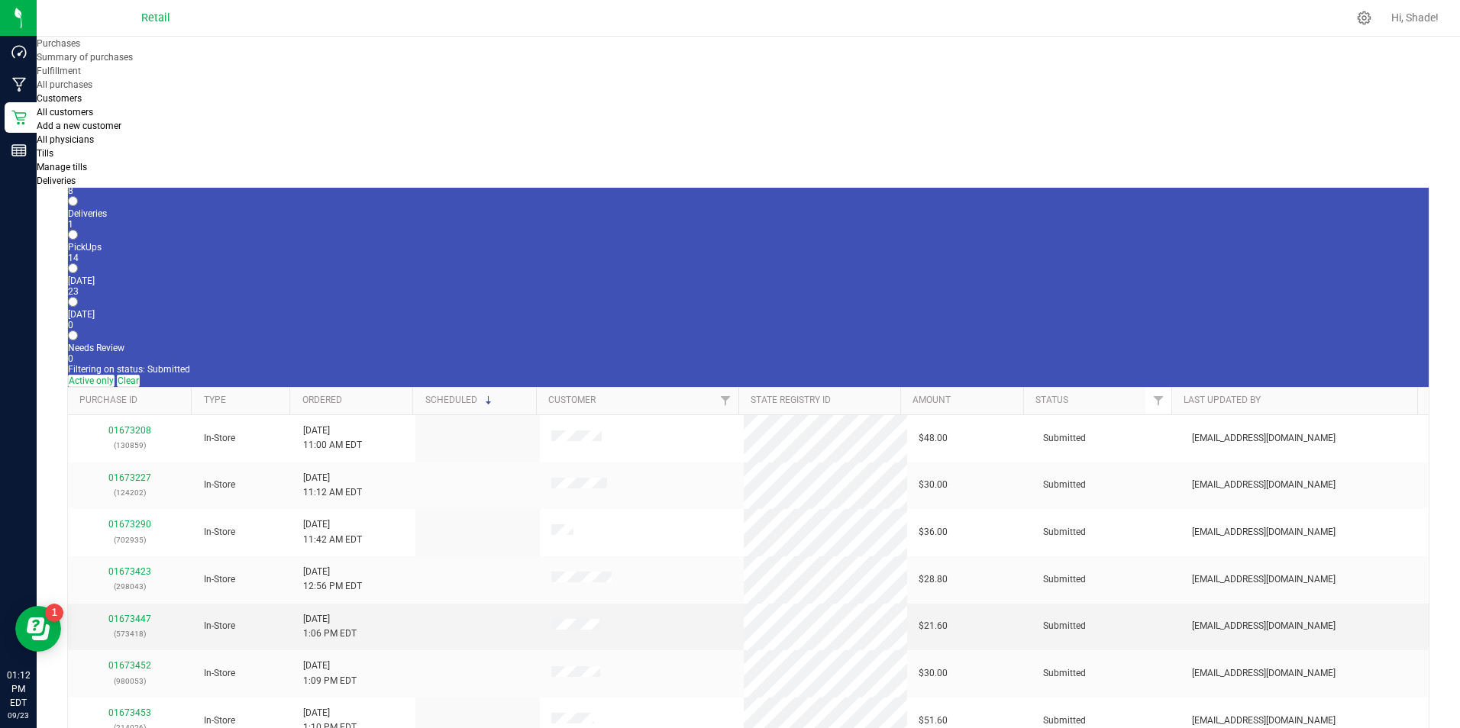
click at [134, 627] on p "(573418)" at bounding box center [129, 634] width 101 height 15
click at [134, 614] on link "01673447" at bounding box center [129, 619] width 43 height 11
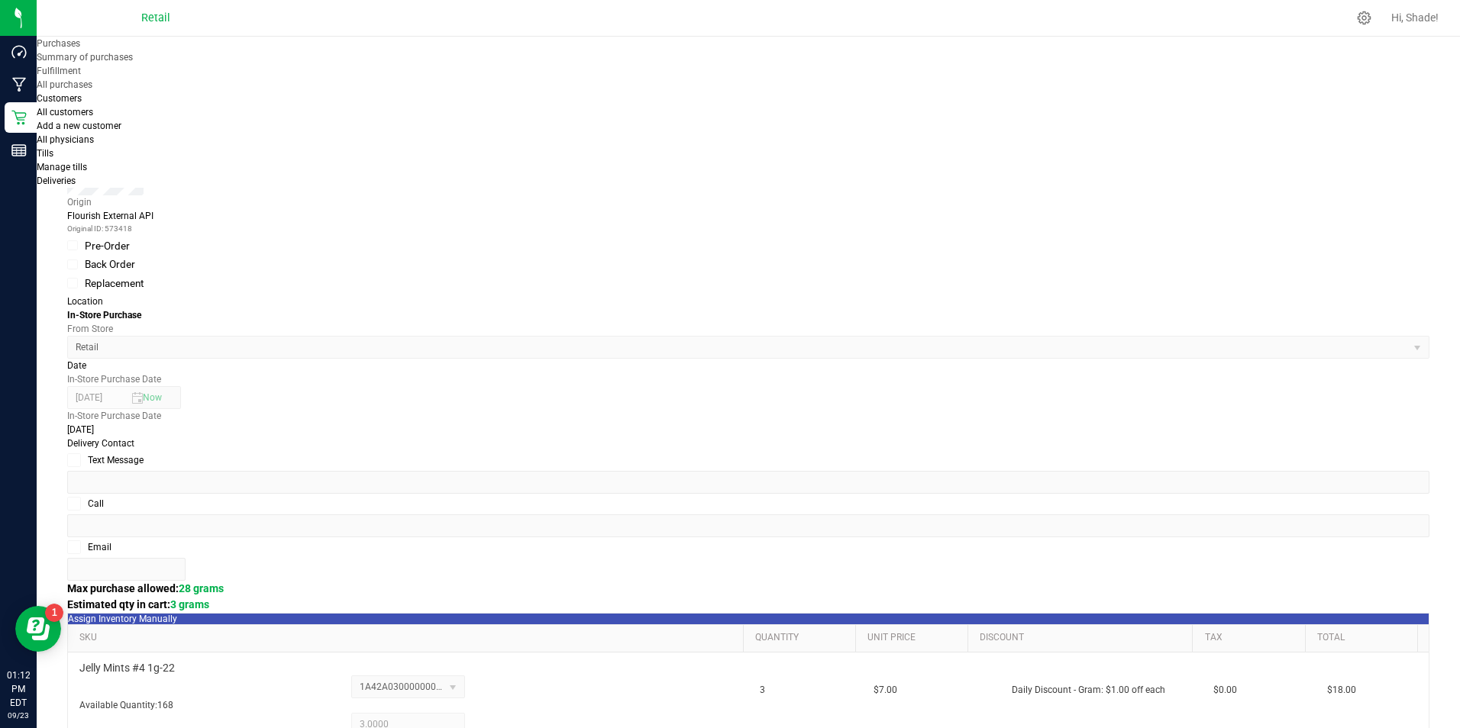
scroll to position [382, 0]
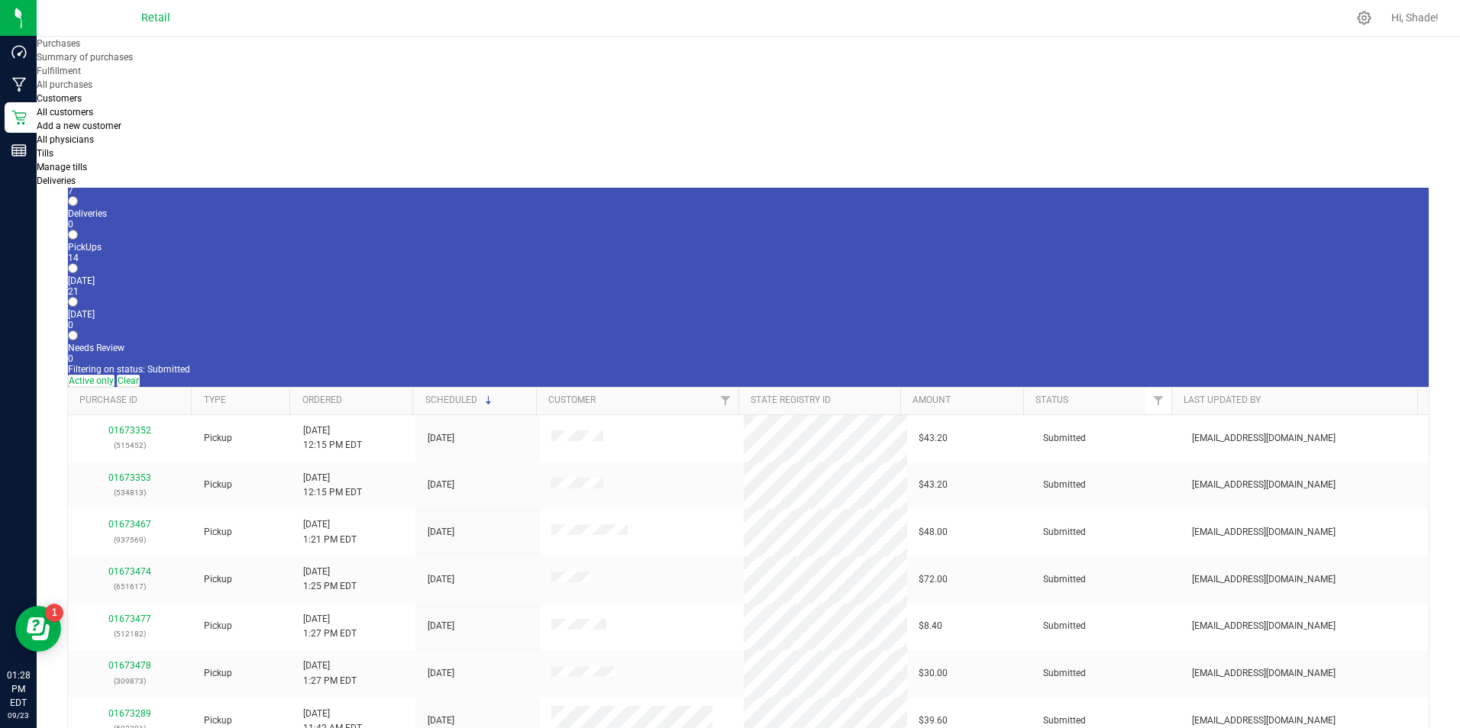
click at [80, 49] on span "Purchases" at bounding box center [59, 43] width 44 height 11
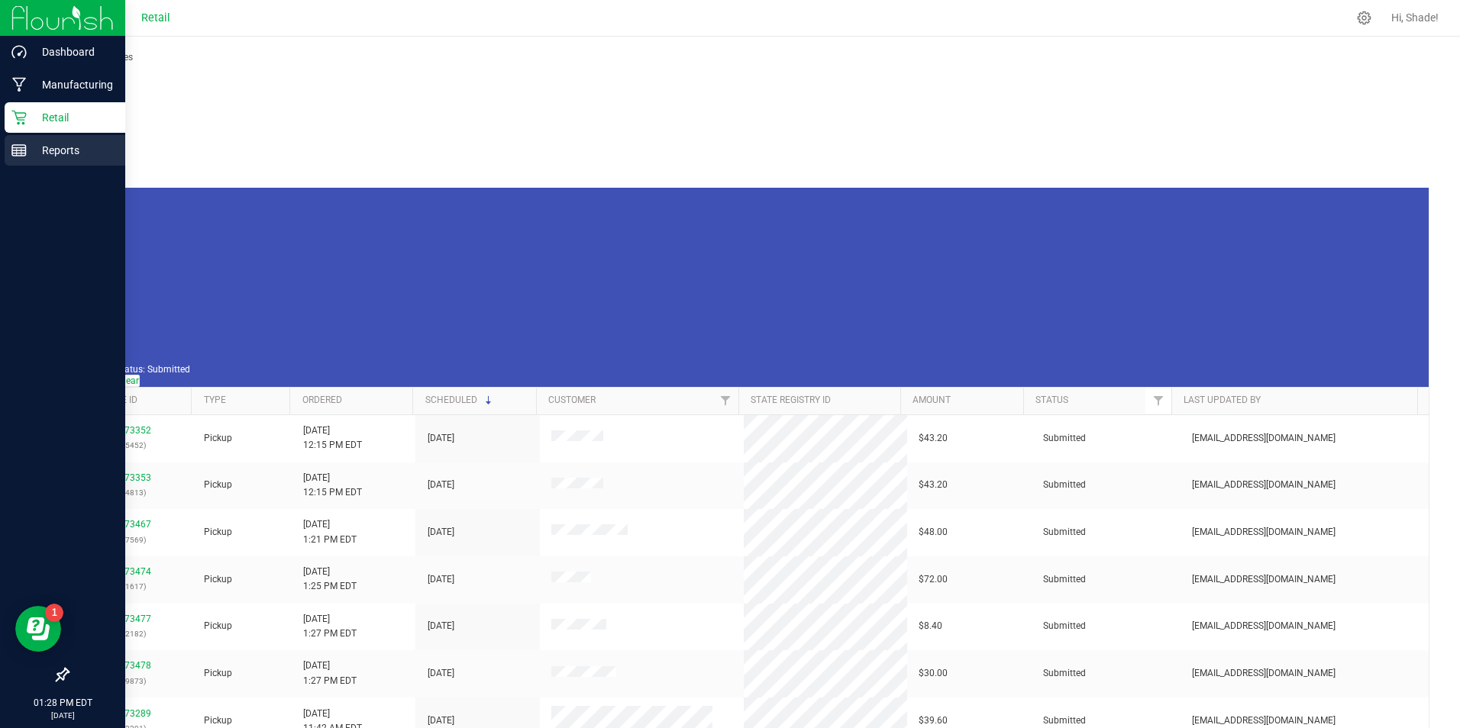
click at [24, 155] on icon at bounding box center [18, 150] width 15 height 15
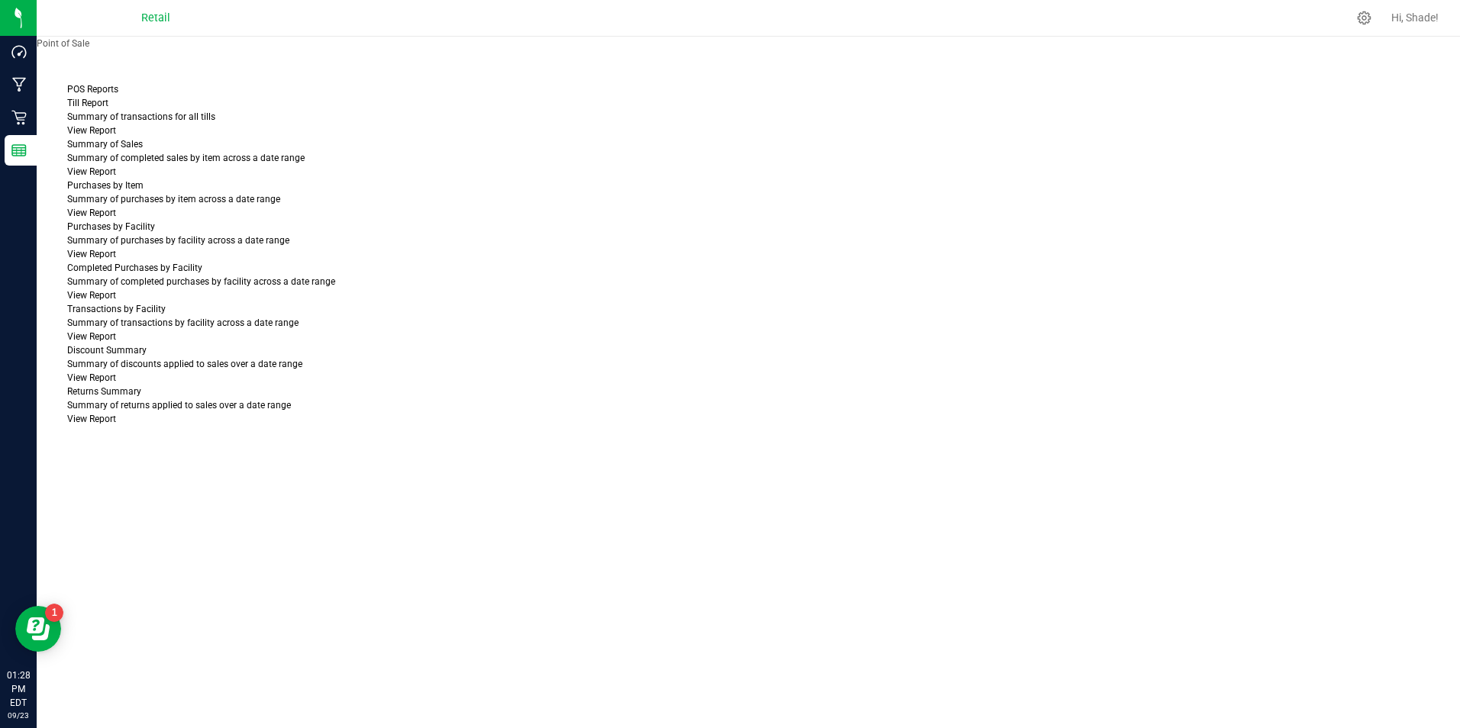
click at [116, 136] on link "View Report" at bounding box center [91, 130] width 49 height 11
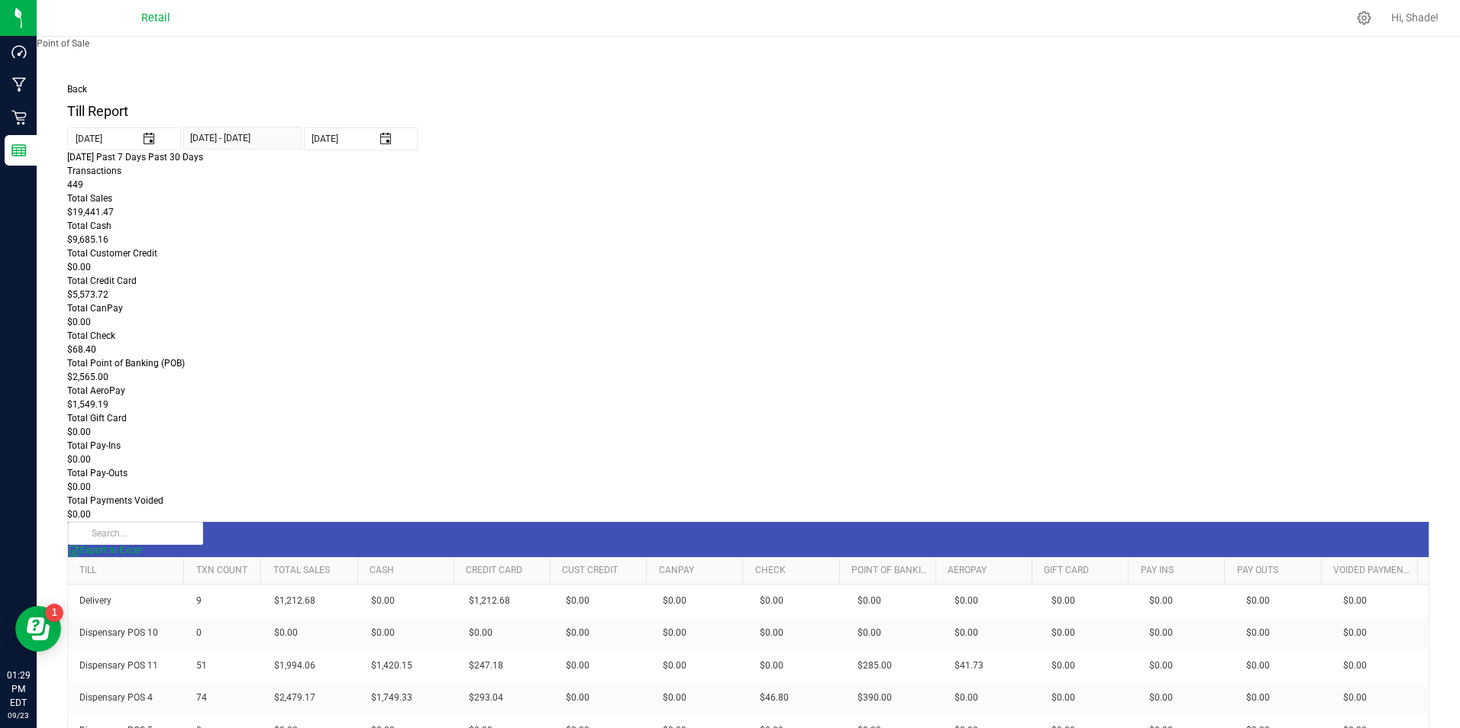
click at [37, 121] on div "Back Till Report [DATE] [DATE] - [DATE] [DATE] [DATE] Past 7 Days Past 30 Days …" at bounding box center [748, 579] width 1423 height 1025
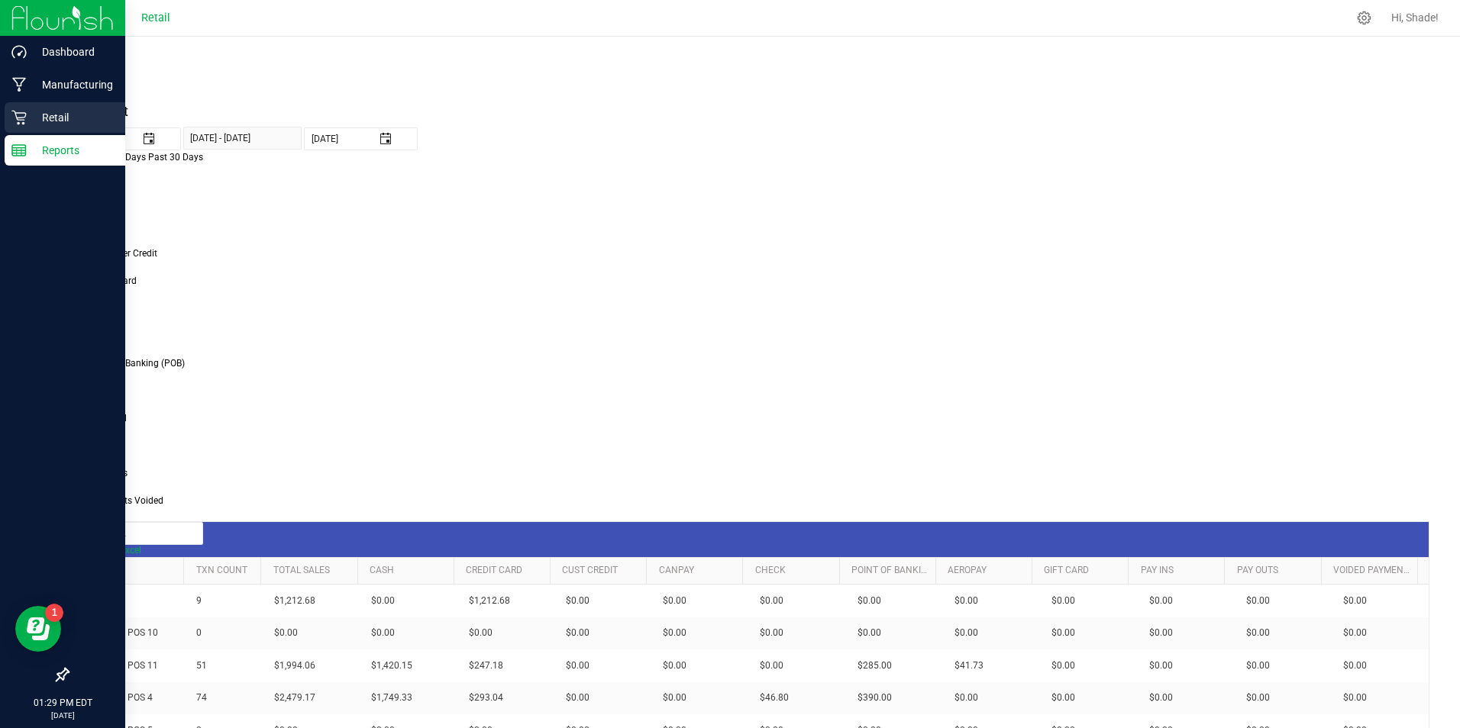
click at [27, 117] on p "Retail" at bounding box center [73, 117] width 92 height 18
